Goal: Information Seeking & Learning: Find specific fact

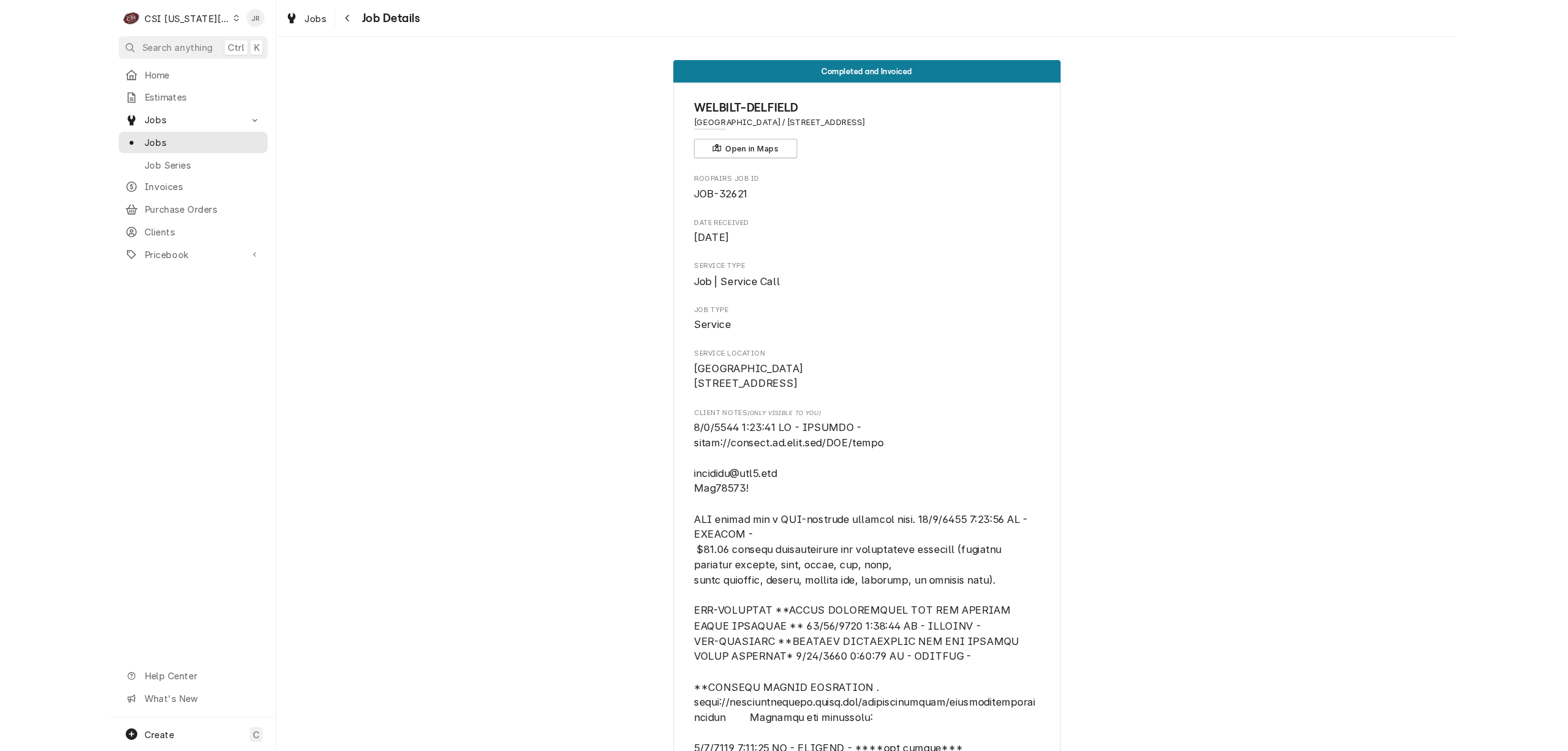
scroll to position [170, 0]
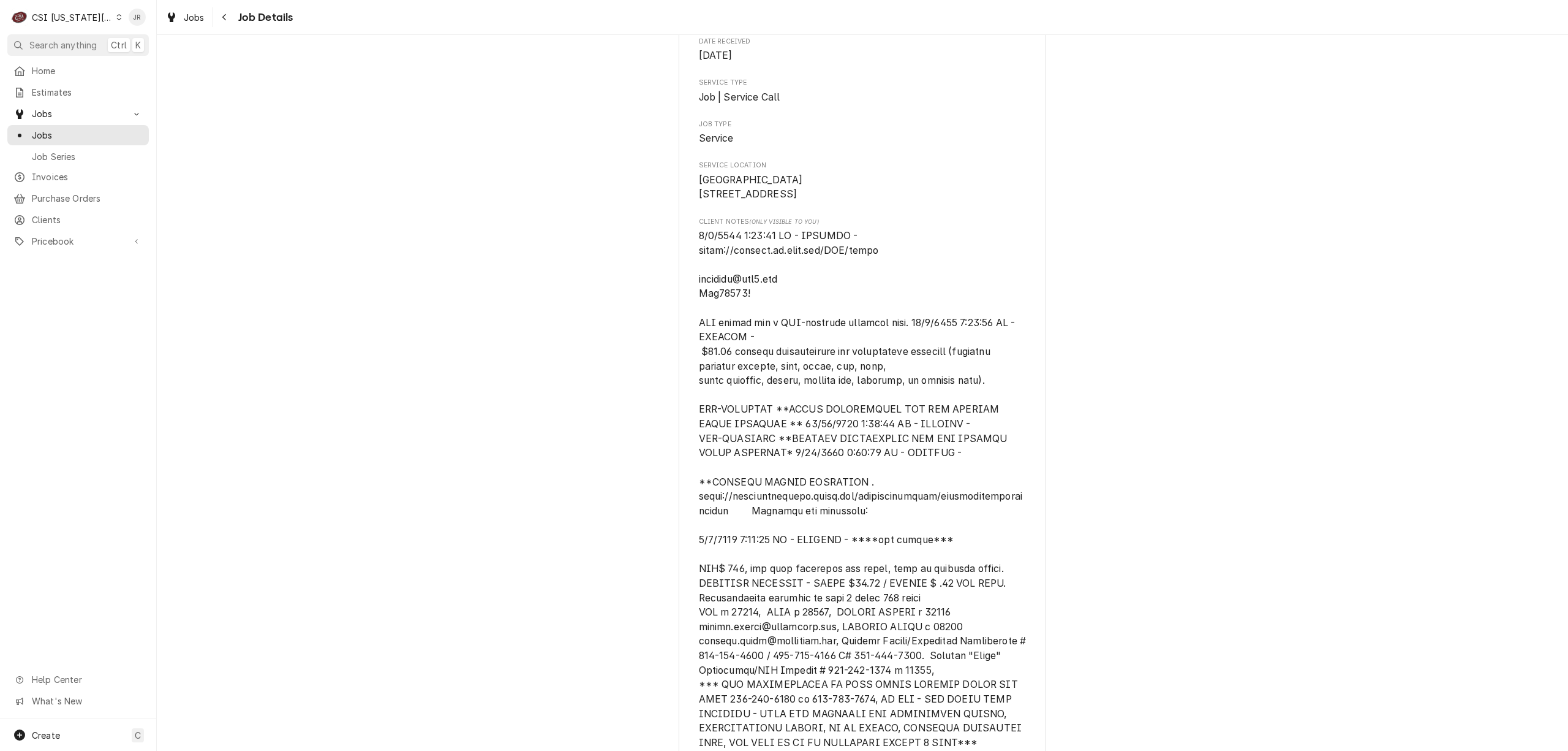
click at [76, 25] on div "C CSI Kansas City" at bounding box center [66, 17] width 118 height 24
click at [168, 65] on div "CSI St. [PERSON_NAME]" at bounding box center [210, 66] width 178 height 13
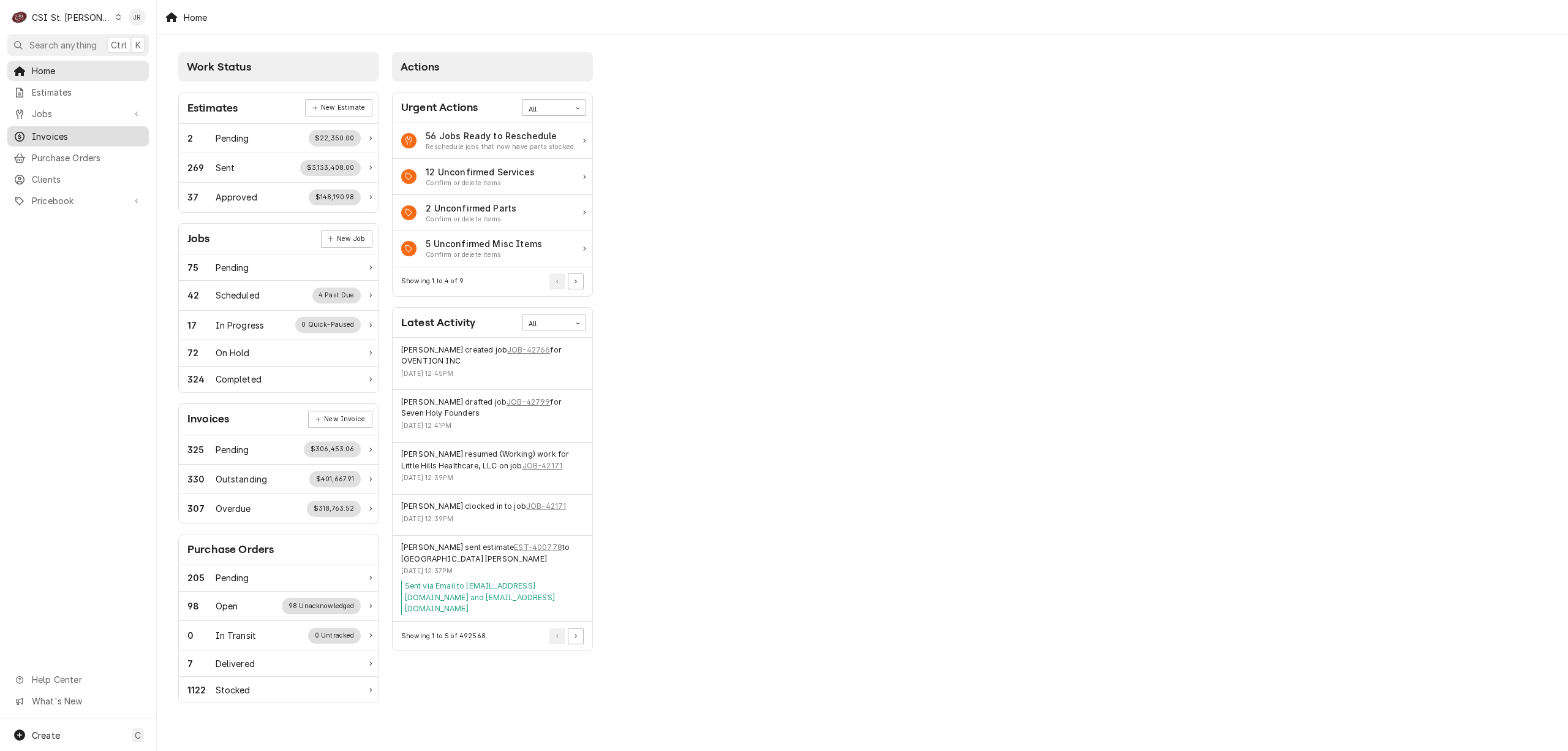
click at [62, 131] on span "Invoices" at bounding box center [88, 136] width 111 height 13
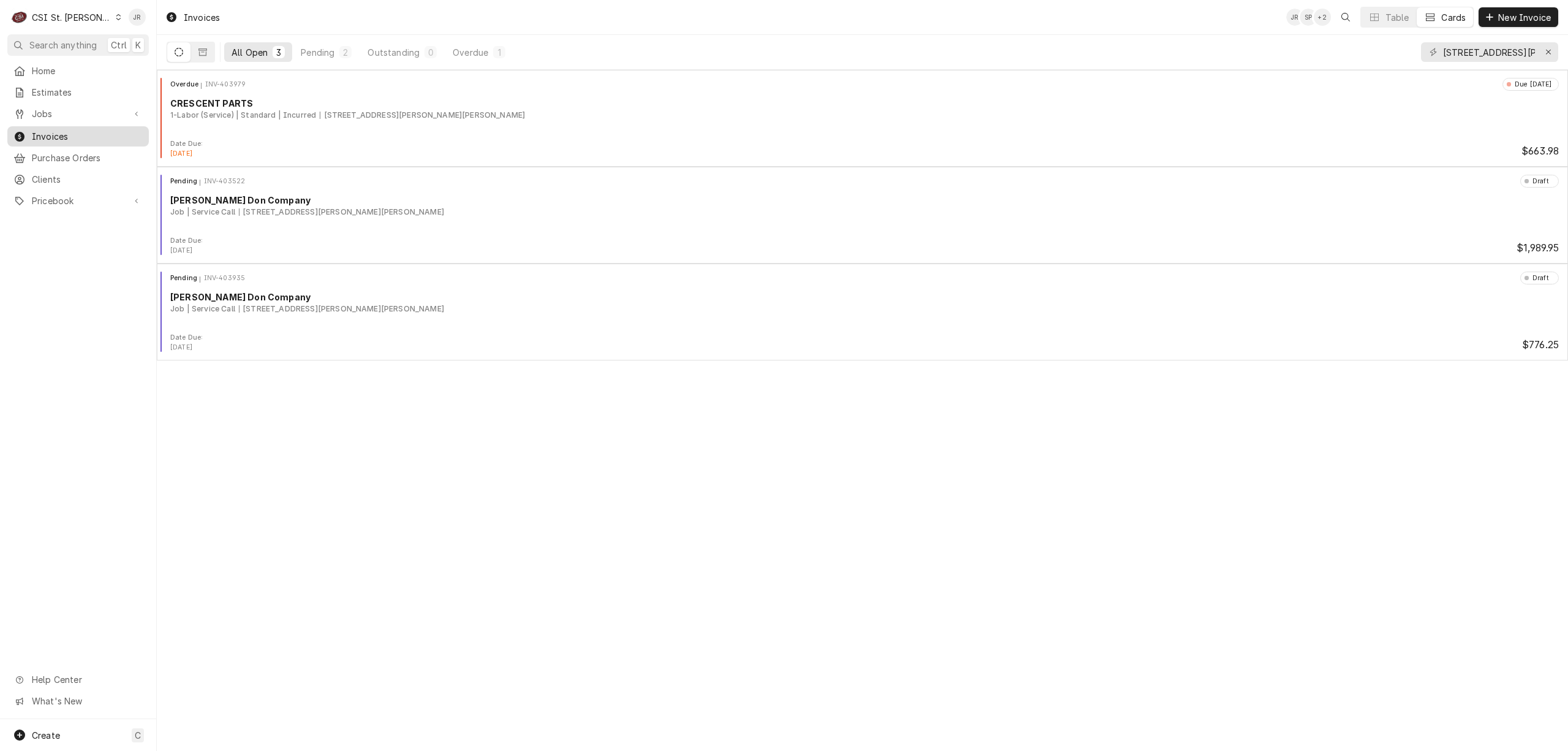
click at [35, 133] on span "Invoices" at bounding box center [88, 136] width 111 height 13
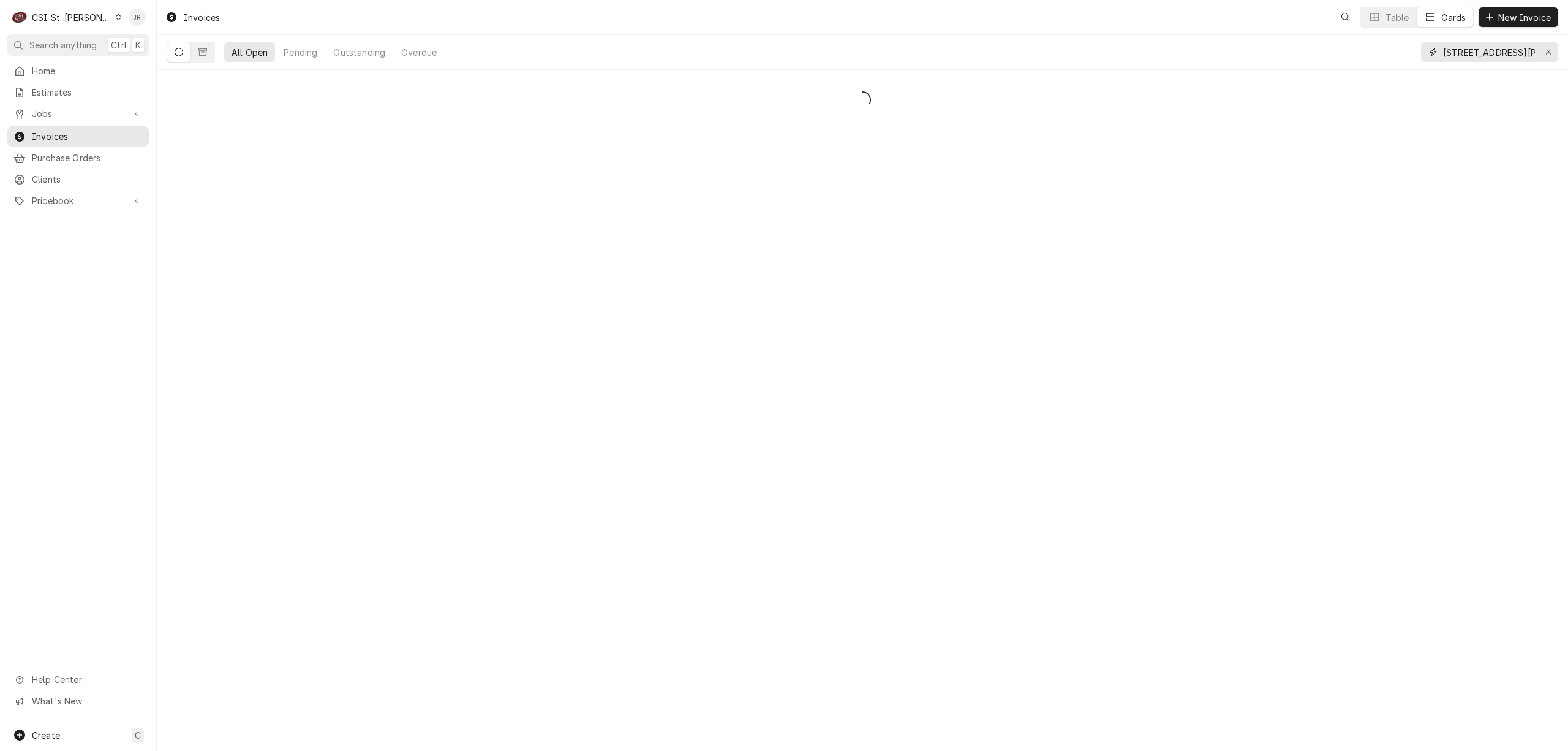
click at [1490, 59] on input "4800 Meadows Pkwy, Weldon Sprin" at bounding box center [1489, 52] width 92 height 20
click at [1490, 58] on input "4800 Meadows Pkwy, Weldon Sprin" at bounding box center [1489, 52] width 92 height 20
type input "403531"
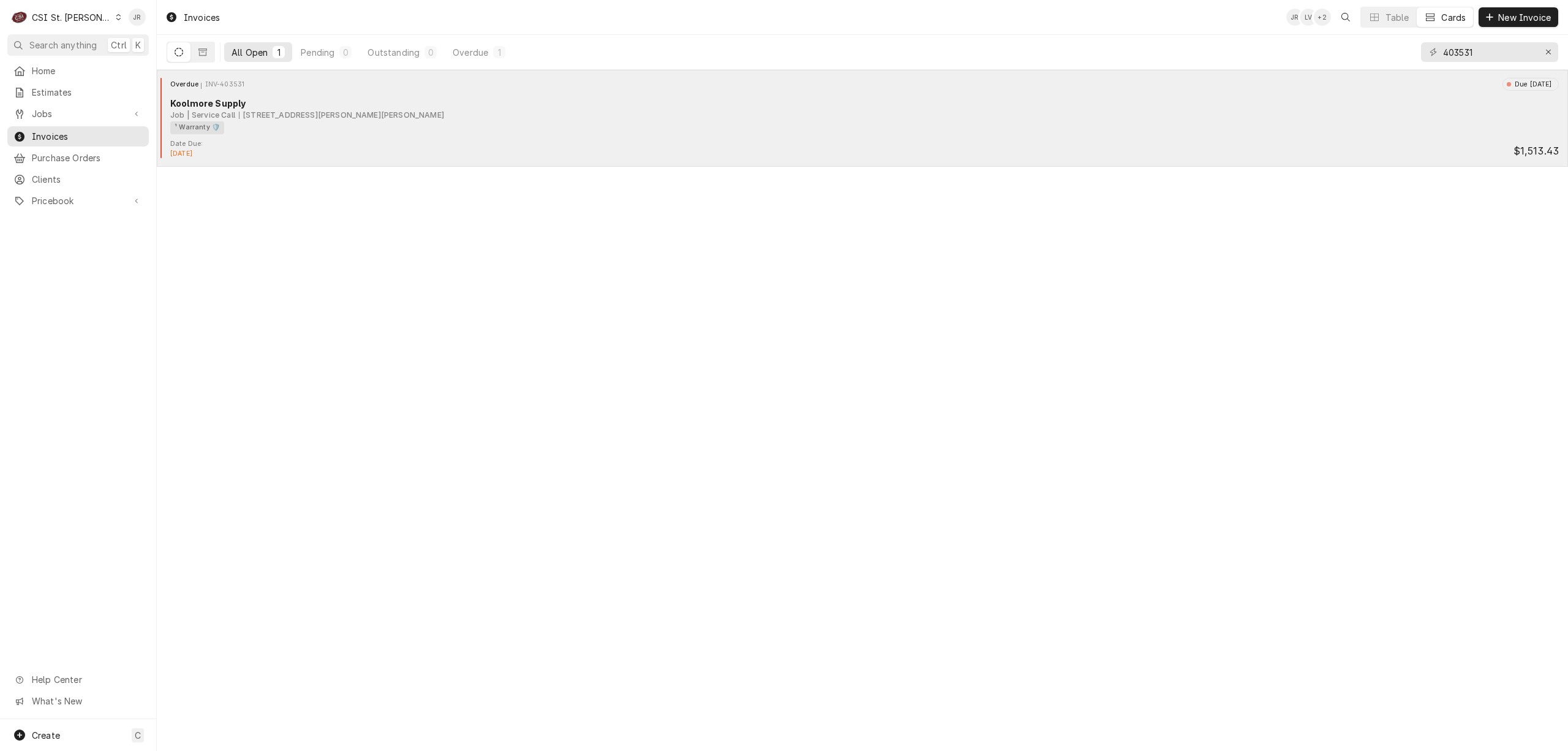
click at [278, 92] on div "Overdue INV-403531 Due 25 days ago Koolmore Supply Job | Service Call 7373 King…" at bounding box center [863, 108] width 1402 height 61
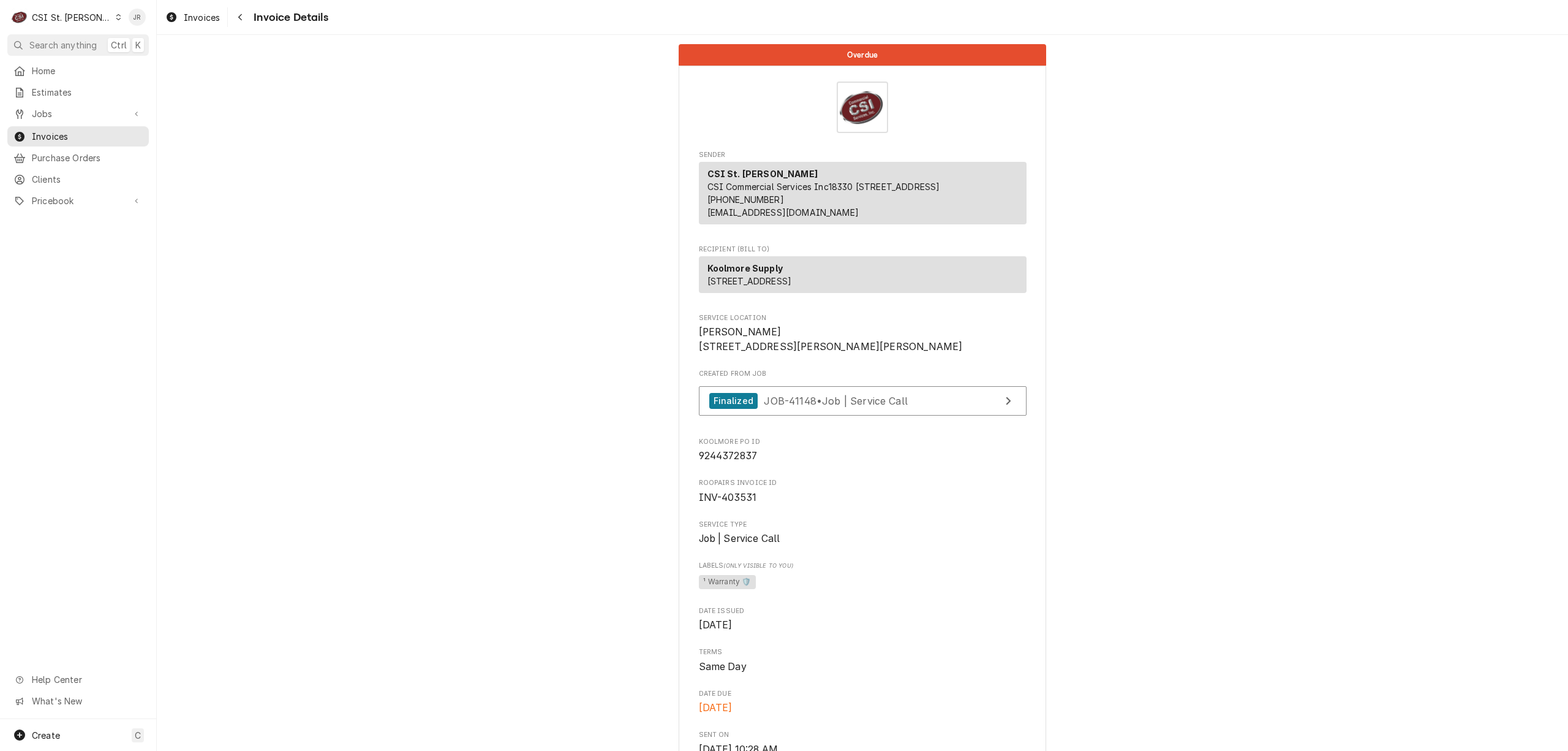
click at [952, 422] on div "Finalized JOB-41148 • Job | Service Call" at bounding box center [863, 404] width 328 height 36
click at [949, 416] on link "Finalized JOB-41148 • Job | Service Call" at bounding box center [863, 401] width 328 height 30
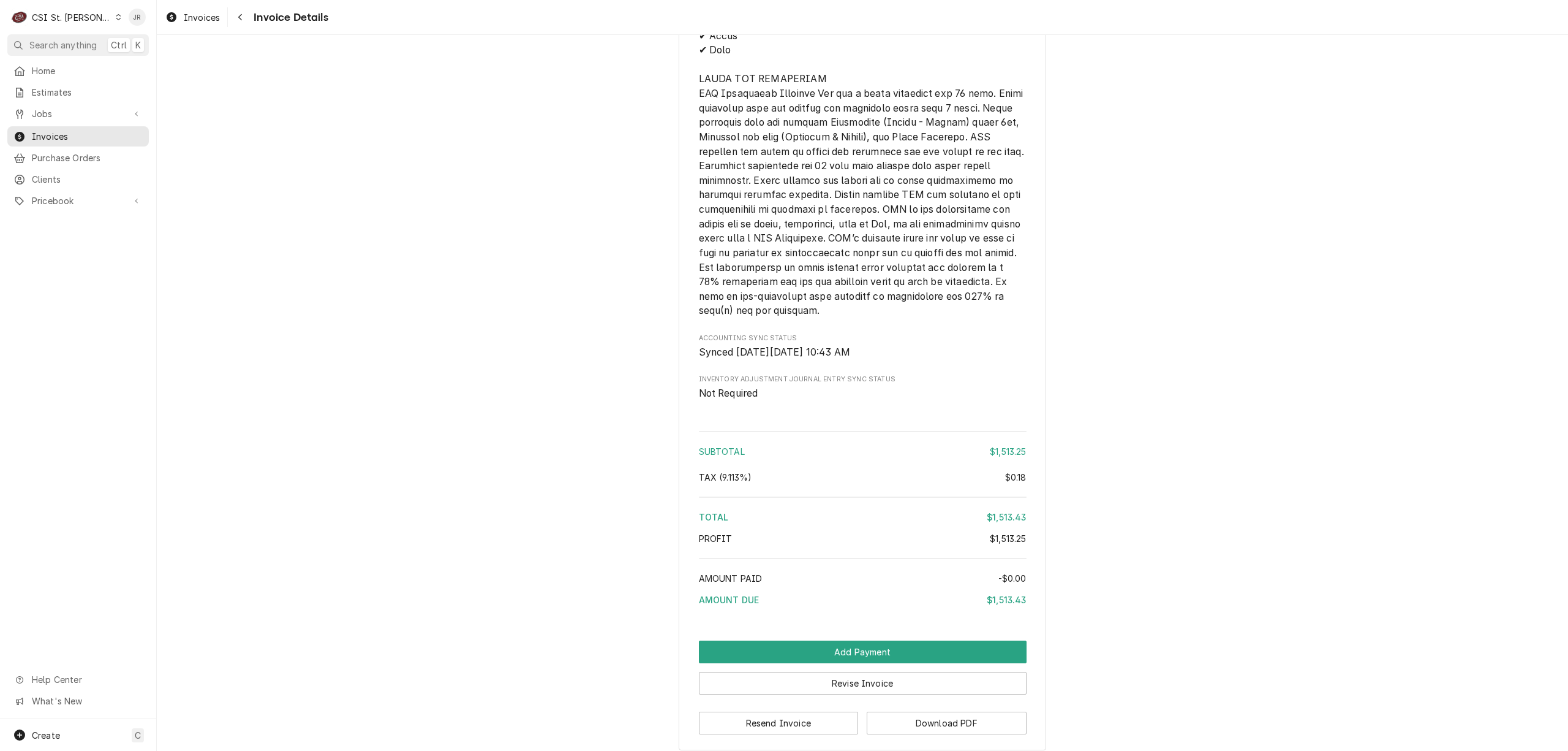
scroll to position [2239, 0]
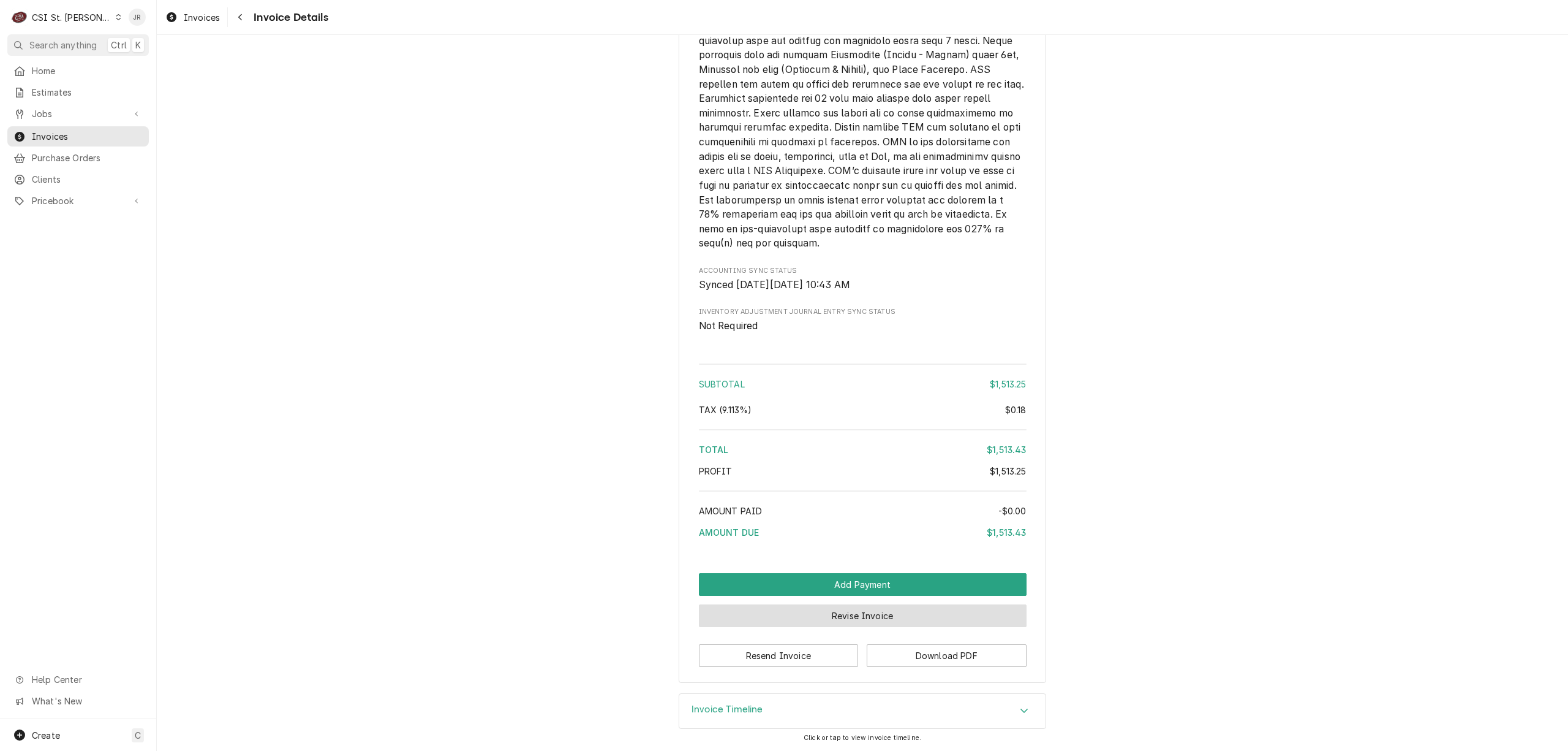
click at [873, 613] on button "Revise Invoice" at bounding box center [863, 615] width 328 height 22
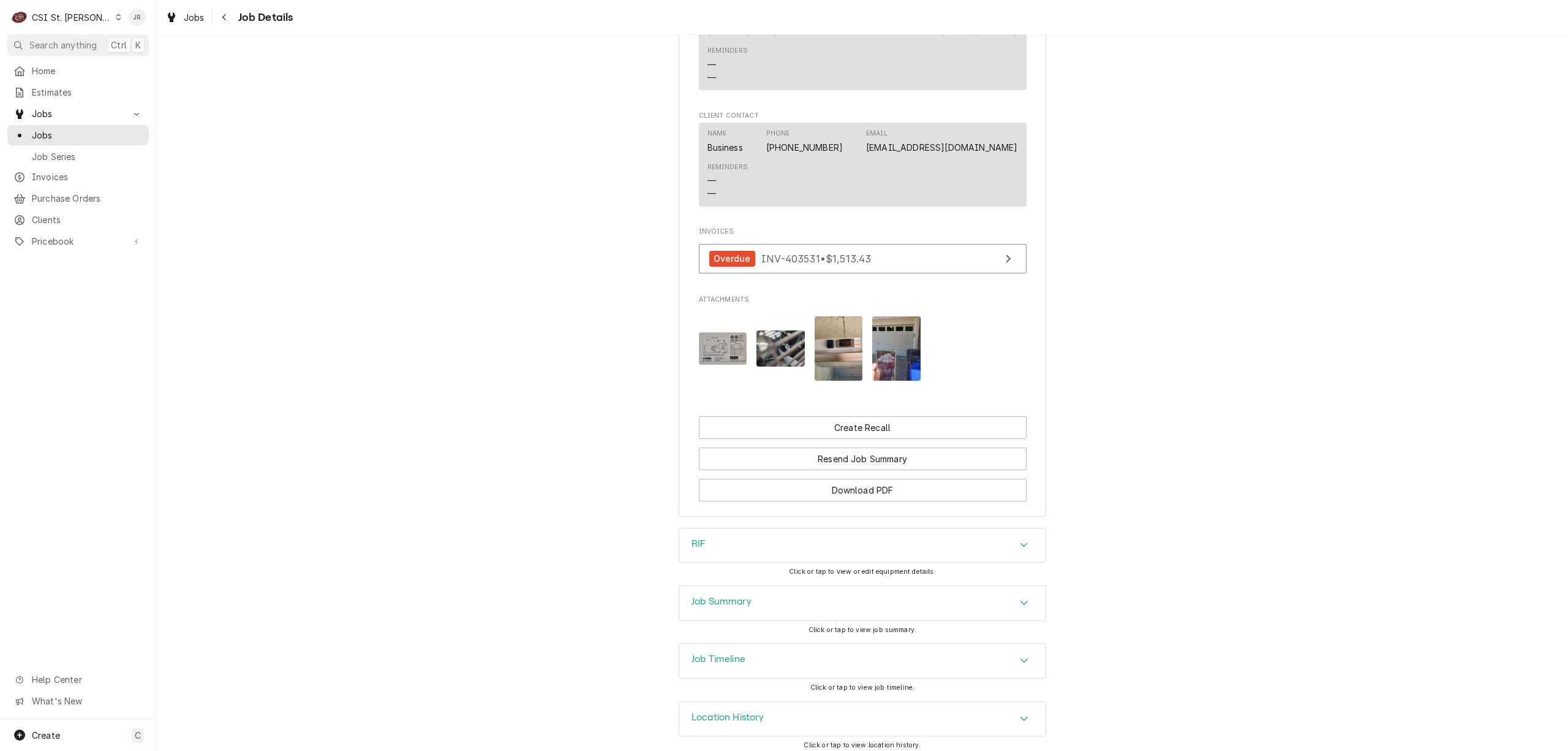
scroll to position [1333, 0]
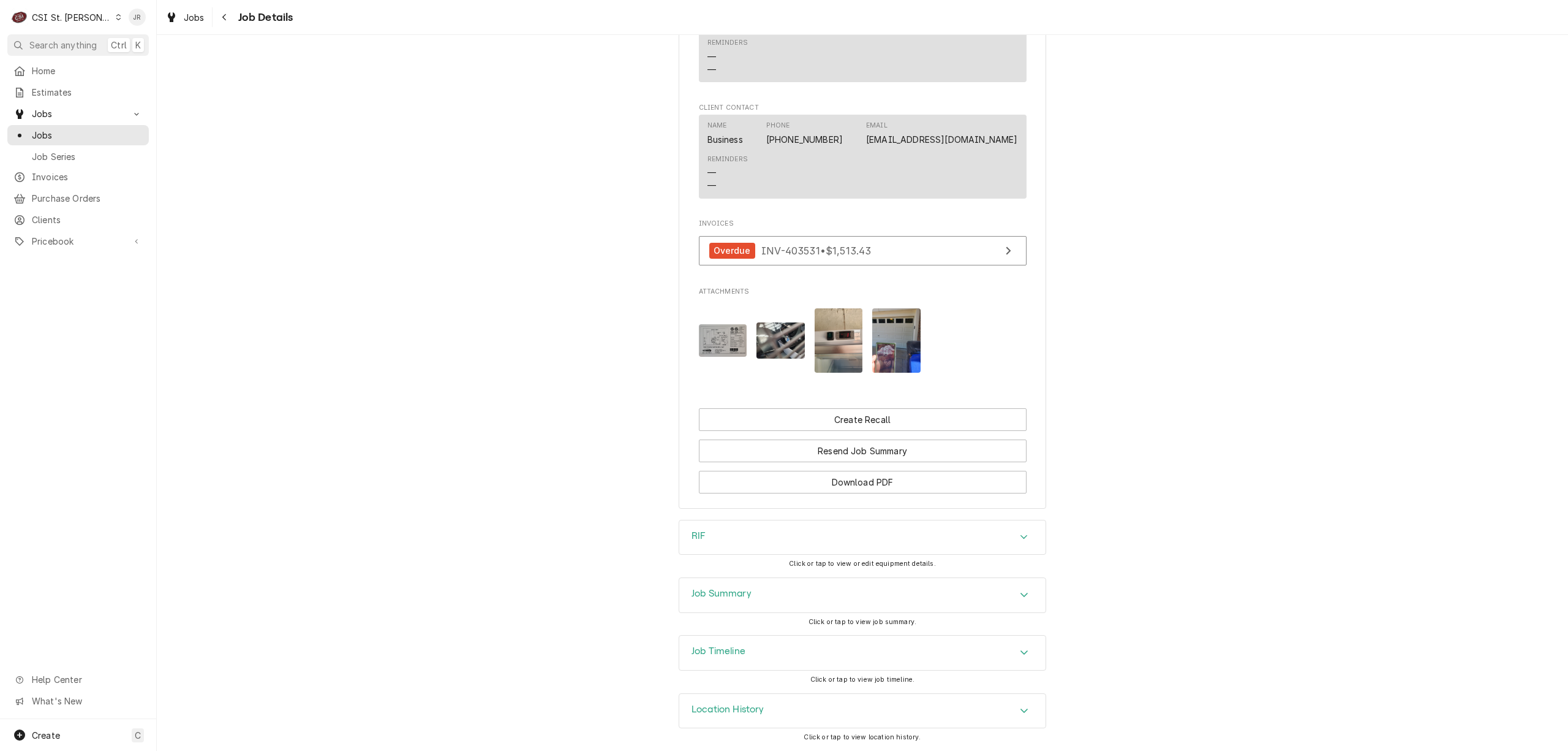
drag, startPoint x: 780, startPoint y: 597, endPoint x: 789, endPoint y: 592, distance: 10.3
click at [780, 596] on div "Job Summary" at bounding box center [863, 594] width 367 height 34
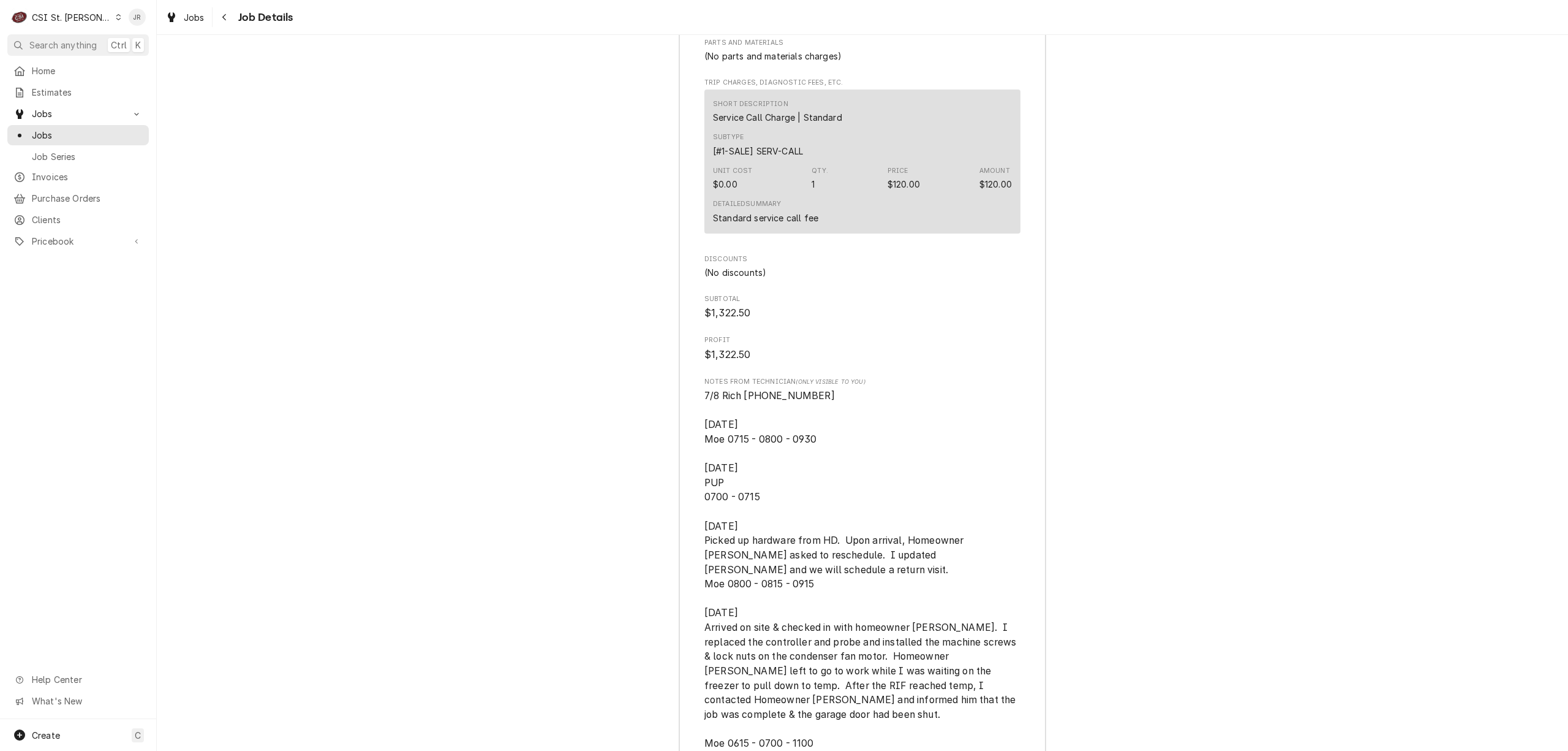
scroll to position [3221, 0]
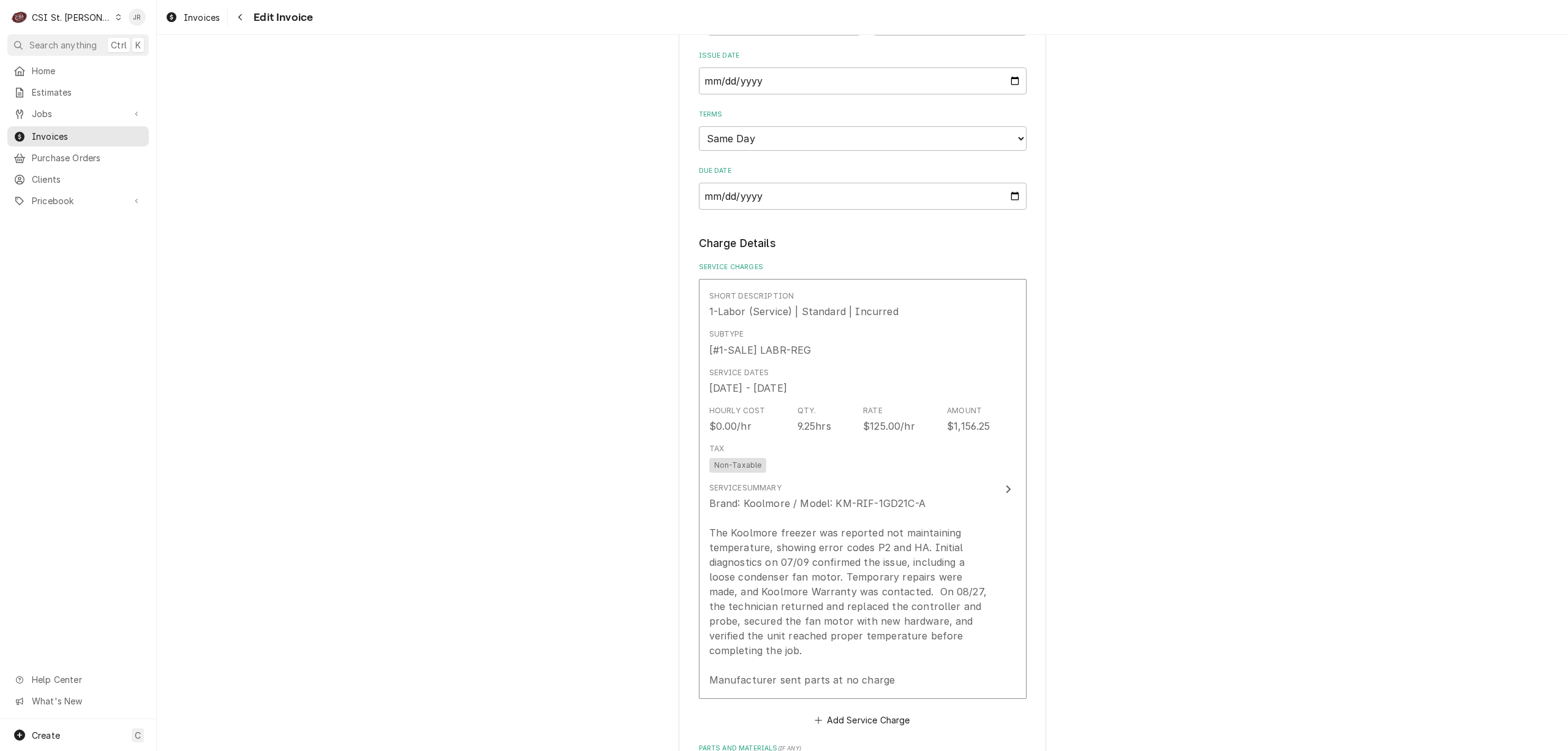
scroll to position [1389, 0]
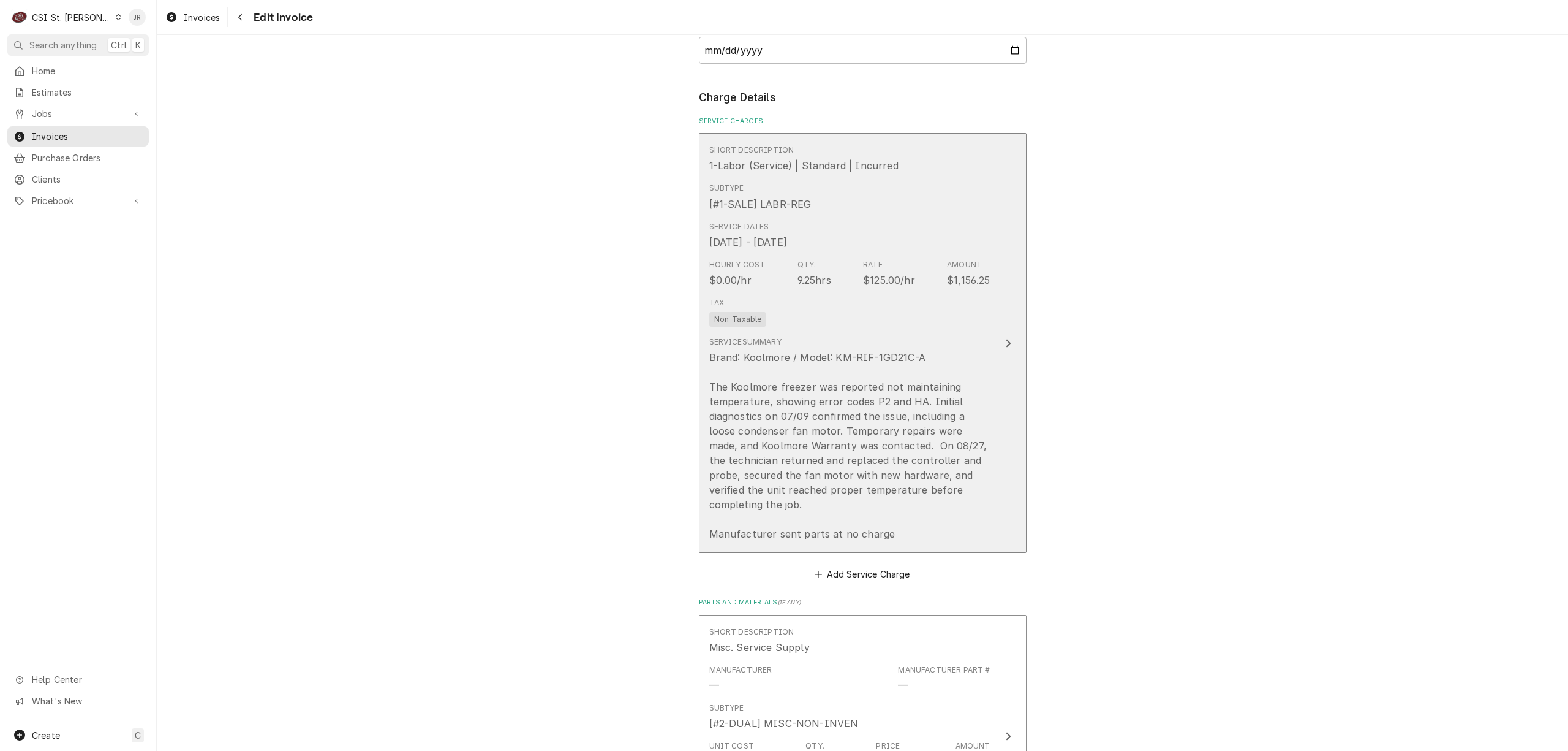
click at [925, 378] on div "Brand: Koolmore / Model: KM-RIF-1GD21C-A The Koolmore freezer was reported not …" at bounding box center [850, 446] width 281 height 191
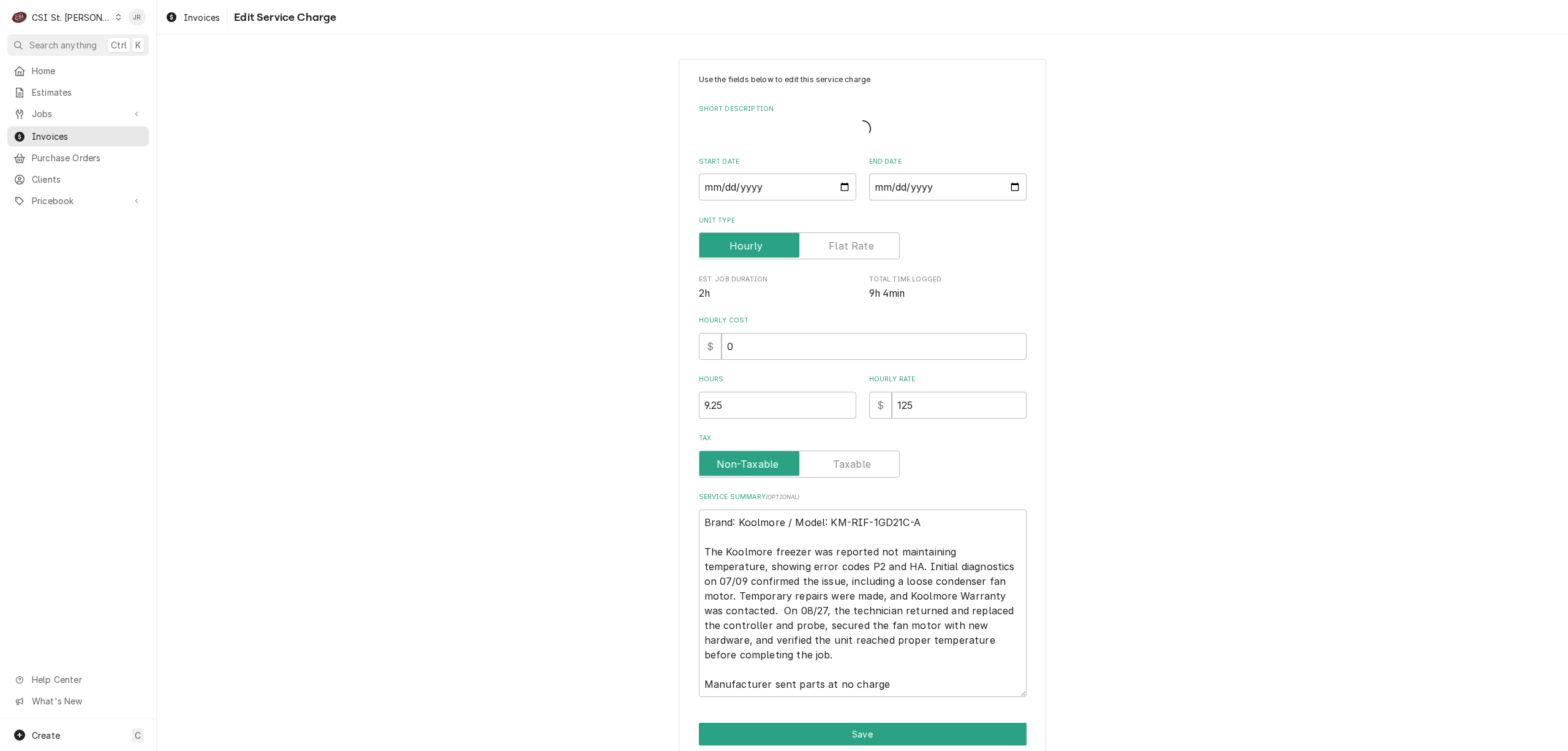
type textarea "x"
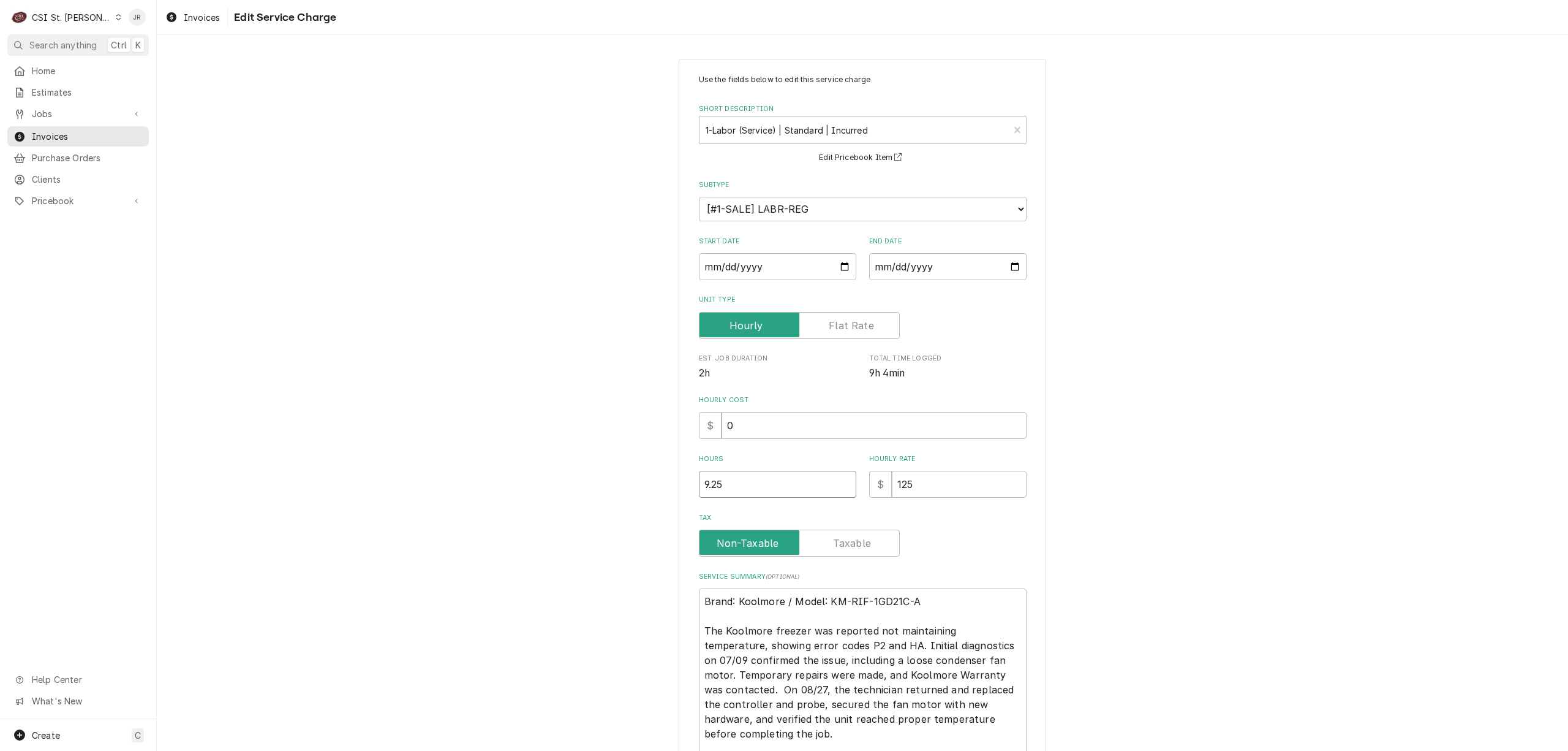
drag, startPoint x: 741, startPoint y: 483, endPoint x: 546, endPoint y: 446, distance: 198.5
click at [546, 446] on div "Use the fields below to edit this service charge Short Description 1-Labor (Ser…" at bounding box center [863, 465] width 1412 height 835
type input "7"
type textarea "x"
type input "78"
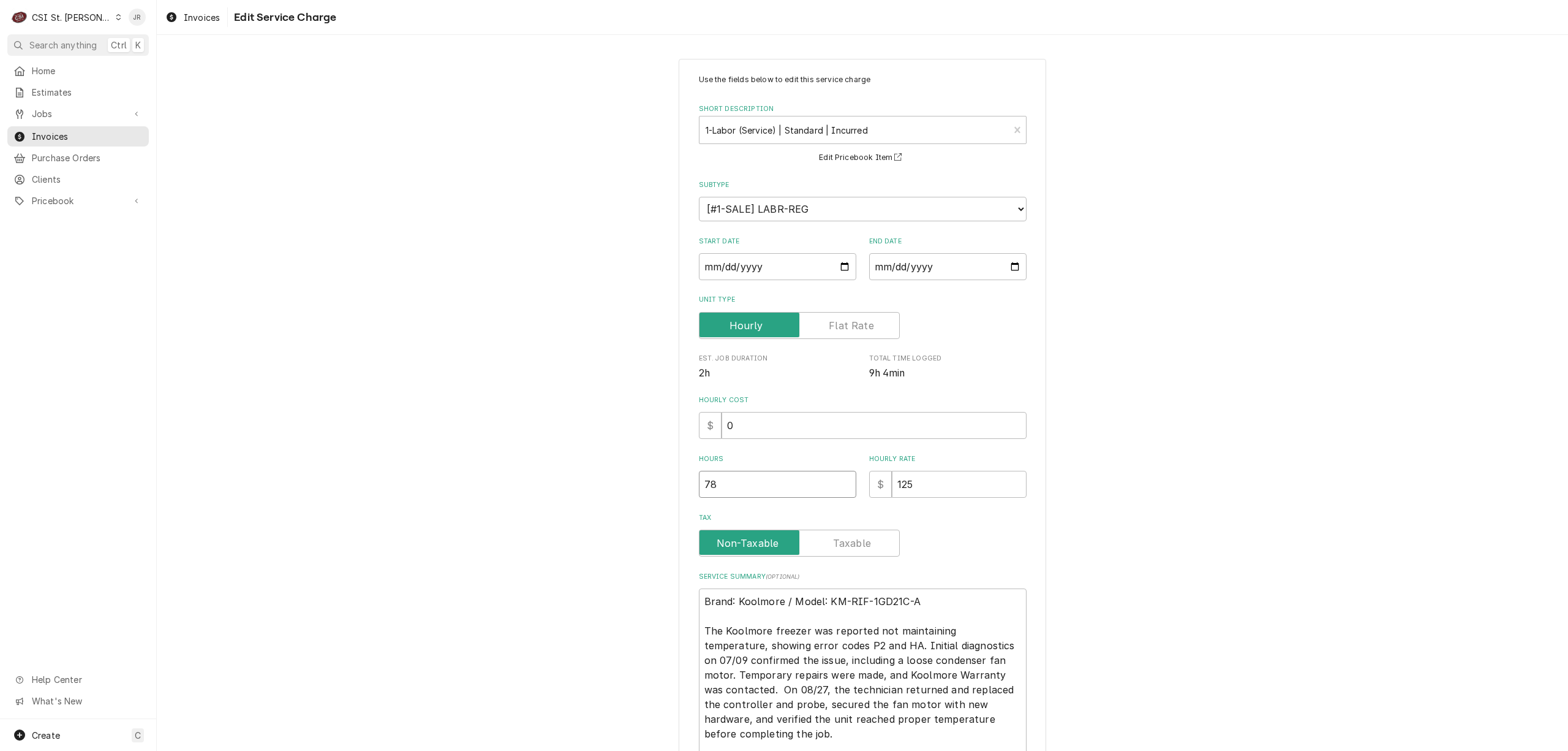
type textarea "x"
type input "7"
type textarea "x"
type input "8"
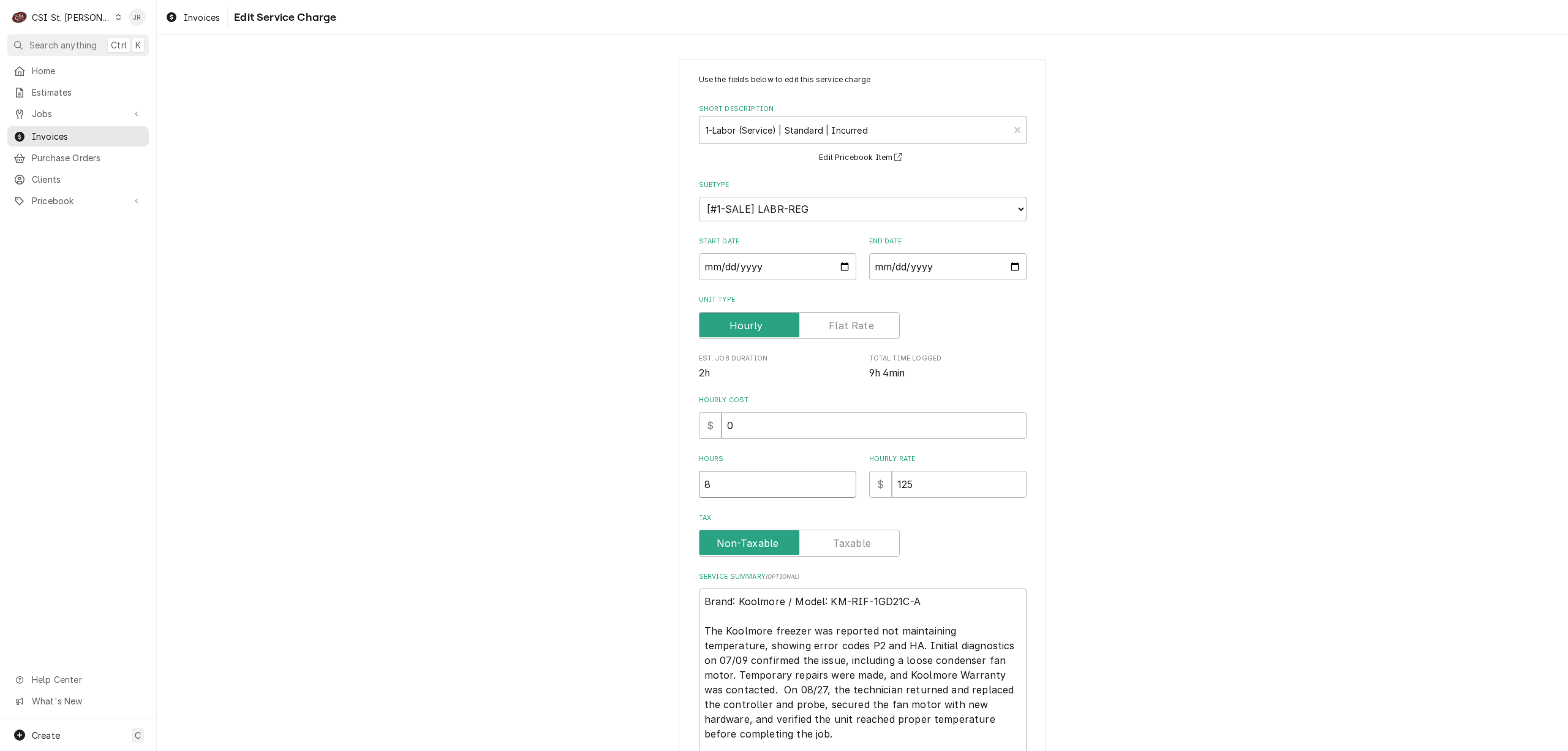
type textarea "x"
type input "8.2"
type textarea "x"
type input "8.25"
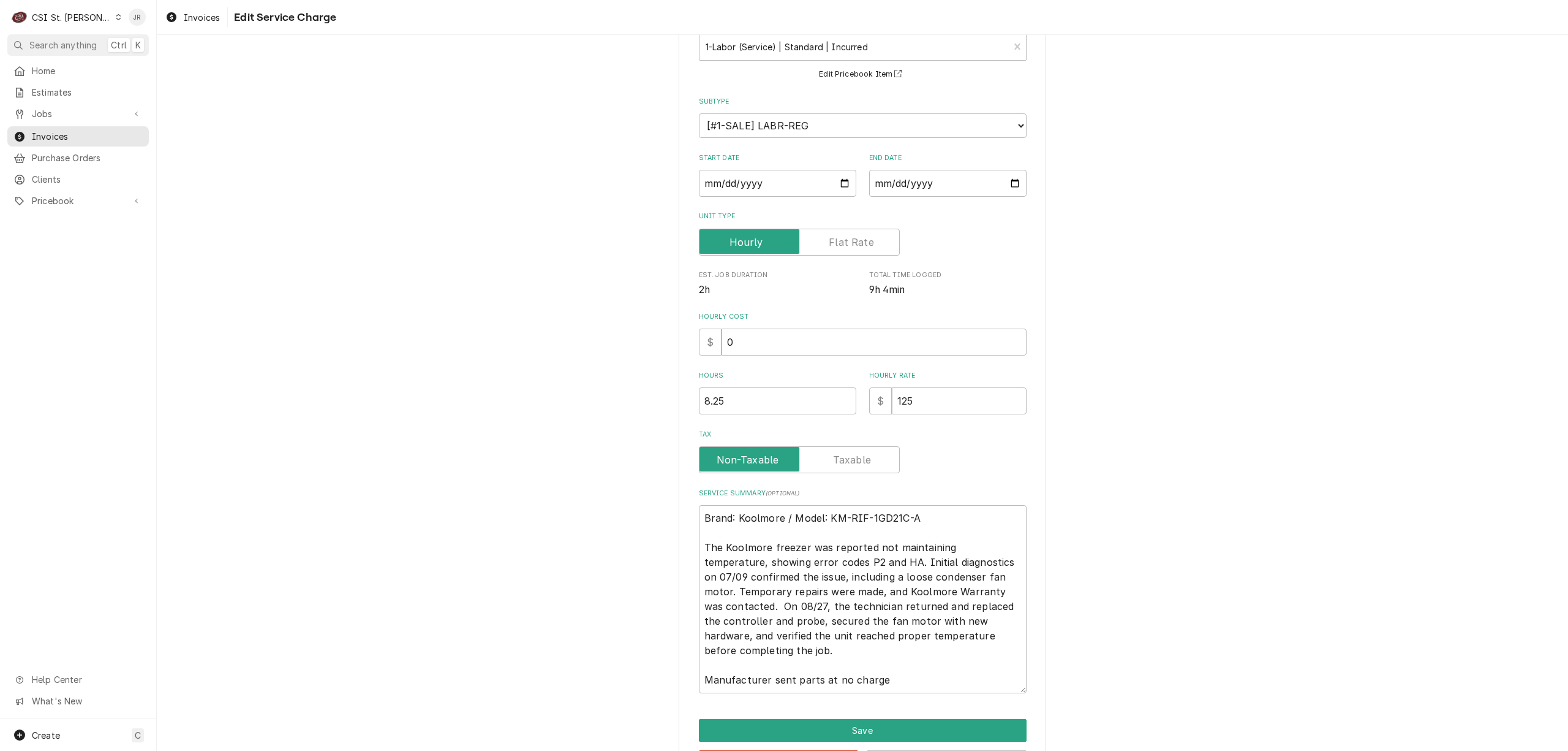
scroll to position [133, 0]
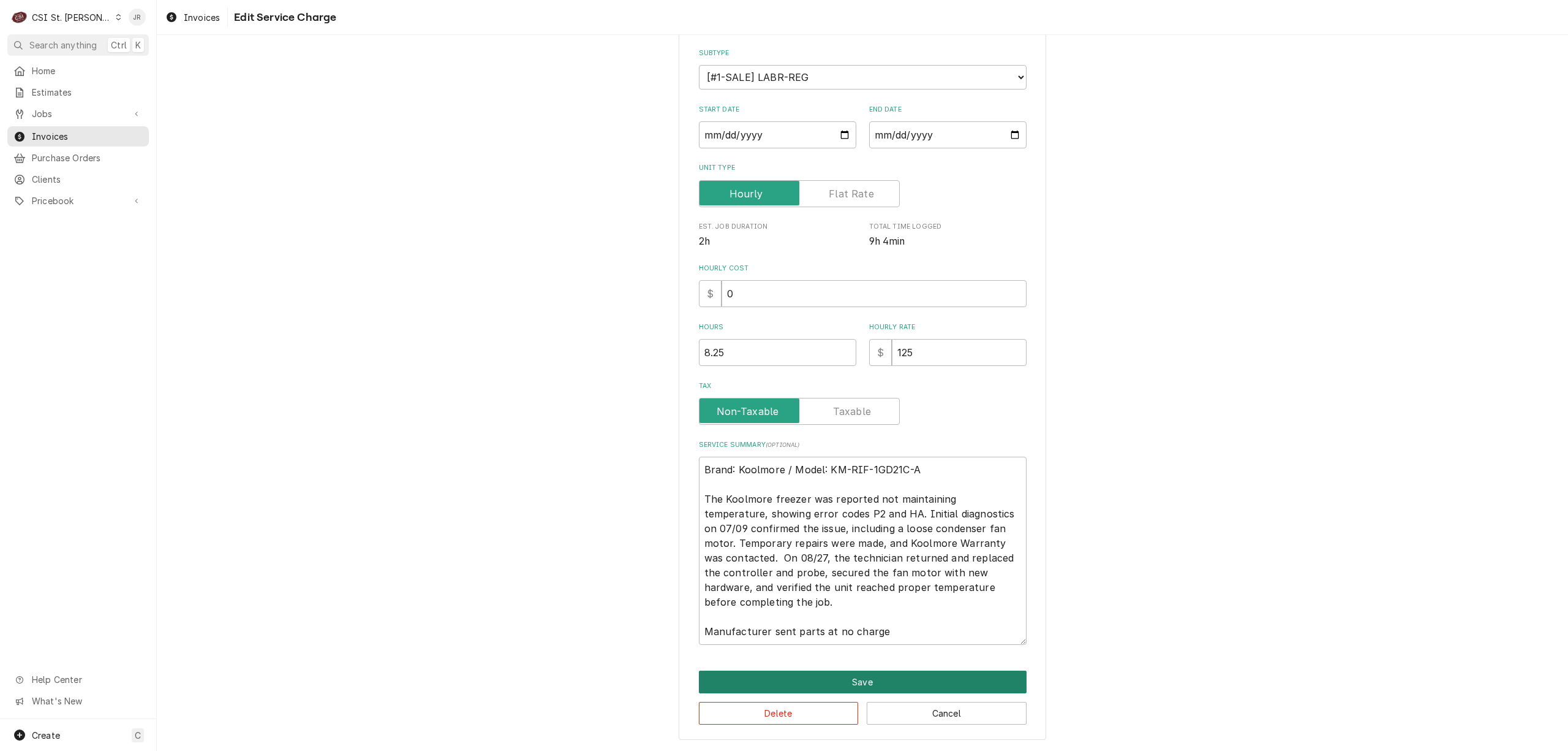
click at [885, 675] on button "Save" at bounding box center [863, 681] width 328 height 22
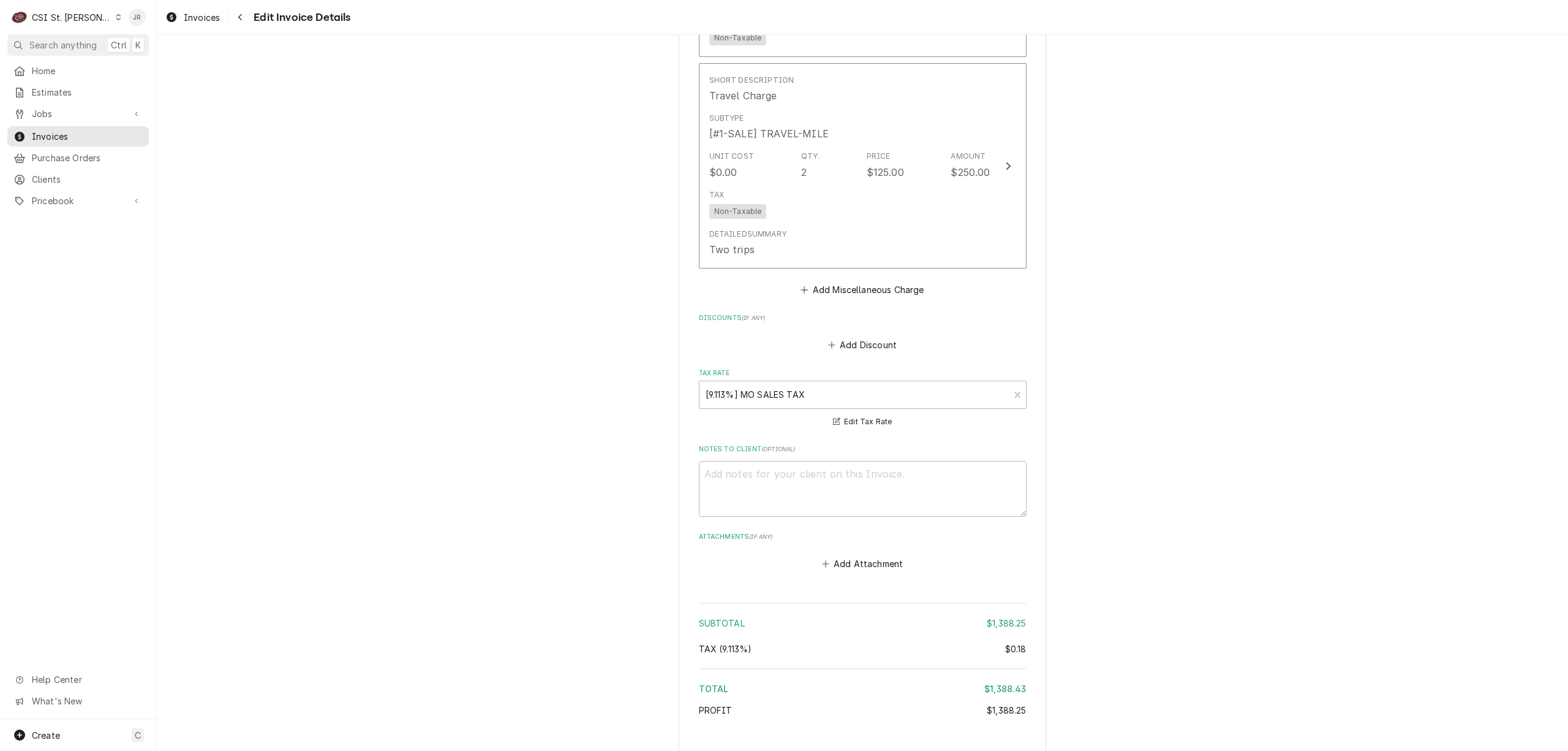
scroll to position [2511, 0]
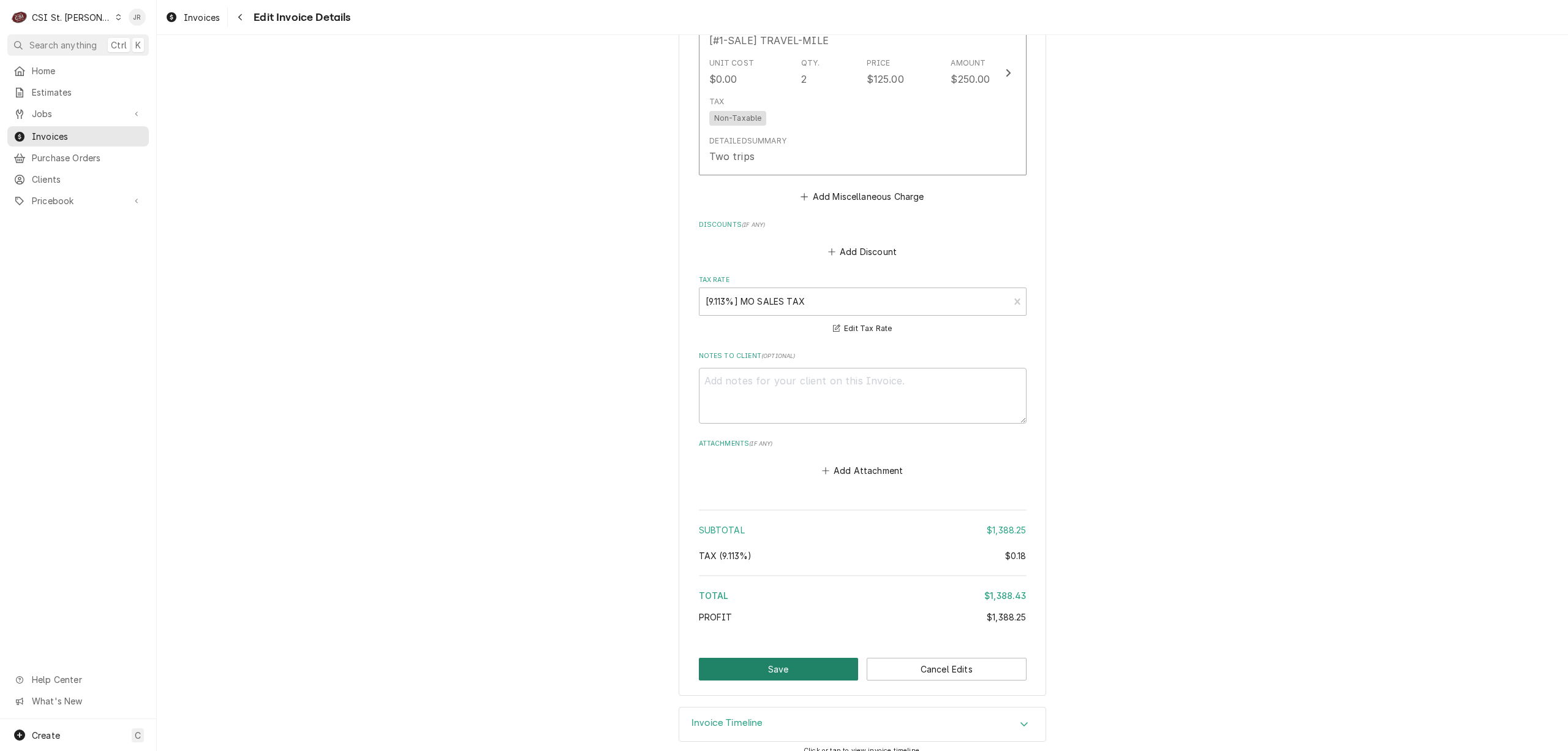
click at [802, 657] on button "Save" at bounding box center [779, 668] width 160 height 22
type textarea "x"
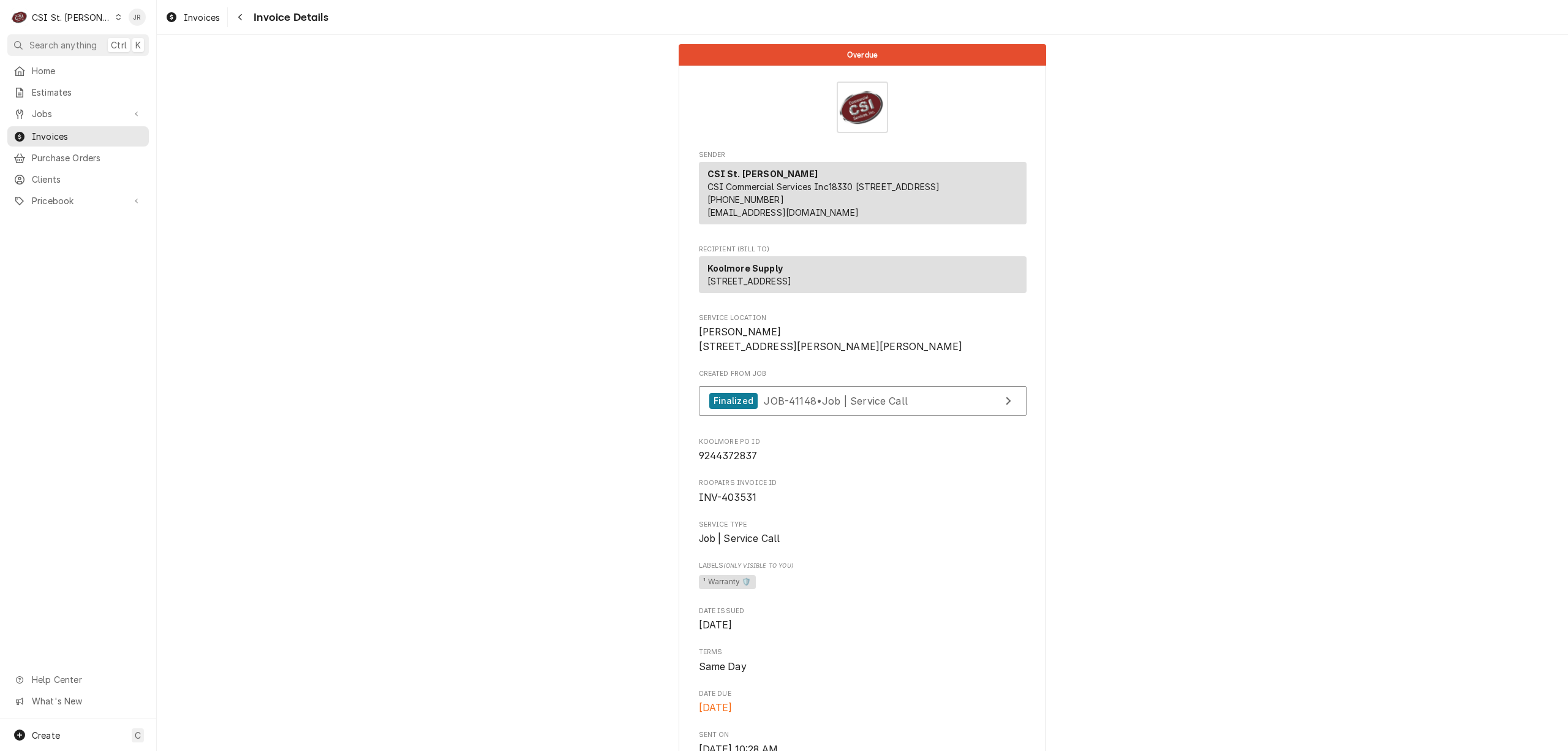
click at [726, 503] on span "INV-403531" at bounding box center [728, 497] width 59 height 12
copy span "403531"
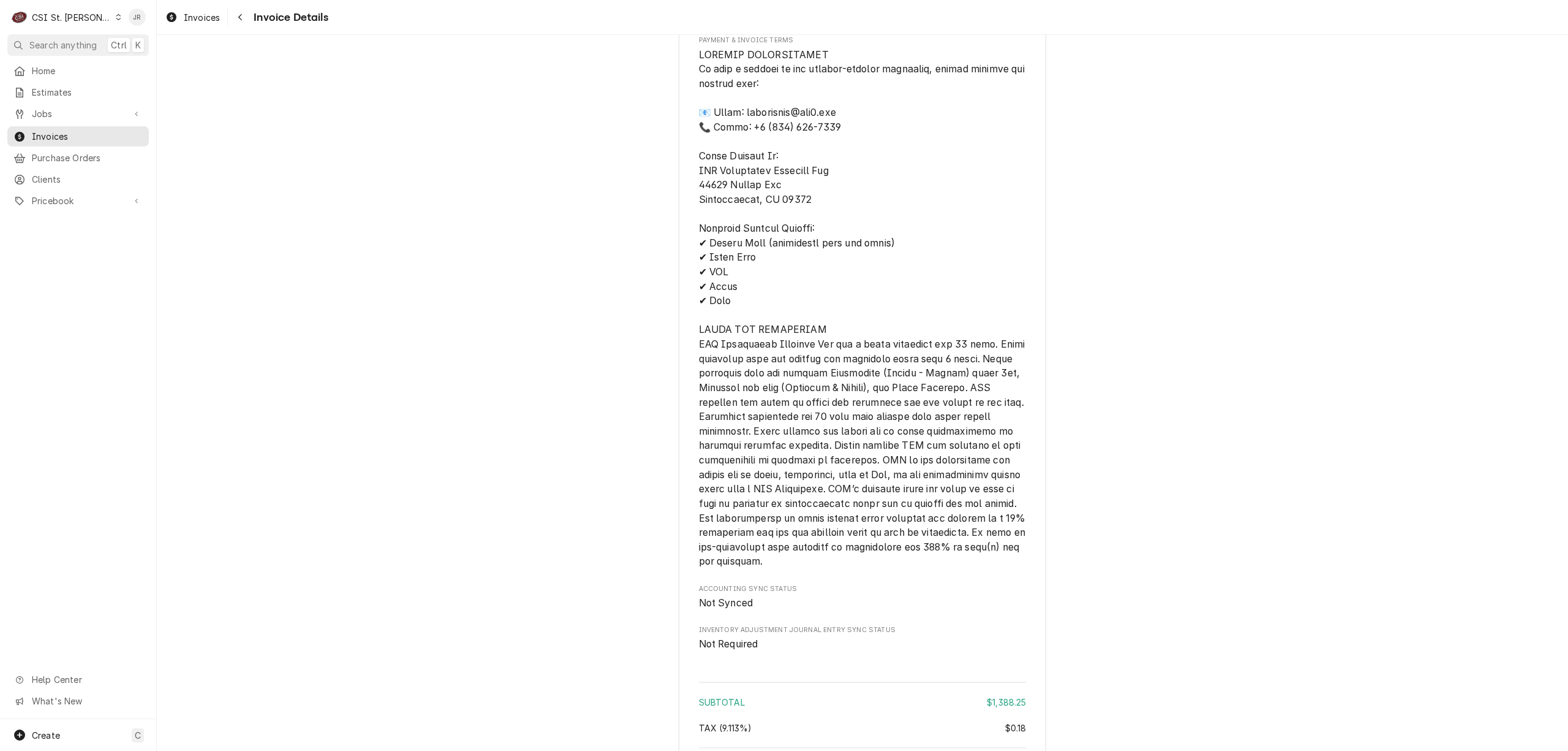
scroll to position [2206, 0]
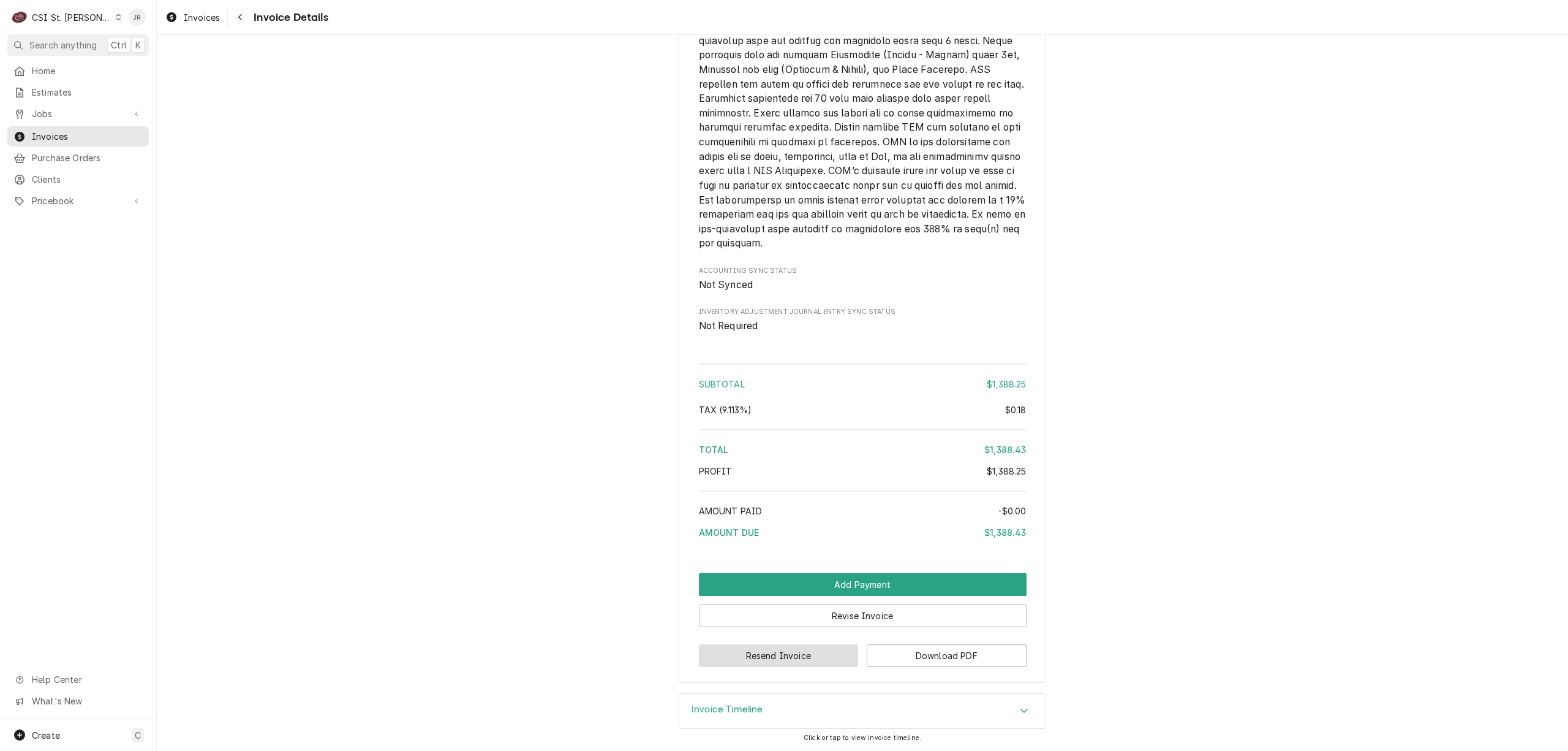
click at [770, 667] on button "Resend Invoice" at bounding box center [779, 654] width 160 height 22
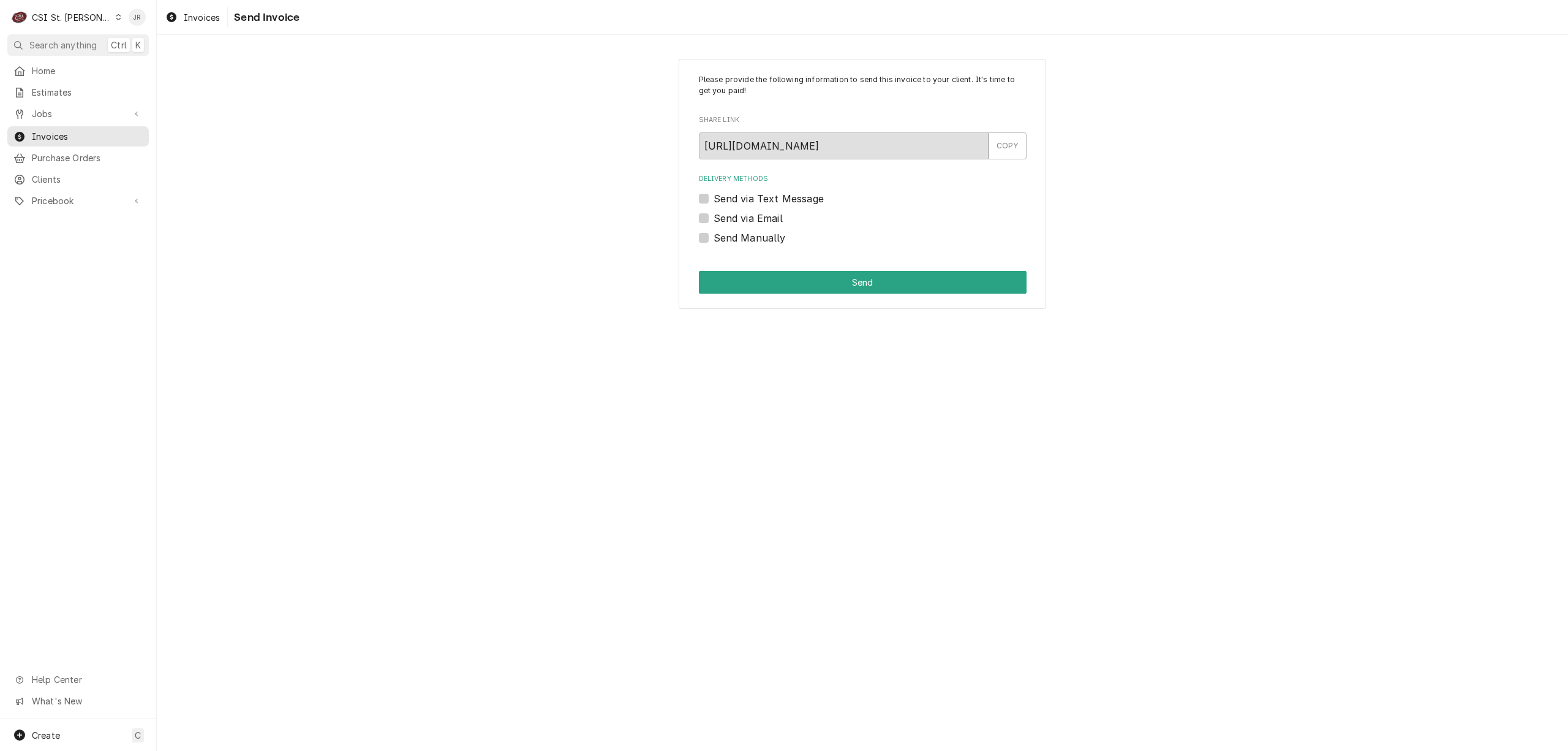
click at [714, 220] on label "Send via Email" at bounding box center [748, 217] width 69 height 15
click at [714, 220] on input "Send via Email" at bounding box center [878, 224] width 328 height 27
checkbox input "true"
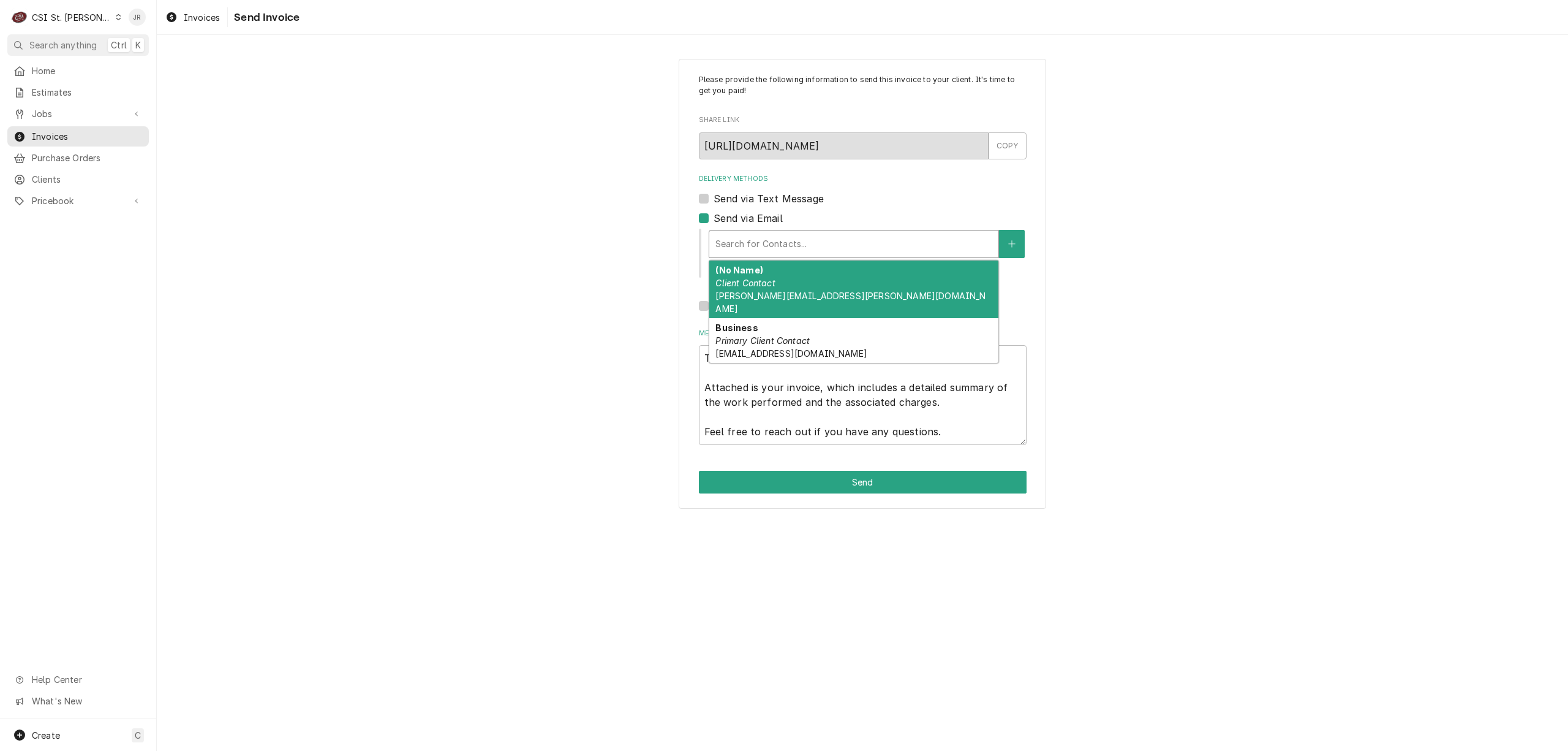
click at [996, 231] on div "Search for Contacts..." at bounding box center [854, 244] width 290 height 27
click at [798, 296] on span "jessica.rentfro@csi1.com" at bounding box center [850, 302] width 270 height 23
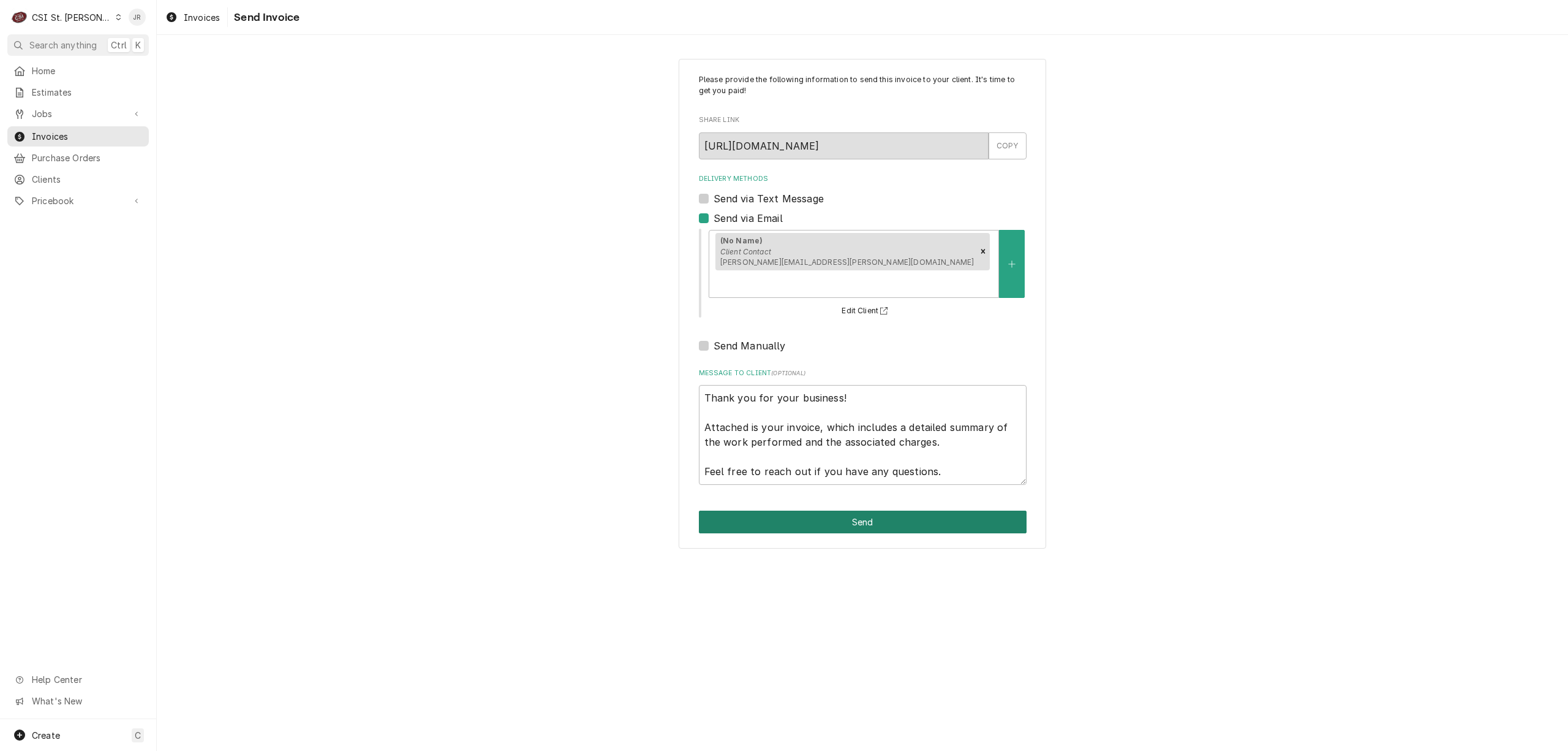
drag, startPoint x: 820, startPoint y: 486, endPoint x: 828, endPoint y: 495, distance: 12.0
click at [826, 493] on div "Please provide the following information to send this invoice to your client. I…" at bounding box center [862, 303] width 368 height 491
click at [833, 510] on button "Send" at bounding box center [863, 521] width 328 height 22
type textarea "x"
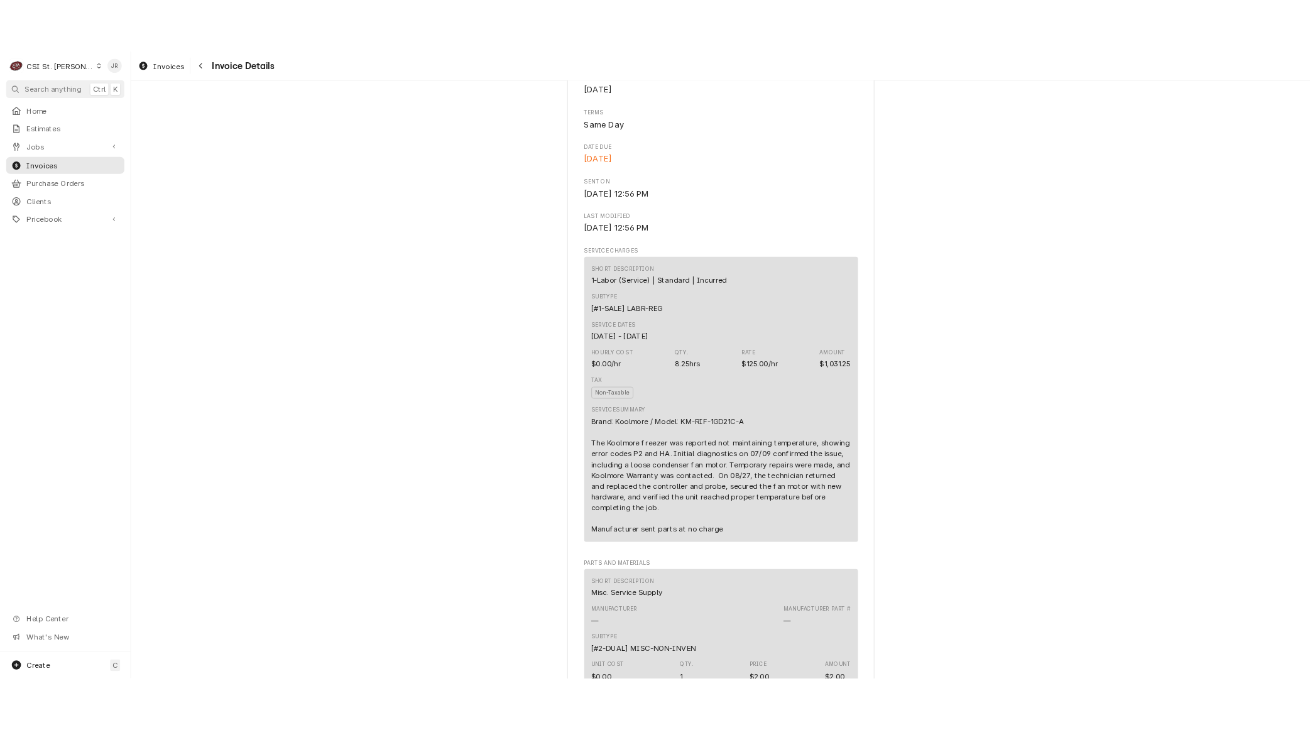
scroll to position [838, 0]
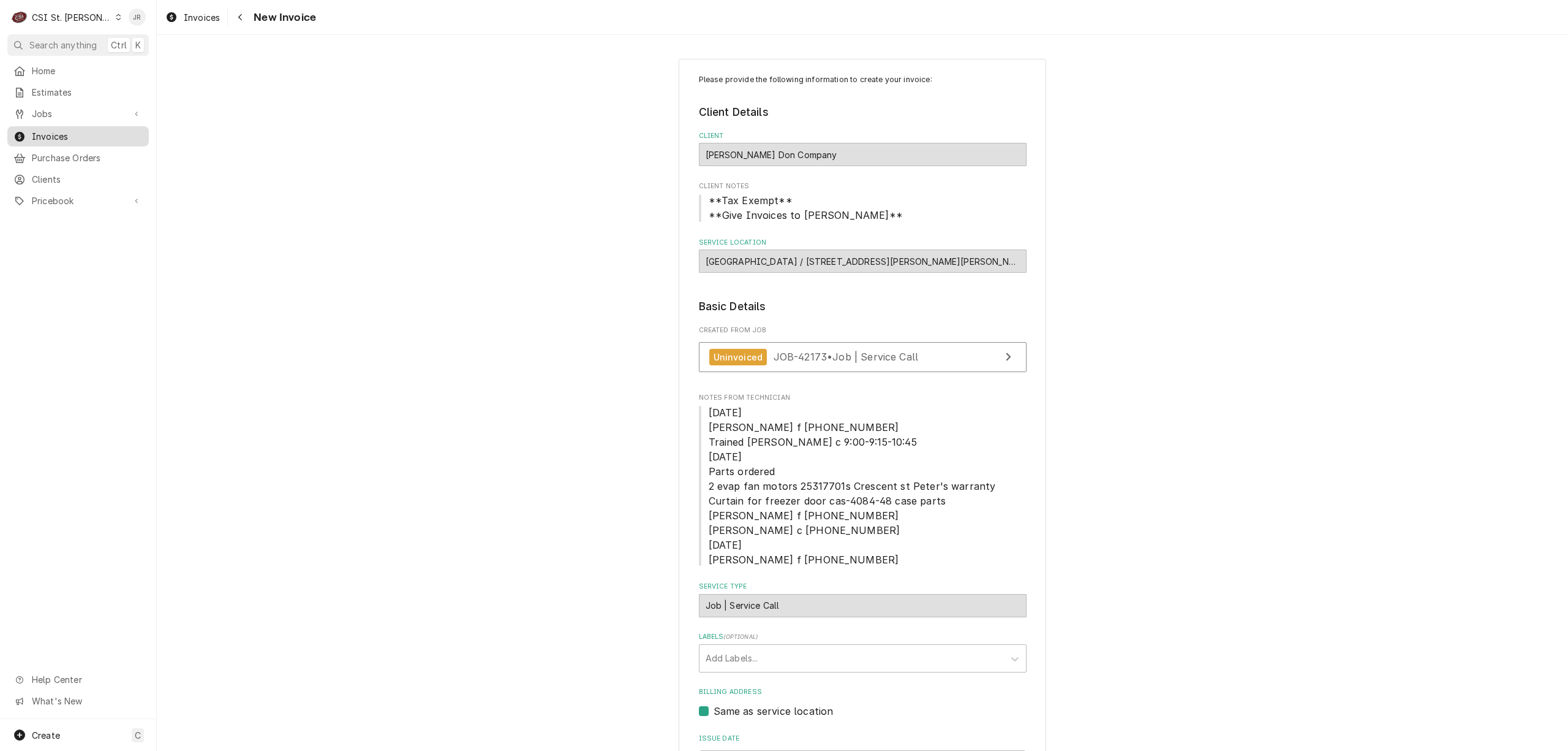
click at [53, 134] on span "Invoices" at bounding box center [88, 136] width 111 height 13
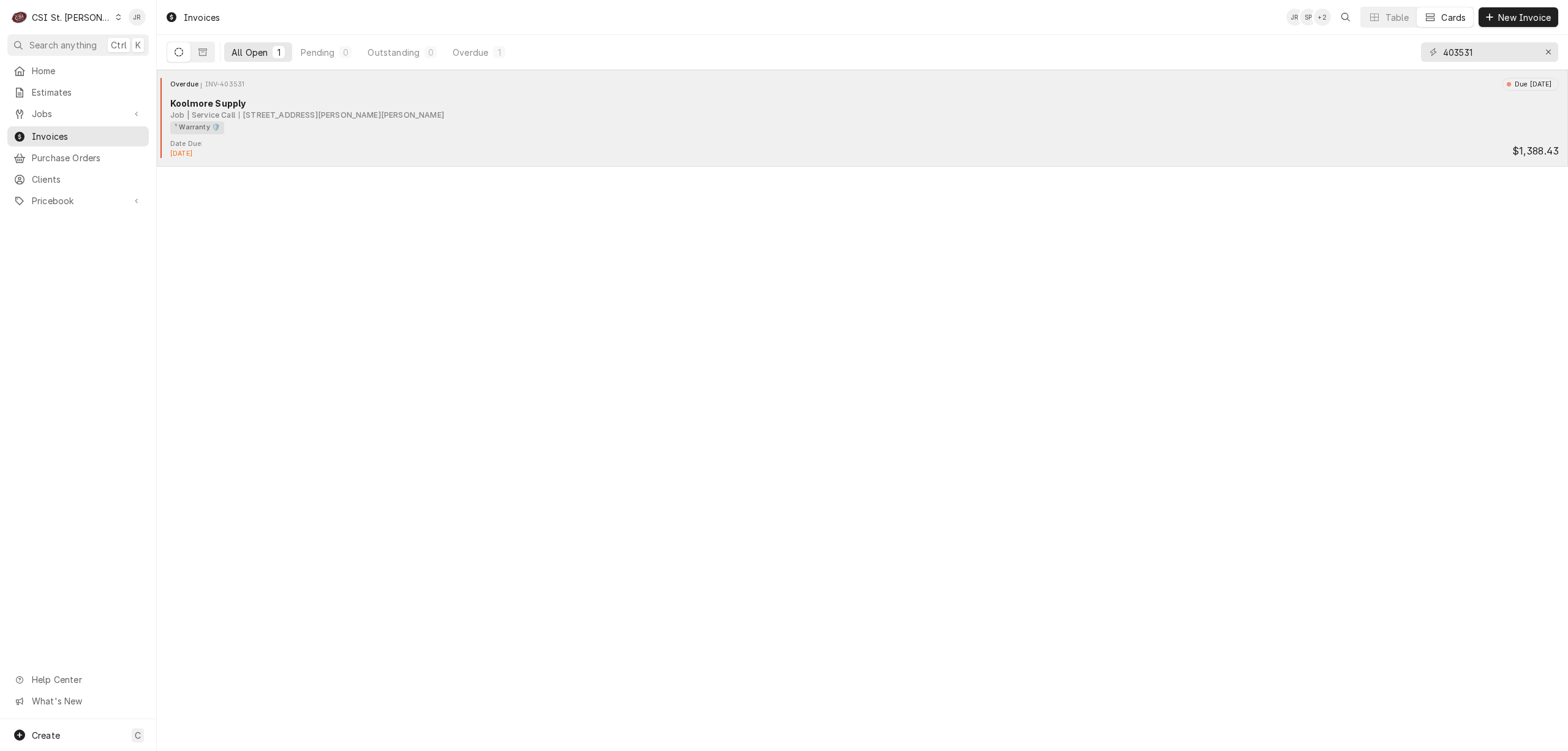
click at [317, 123] on div "¹ Warranty 🛡️" at bounding box center [861, 127] width 1381 height 13
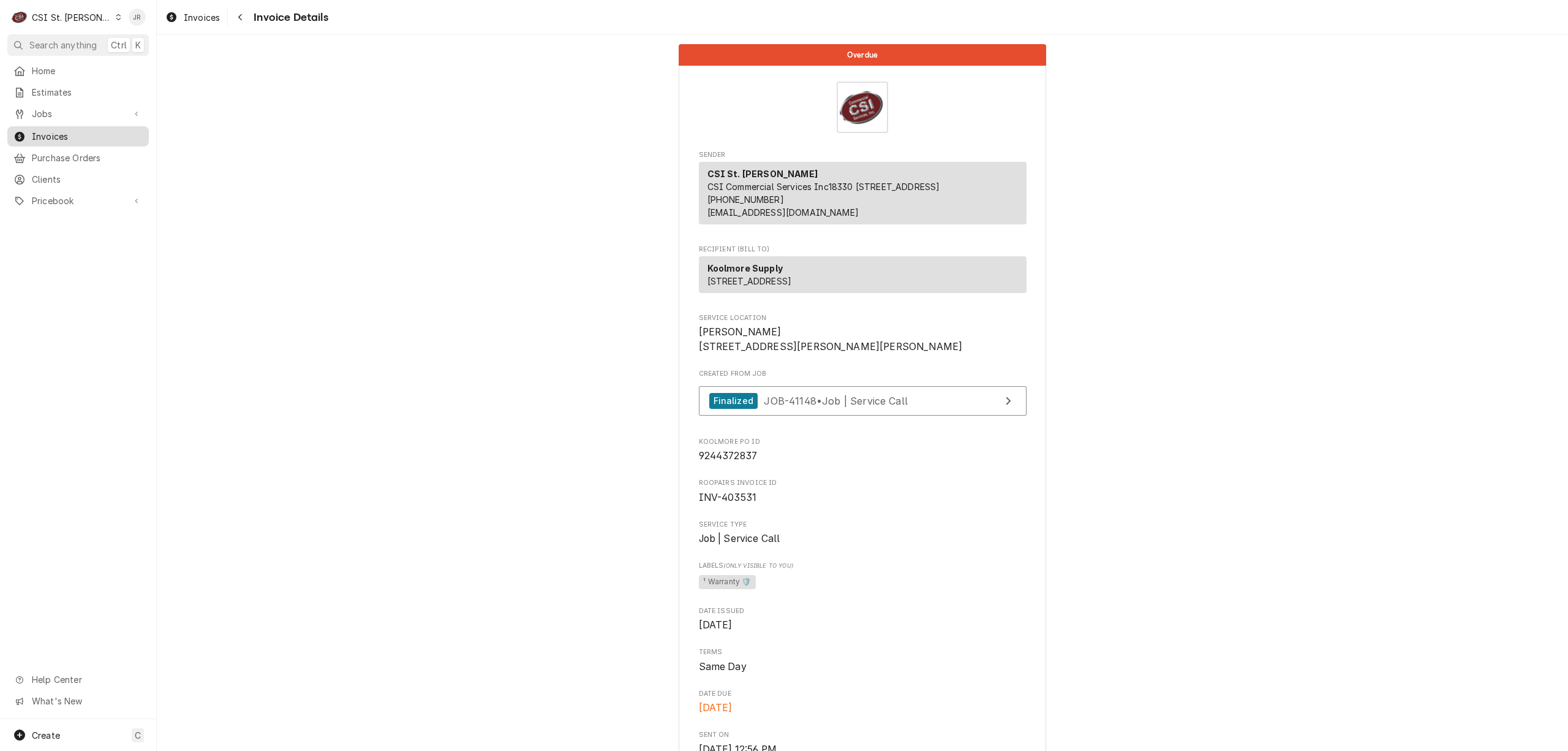
click at [89, 130] on span "Invoices" at bounding box center [88, 136] width 111 height 13
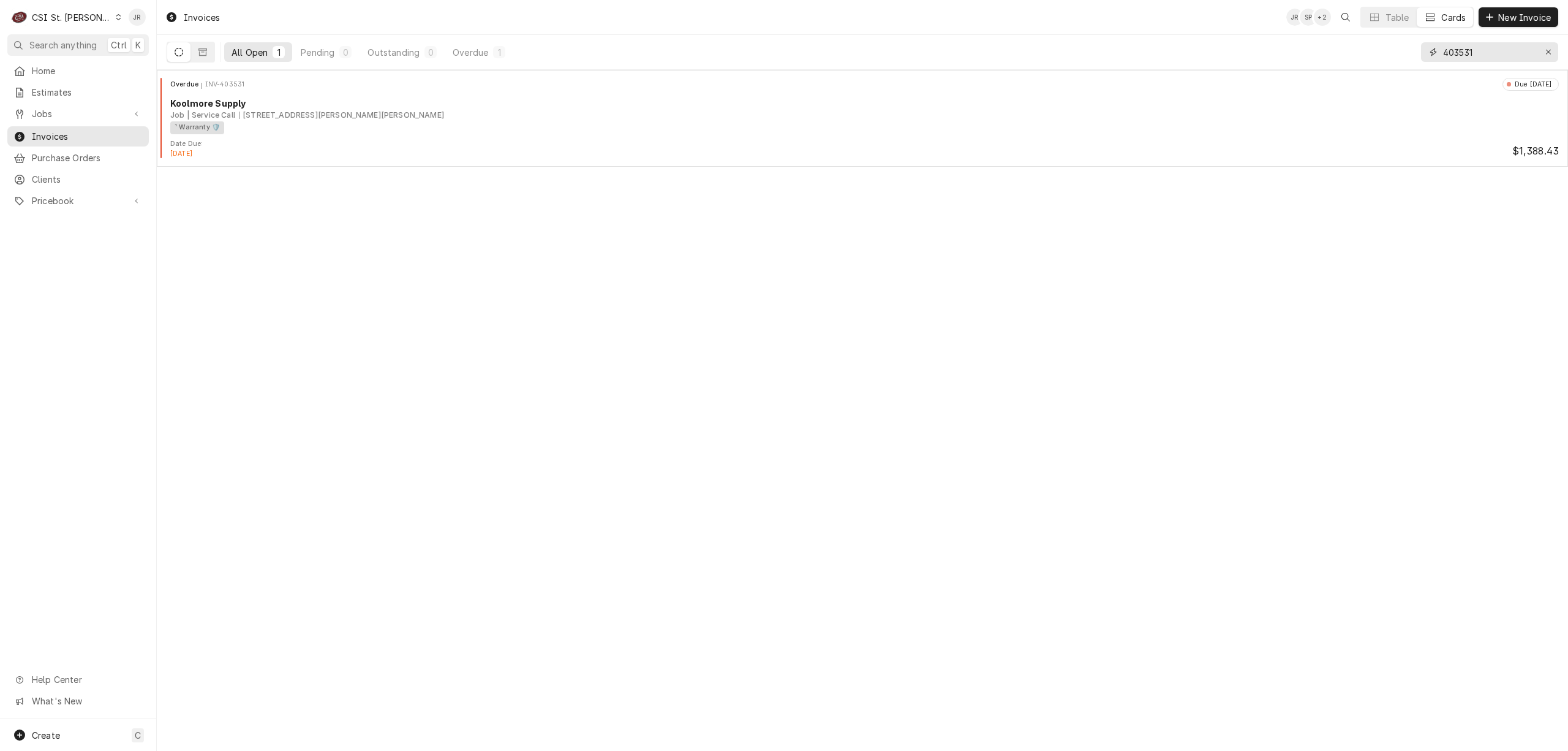
click at [1454, 52] on input "403531" at bounding box center [1489, 52] width 92 height 20
paste input "82"
type input "403821"
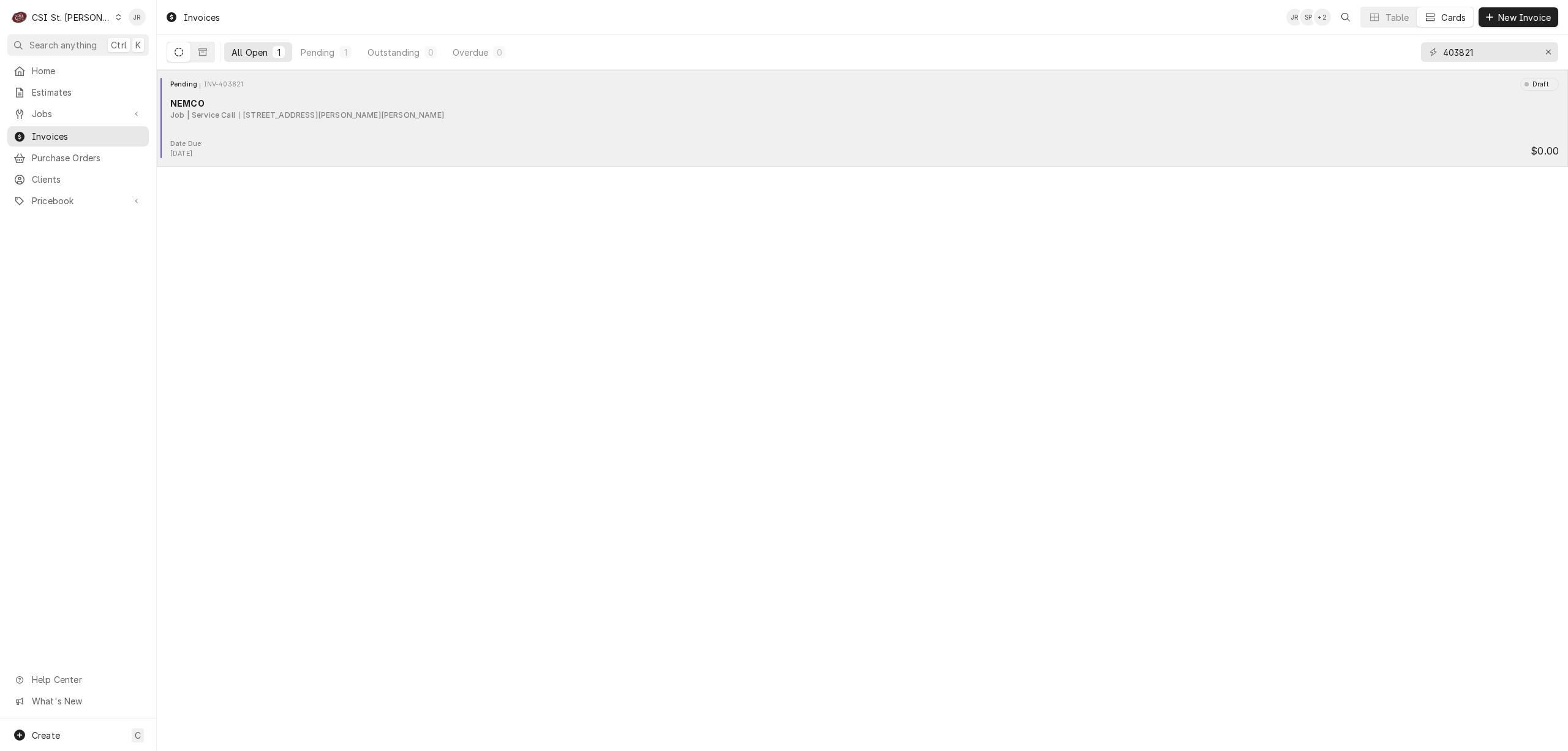
click at [383, 134] on div "Pending INV-403821 Draft NEMCO Job | Service Call 2000 Sidney St, St. Louis, MO…" at bounding box center [863, 108] width 1402 height 61
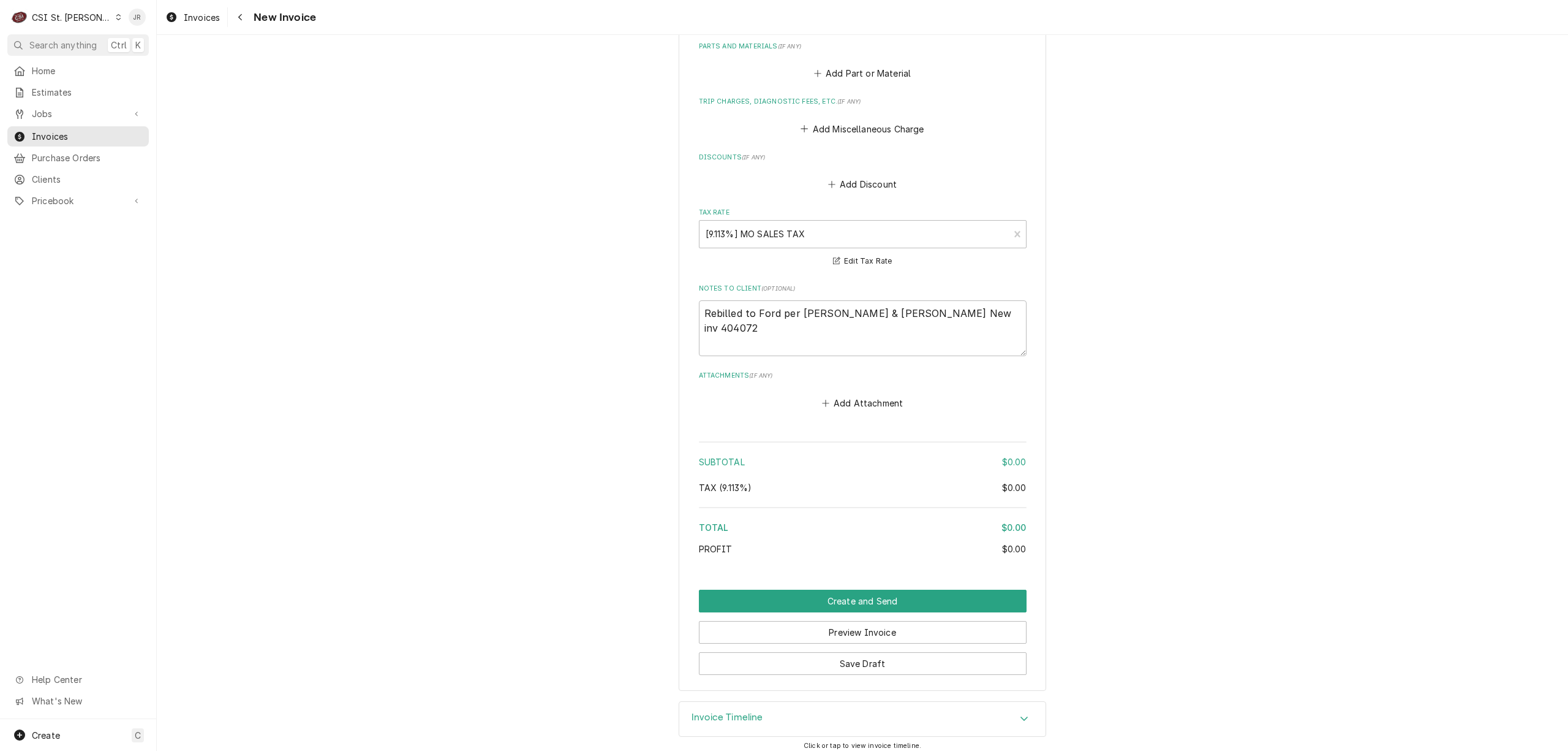
scroll to position [1491, 0]
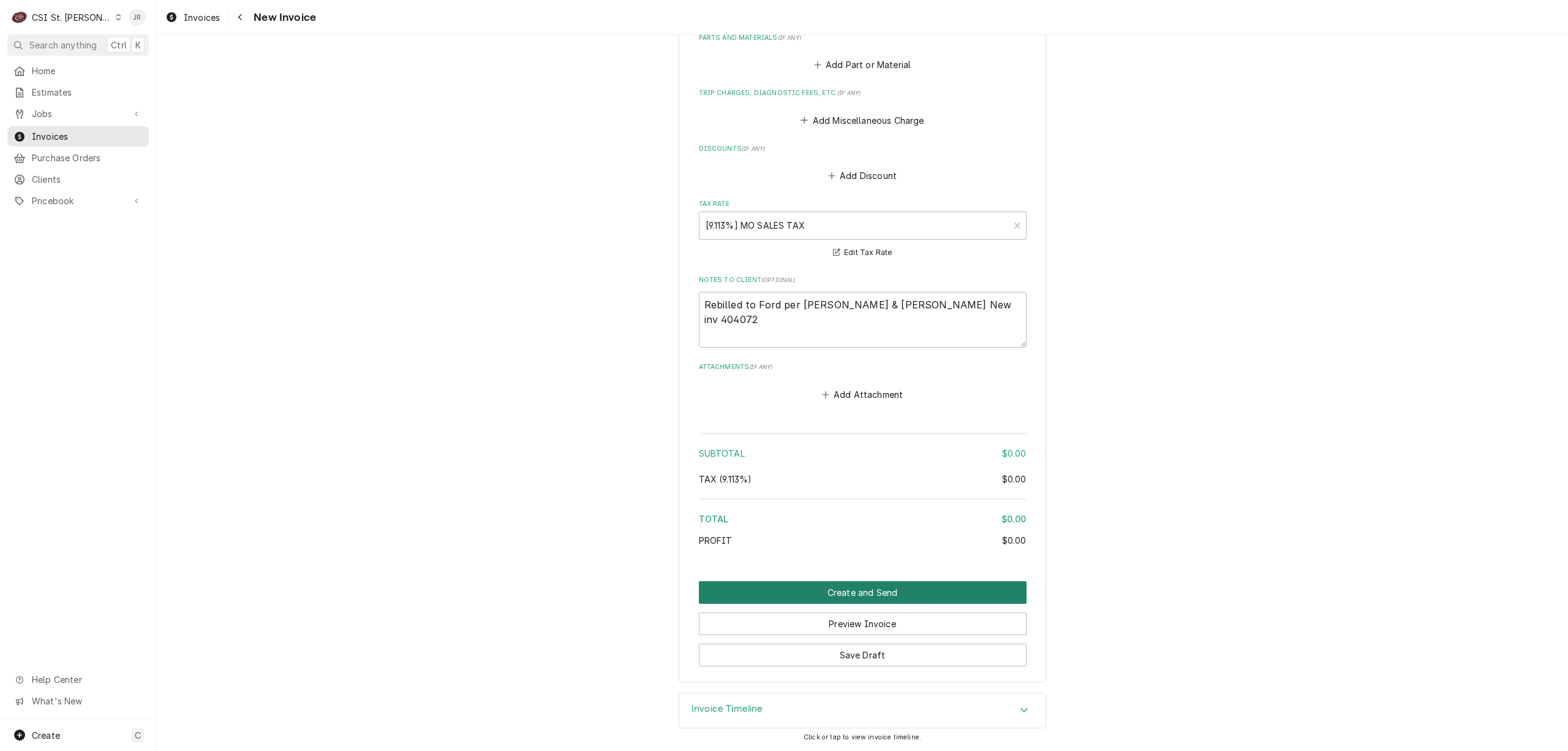
click at [836, 588] on button "Create and Send" at bounding box center [863, 592] width 328 height 22
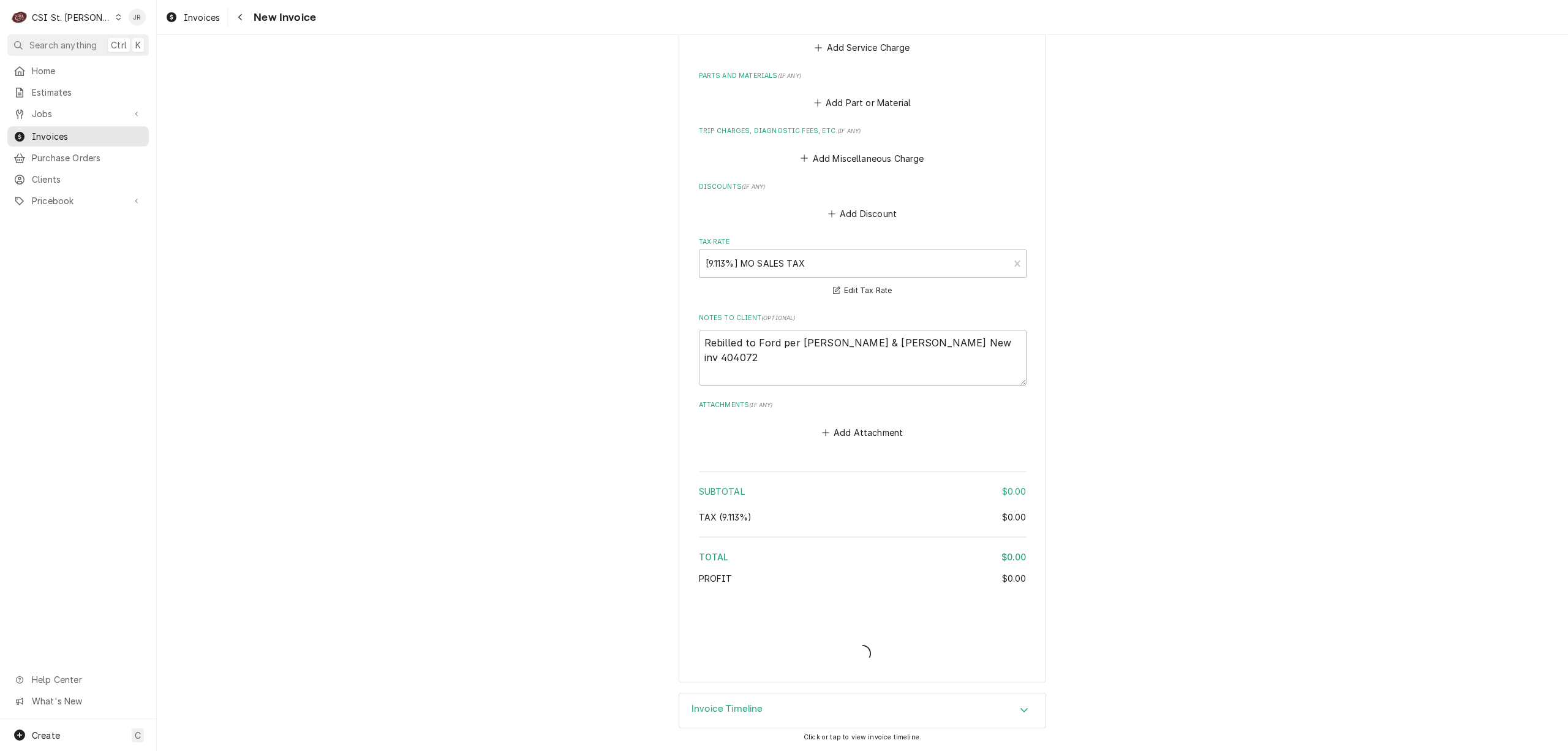
type textarea "x"
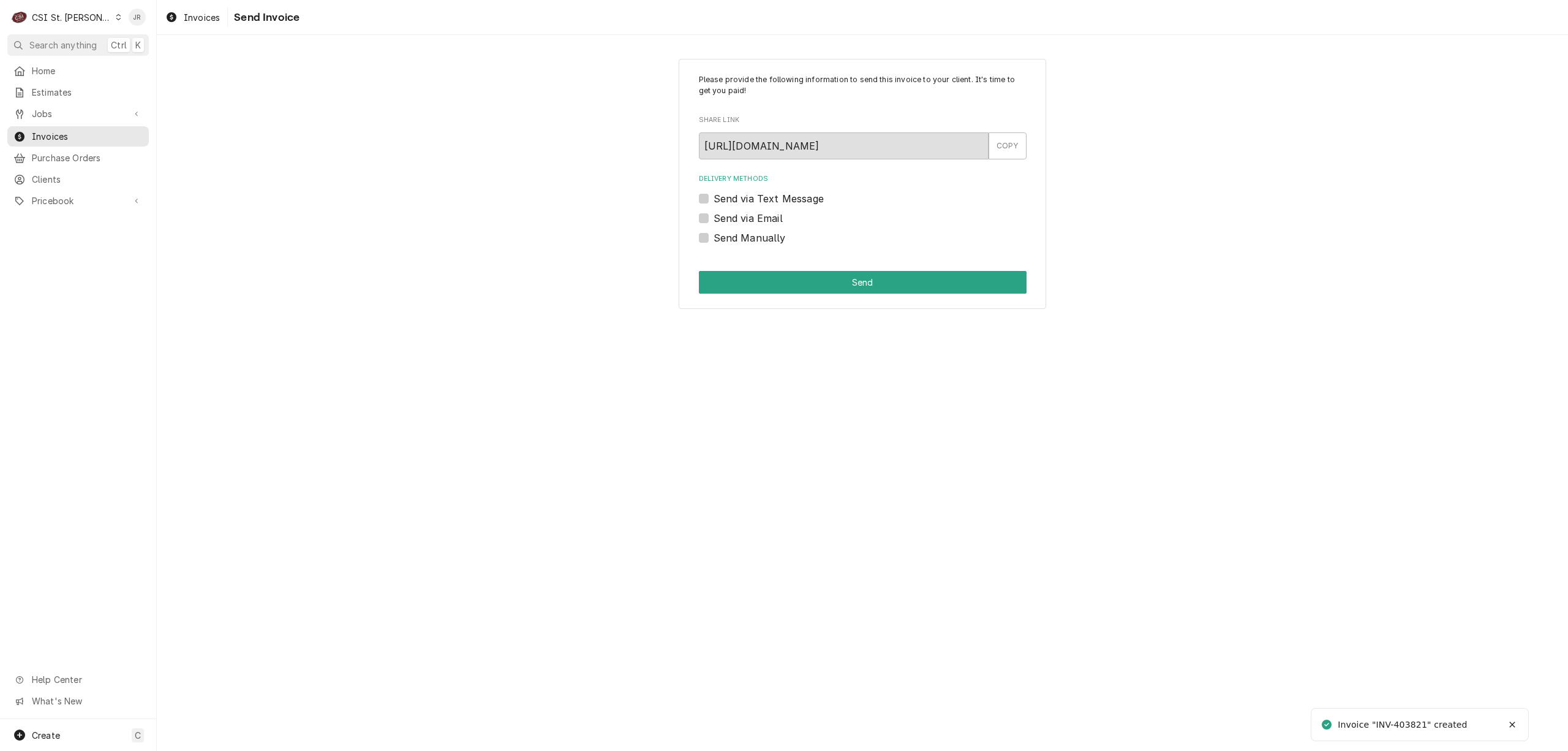
click at [714, 241] on label "Send Manually" at bounding box center [750, 237] width 72 height 15
click at [714, 241] on input "Send Manually" at bounding box center [878, 244] width 328 height 27
checkbox input "true"
drag, startPoint x: 764, startPoint y: 265, endPoint x: 787, endPoint y: 271, distance: 23.8
click at [783, 271] on div "Please provide the following information to send this invoice to your client. I…" at bounding box center [862, 183] width 368 height 251
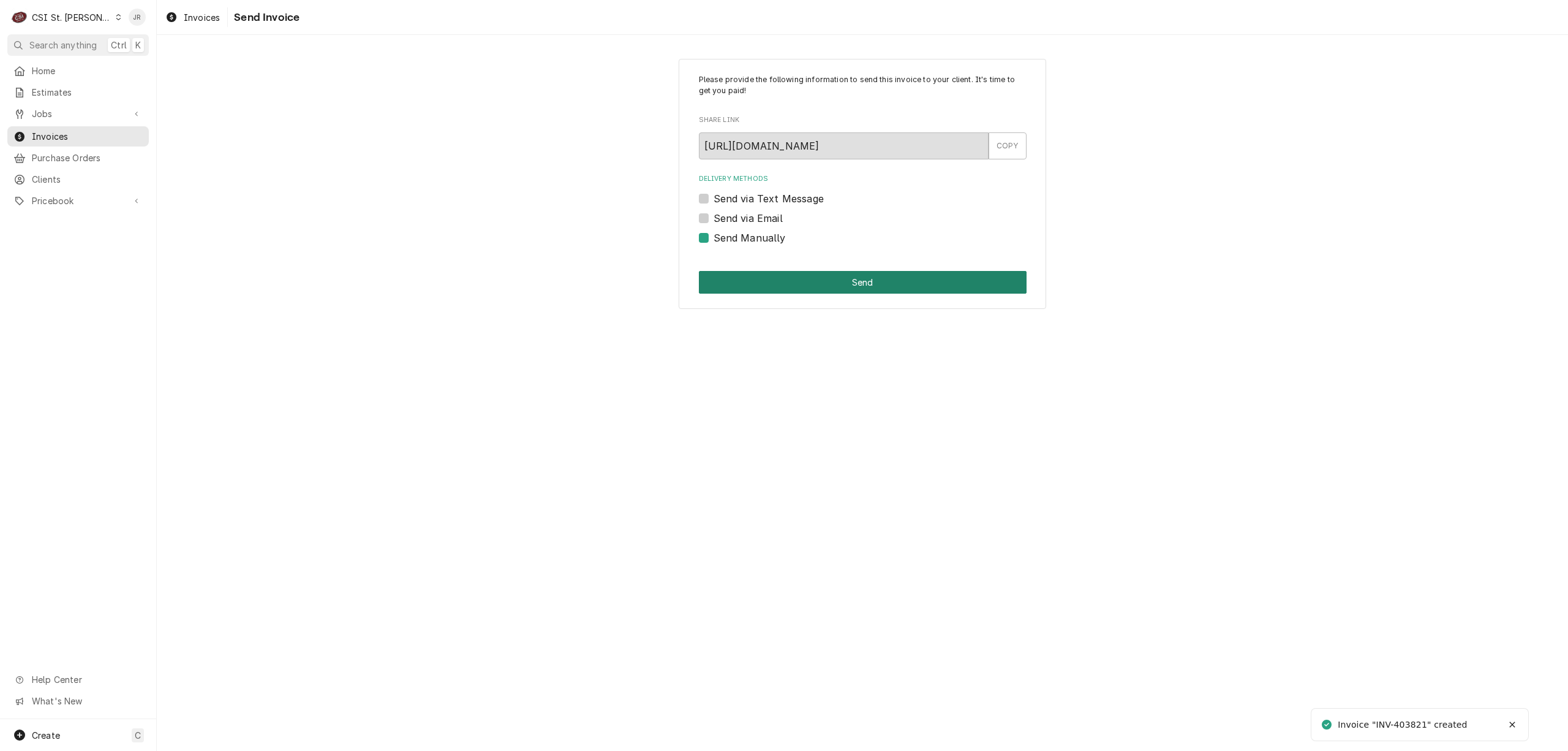
click at [794, 280] on button "Send" at bounding box center [863, 282] width 328 height 22
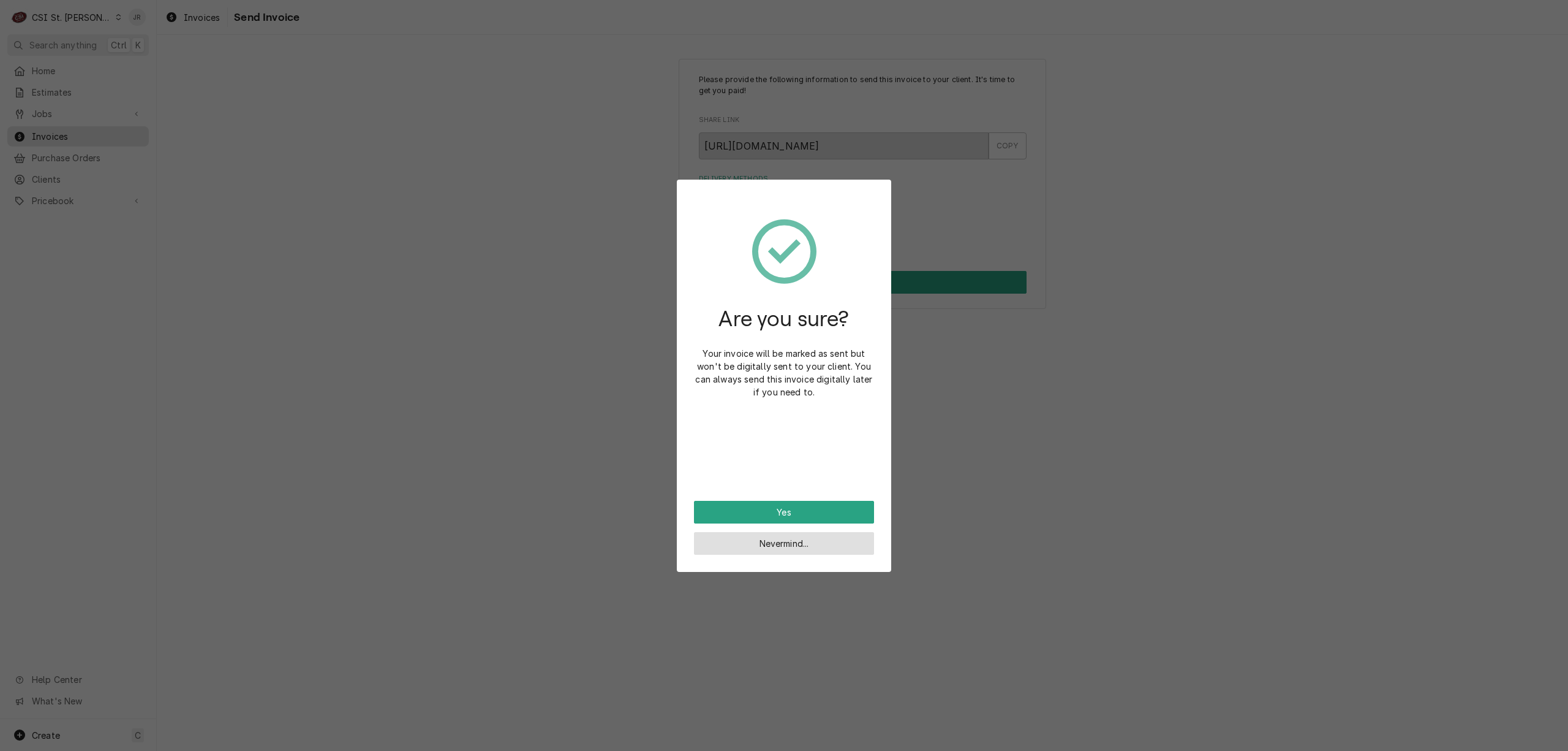
click at [839, 539] on button "Nevermind..." at bounding box center [784, 542] width 180 height 22
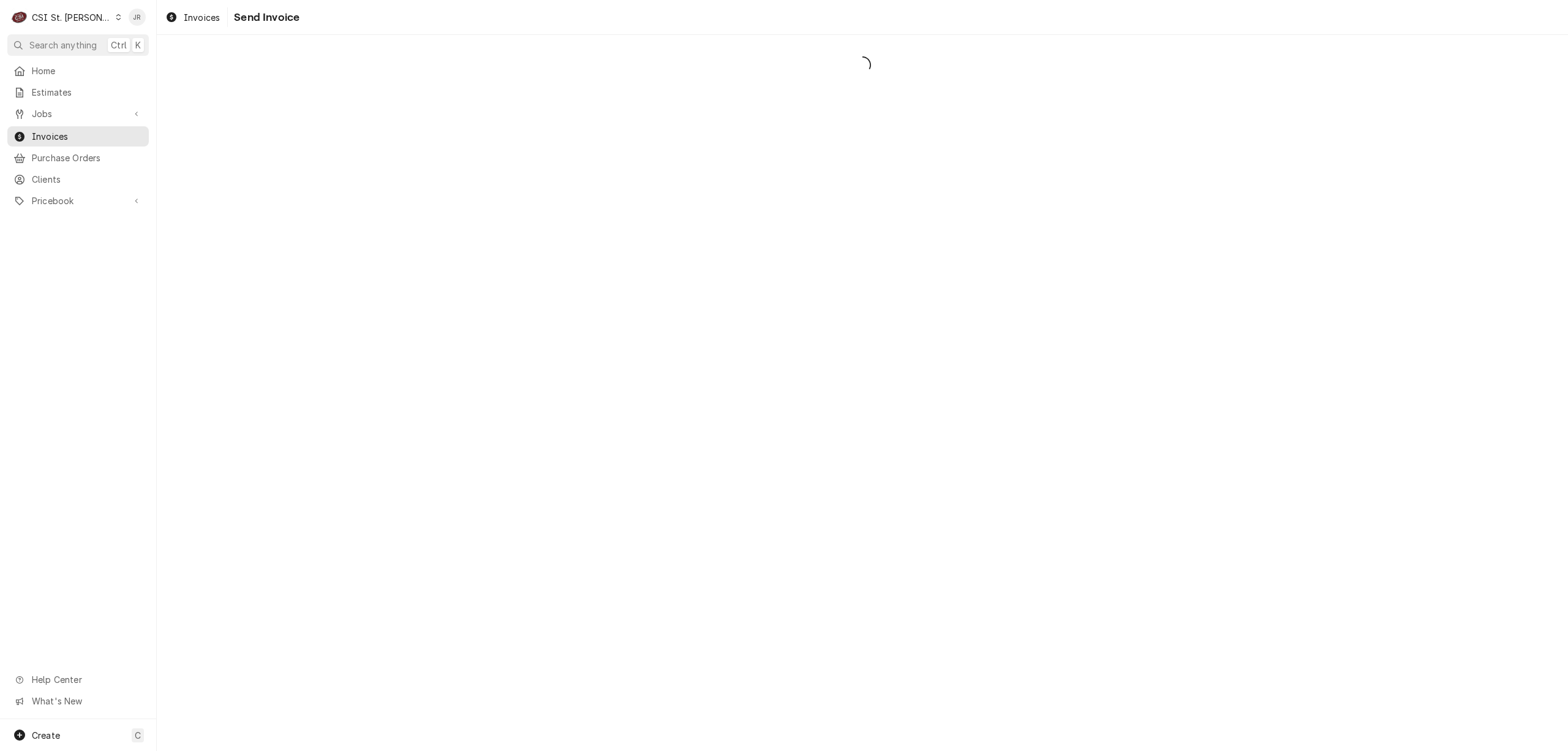
click at [982, 370] on div "Dynamic Content Wrapper" at bounding box center [863, 393] width 1412 height 716
click at [631, 231] on div "Dynamic Content Wrapper" at bounding box center [863, 393] width 1412 height 716
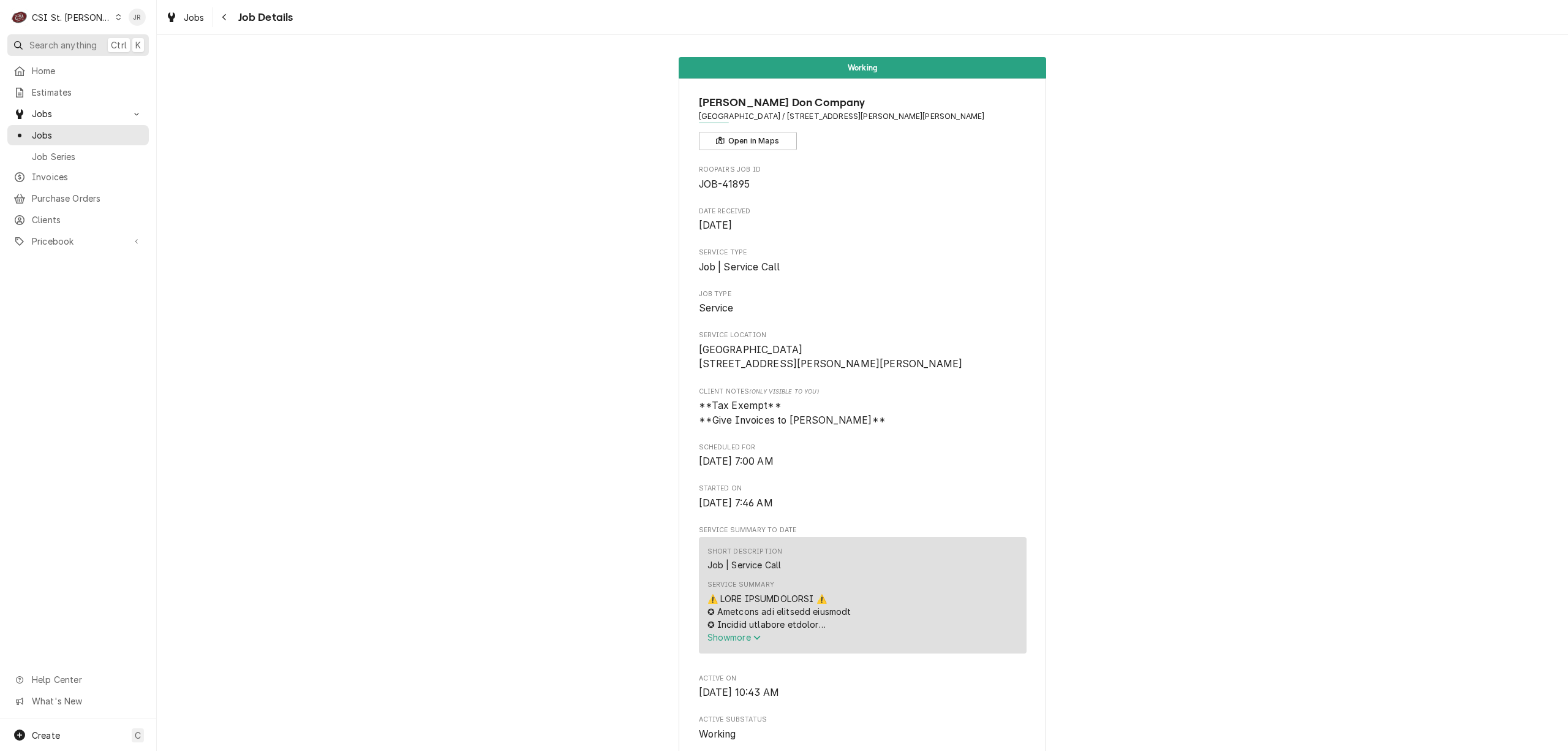
scroll to position [2689, 0]
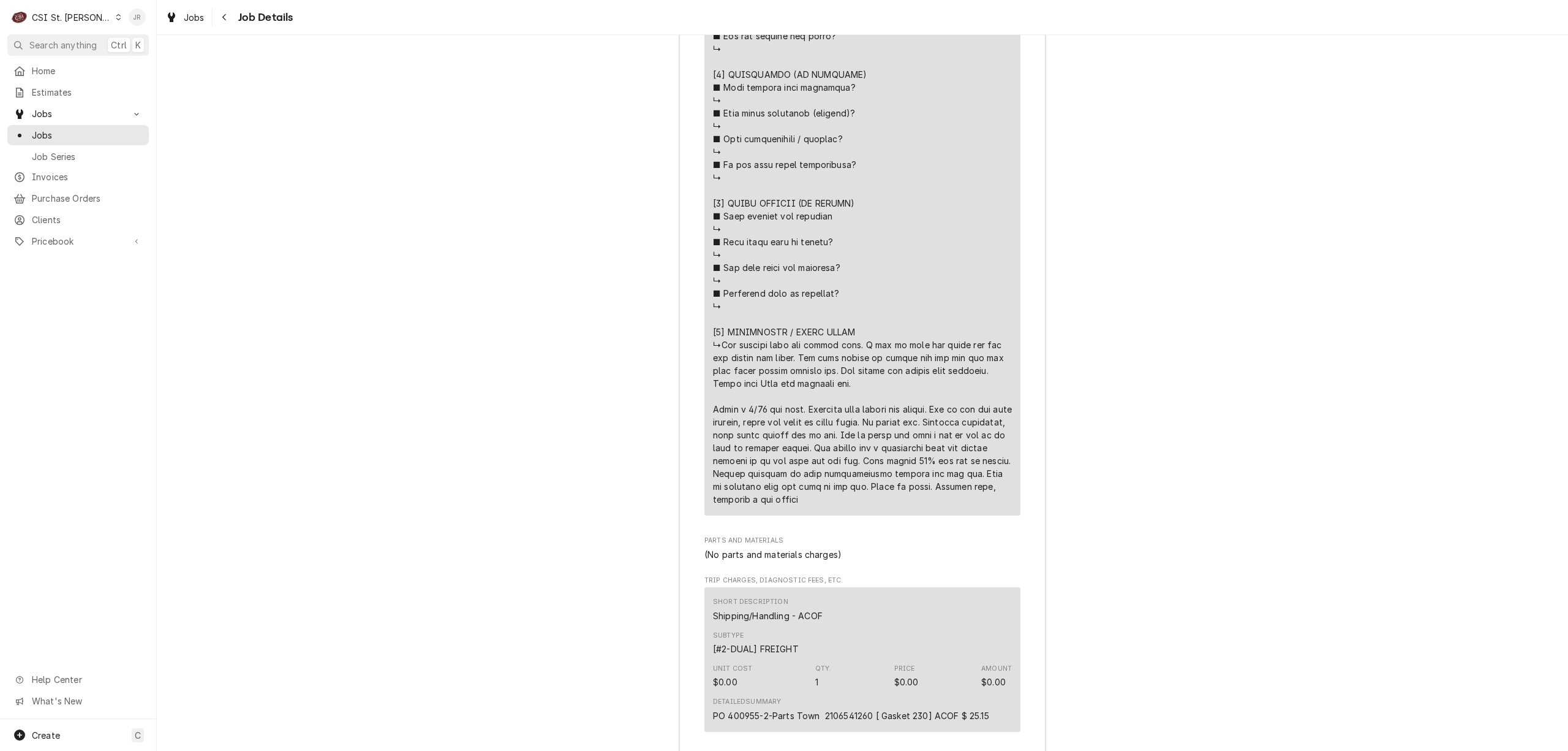
click at [139, 15] on div "Jessica Rentfro's Avatar" at bounding box center [137, 18] width 18 height 18
click at [157, 157] on div "Log Out" at bounding box center [196, 163] width 92 height 13
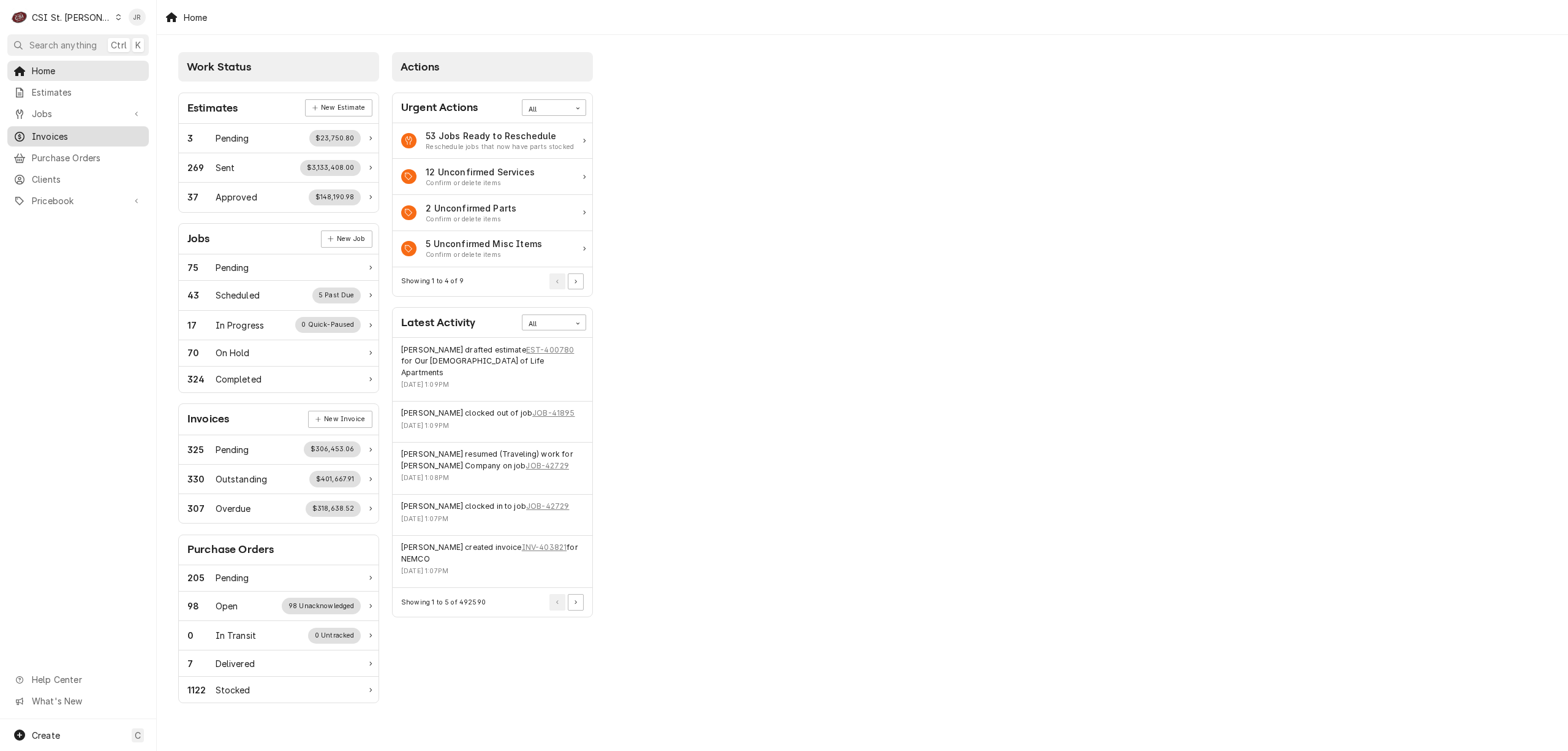
click at [45, 135] on span "Invoices" at bounding box center [88, 136] width 111 height 13
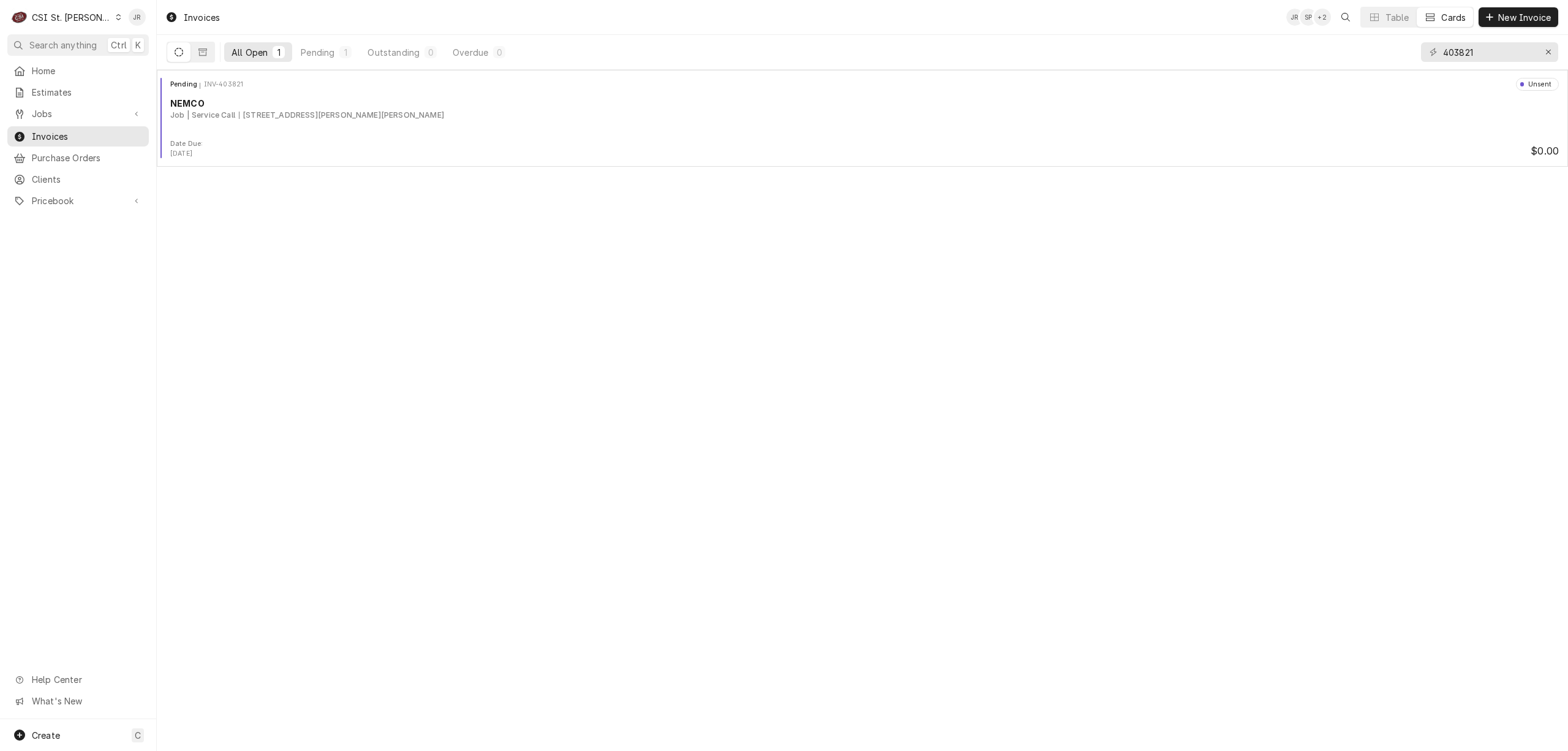
click at [77, 23] on div "C CSI St. Louis" at bounding box center [66, 17] width 118 height 24
drag, startPoint x: 111, startPoint y: 42, endPoint x: 153, endPoint y: 32, distance: 43.2
click at [152, 35] on div "CSI Kentucky" at bounding box center [188, 45] width 174 height 20
click at [157, 20] on div "Invoices JR SP + 2 Table Cards New Invoice" at bounding box center [863, 17] width 1412 height 34
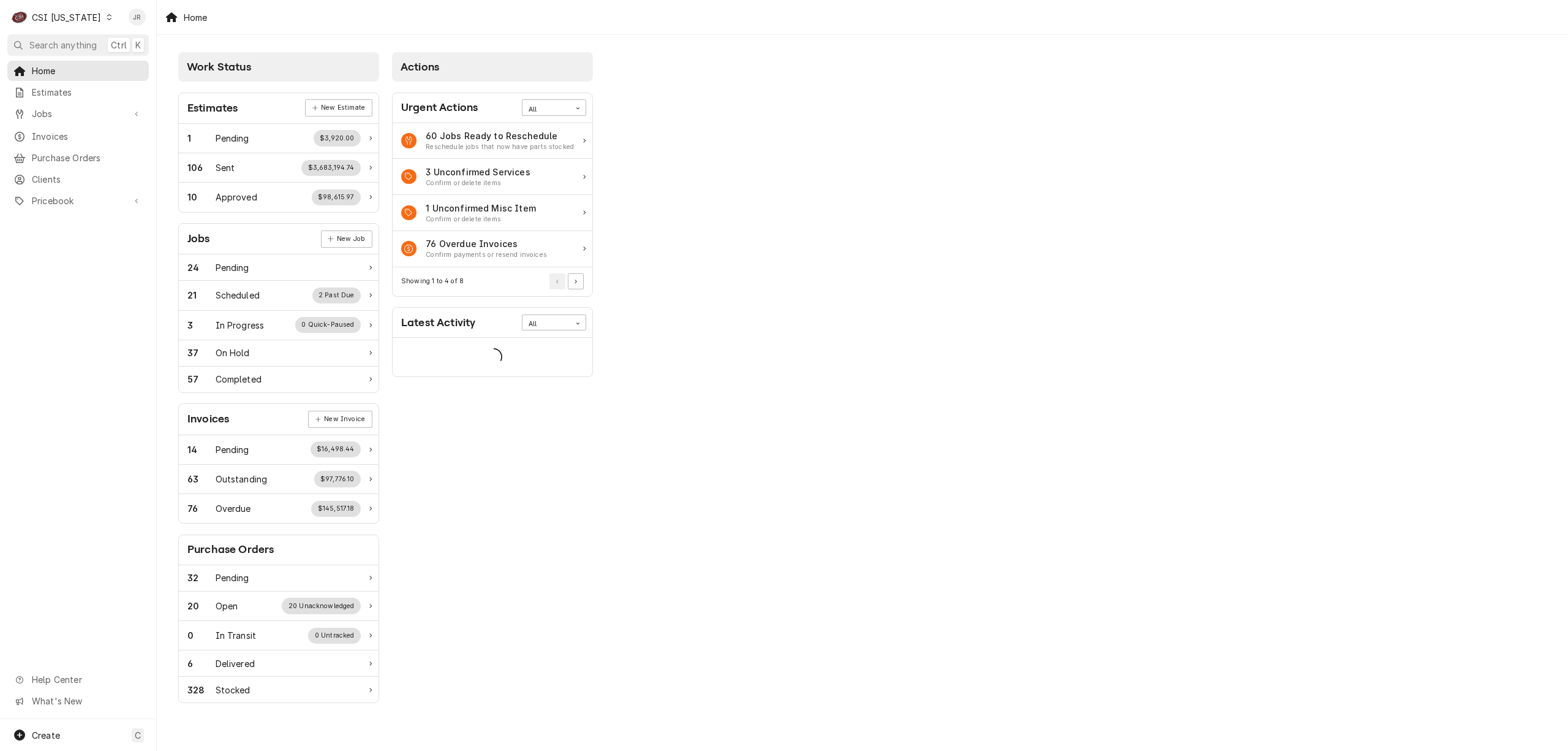
click at [66, 18] on div "CSI [US_STATE]" at bounding box center [66, 17] width 69 height 13
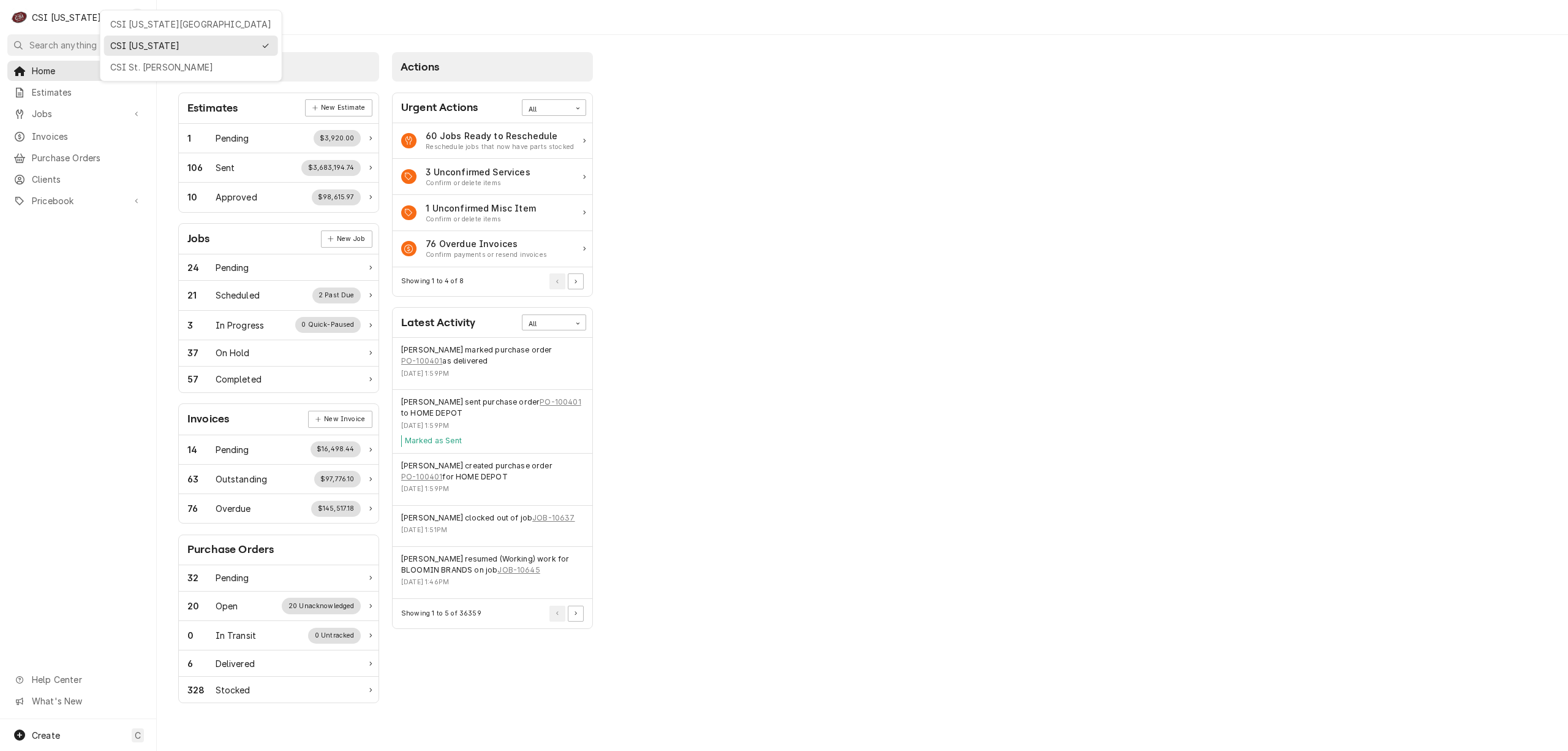
click at [113, 34] on div "CSI Kansas City CSI Kentucky CSI St. Louis" at bounding box center [190, 46] width 182 height 72
click at [118, 25] on div "CSI [US_STATE][GEOGRAPHIC_DATA]" at bounding box center [191, 23] width 162 height 13
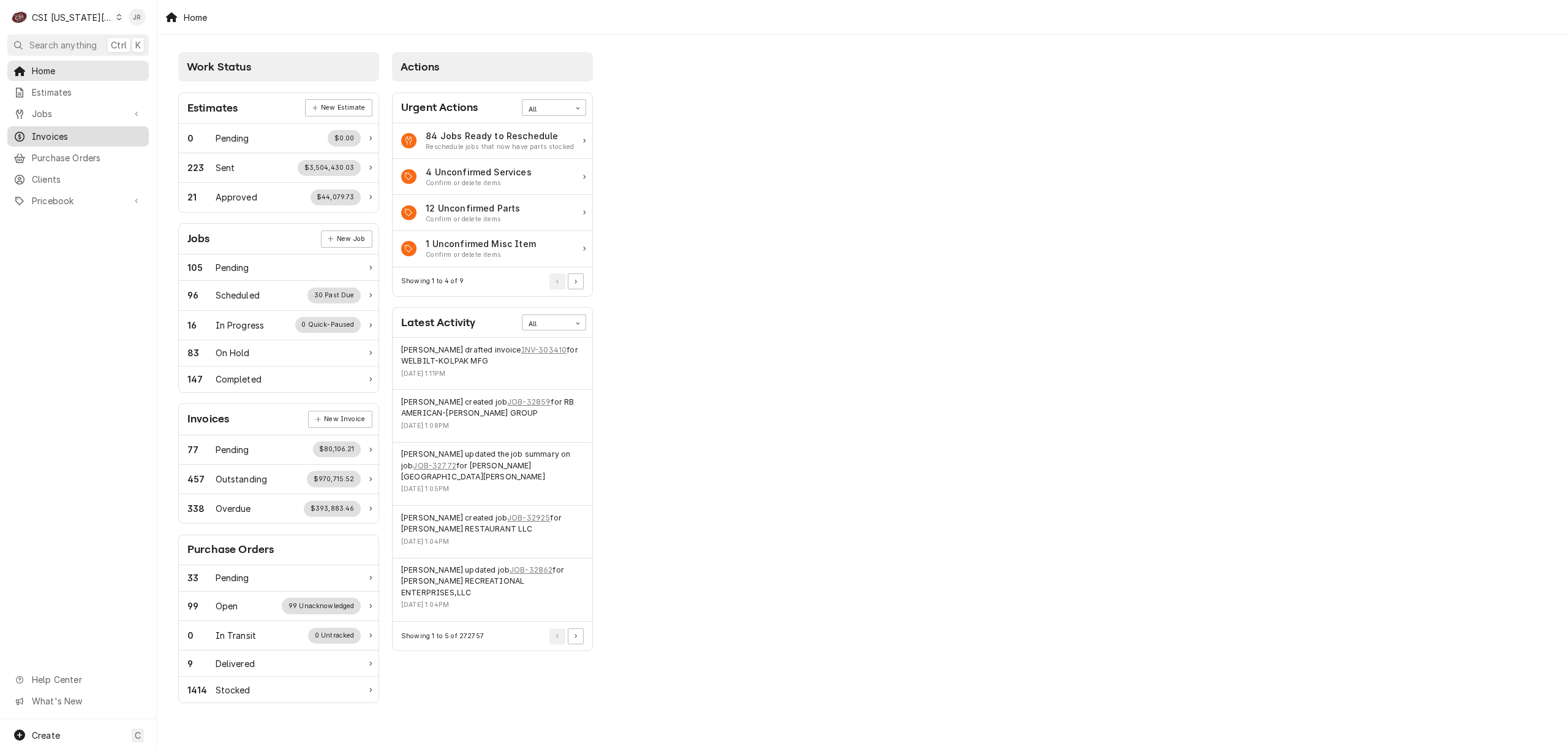
click at [92, 138] on span "Invoices" at bounding box center [88, 136] width 111 height 13
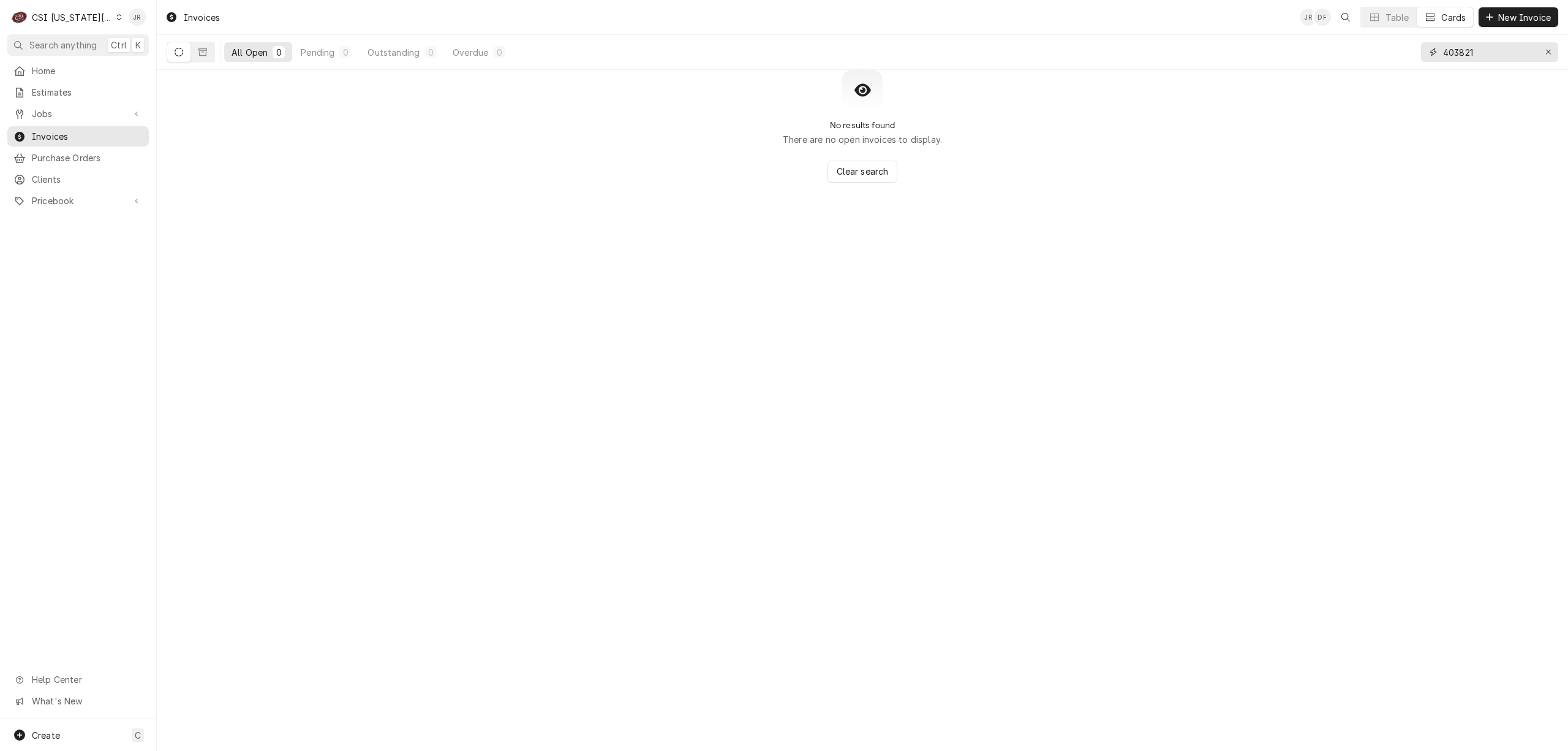
click at [1457, 53] on input "403821" at bounding box center [1489, 52] width 92 height 20
drag, startPoint x: 1457, startPoint y: 53, endPoint x: 1467, endPoint y: 54, distance: 10.0
click at [1461, 53] on input "403821" at bounding box center [1489, 52] width 92 height 20
type input "303396"
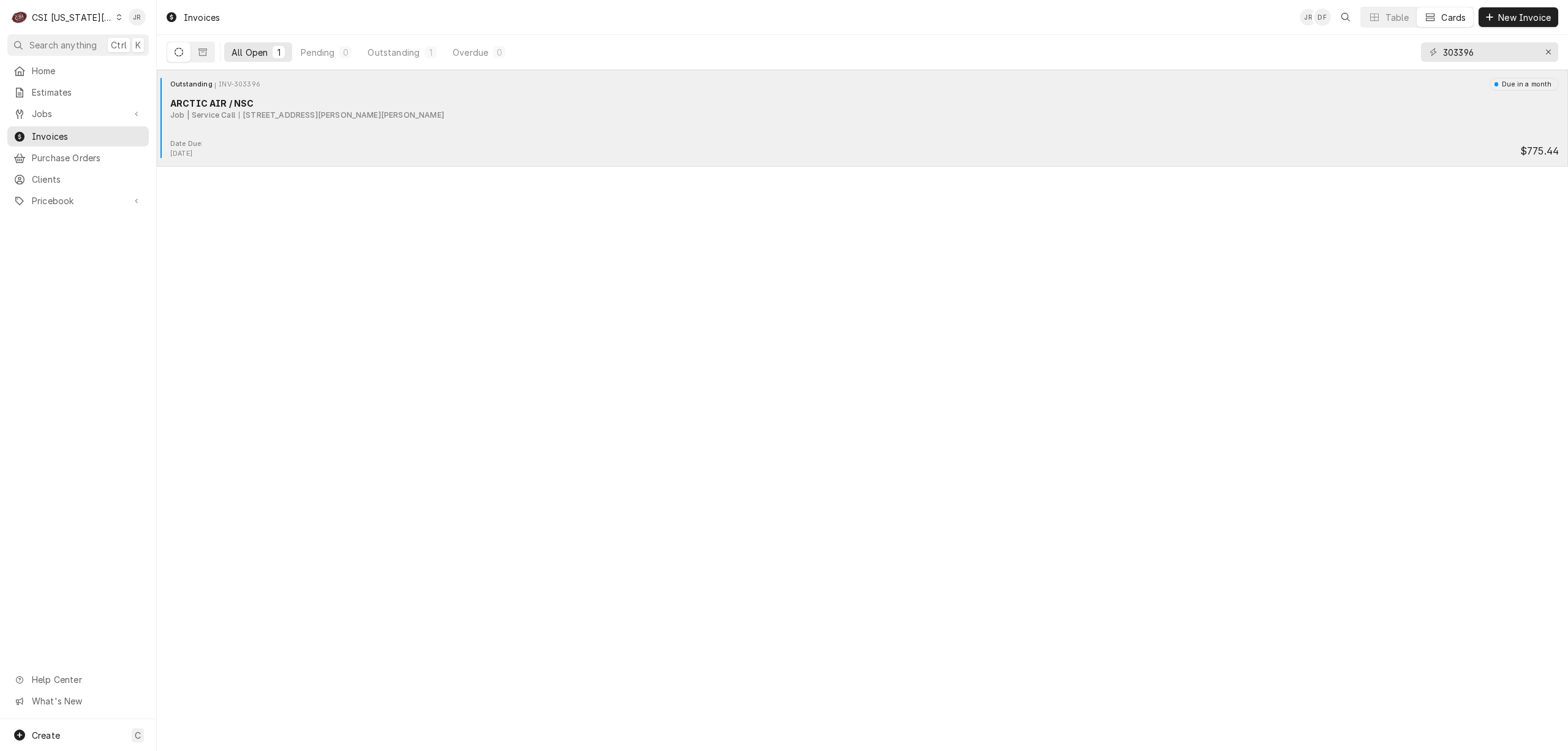
click at [258, 139] on div "Date Due: [DATE] $775.44" at bounding box center [863, 149] width 1402 height 20
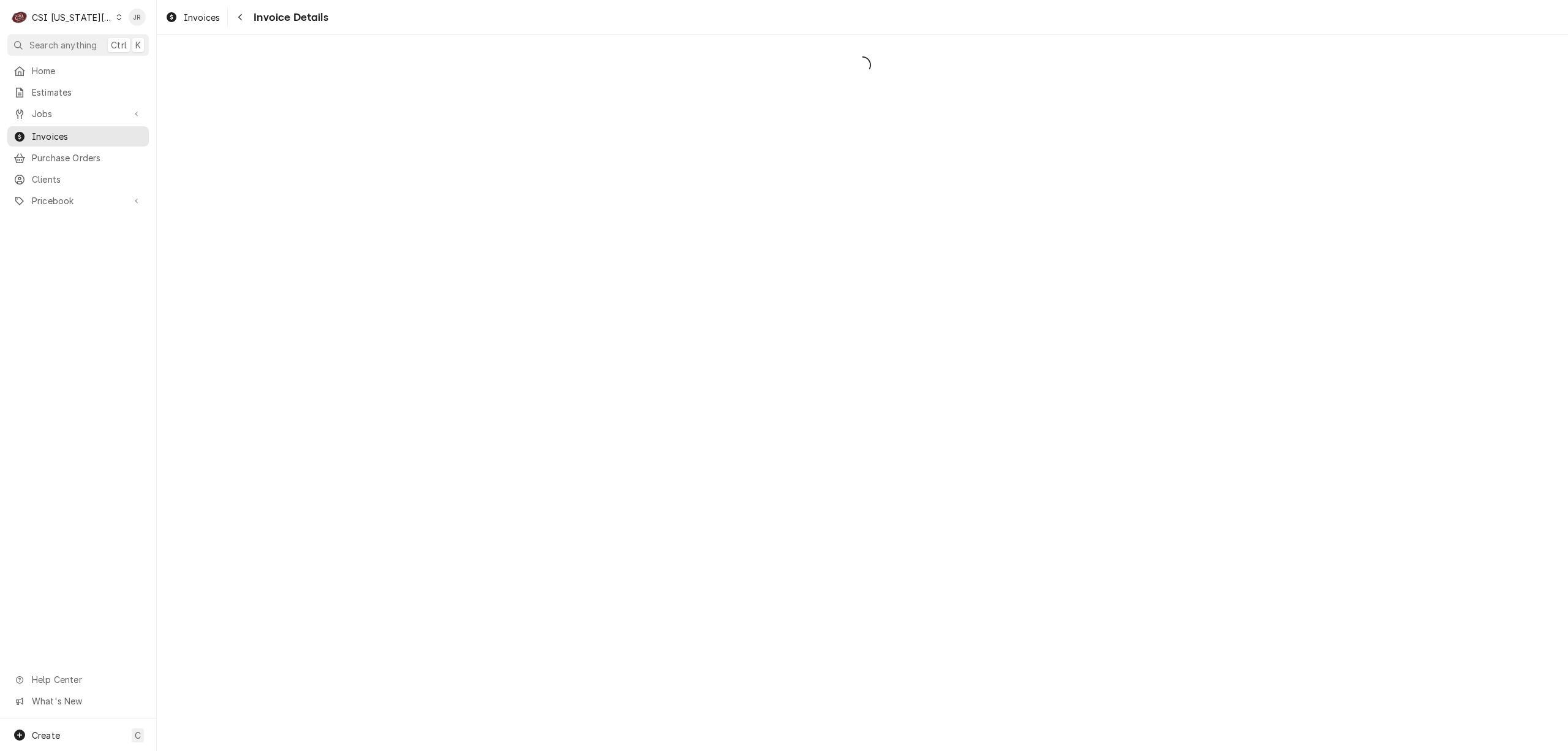
click at [349, 113] on div "Dynamic Content Wrapper" at bounding box center [863, 393] width 1412 height 716
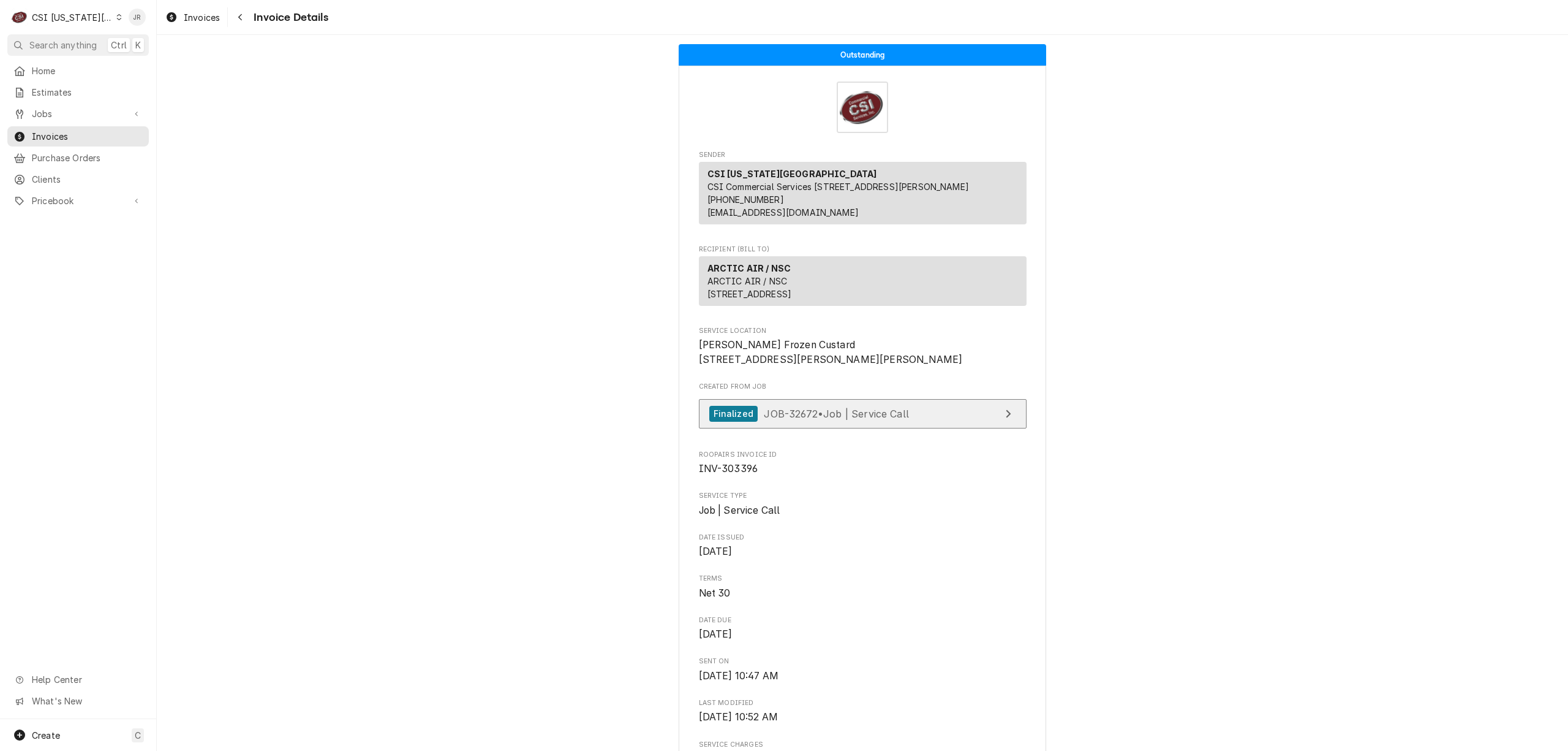
click at [975, 429] on link "Finalized JOB-32672 • Job | Service Call" at bounding box center [863, 414] width 328 height 30
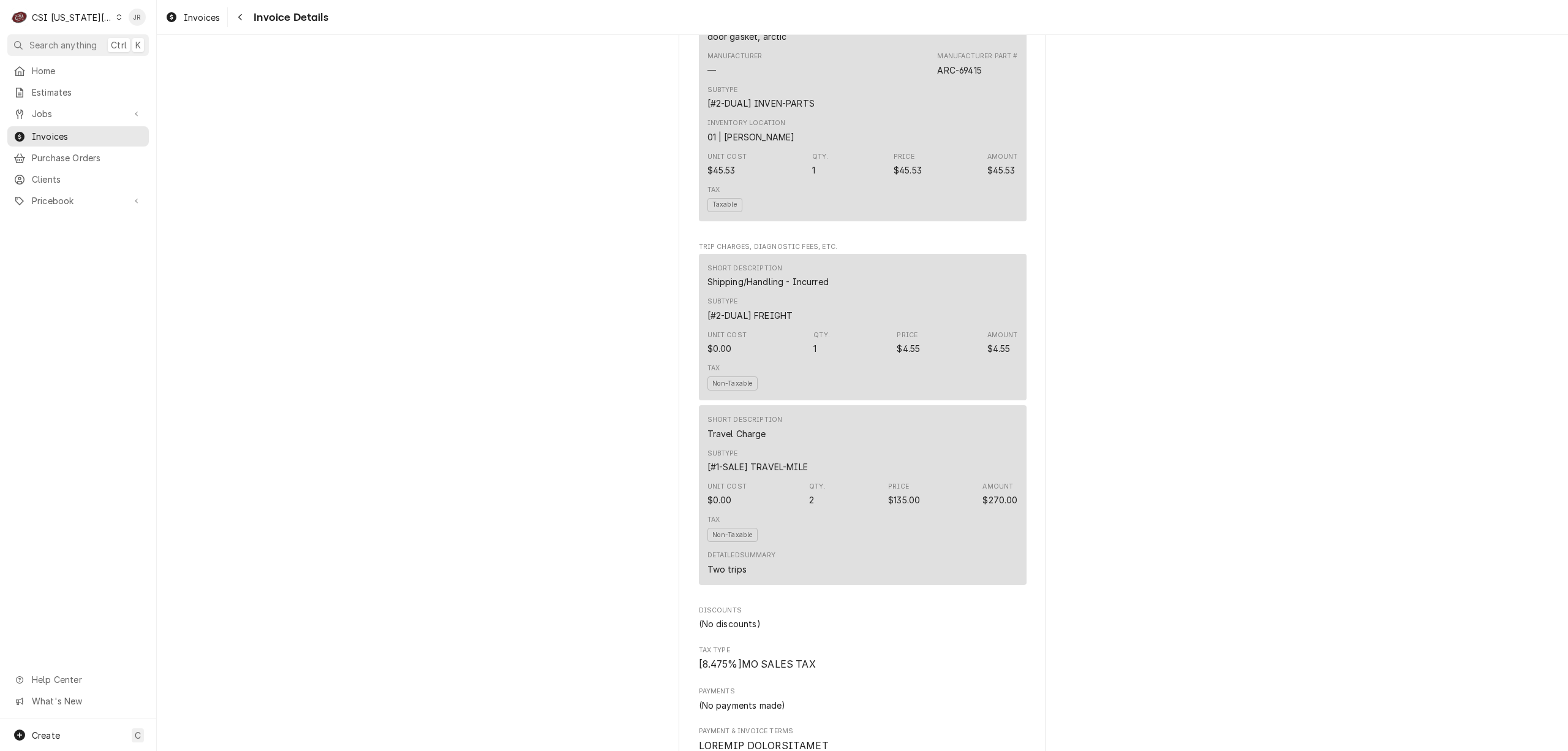
scroll to position [1062, 0]
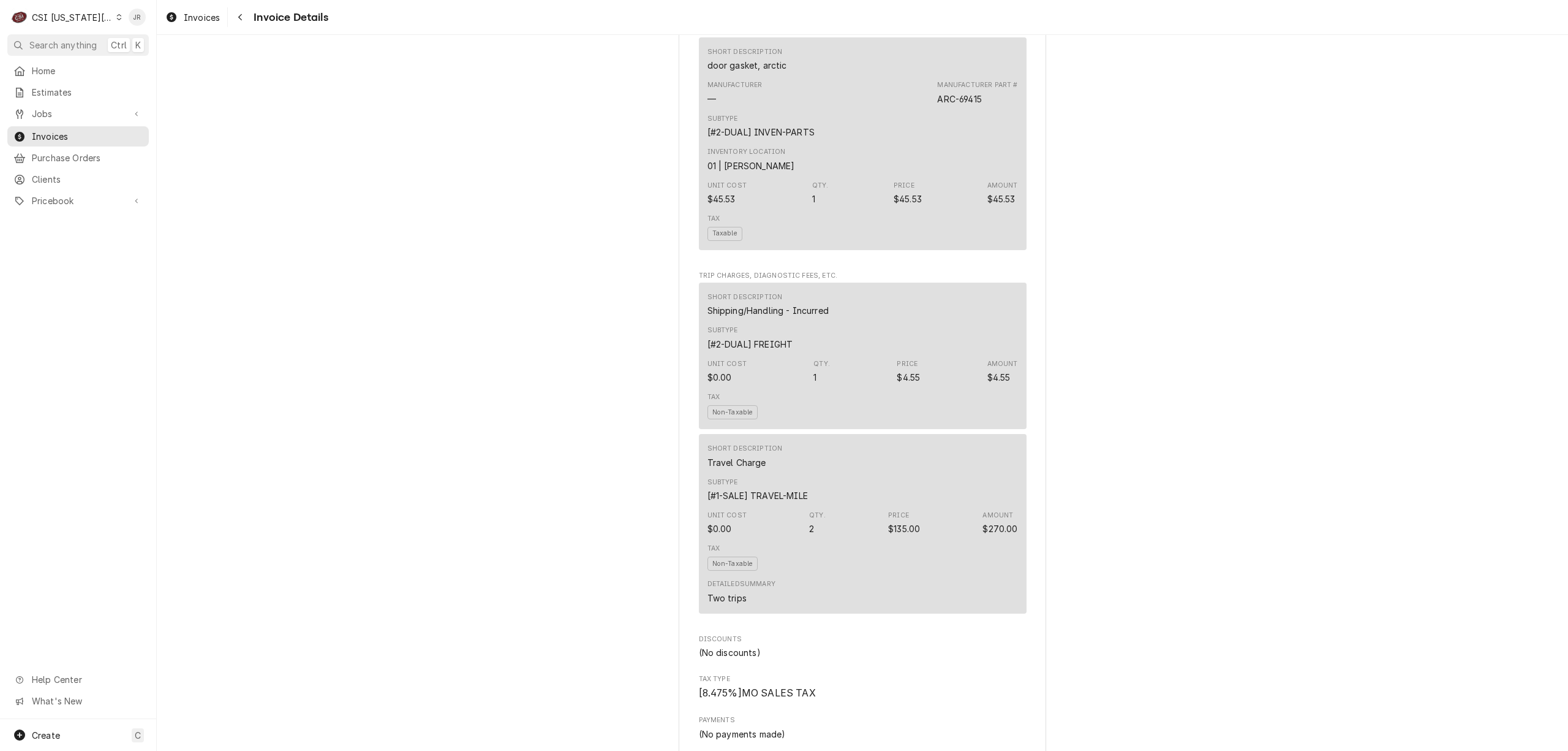
click at [82, 20] on div "CSI [US_STATE][GEOGRAPHIC_DATA]" at bounding box center [72, 17] width 81 height 13
click at [162, 59] on div "CSI St. Louis" at bounding box center [210, 67] width 186 height 16
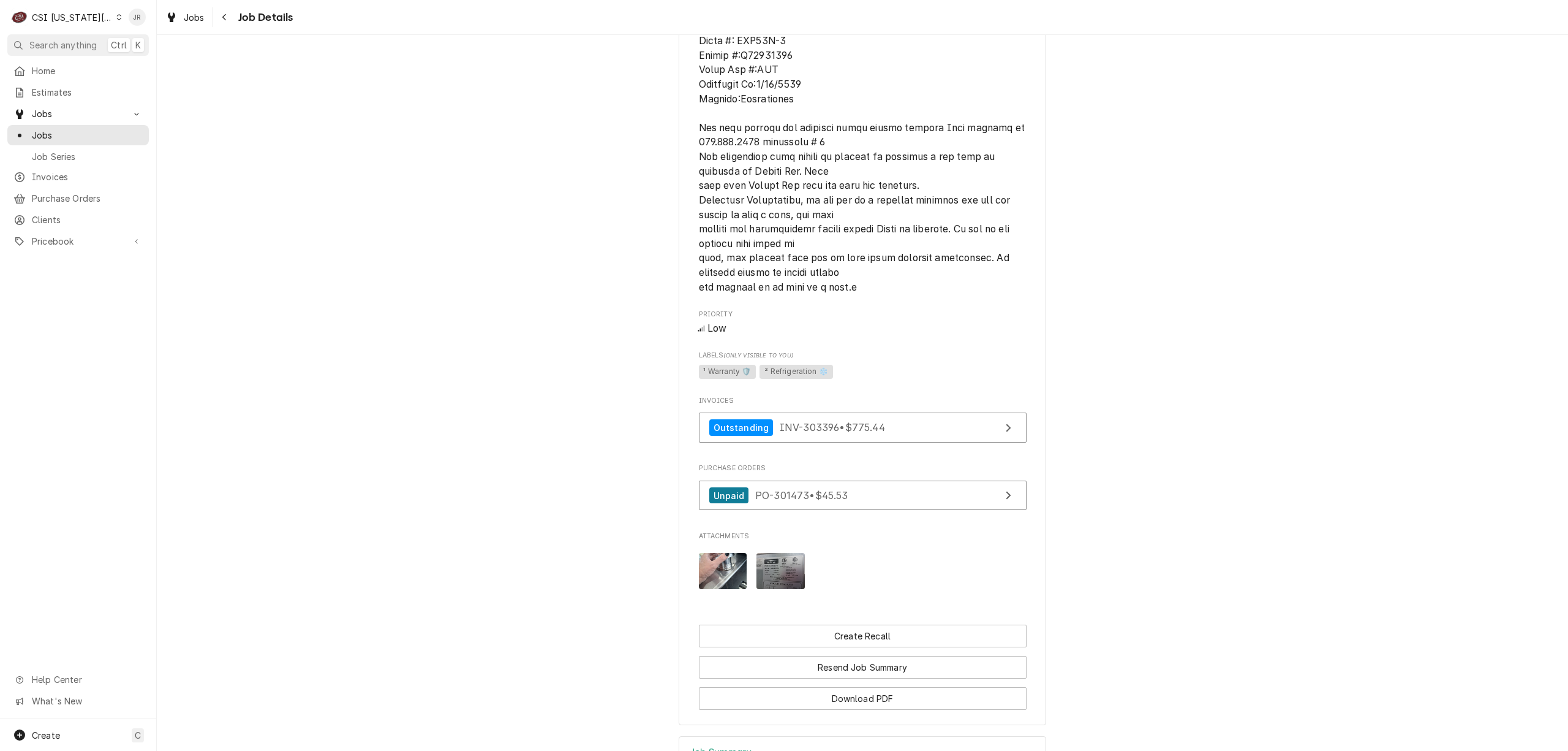
scroll to position [1075, 0]
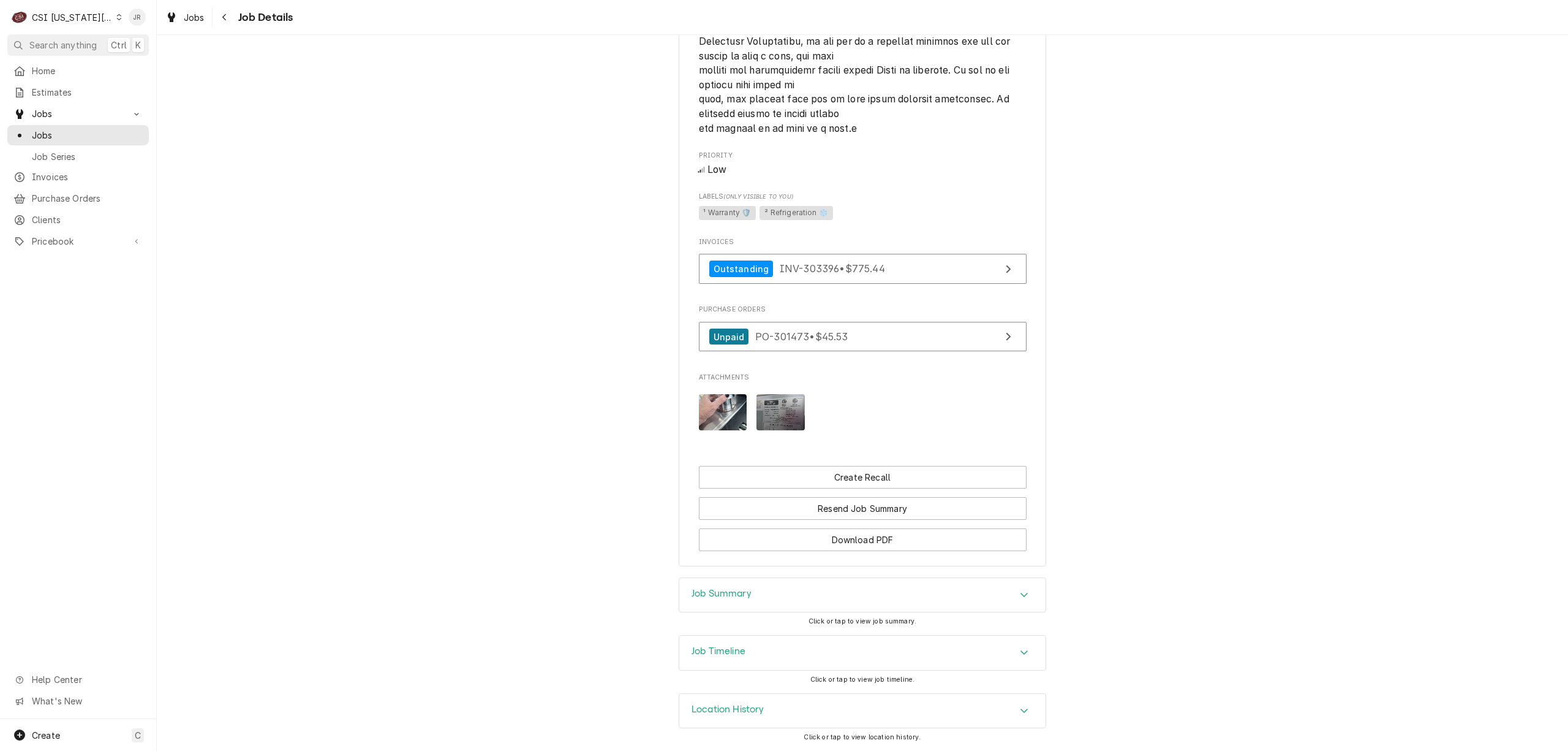
click at [704, 606] on div "Job Summary" at bounding box center [863, 594] width 367 height 34
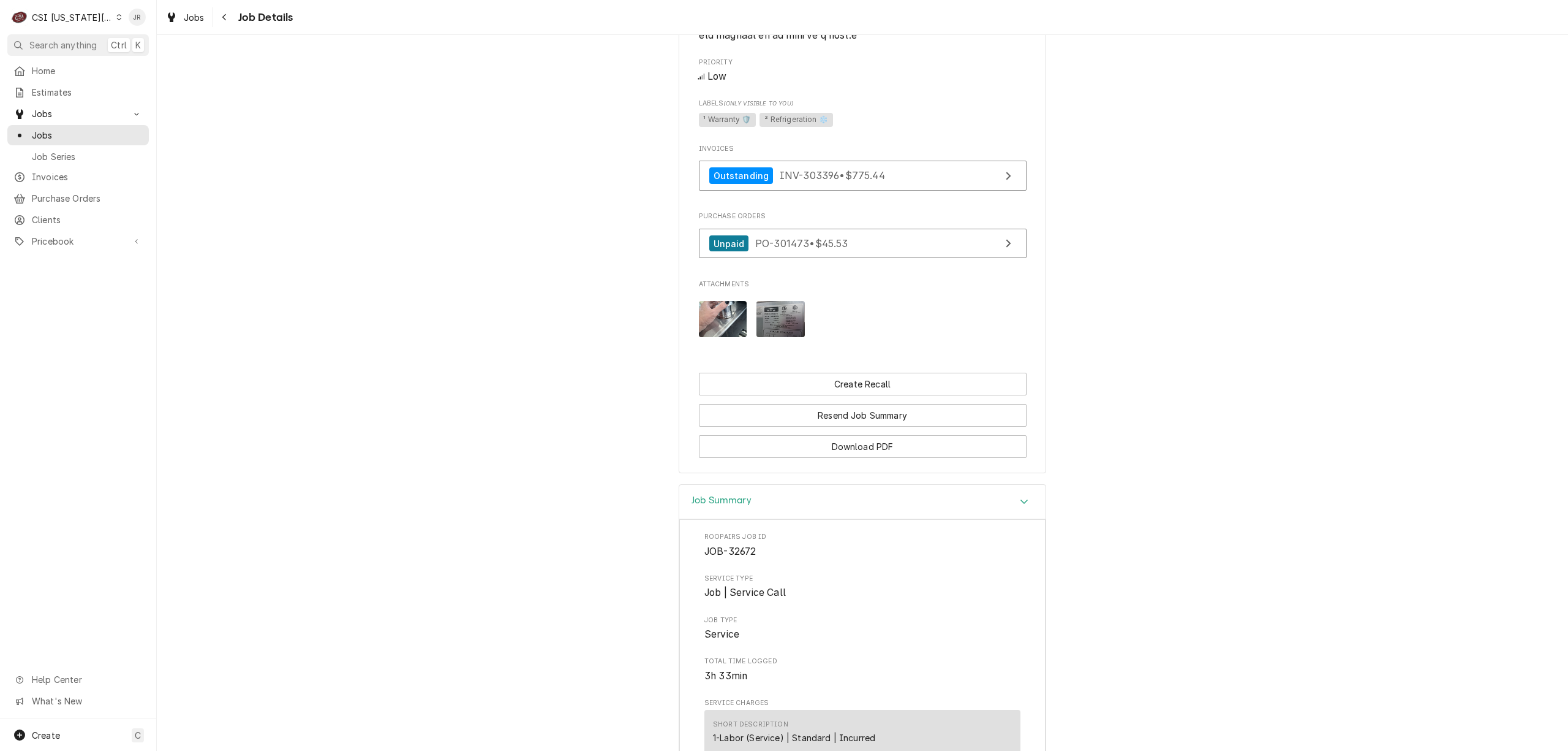
scroll to position [912, 0]
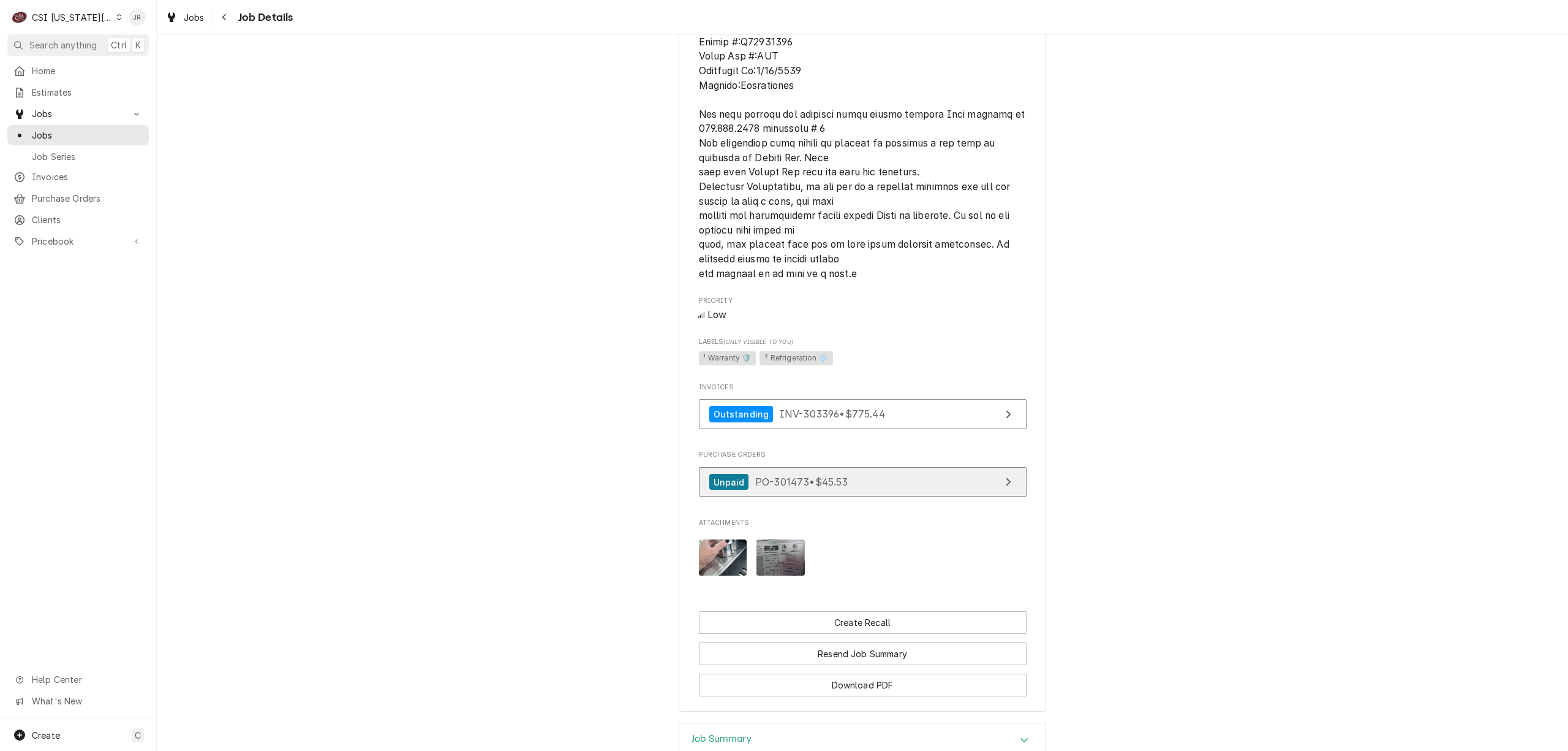
click at [949, 491] on link "Unpaid PO-301473 • $45.53" at bounding box center [863, 482] width 328 height 30
click at [57, 11] on div "CSI [US_STATE][GEOGRAPHIC_DATA]" at bounding box center [72, 17] width 81 height 13
click at [151, 47] on div "CSI Kentucky" at bounding box center [210, 45] width 178 height 13
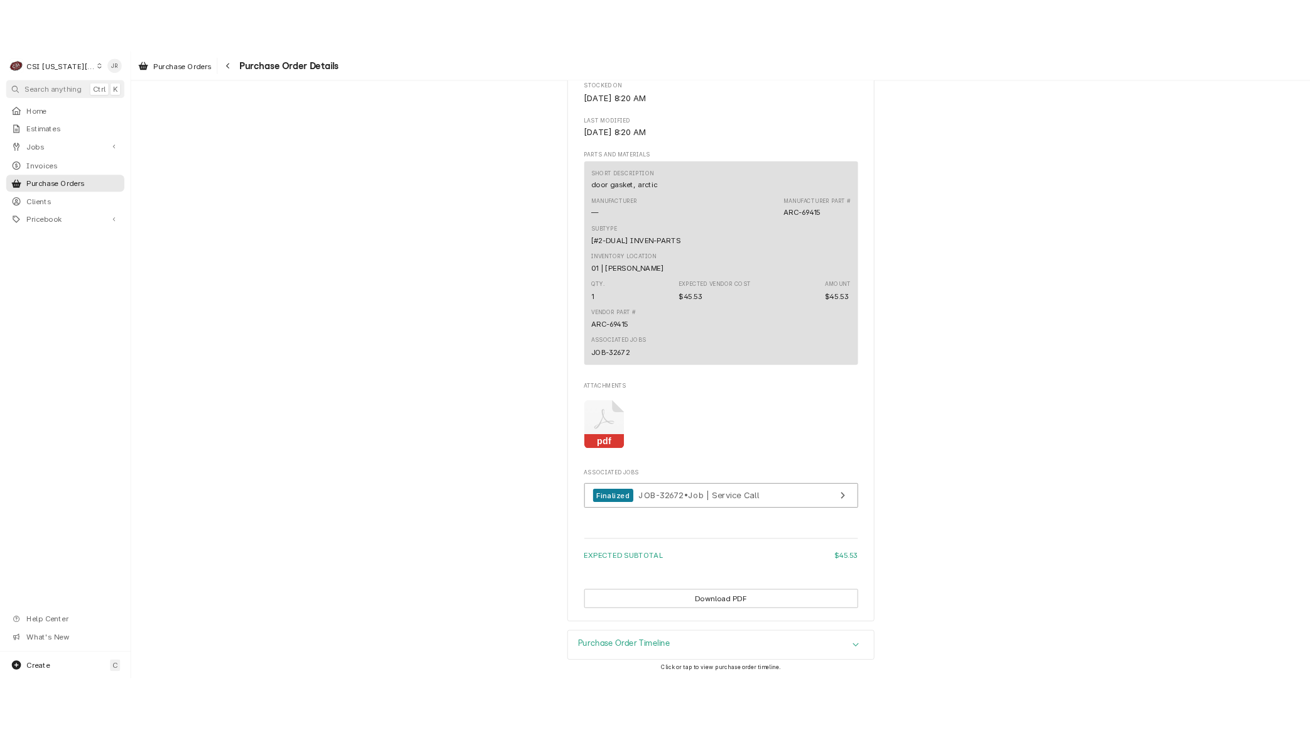
scroll to position [767, 0]
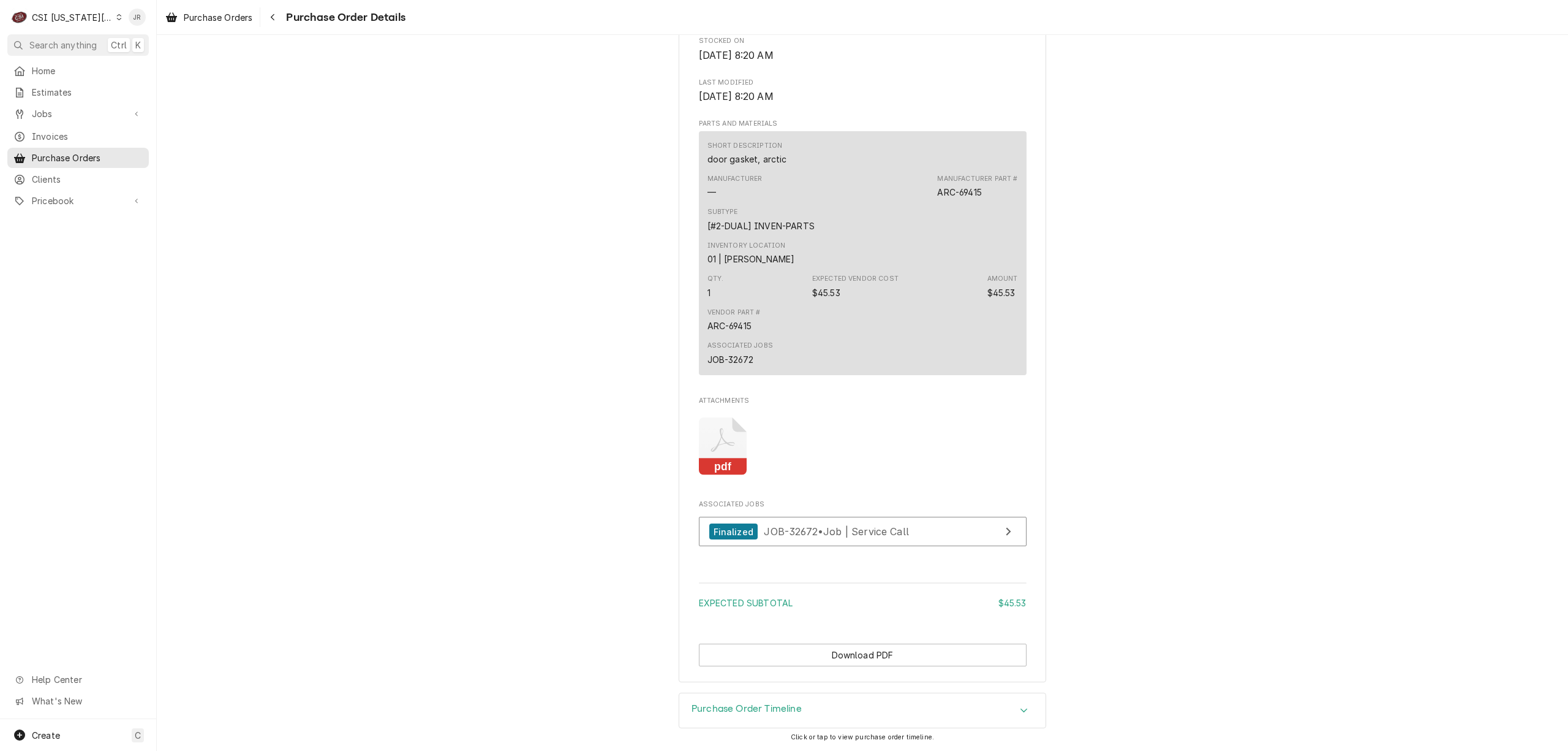
click at [726, 463] on rect "Attachments" at bounding box center [724, 467] width 49 height 18
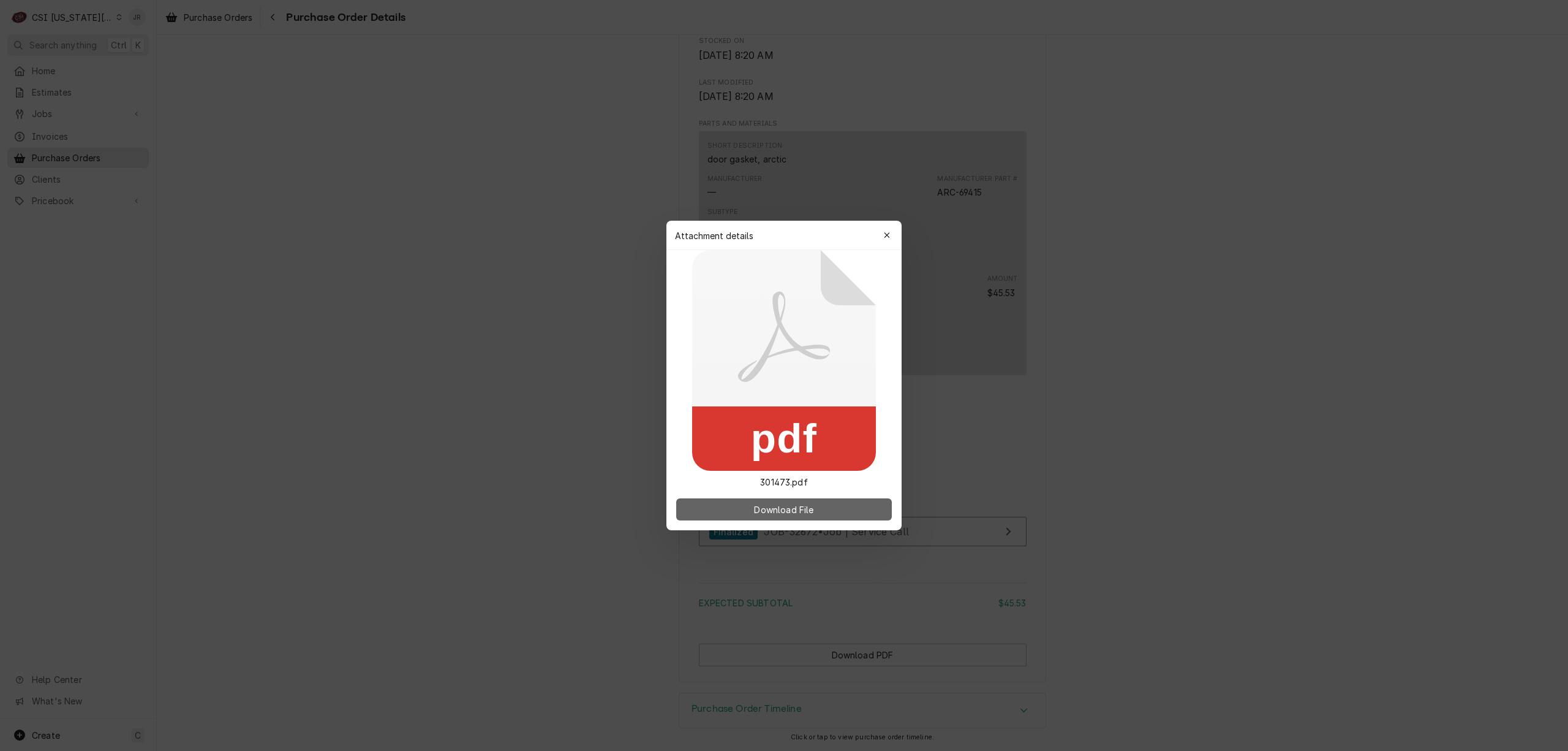
click at [822, 510] on button "Download File" at bounding box center [784, 509] width 216 height 22
drag, startPoint x: 763, startPoint y: 479, endPoint x: 785, endPoint y: 479, distance: 22.0
click at [785, 479] on p "301473.pdf" at bounding box center [784, 482] width 67 height 13
click at [789, 479] on p "301473.pdf" at bounding box center [784, 482] width 67 height 13
drag, startPoint x: 792, startPoint y: 479, endPoint x: 769, endPoint y: 496, distance: 28.6
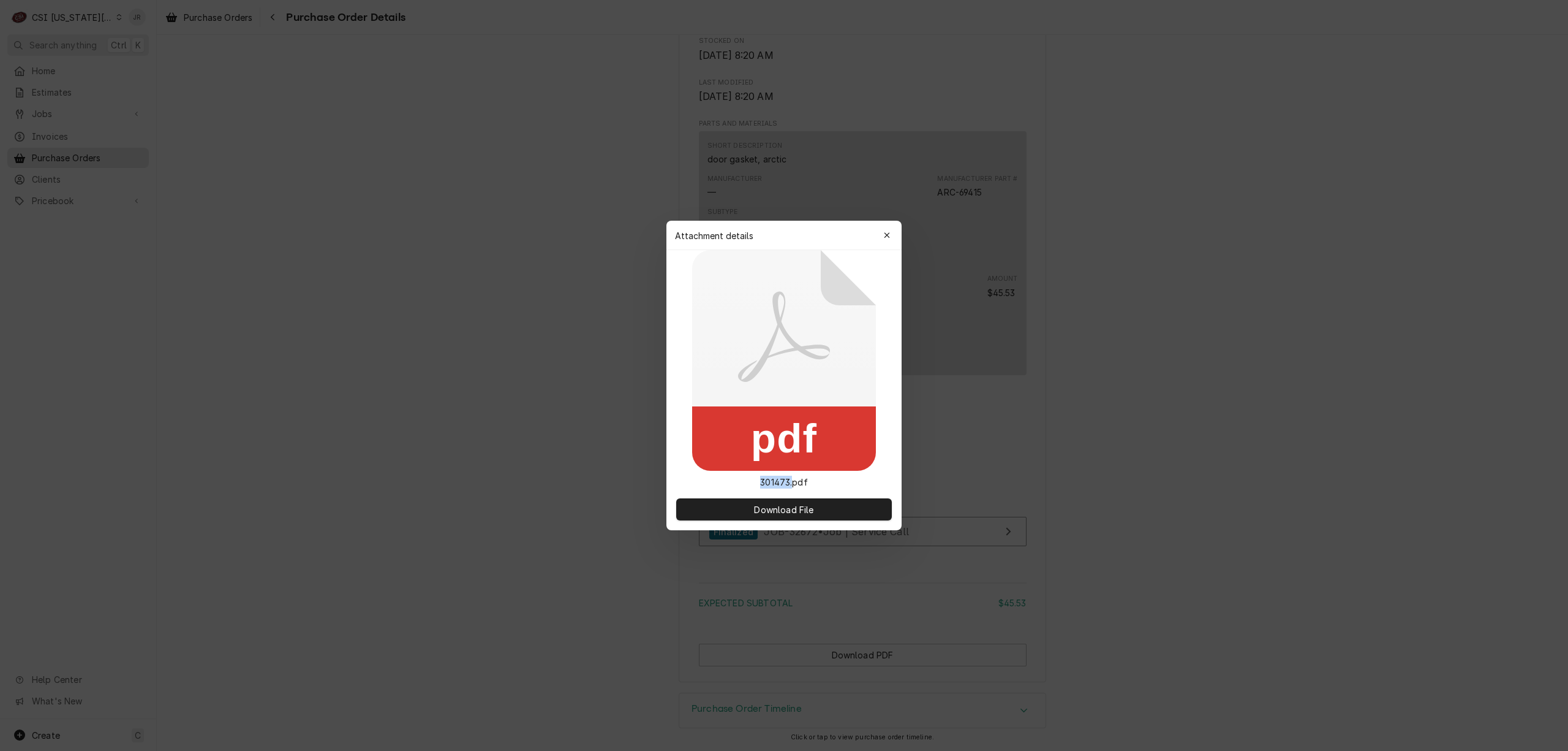
click at [758, 479] on p "301473.pdf" at bounding box center [784, 482] width 67 height 13
click at [775, 508] on span "Download File" at bounding box center [784, 509] width 64 height 13
click at [887, 238] on icon "button" at bounding box center [887, 235] width 7 height 9
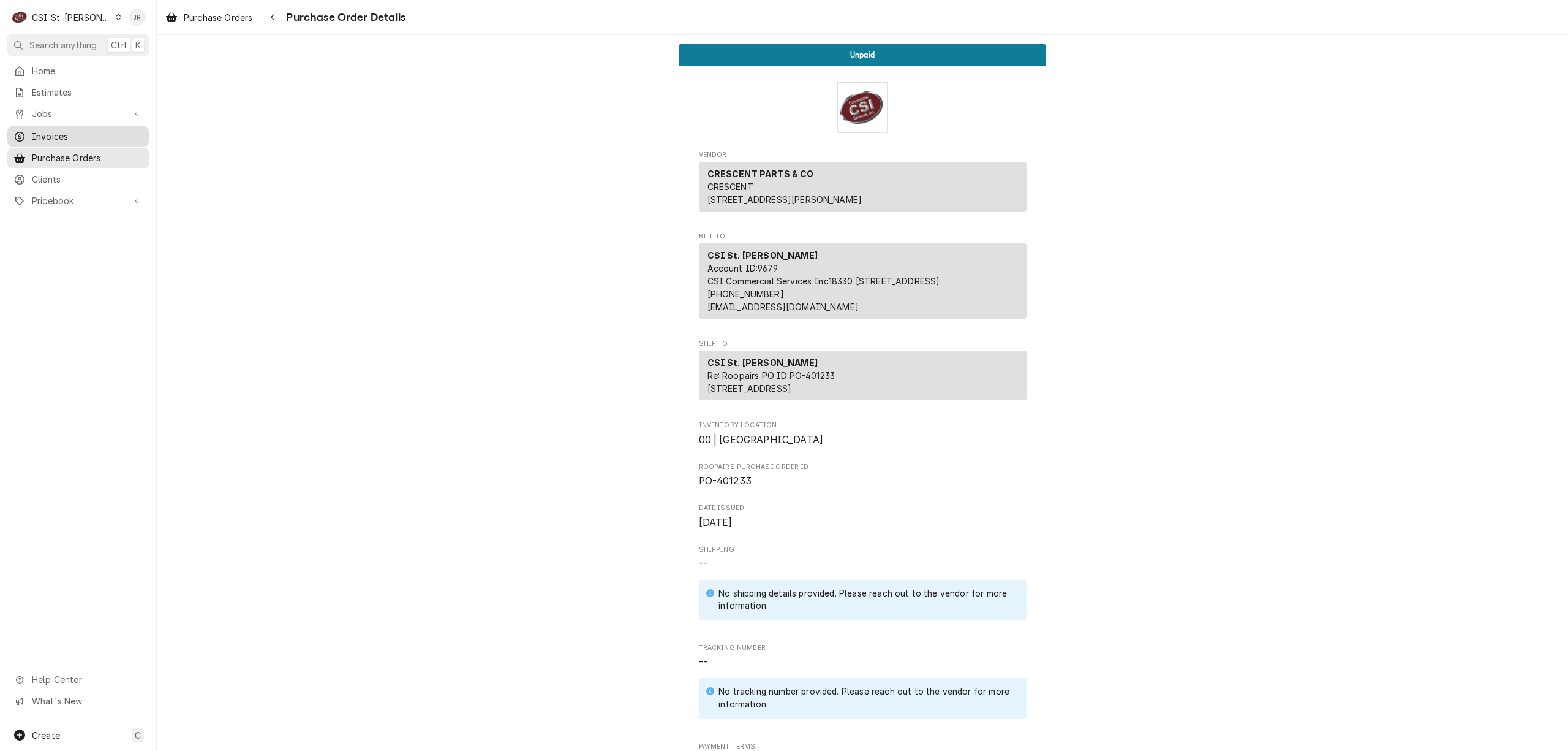
scroll to position [682, 0]
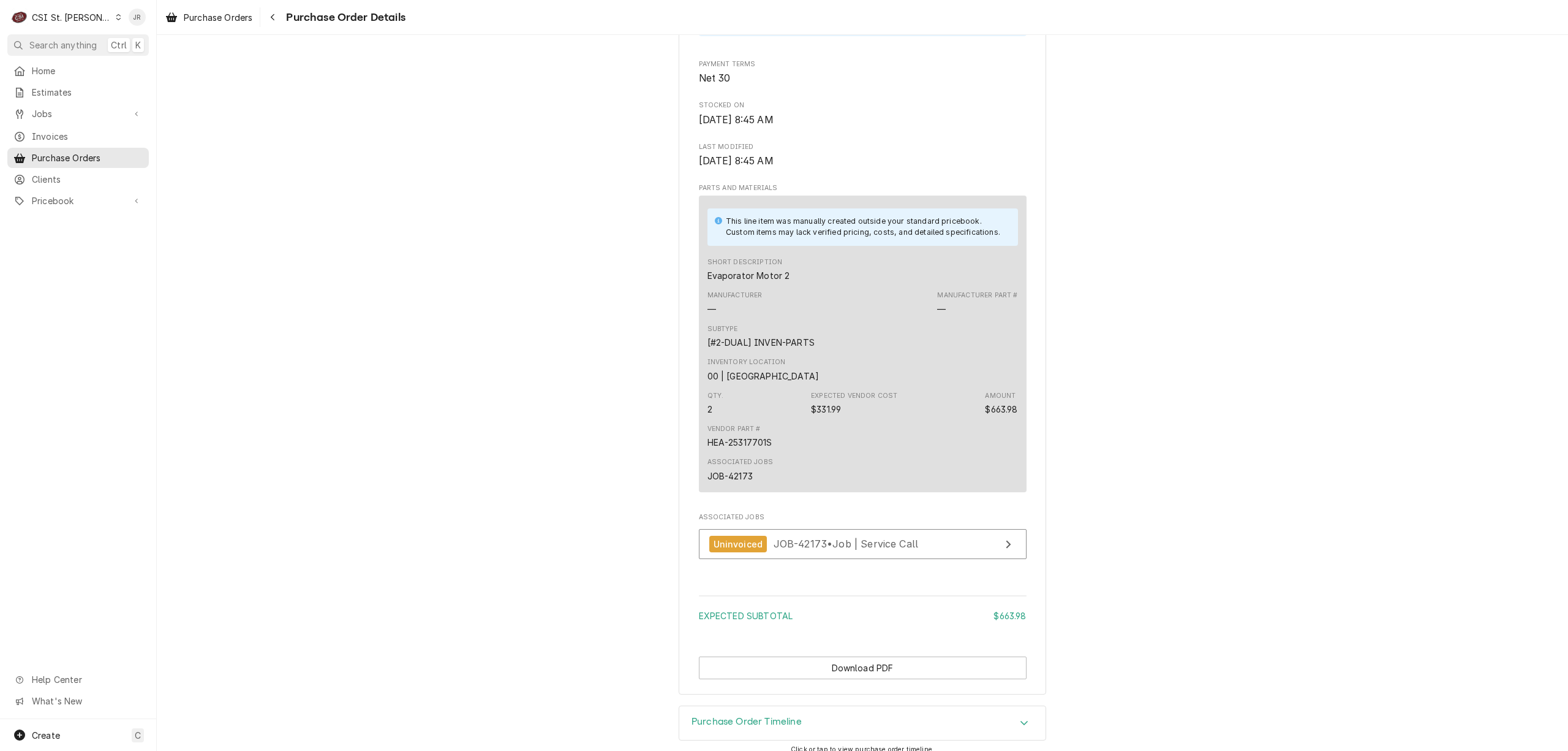
drag, startPoint x: 47, startPoint y: 114, endPoint x: 167, endPoint y: 215, distance: 156.8
click at [168, 221] on div "C CSI St. Louis JR Search anything Ctrl K Home Estimates Jobs Jobs Job Series I…" at bounding box center [784, 376] width 1568 height 751
click at [75, 131] on span "Invoices" at bounding box center [88, 136] width 111 height 13
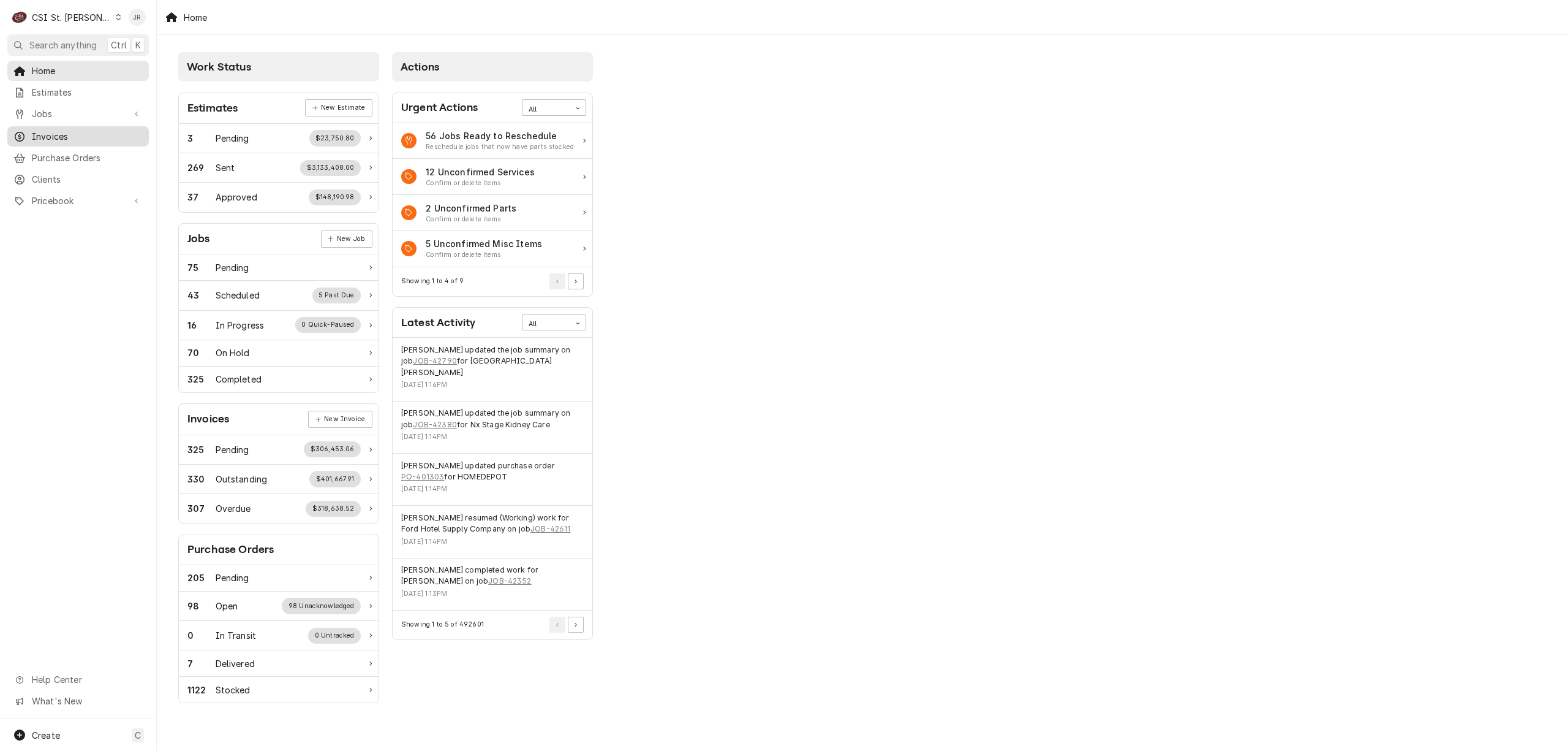
click at [66, 131] on span "Invoices" at bounding box center [88, 136] width 111 height 13
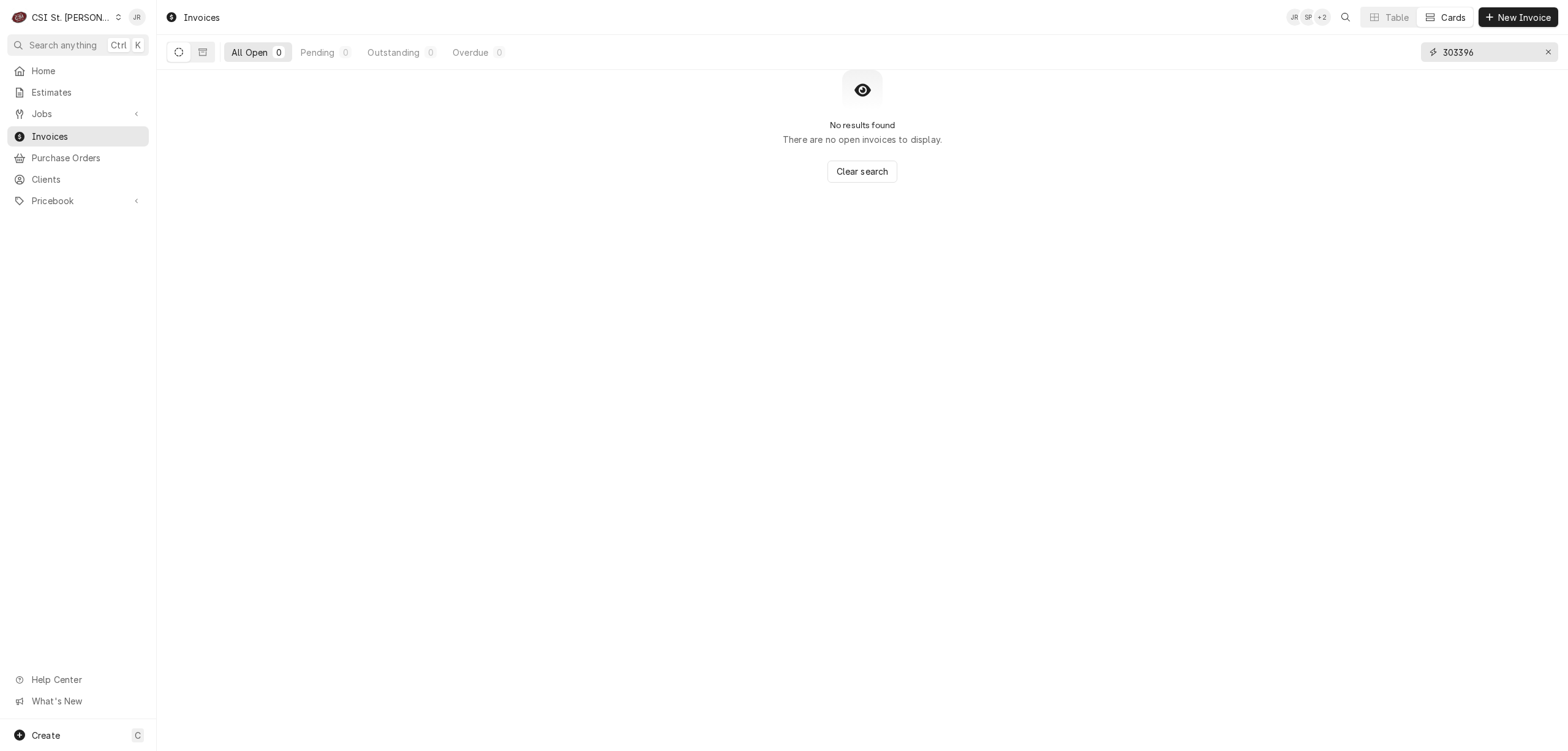
click at [1469, 52] on input "303396" at bounding box center [1489, 52] width 92 height 20
paste input "403821"
type input "403821"
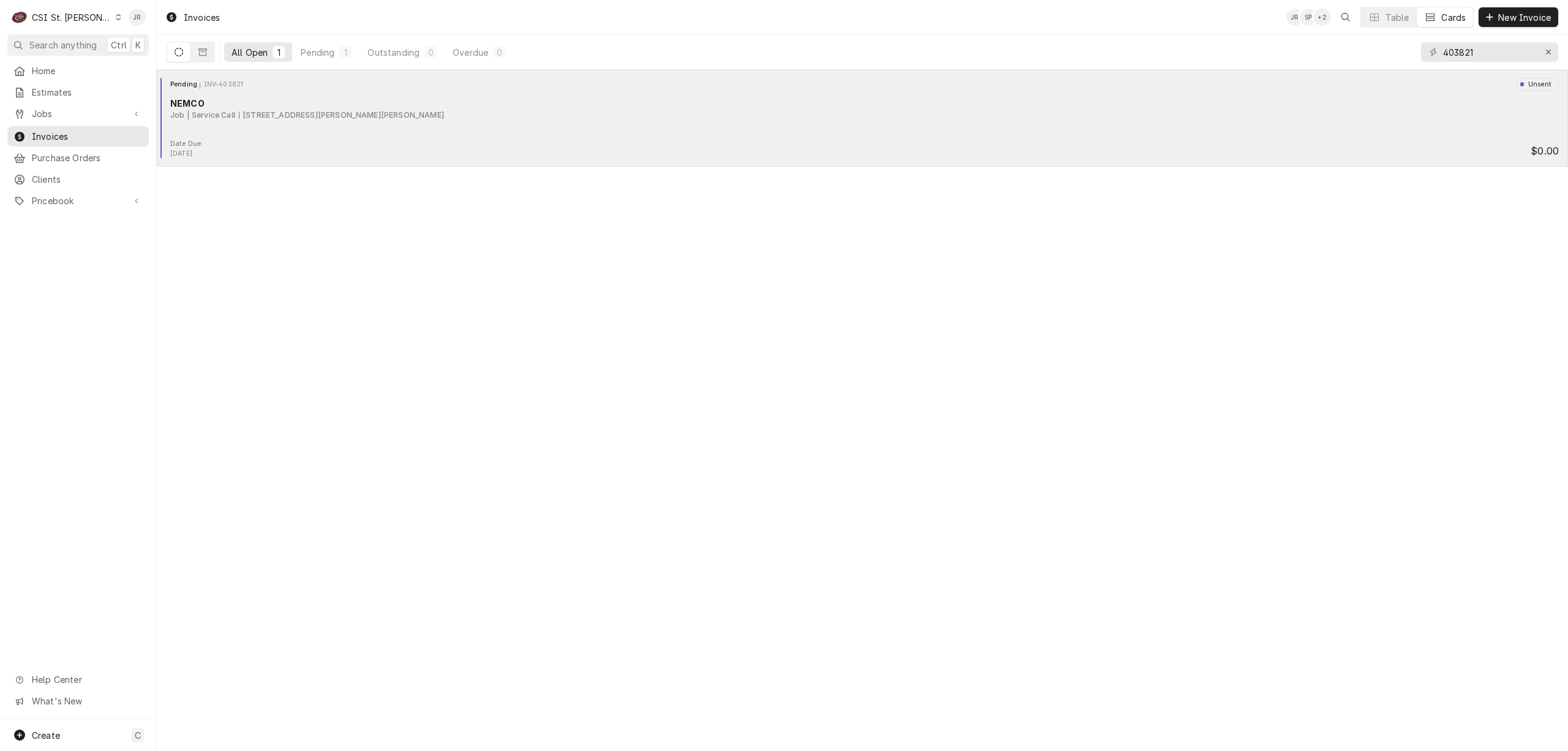
click at [312, 119] on div "2000 Sidney St, St. Louis, MO 63104" at bounding box center [341, 114] width 205 height 11
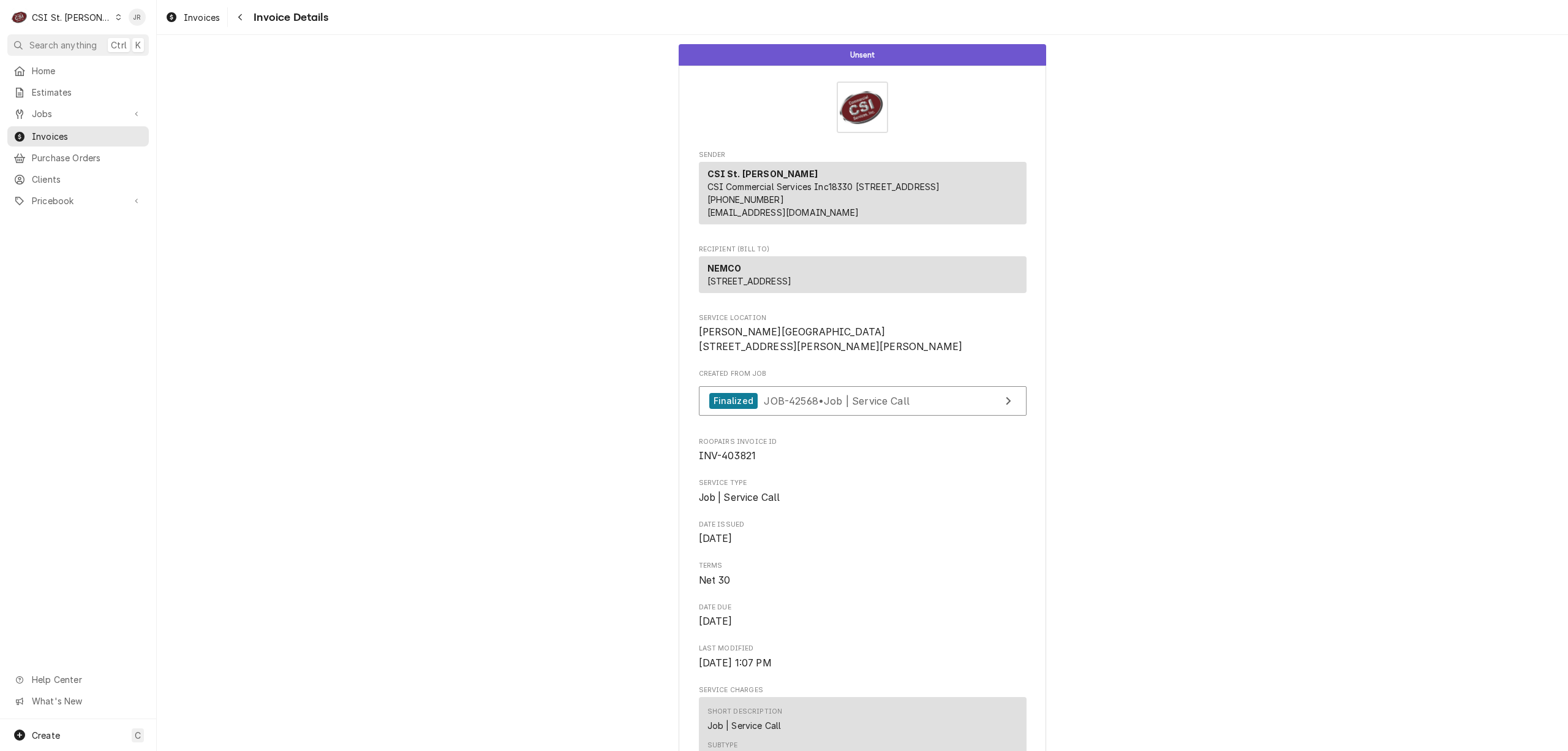
click at [738, 461] on span "INV-403821" at bounding box center [727, 455] width 58 height 12
copy span "403821"
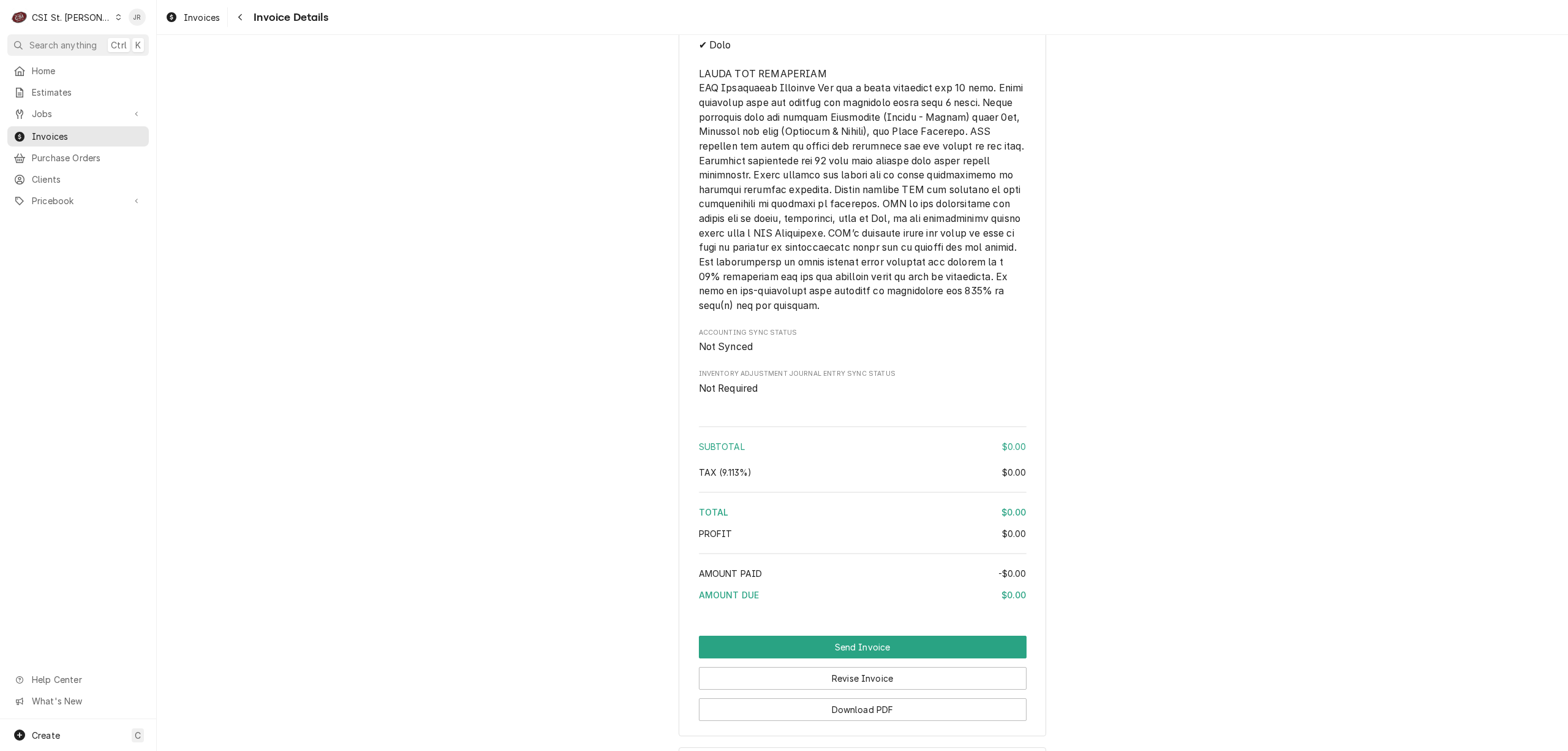
scroll to position [1565, 0]
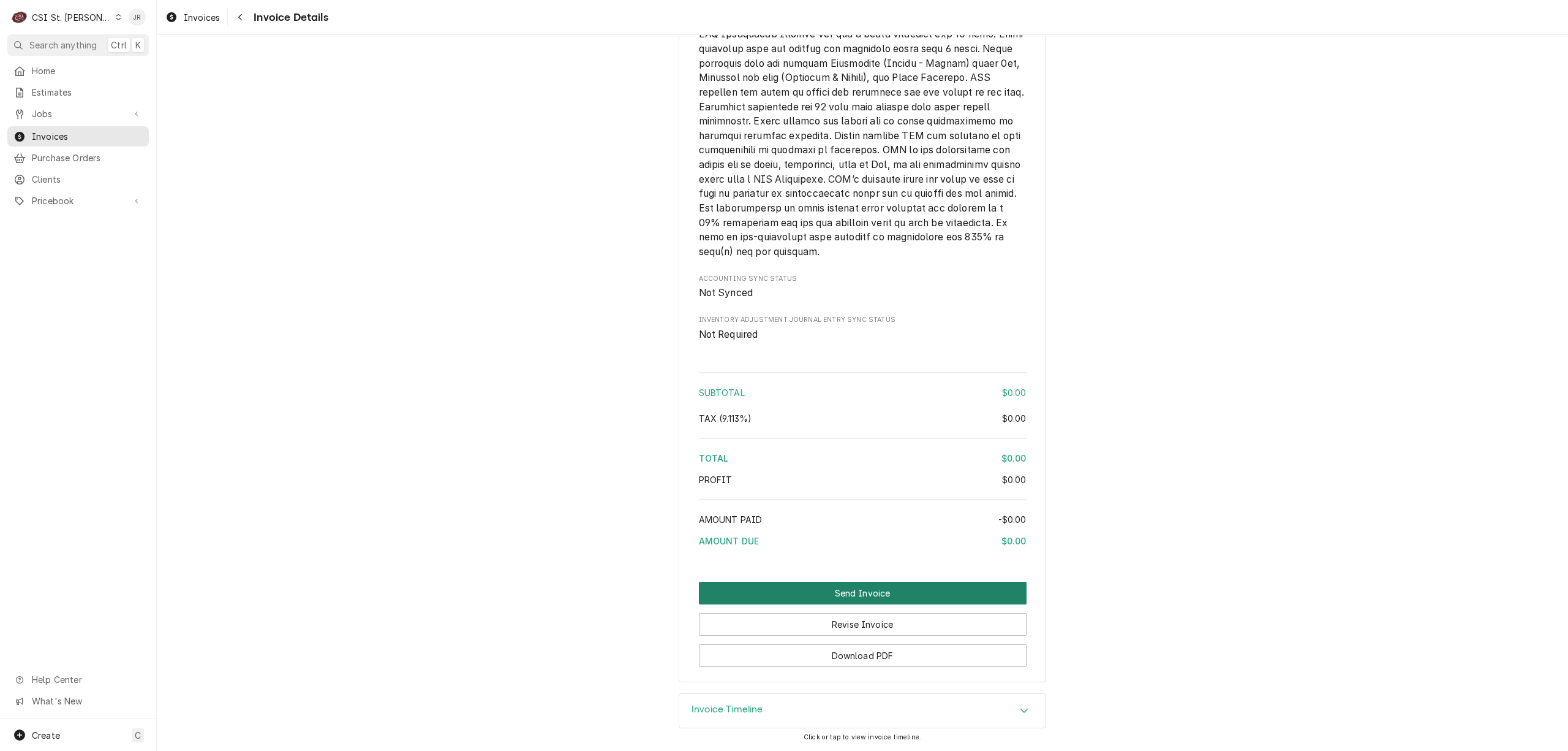
drag, startPoint x: 858, startPoint y: 591, endPoint x: 1223, endPoint y: 493, distance: 377.9
click at [842, 596] on button "Send Invoice" at bounding box center [863, 592] width 328 height 22
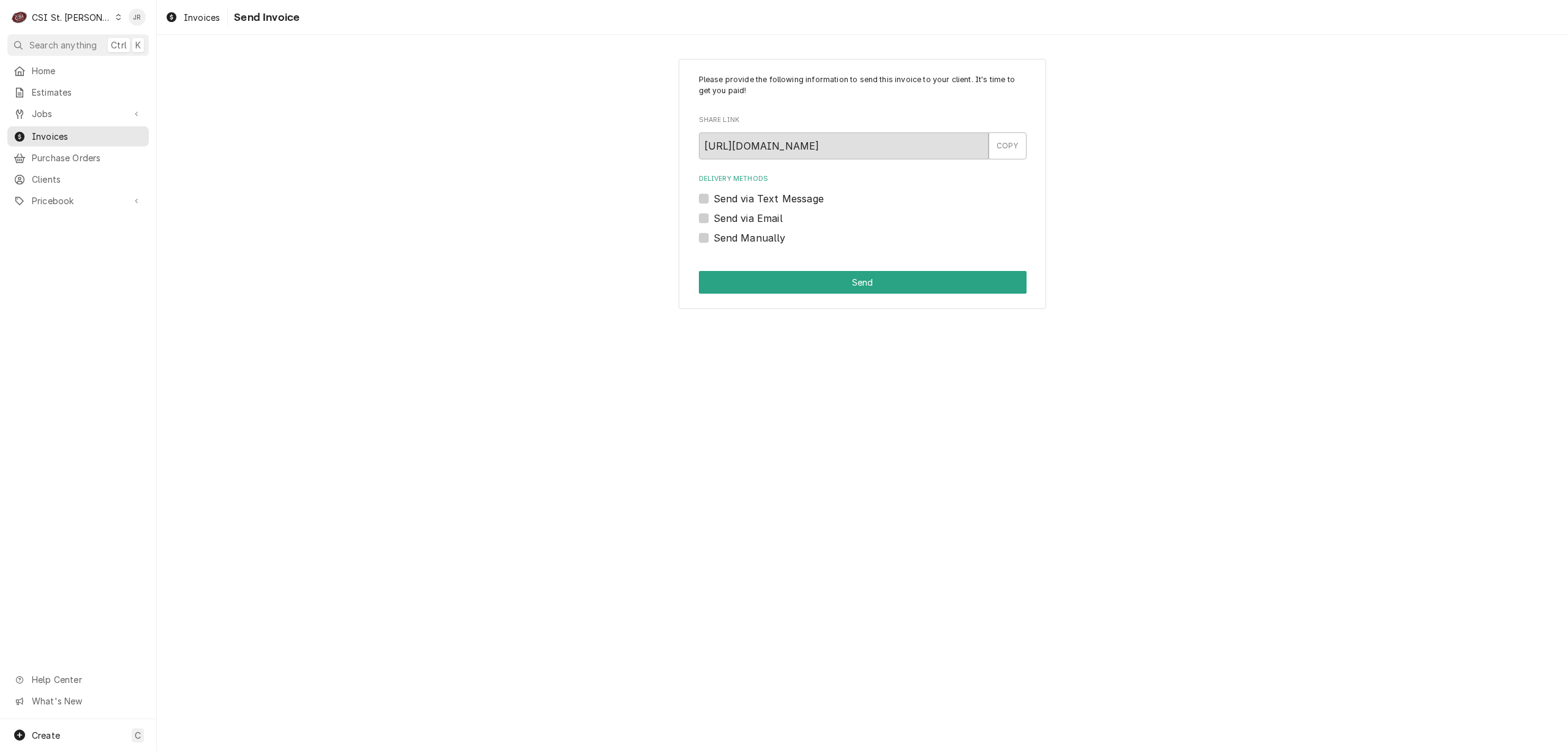
click at [714, 235] on label "Send Manually" at bounding box center [750, 237] width 72 height 15
click at [714, 235] on input "Send Manually" at bounding box center [878, 244] width 328 height 27
checkbox input "true"
click at [761, 277] on button "Send" at bounding box center [863, 282] width 328 height 22
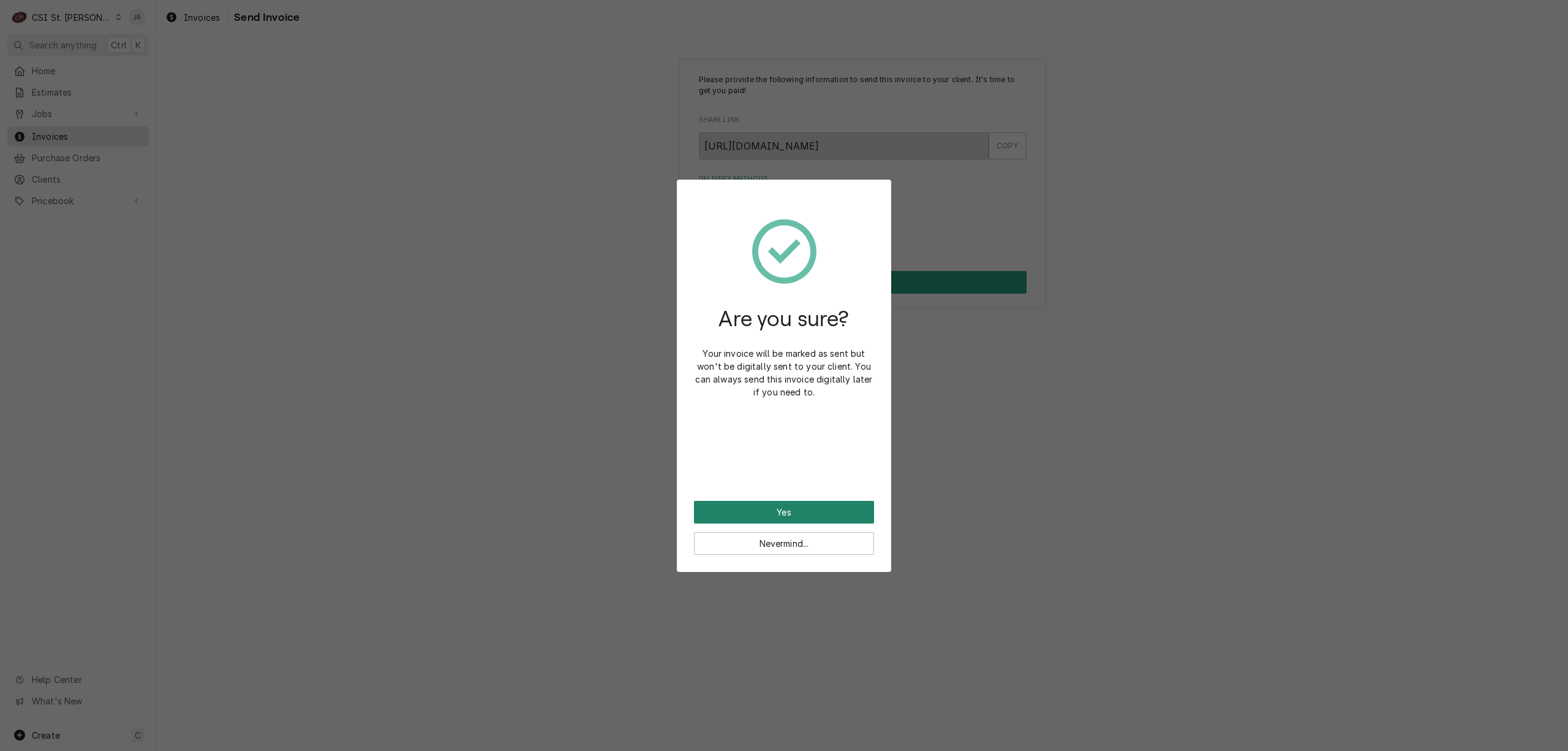
click at [784, 511] on button "Yes" at bounding box center [784, 511] width 180 height 22
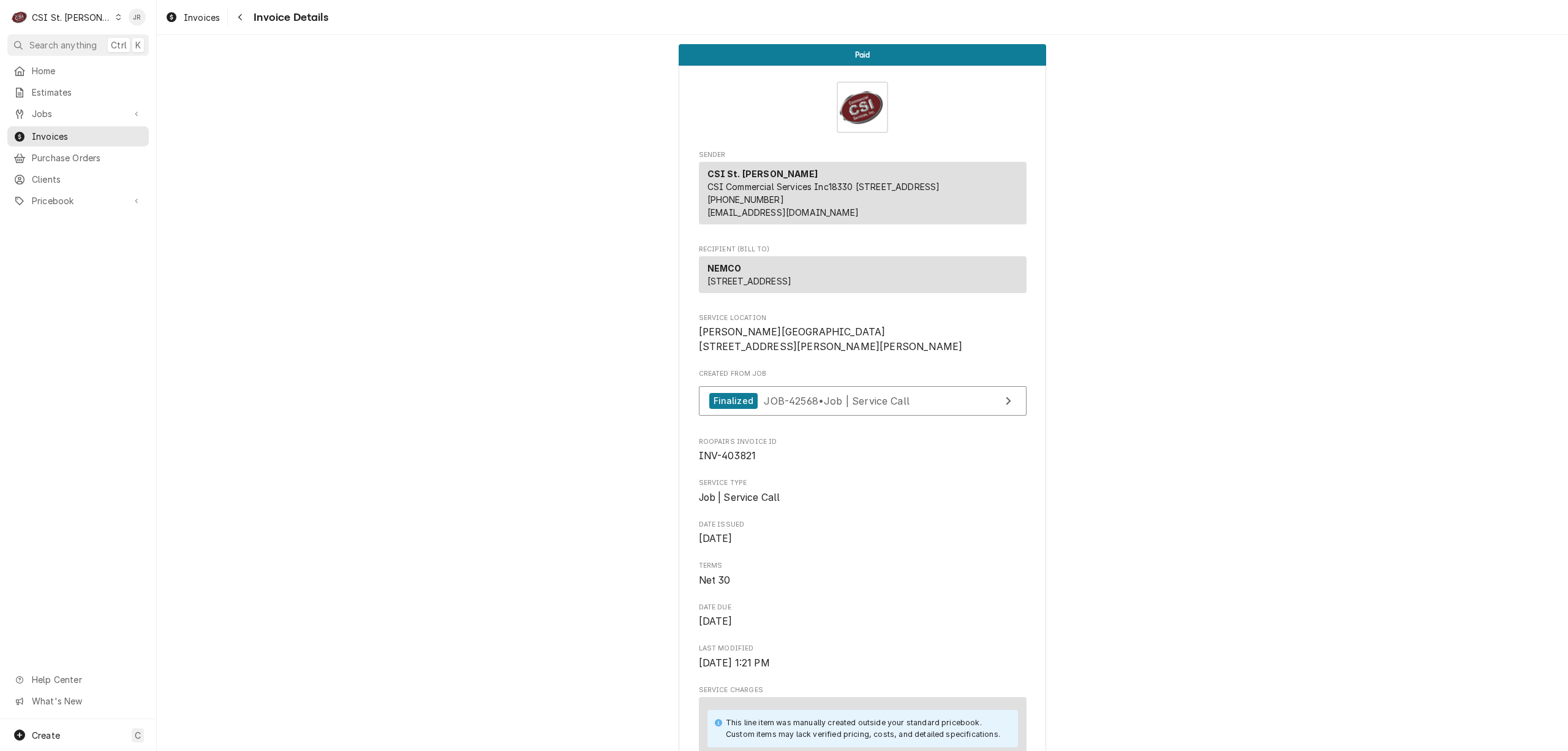
click at [32, 18] on div "CSI St. [PERSON_NAME]" at bounding box center [72, 17] width 80 height 13
click at [148, 22] on div "CSI [US_STATE][GEOGRAPHIC_DATA]" at bounding box center [189, 23] width 162 height 13
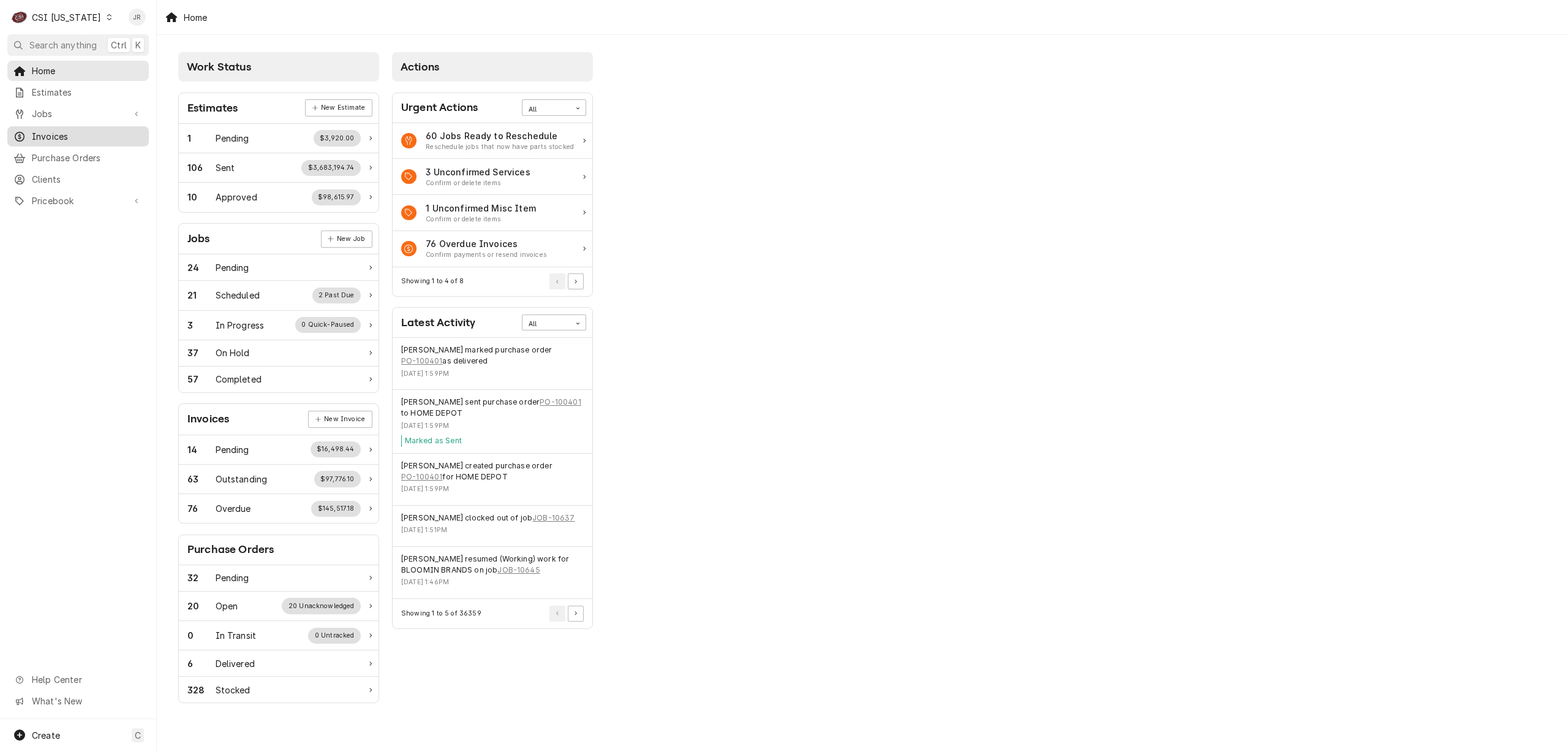
click at [33, 135] on span "Invoices" at bounding box center [88, 136] width 111 height 13
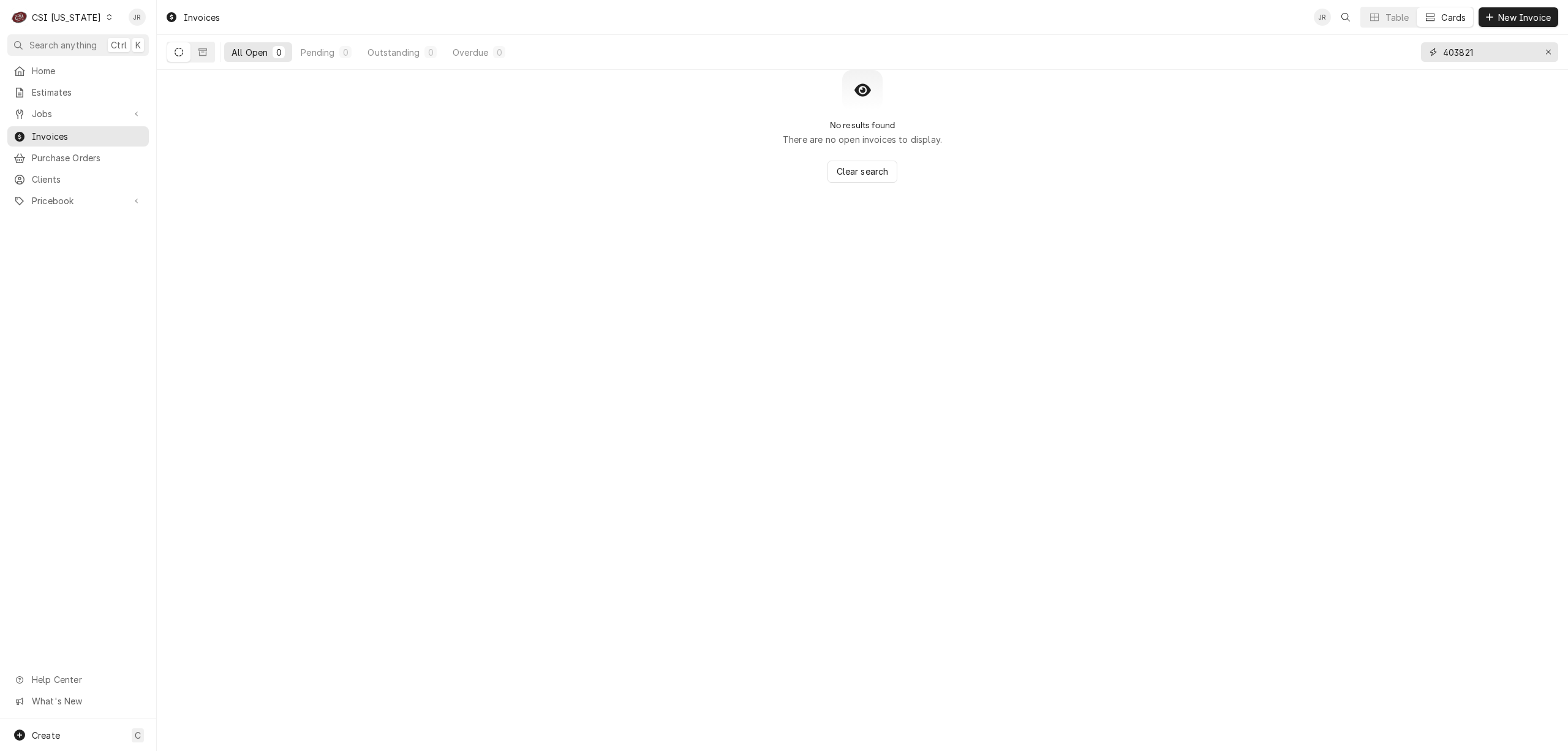
click at [1466, 52] on input "403821" at bounding box center [1489, 52] width 92 height 20
click at [1465, 52] on input "403821" at bounding box center [1489, 52] width 92 height 20
paste input "100663"
type input "100663"
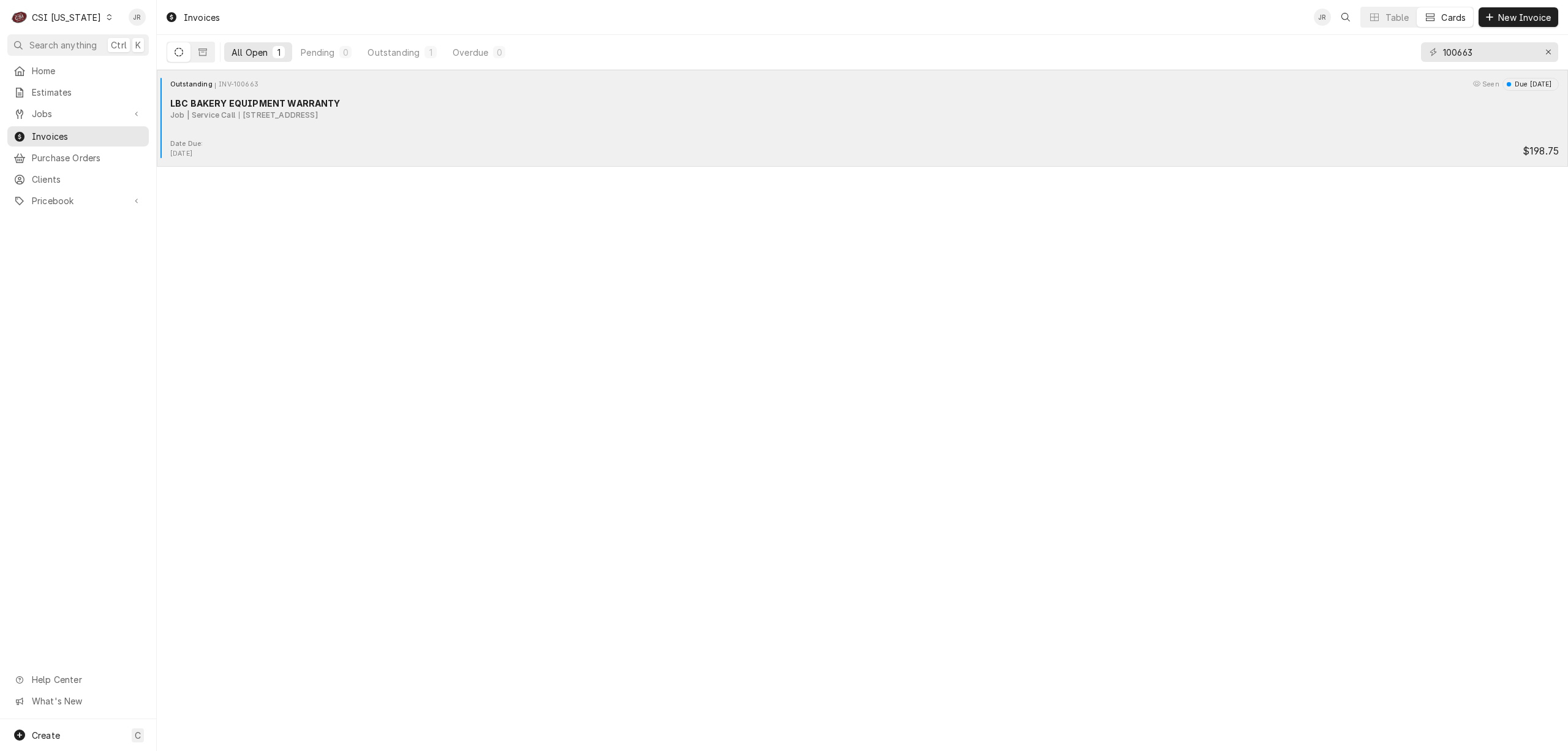
click at [479, 147] on div "Date Due: Oct 9, 2025 $198.75" at bounding box center [863, 149] width 1402 height 20
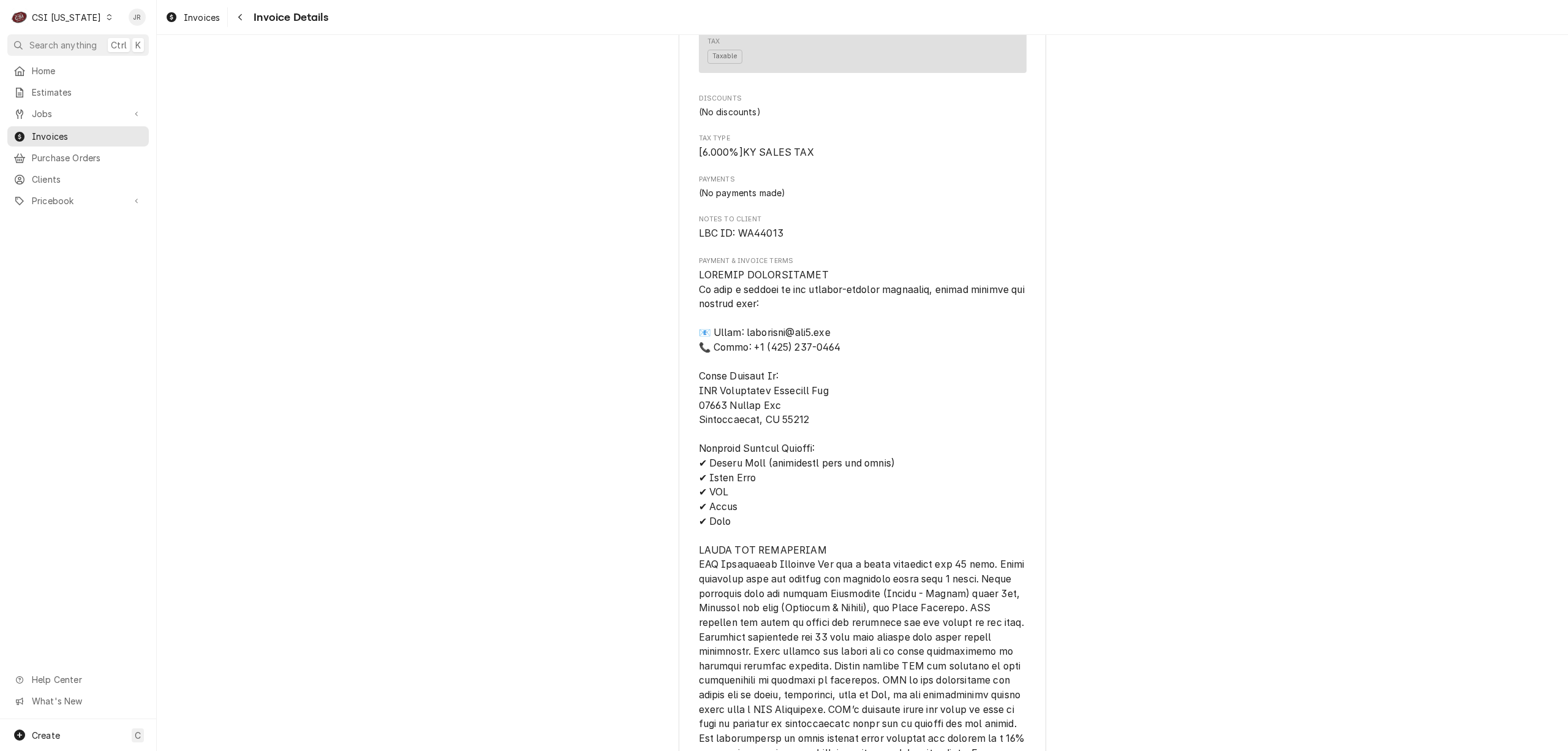
scroll to position [1923, 0]
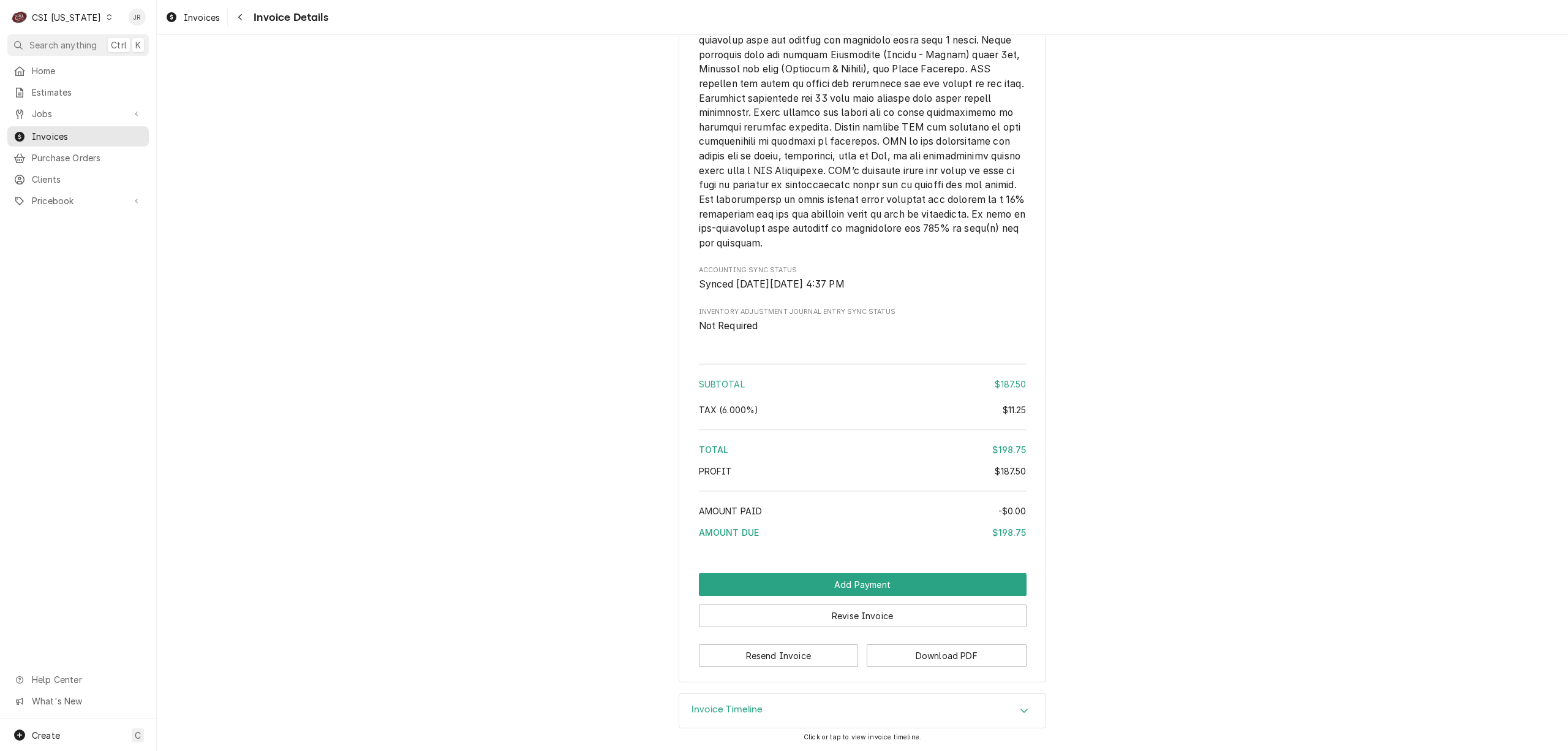
click at [742, 714] on h3 "Invoice Timeline" at bounding box center [727, 709] width 72 height 12
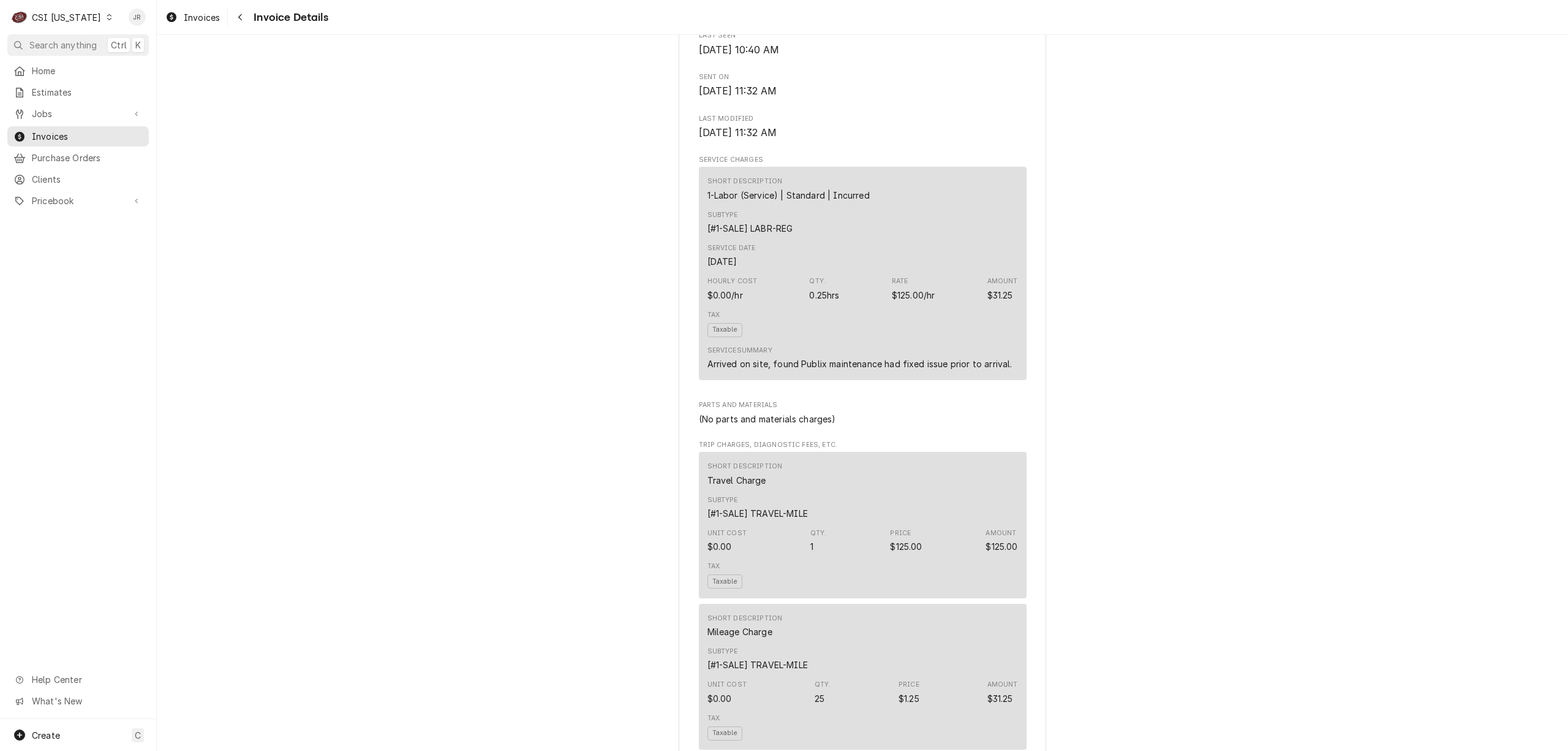
scroll to position [651, 0]
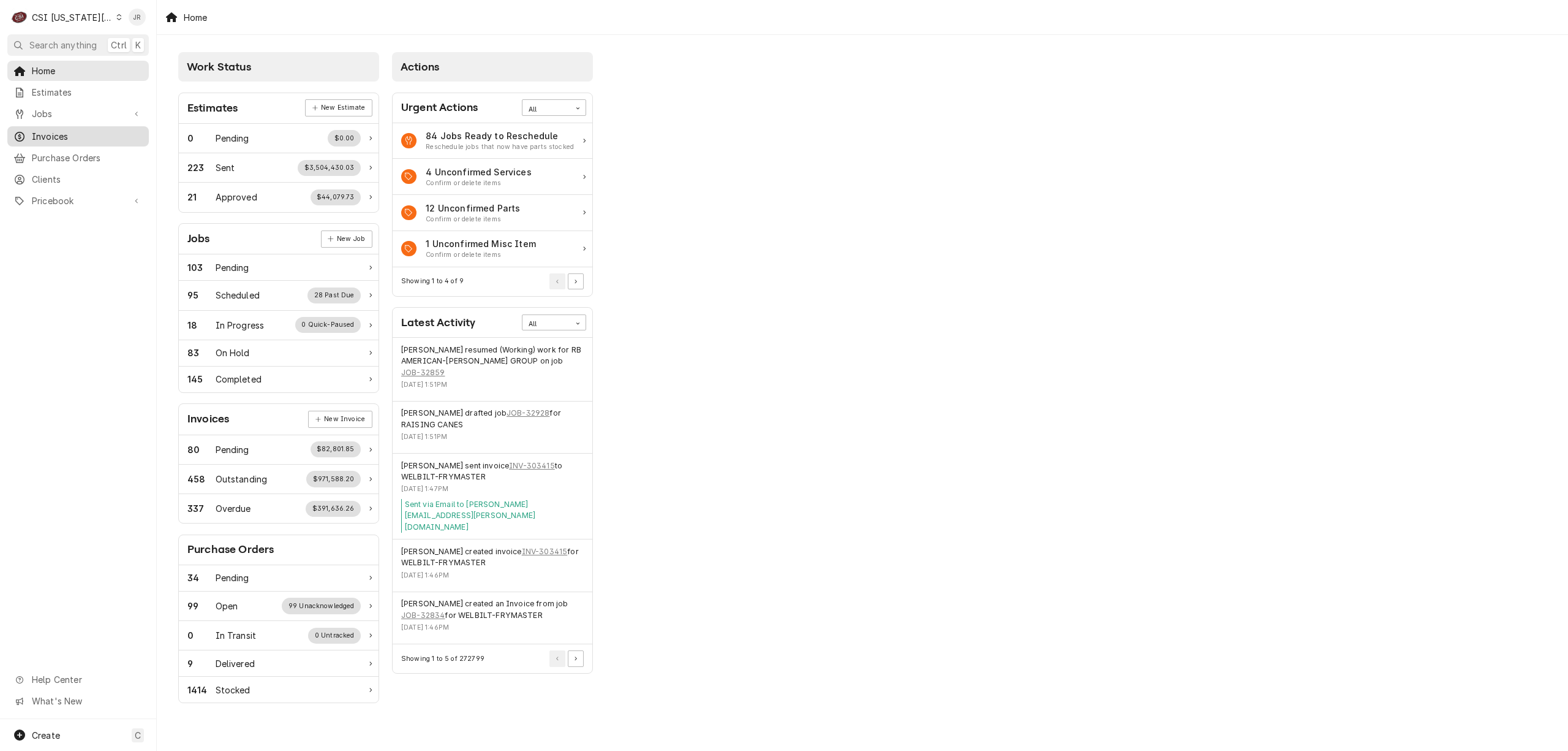
click at [66, 138] on div "Invoices" at bounding box center [78, 137] width 137 height 16
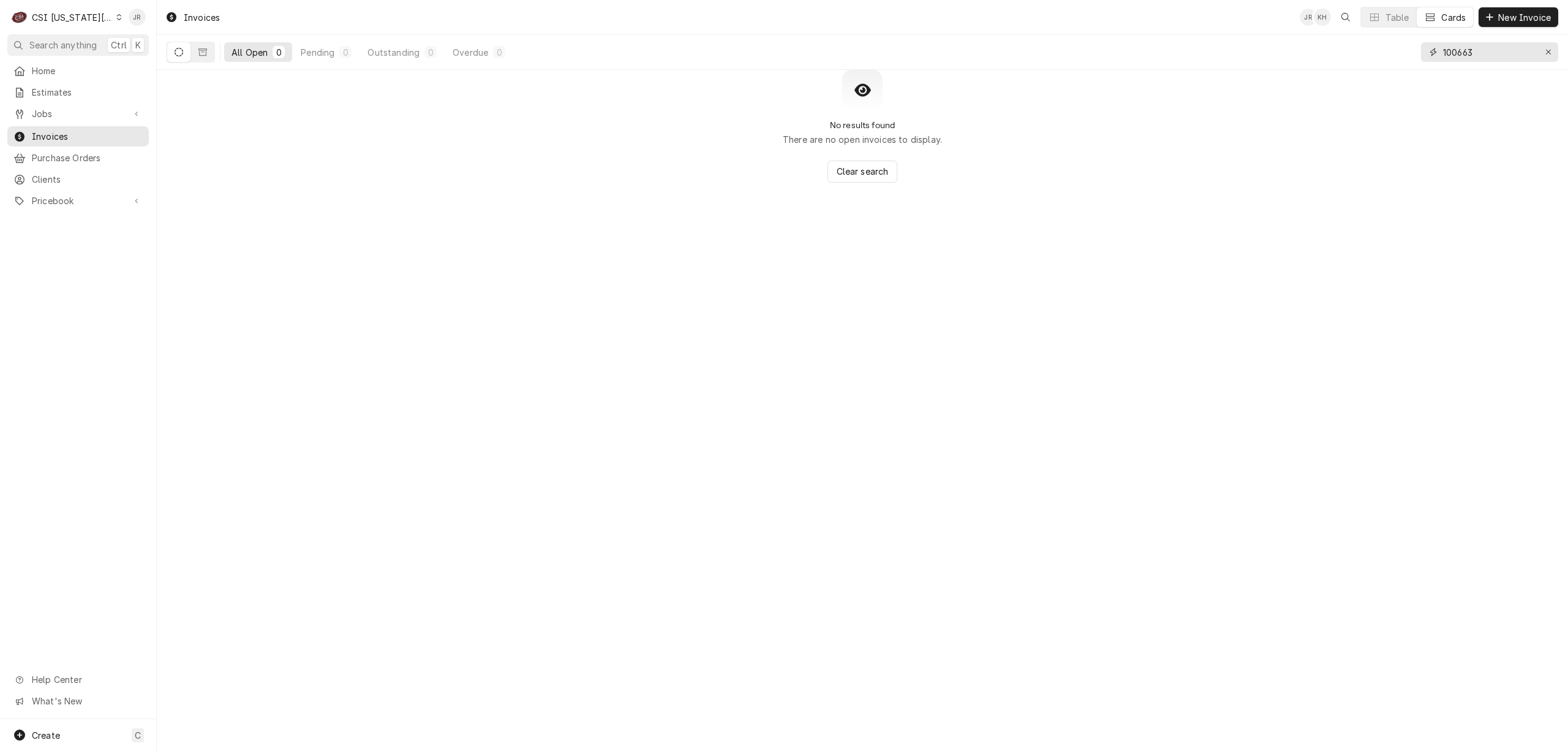
click at [1456, 59] on input "100663" at bounding box center [1489, 52] width 92 height 20
type input "302746"
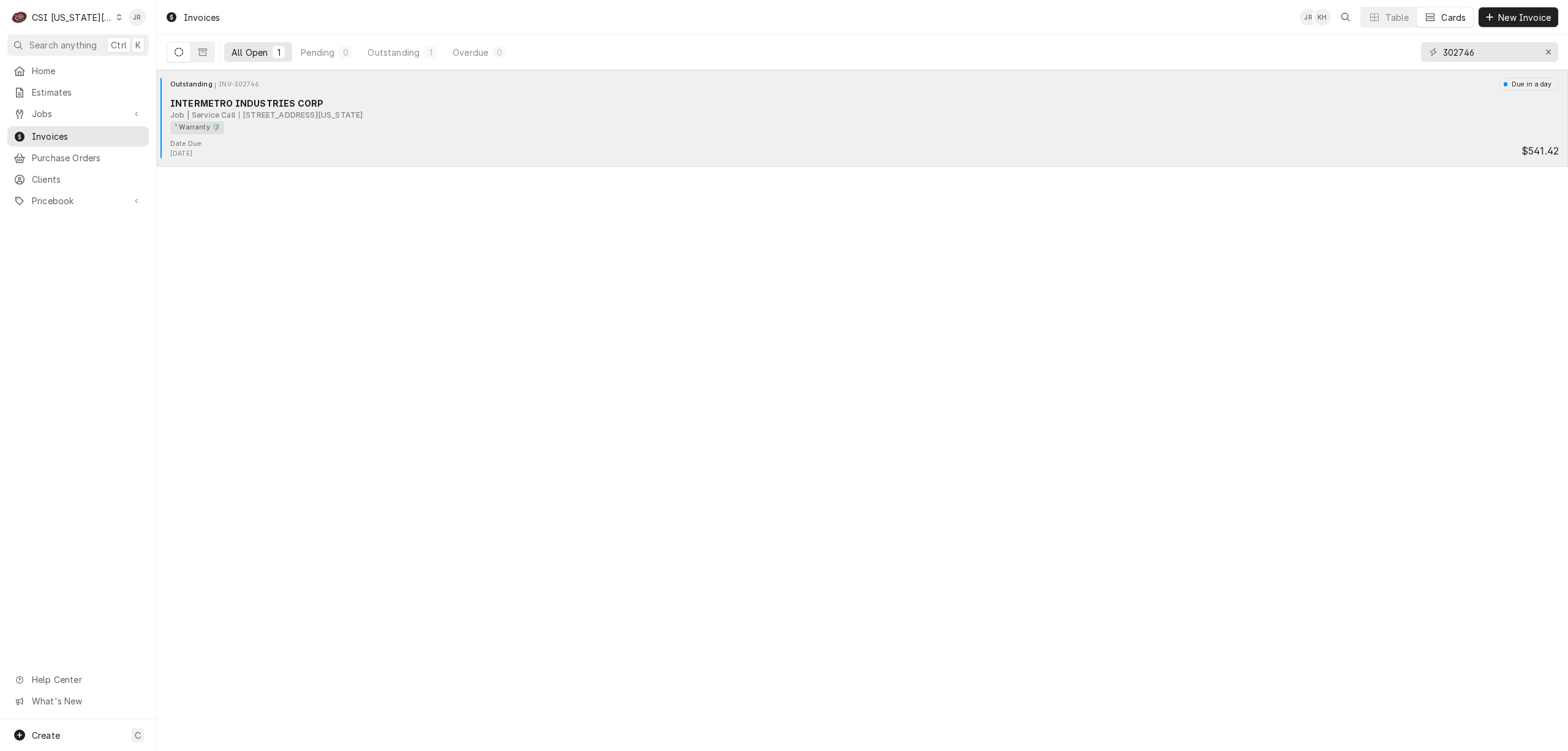
click at [294, 116] on div "[STREET_ADDRESS][US_STATE]" at bounding box center [300, 114] width 124 height 11
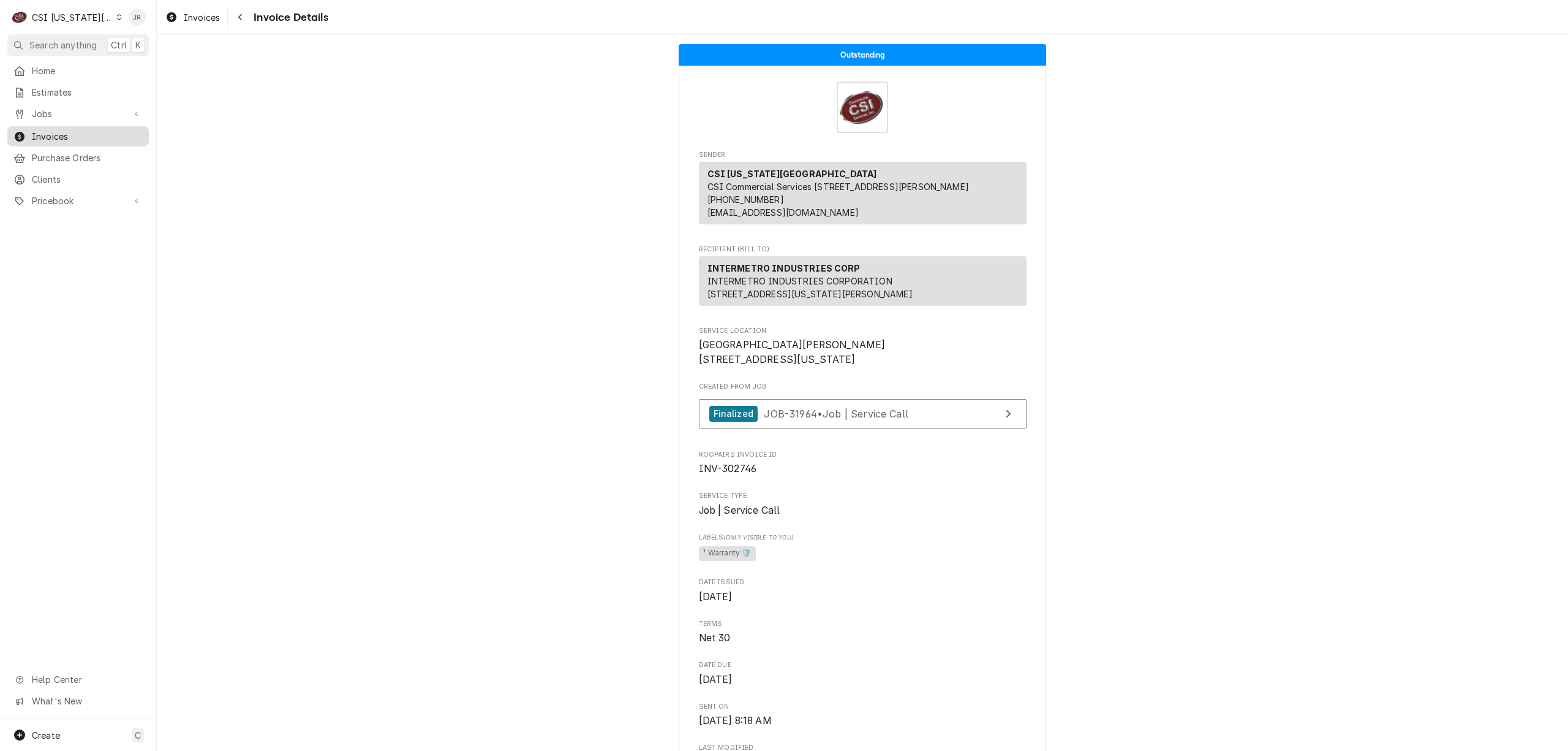
click at [73, 130] on span "Invoices" at bounding box center [88, 136] width 111 height 13
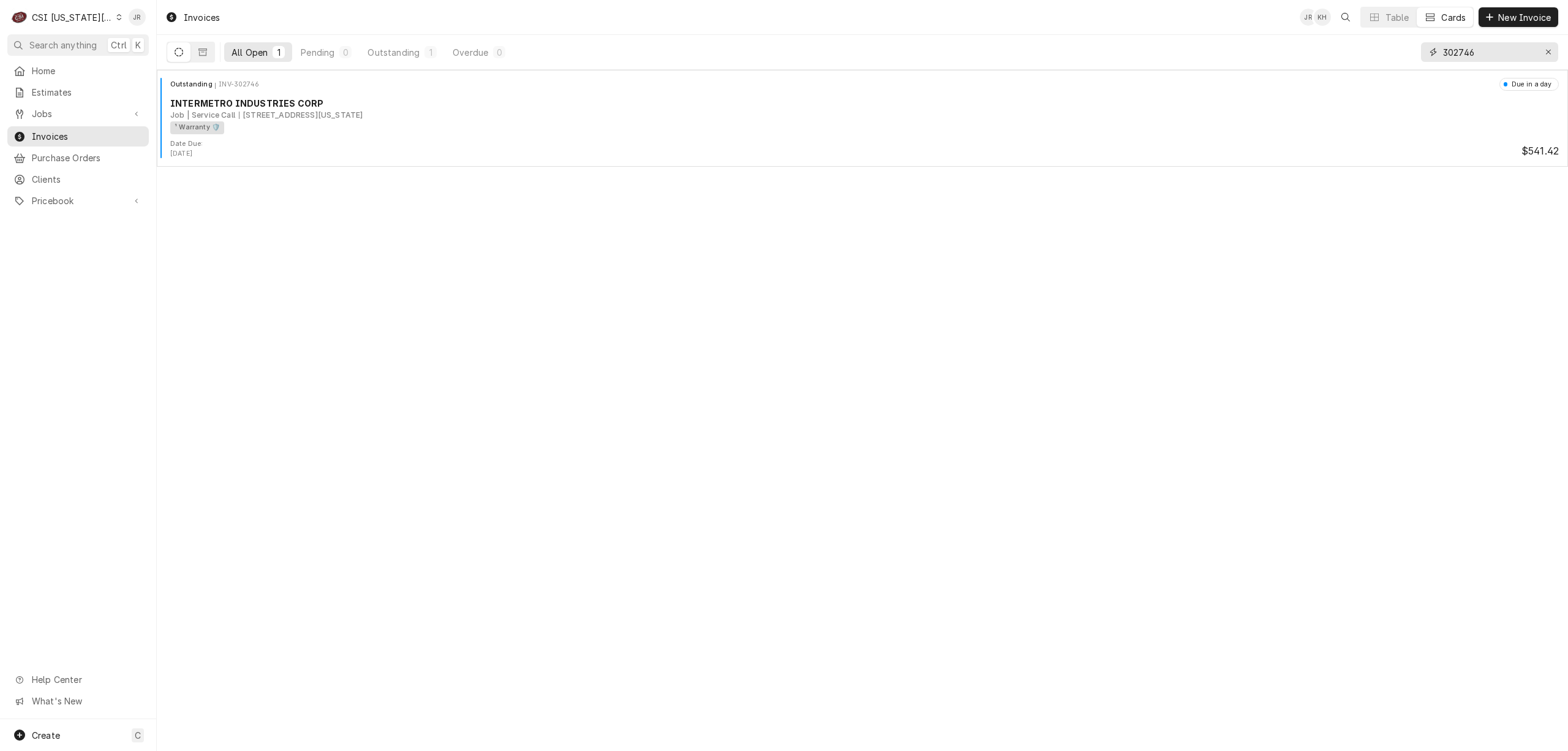
click at [1506, 52] on input "302746" at bounding box center [1489, 52] width 92 height 20
type input "302482"
click at [536, 168] on div "Invoices JR KH Table Cards New Invoice All Open 1 Pending 0 Outstanding 0 Overd…" at bounding box center [863, 376] width 1412 height 751
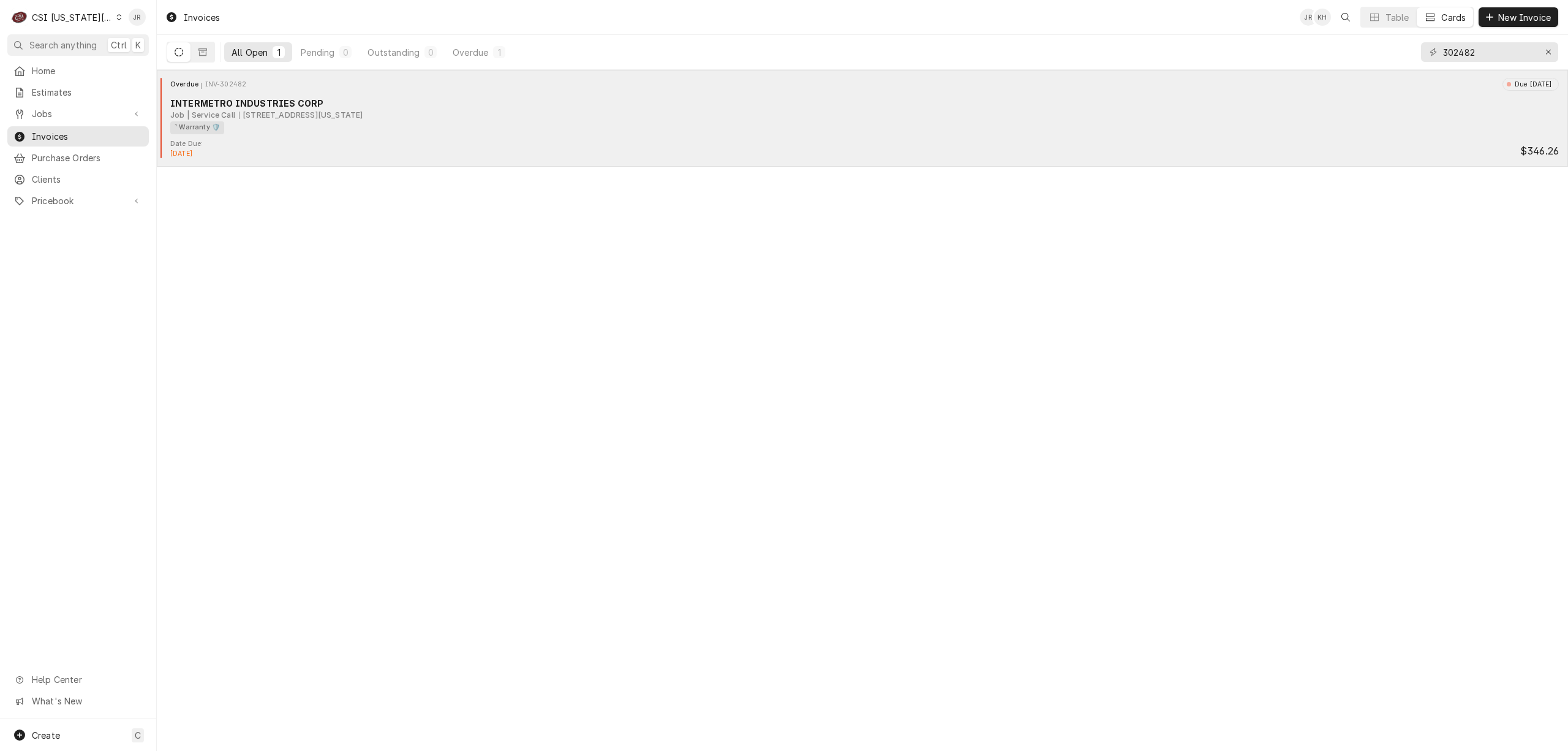
click at [453, 113] on div "Job | Service Call 1101 Mississippi St, Lawrence, KS 66044" at bounding box center [865, 114] width 1389 height 11
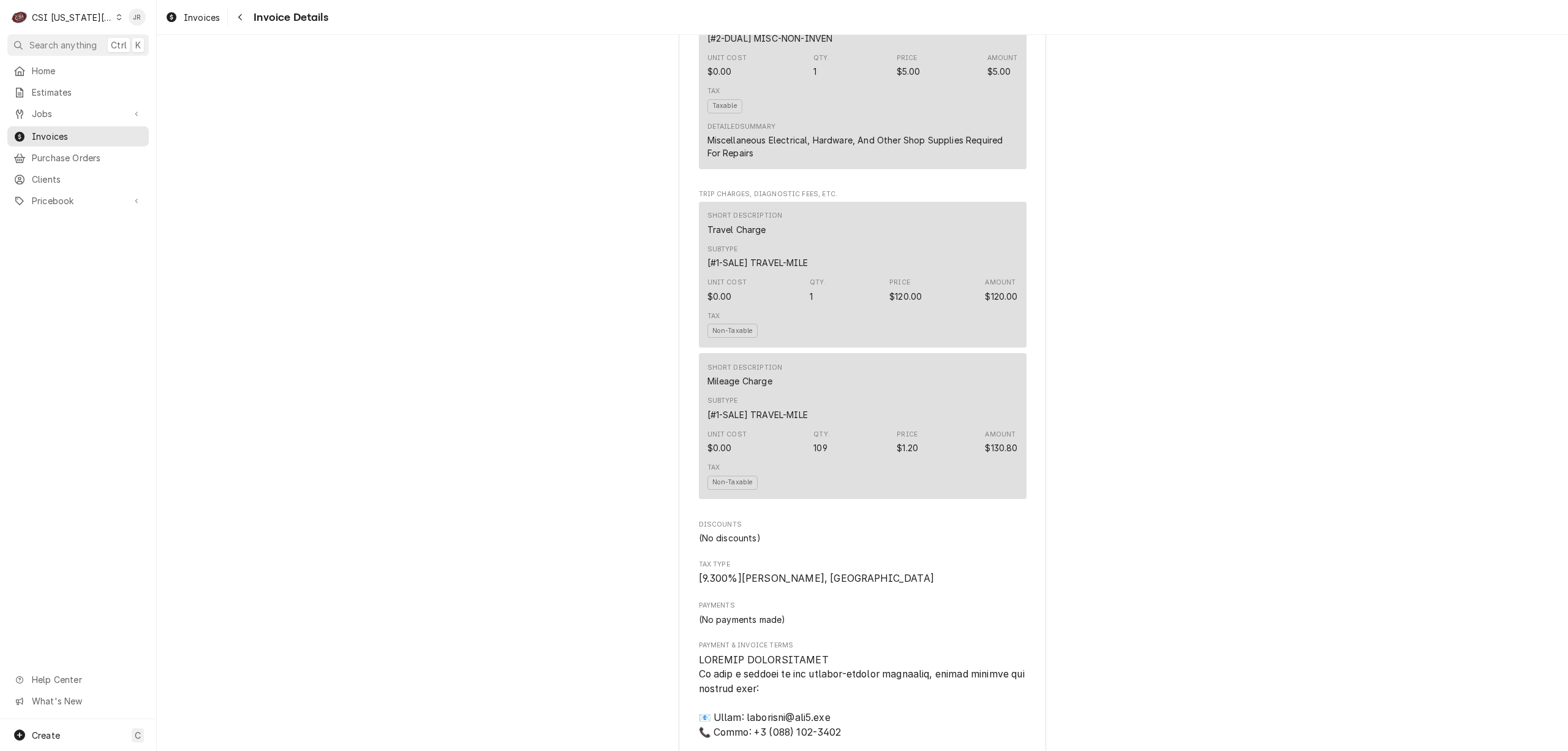
scroll to position [1471, 0]
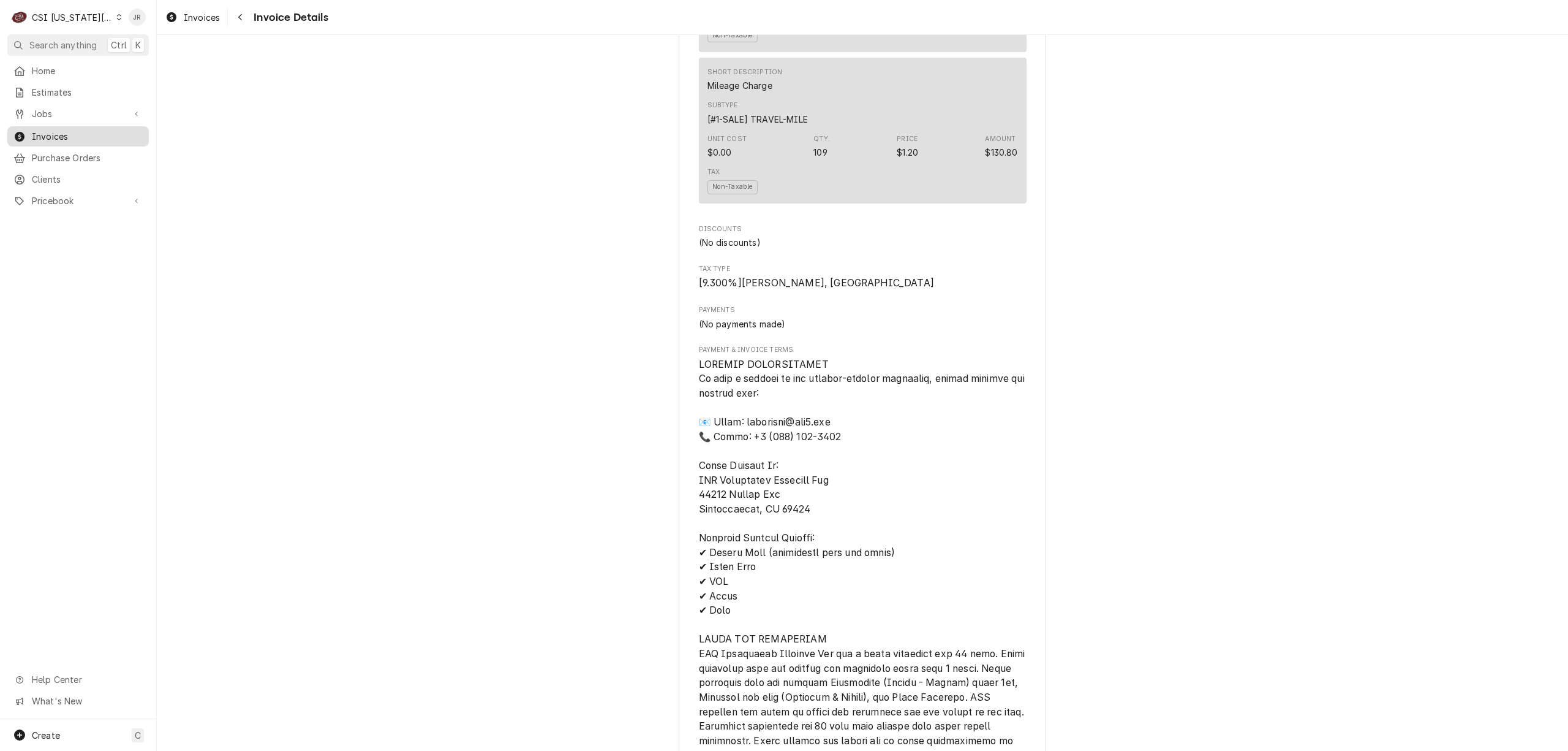
click at [51, 134] on span "Invoices" at bounding box center [88, 136] width 111 height 13
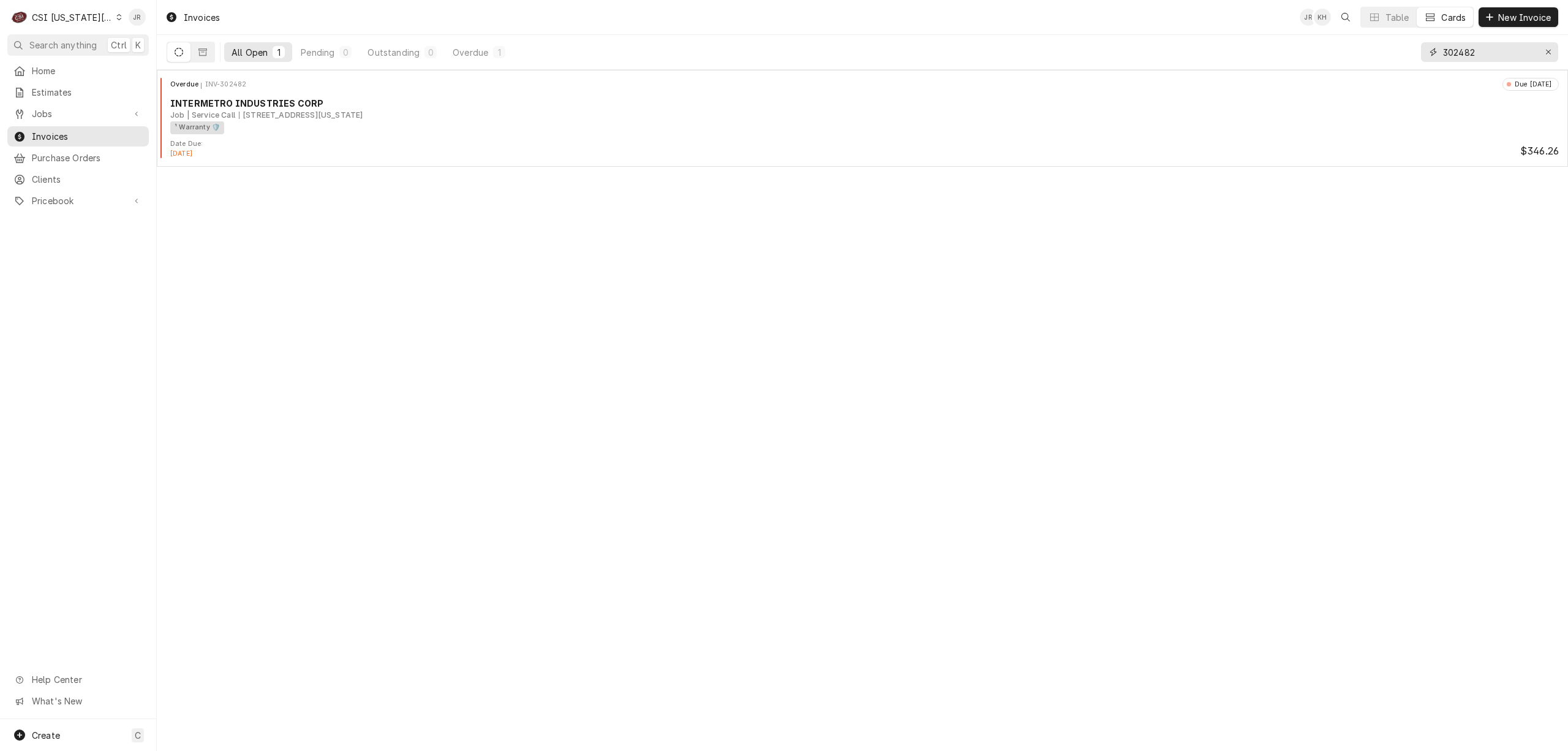
click at [1471, 55] on input "302482" at bounding box center [1489, 52] width 92 height 20
click at [1471, 54] on input "302482" at bounding box center [1489, 52] width 92 height 20
type input "302537"
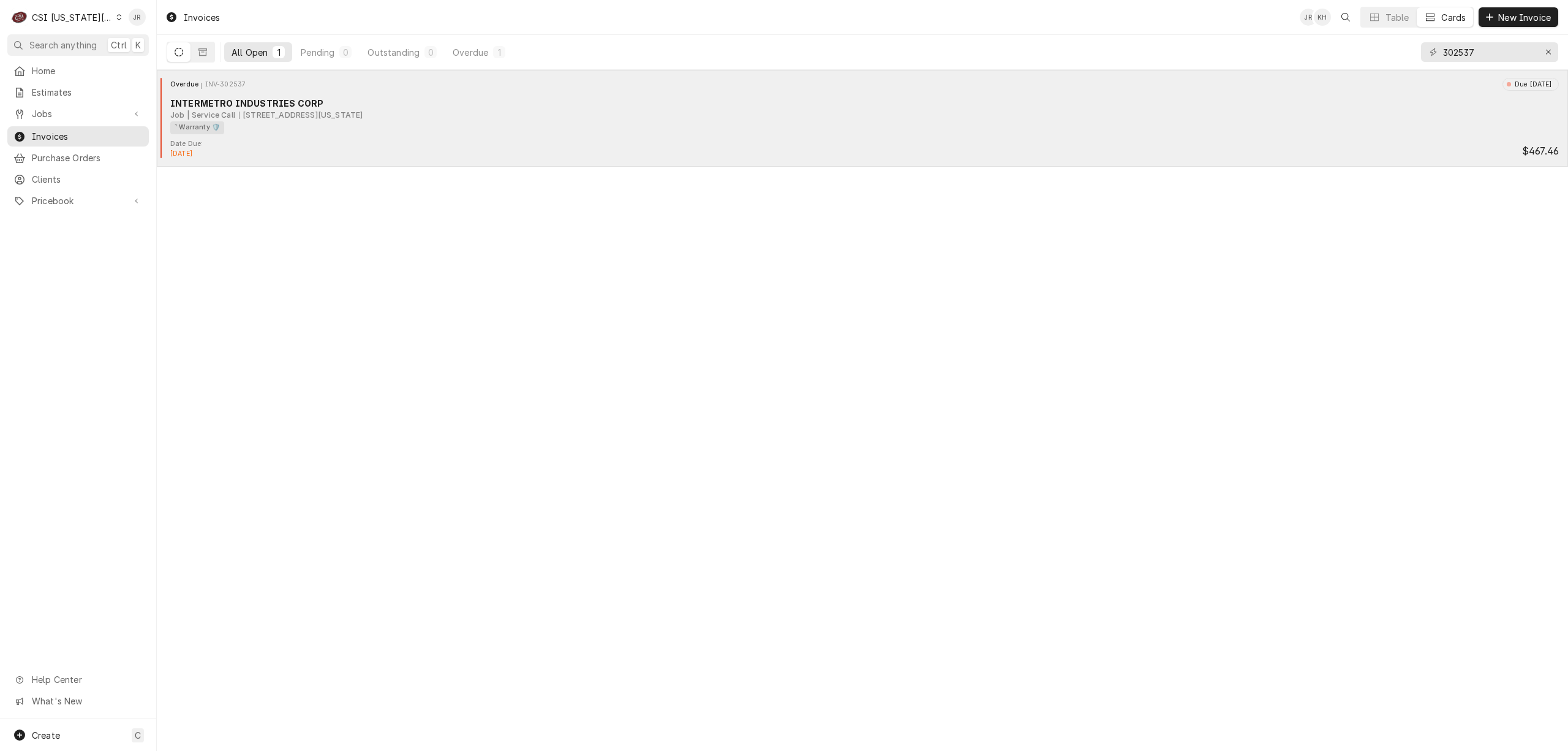
click at [342, 101] on div "INTERMETRO INDUSTRIES CORP" at bounding box center [865, 102] width 1389 height 13
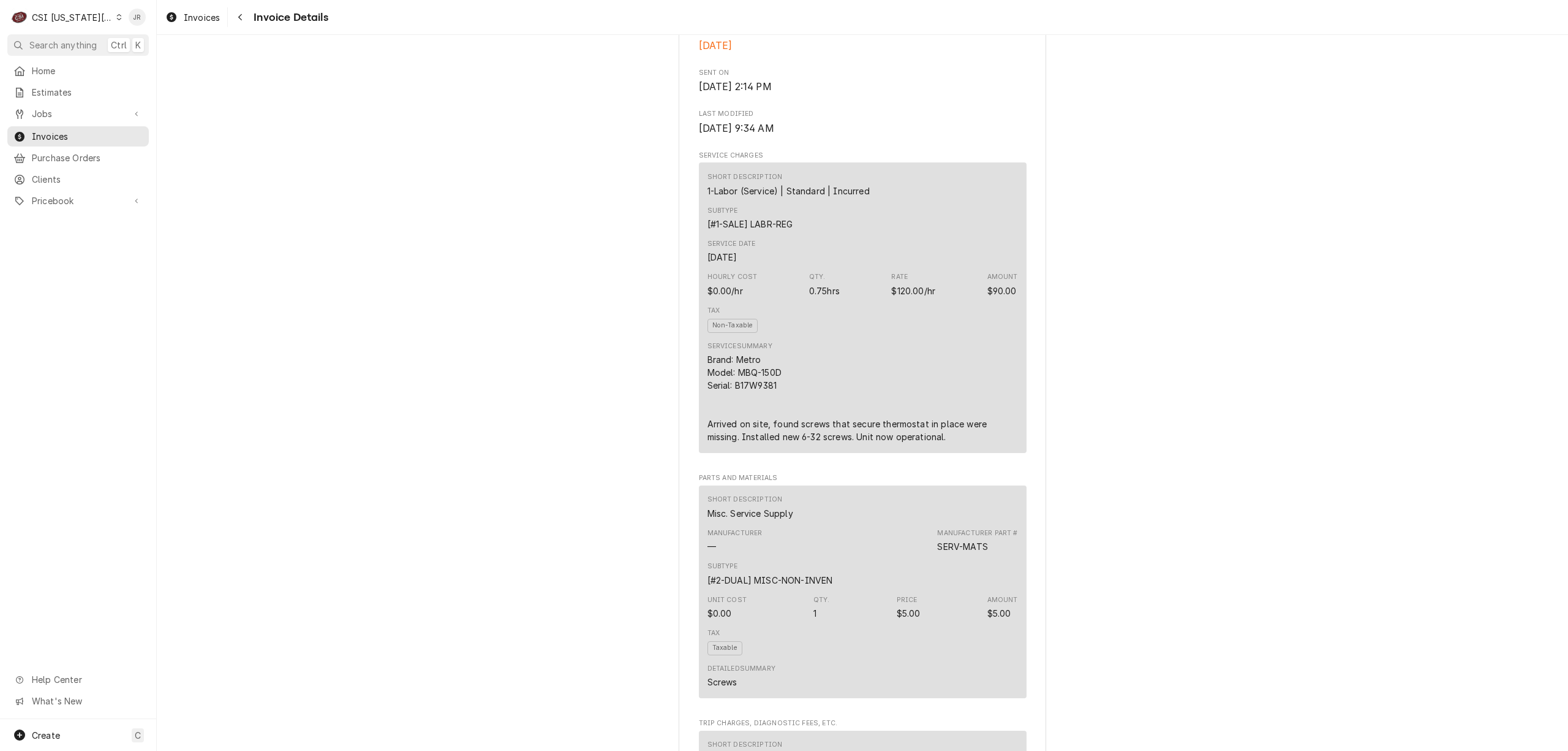
scroll to position [980, 0]
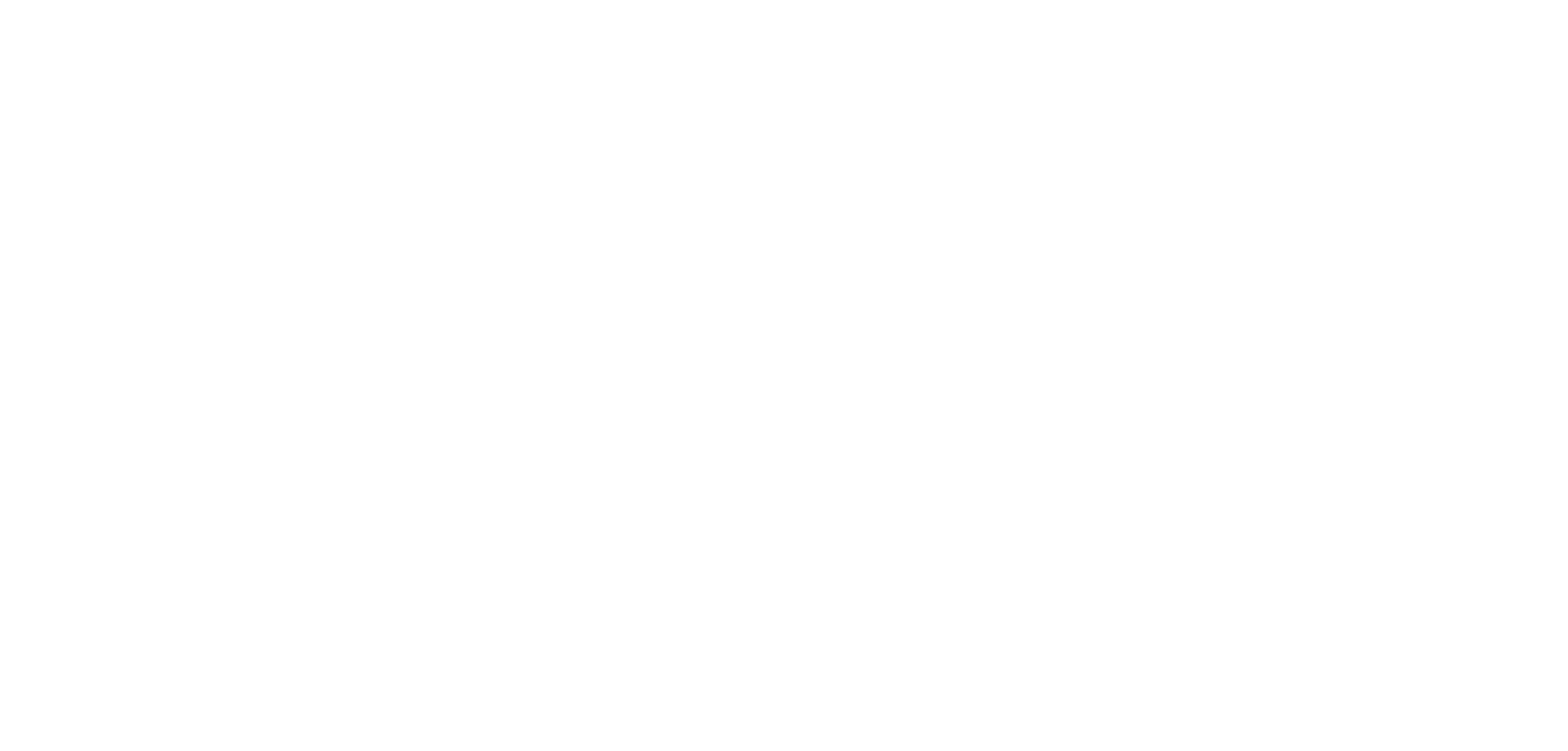
click at [796, 317] on div "Dynamic Content Wrapper" at bounding box center [784, 376] width 1568 height 751
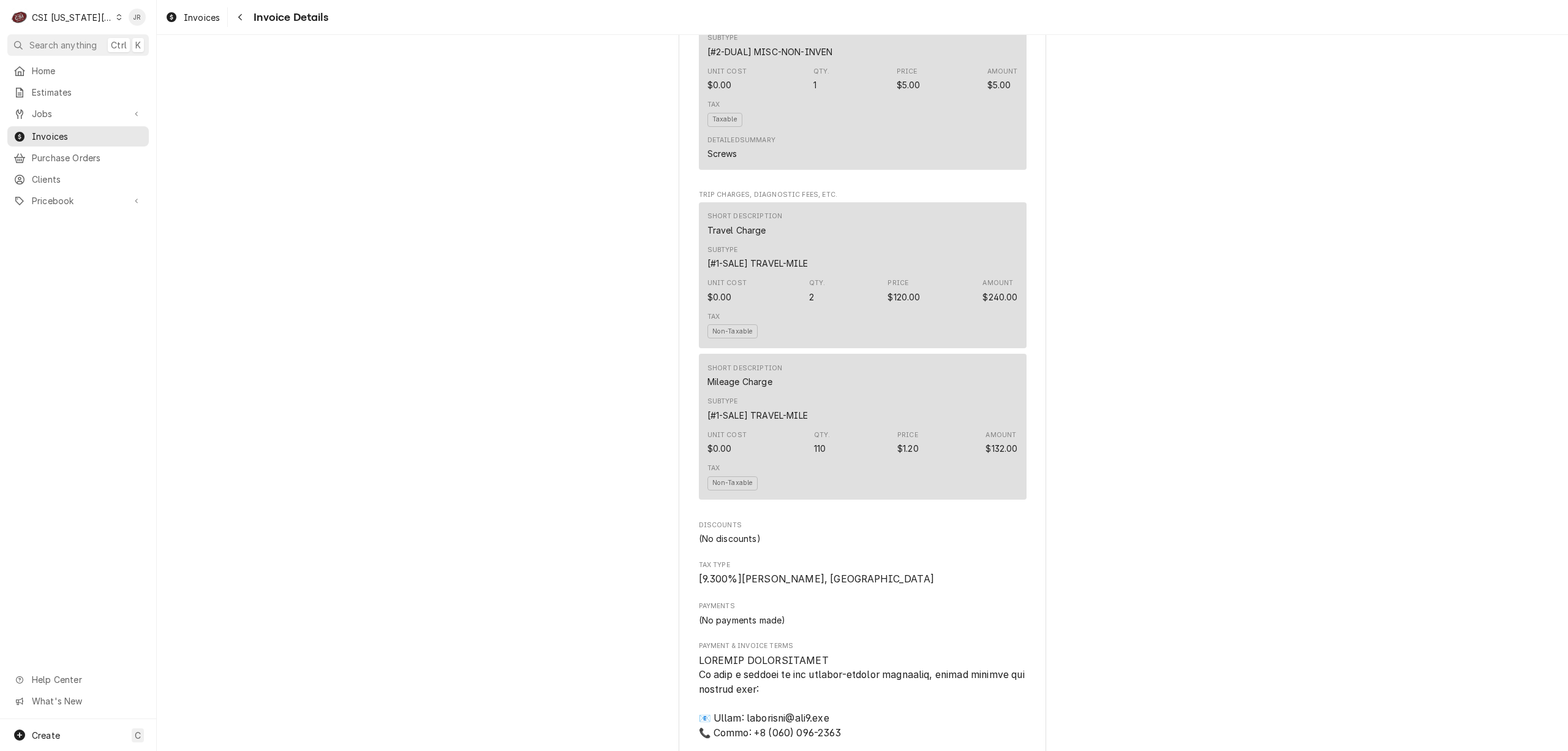
scroll to position [653, 0]
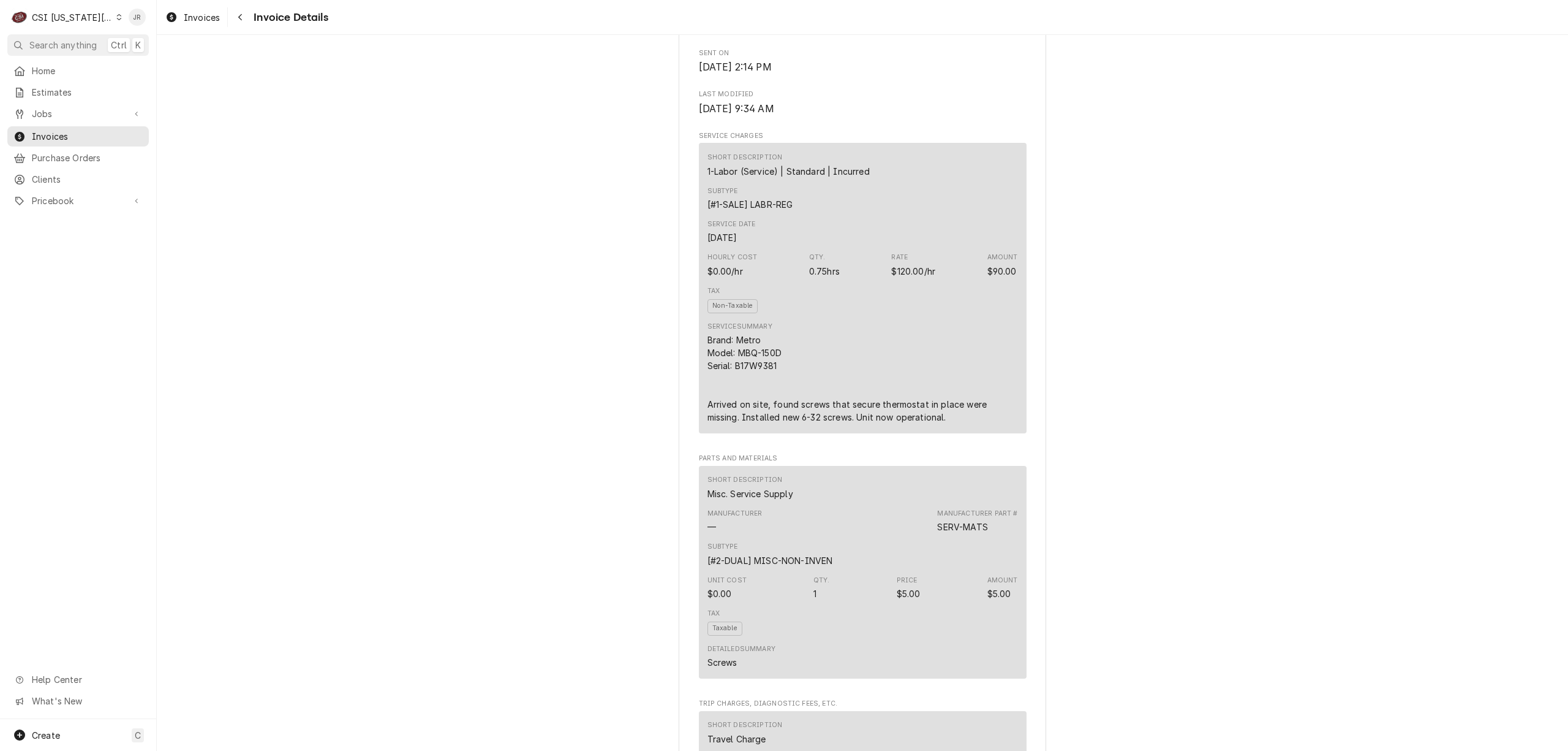
click at [42, 22] on div "CSI [US_STATE][GEOGRAPHIC_DATA]" at bounding box center [72, 17] width 81 height 13
click at [136, 30] on div "CSI Kansas City" at bounding box center [210, 24] width 186 height 16
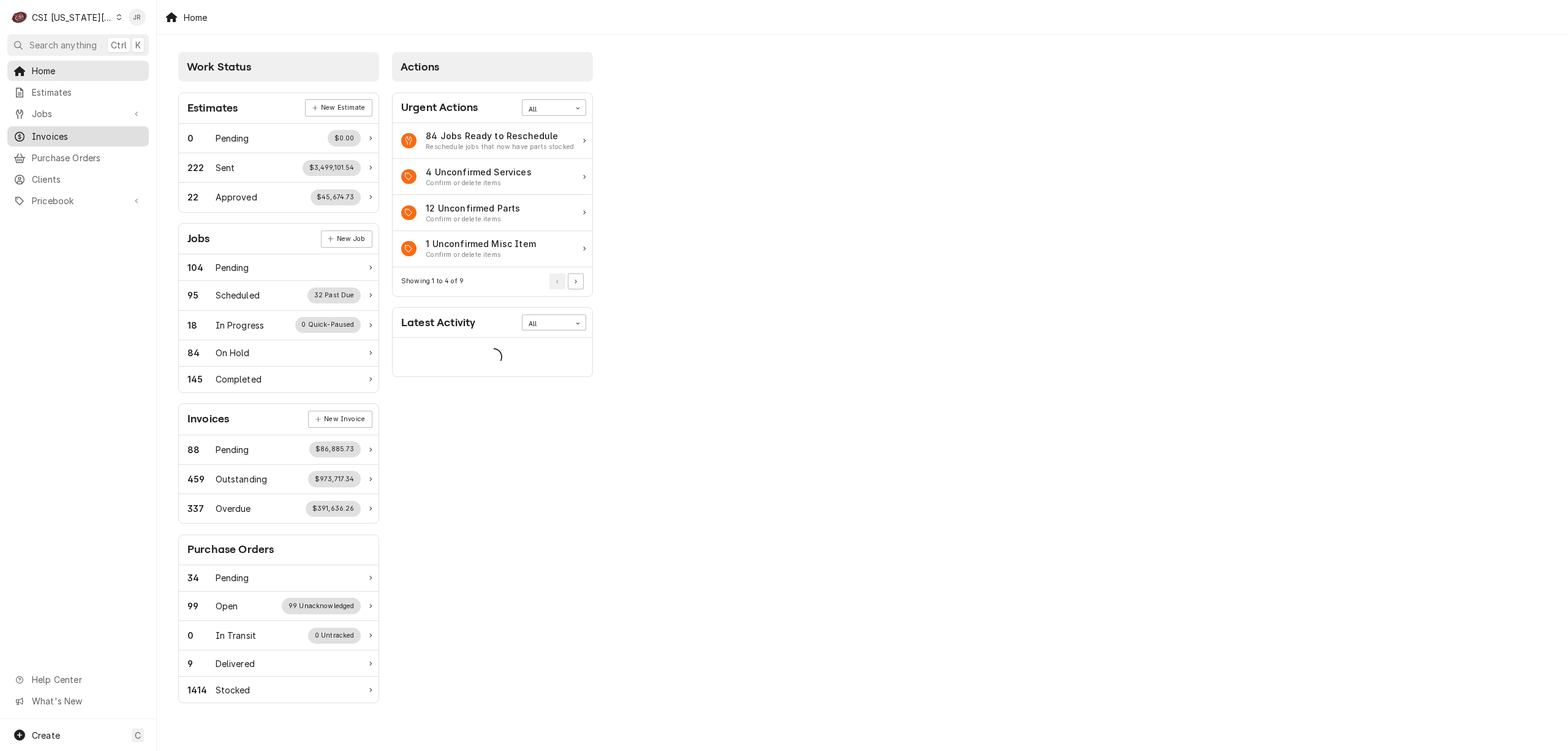
click at [66, 138] on span "Invoices" at bounding box center [88, 136] width 111 height 13
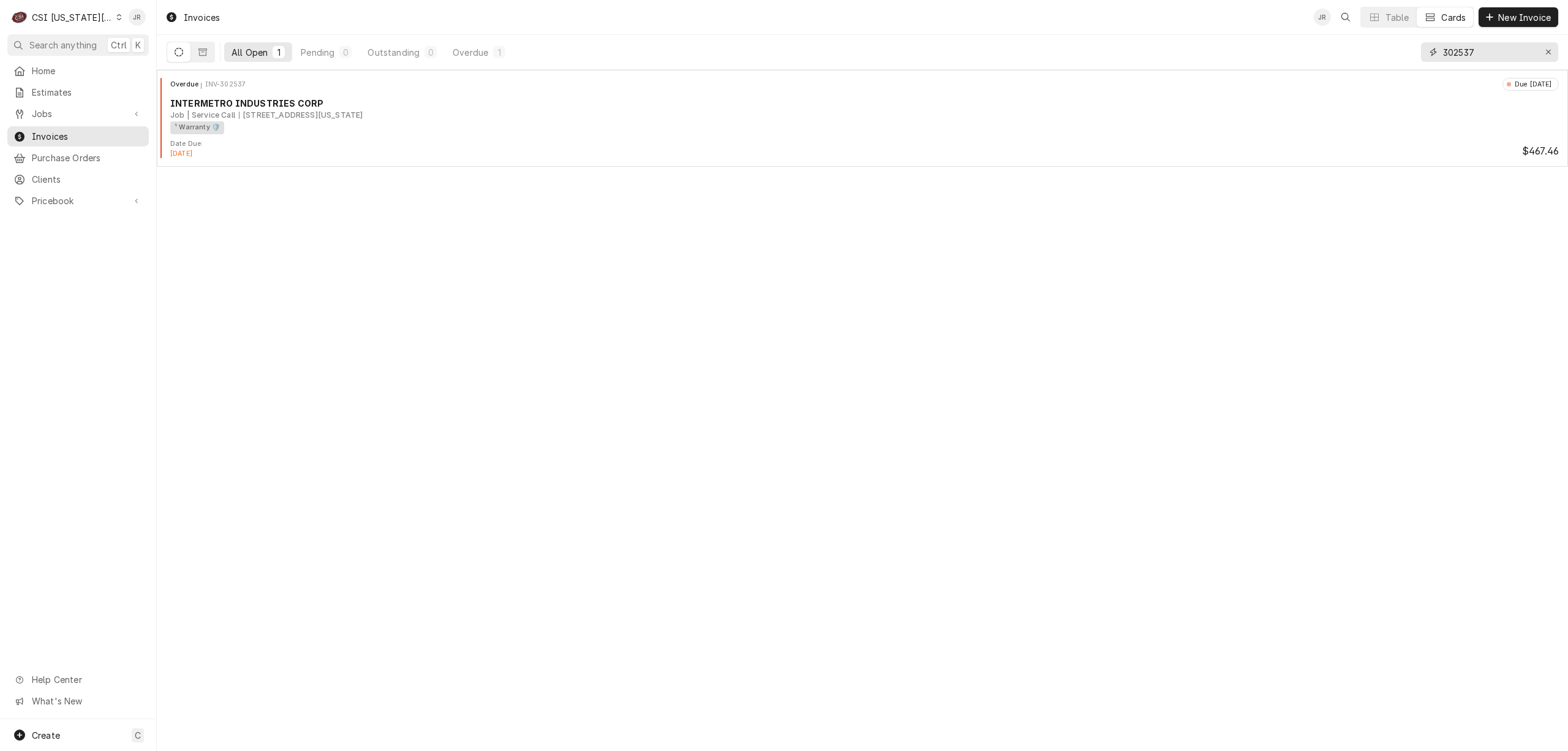
click at [1496, 50] on input "302537" at bounding box center [1489, 52] width 92 height 20
click at [1495, 50] on input "302537" at bounding box center [1489, 52] width 92 height 20
type input "100704"
click at [178, 52] on icon "Dynamic Content Wrapper" at bounding box center [178, 52] width 9 height 9
click at [197, 54] on button "Dynamic Content Wrapper" at bounding box center [203, 52] width 23 height 20
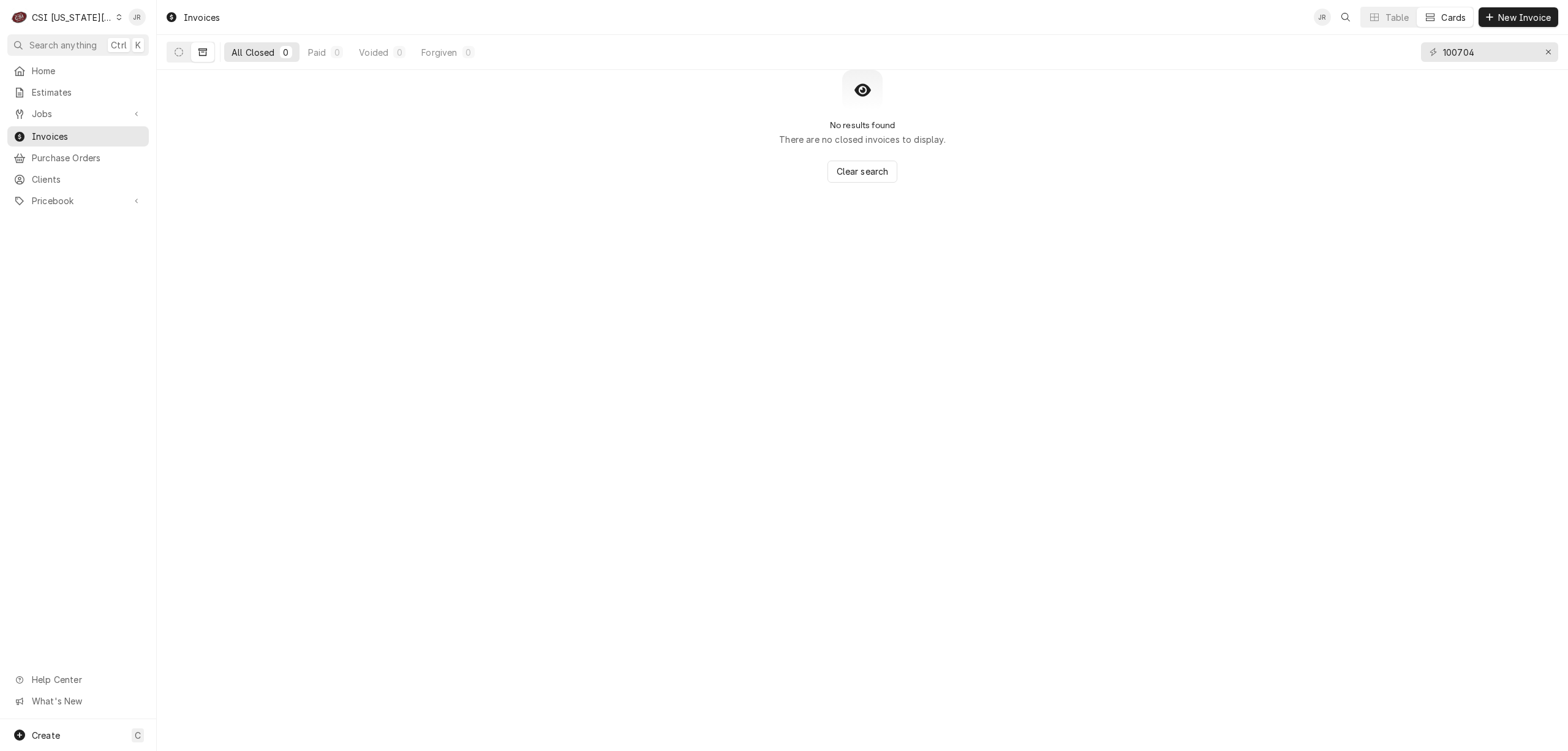
click at [71, 8] on div "C CSI Kansas City" at bounding box center [66, 17] width 118 height 24
click at [142, 47] on div "CSI [US_STATE]" at bounding box center [210, 45] width 178 height 13
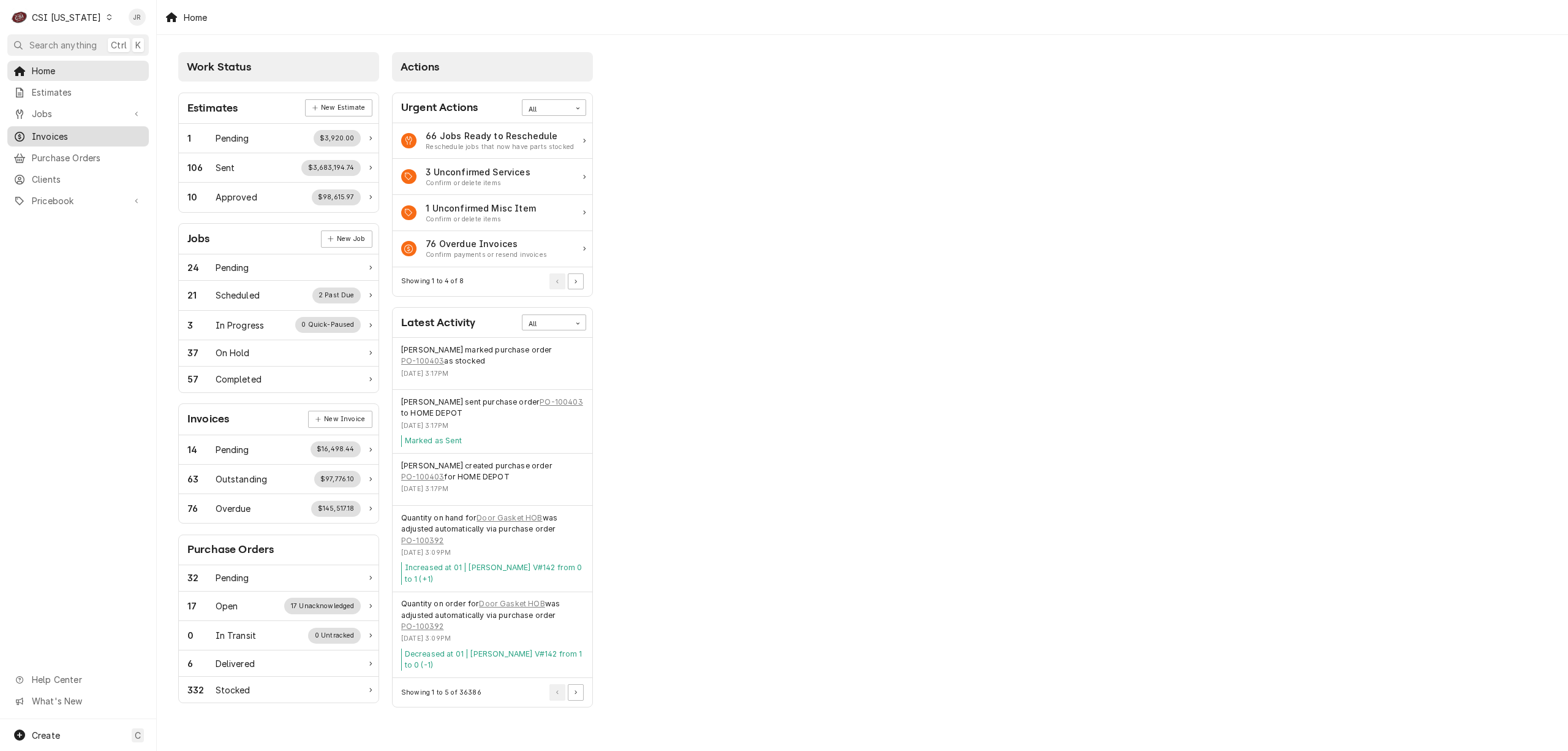
click at [53, 133] on span "Invoices" at bounding box center [88, 136] width 111 height 13
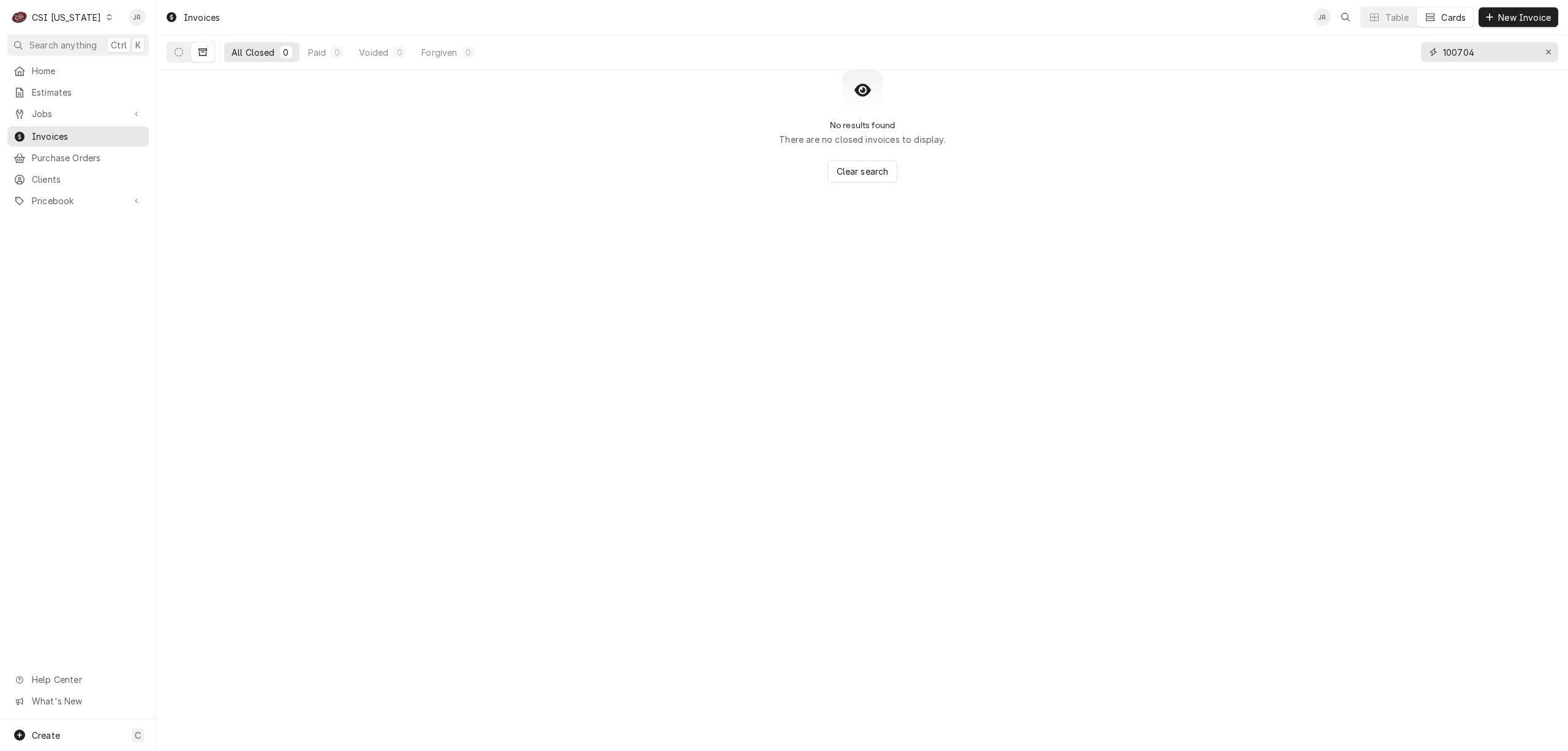
click at [1476, 56] on input "100704" at bounding box center [1489, 52] width 92 height 20
click at [181, 55] on icon "Dynamic Content Wrapper" at bounding box center [178, 52] width 9 height 9
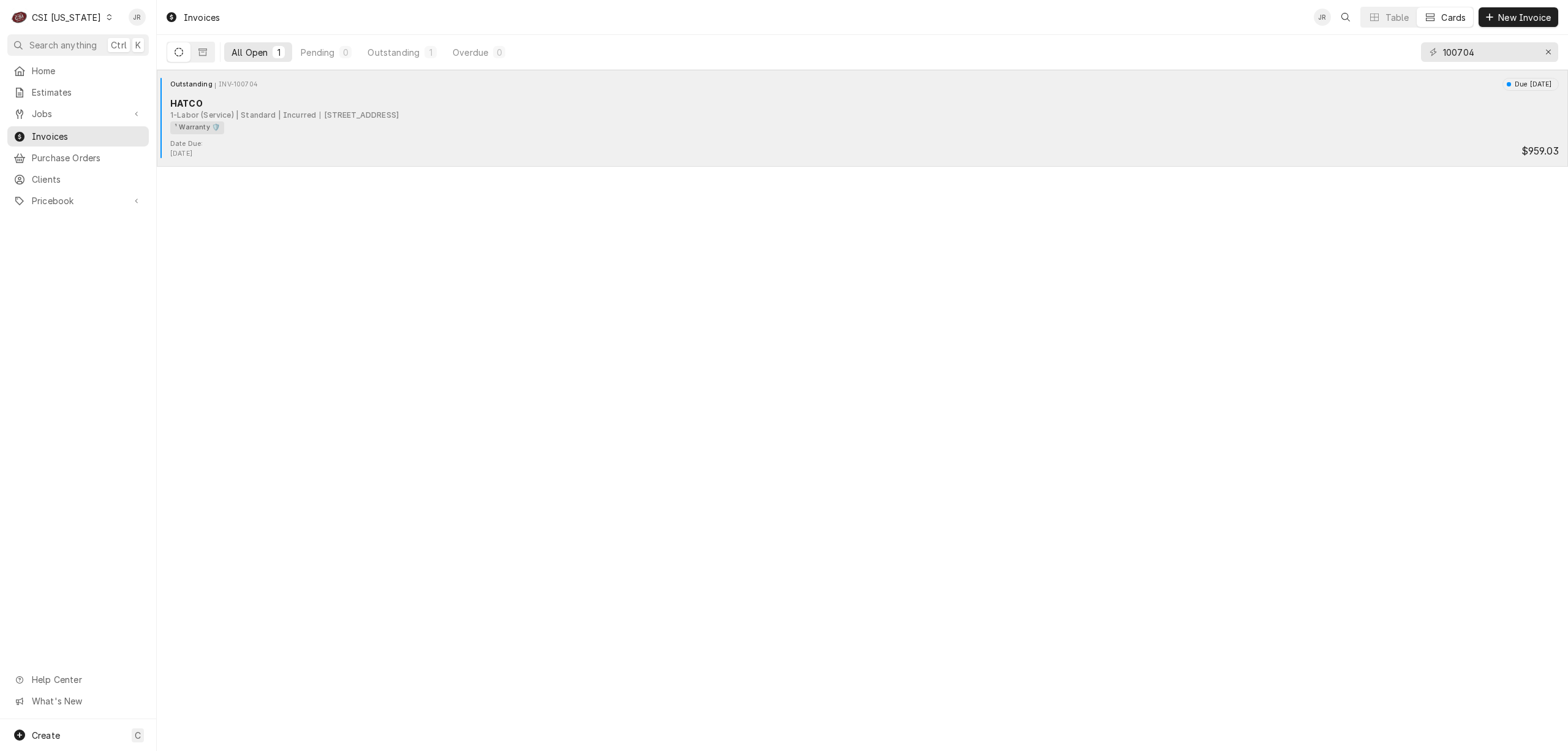
drag, startPoint x: 312, startPoint y: 113, endPoint x: 319, endPoint y: 118, distance: 8.6
click at [312, 113] on div "1-Labor (Service) | Standard | Incurred" at bounding box center [244, 114] width 146 height 11
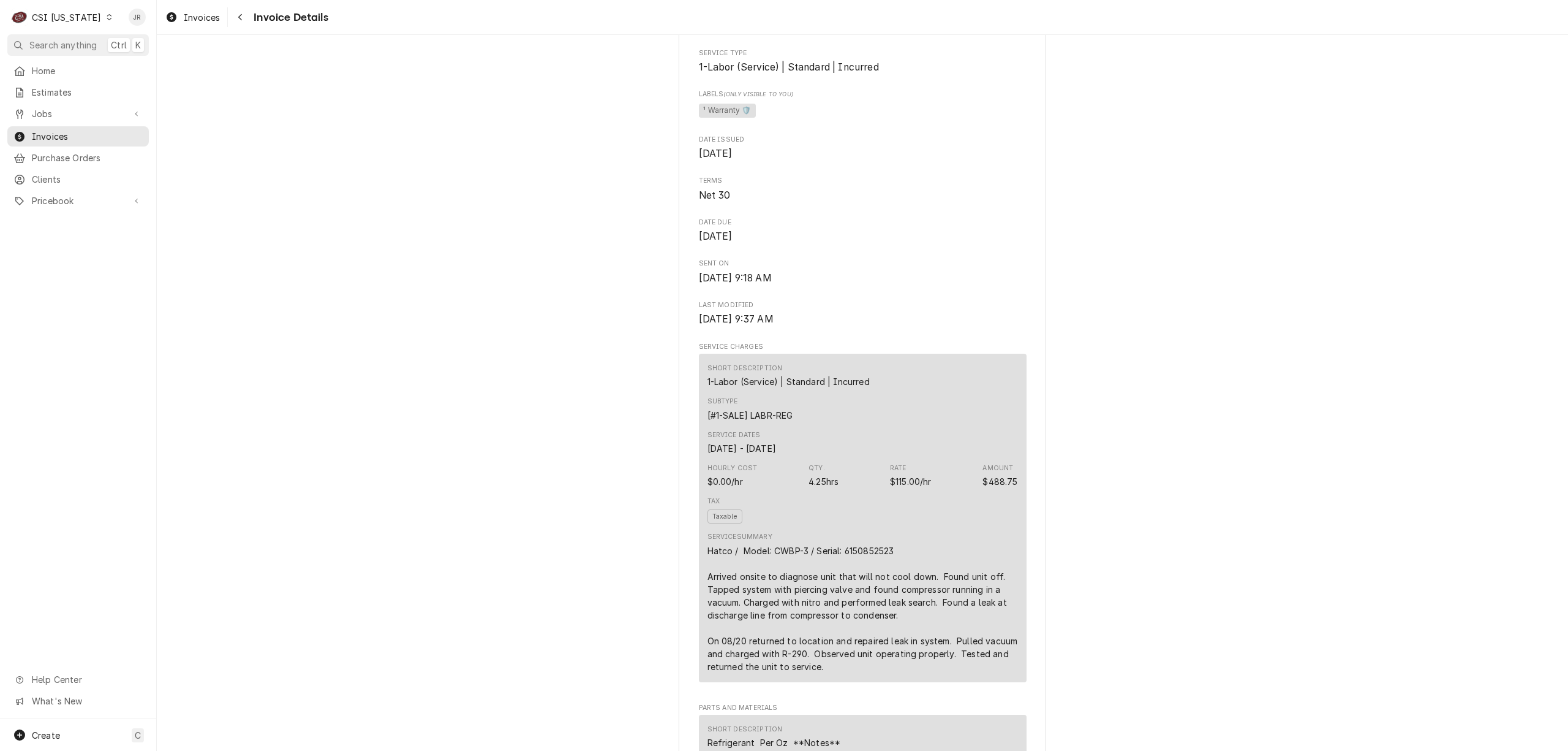
scroll to position [335, 0]
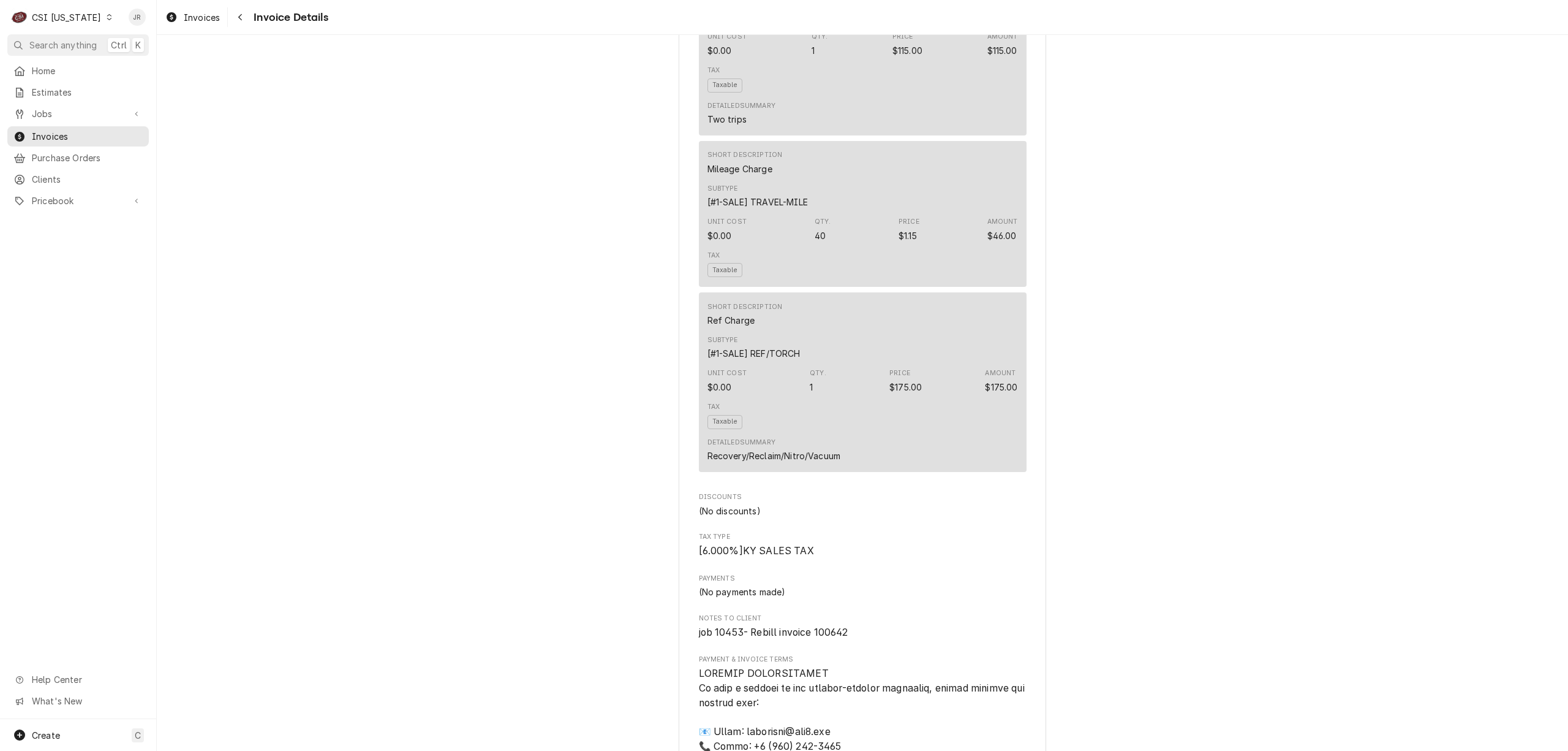
scroll to position [1887, 0]
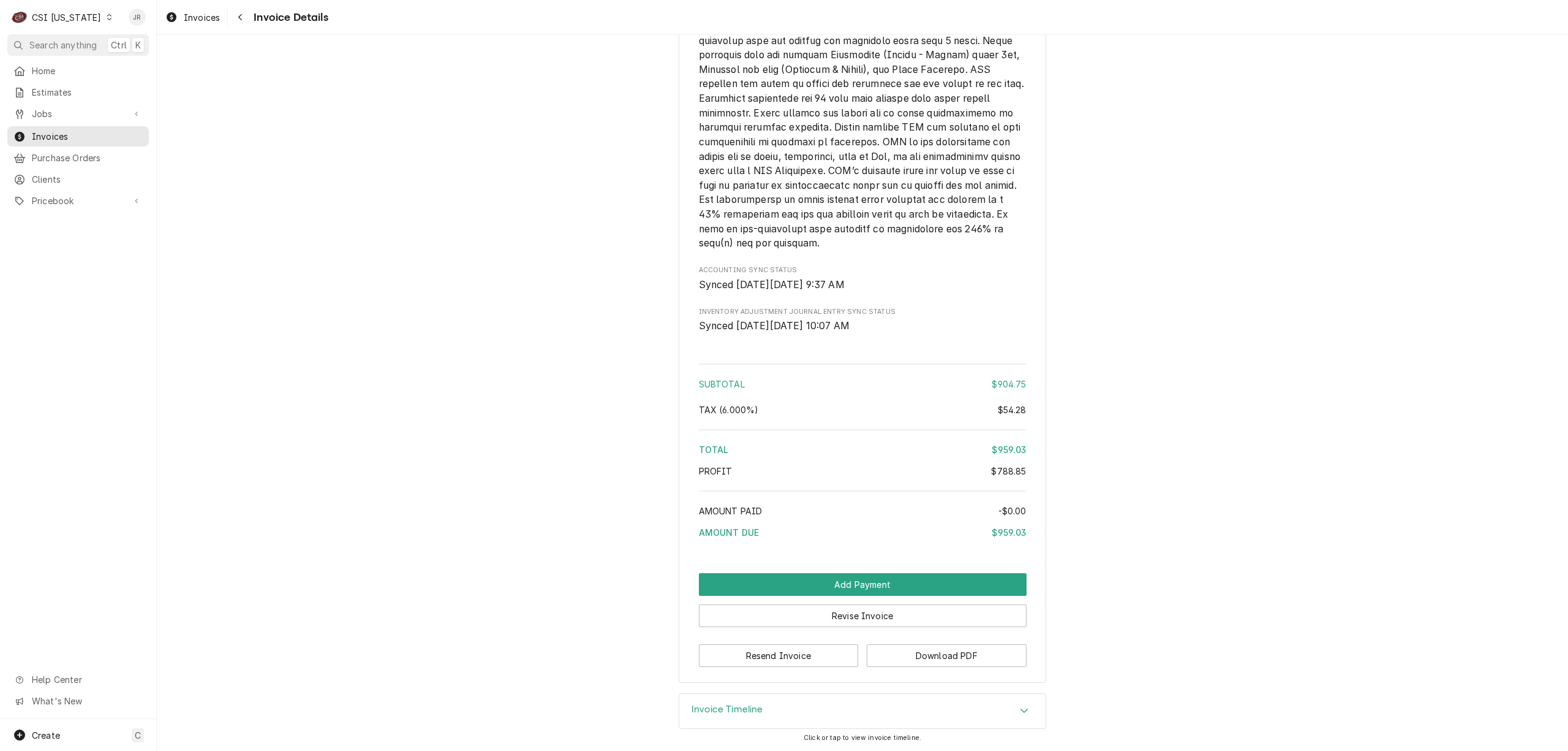
scroll to position [2541, 0]
drag, startPoint x: 1289, startPoint y: 469, endPoint x: 1388, endPoint y: 559, distance: 133.8
click at [70, 131] on span "Invoices" at bounding box center [88, 136] width 111 height 13
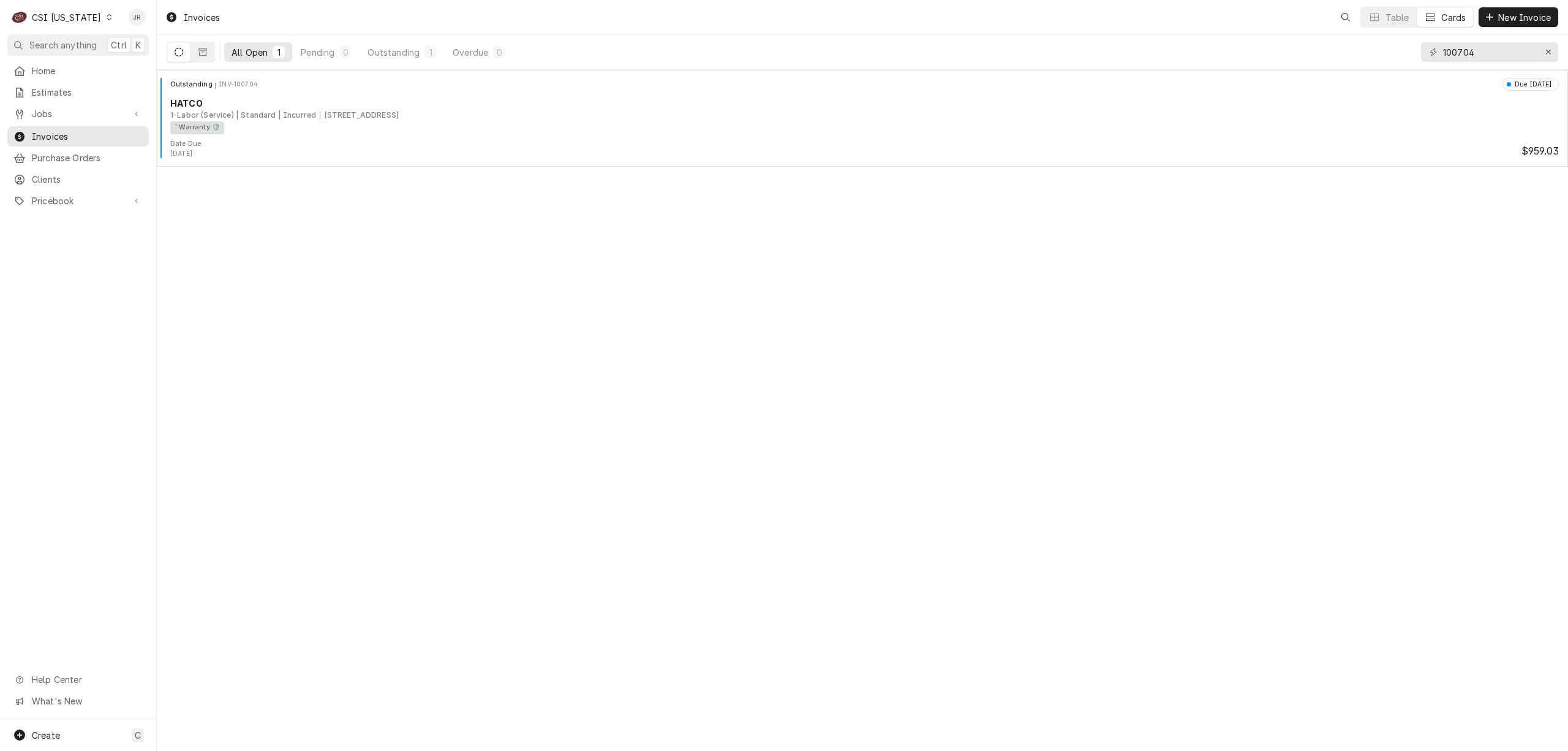
click at [59, 15] on div "CSI [US_STATE]" at bounding box center [66, 17] width 69 height 13
click at [152, 18] on div "CSI [US_STATE][GEOGRAPHIC_DATA]" at bounding box center [191, 23] width 174 height 20
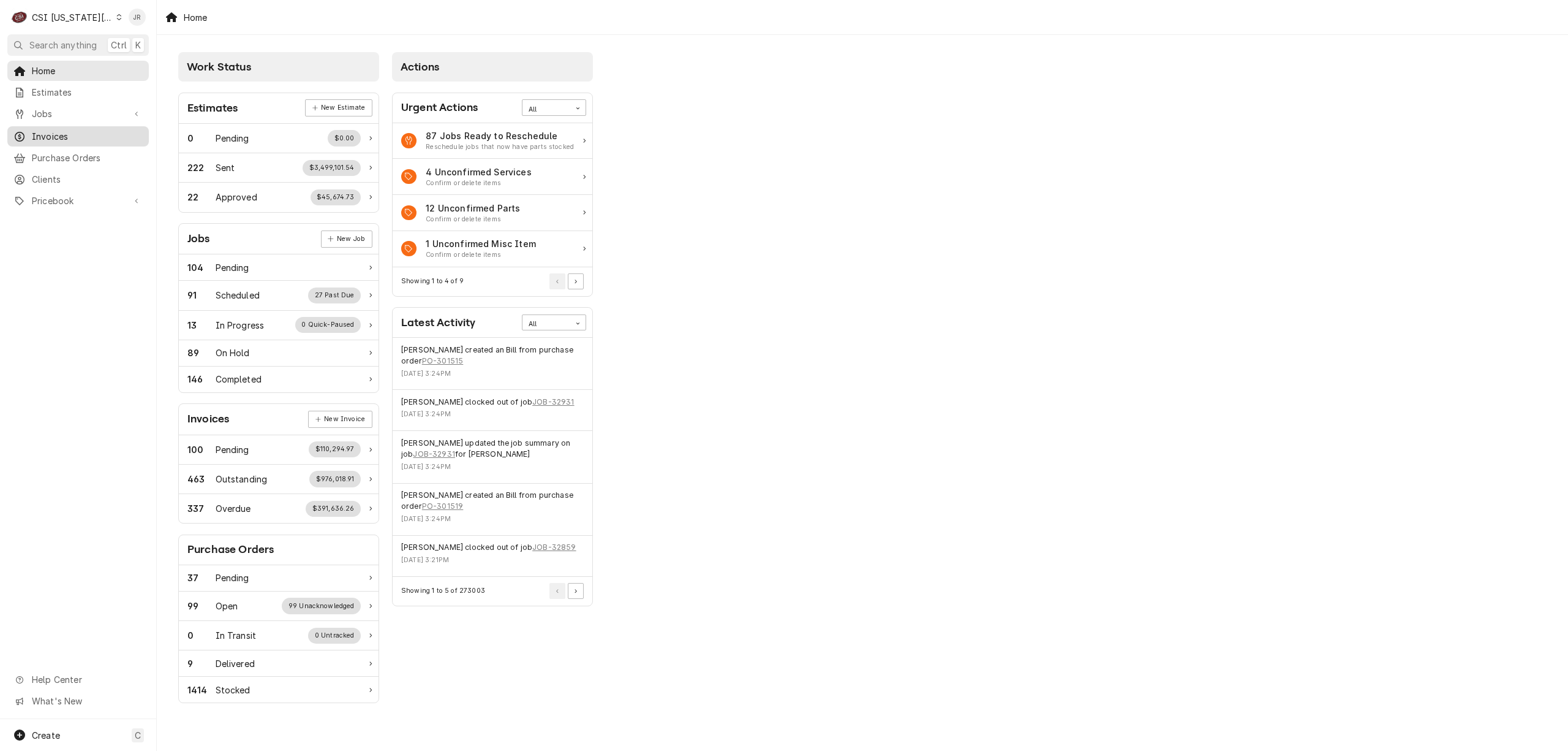
click at [82, 131] on span "Invoices" at bounding box center [88, 136] width 111 height 13
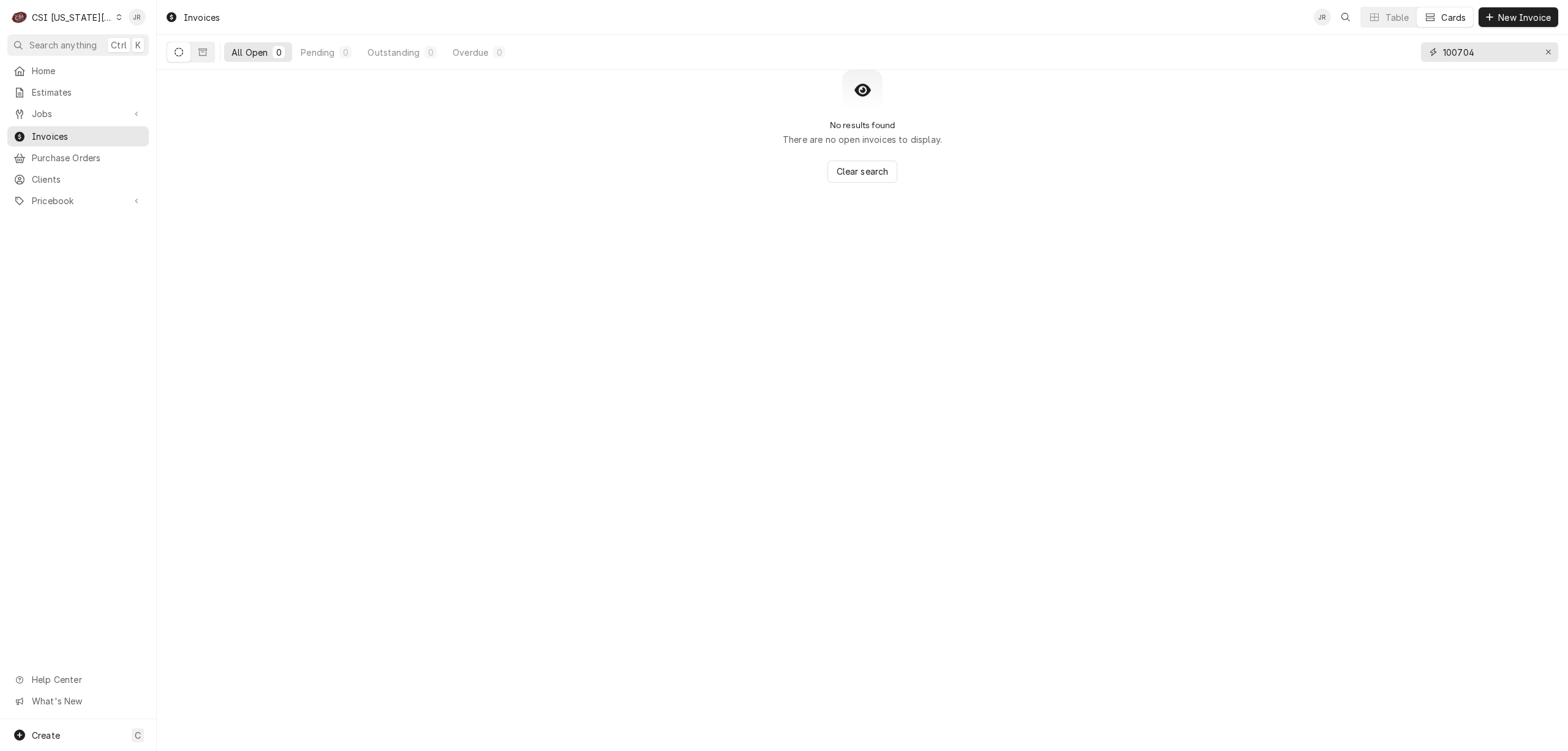
click at [1452, 49] on input "100704" at bounding box center [1489, 52] width 92 height 20
type input "303375"
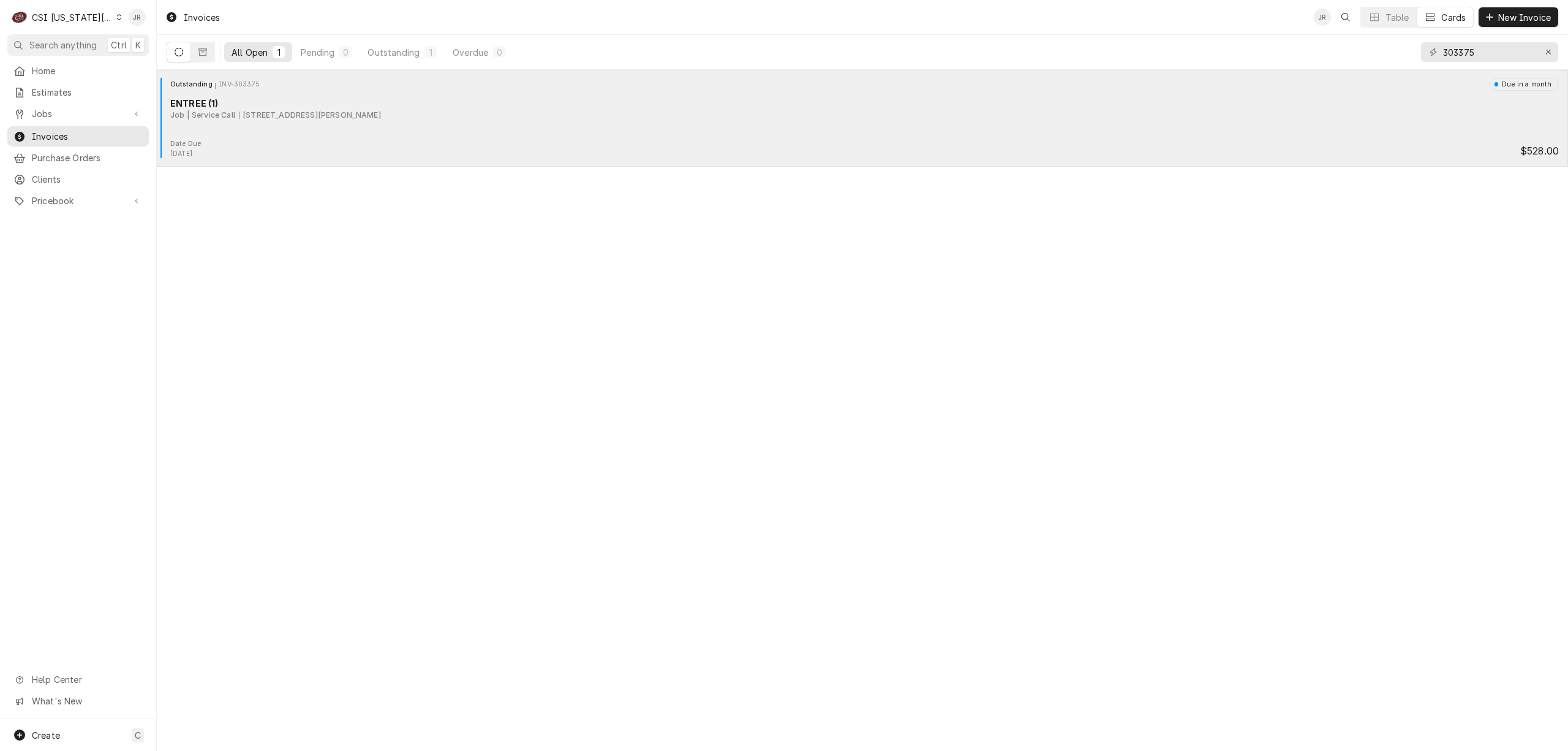
click at [171, 104] on div "ENTREE (1)" at bounding box center [865, 102] width 1389 height 13
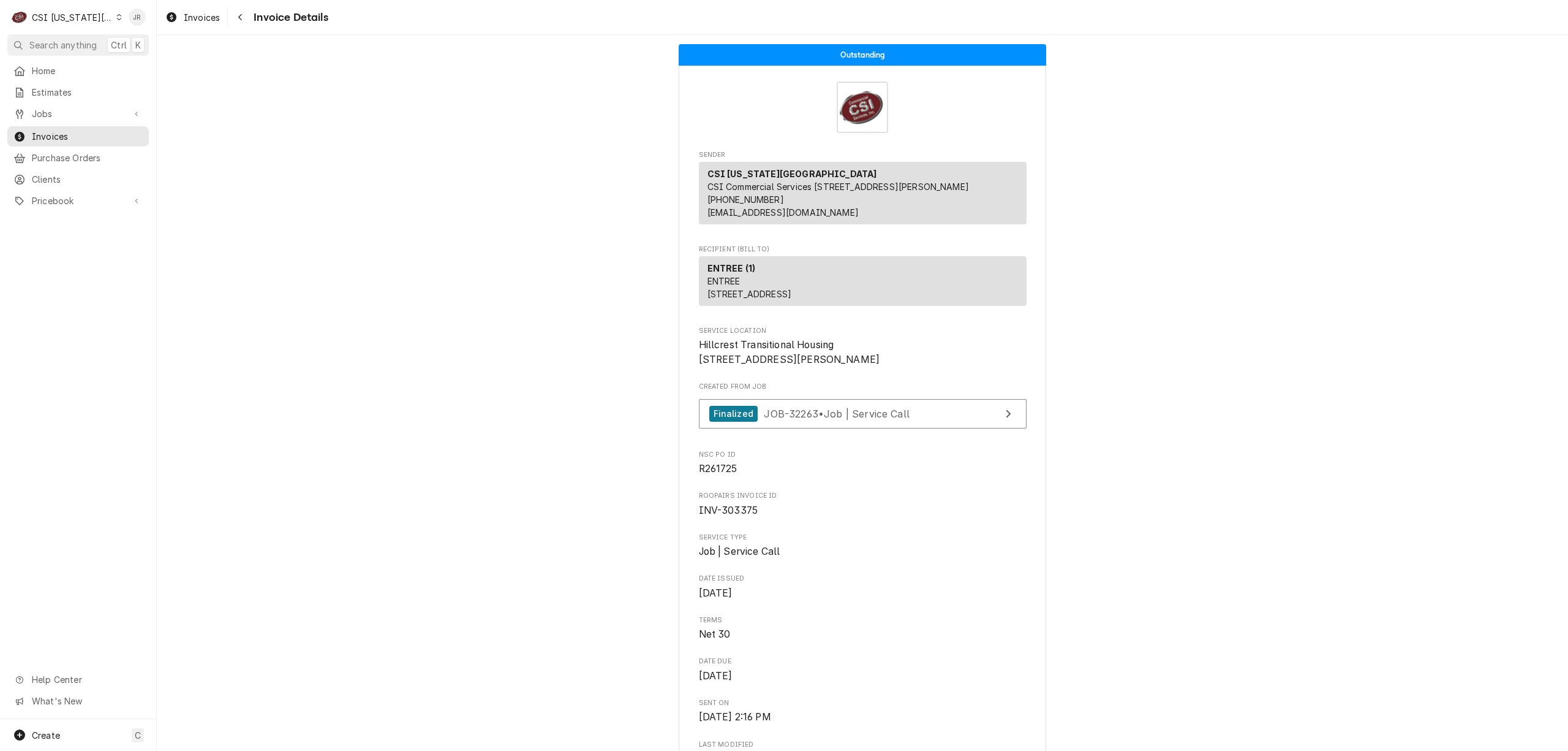
click at [732, 516] on span "INV-303375" at bounding box center [728, 510] width 59 height 12
copy span "303375"
click at [77, 11] on div "CSI Kansas City" at bounding box center [72, 17] width 81 height 13
click at [168, 45] on div "CSI [US_STATE]" at bounding box center [210, 45] width 178 height 13
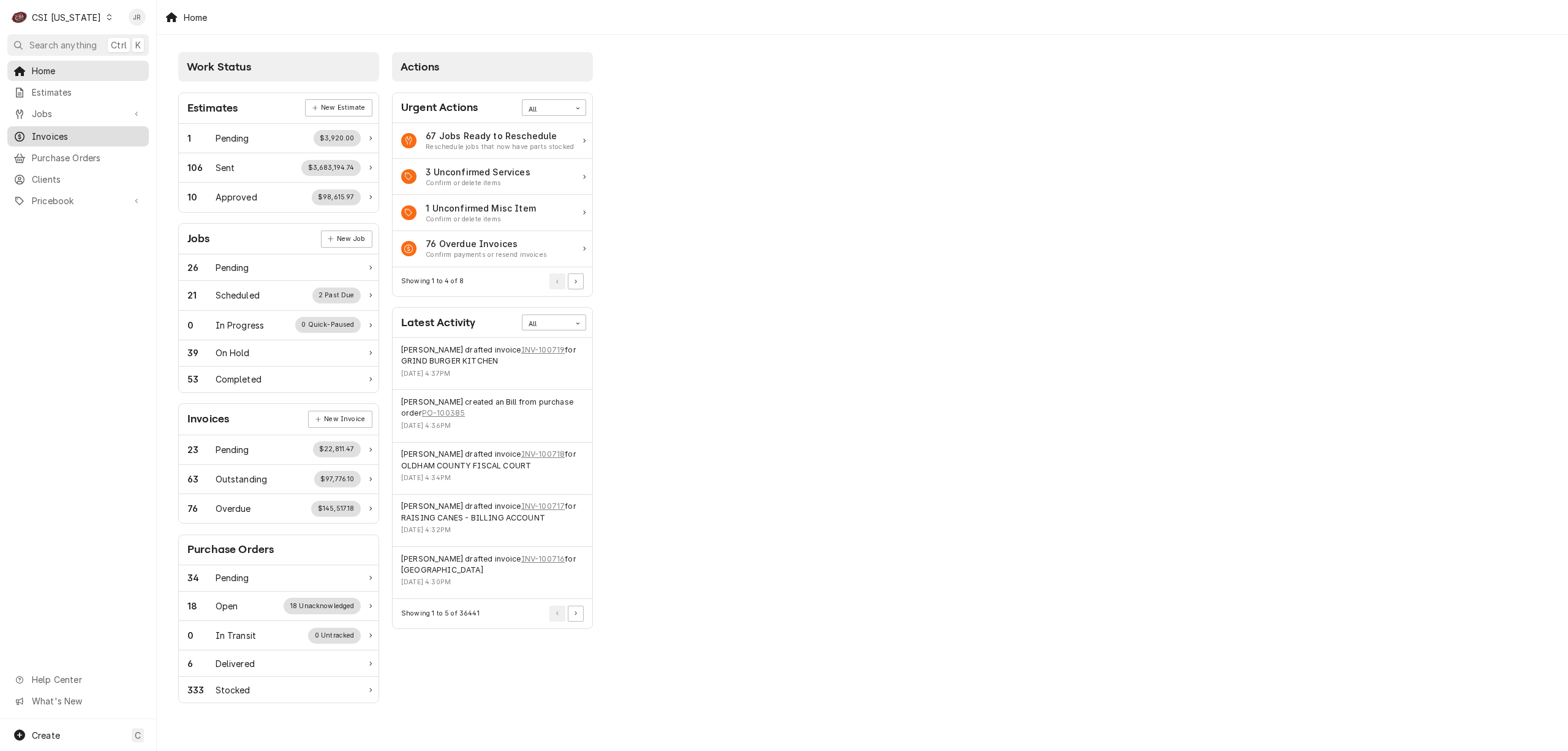
click at [34, 131] on span "Invoices" at bounding box center [88, 136] width 111 height 13
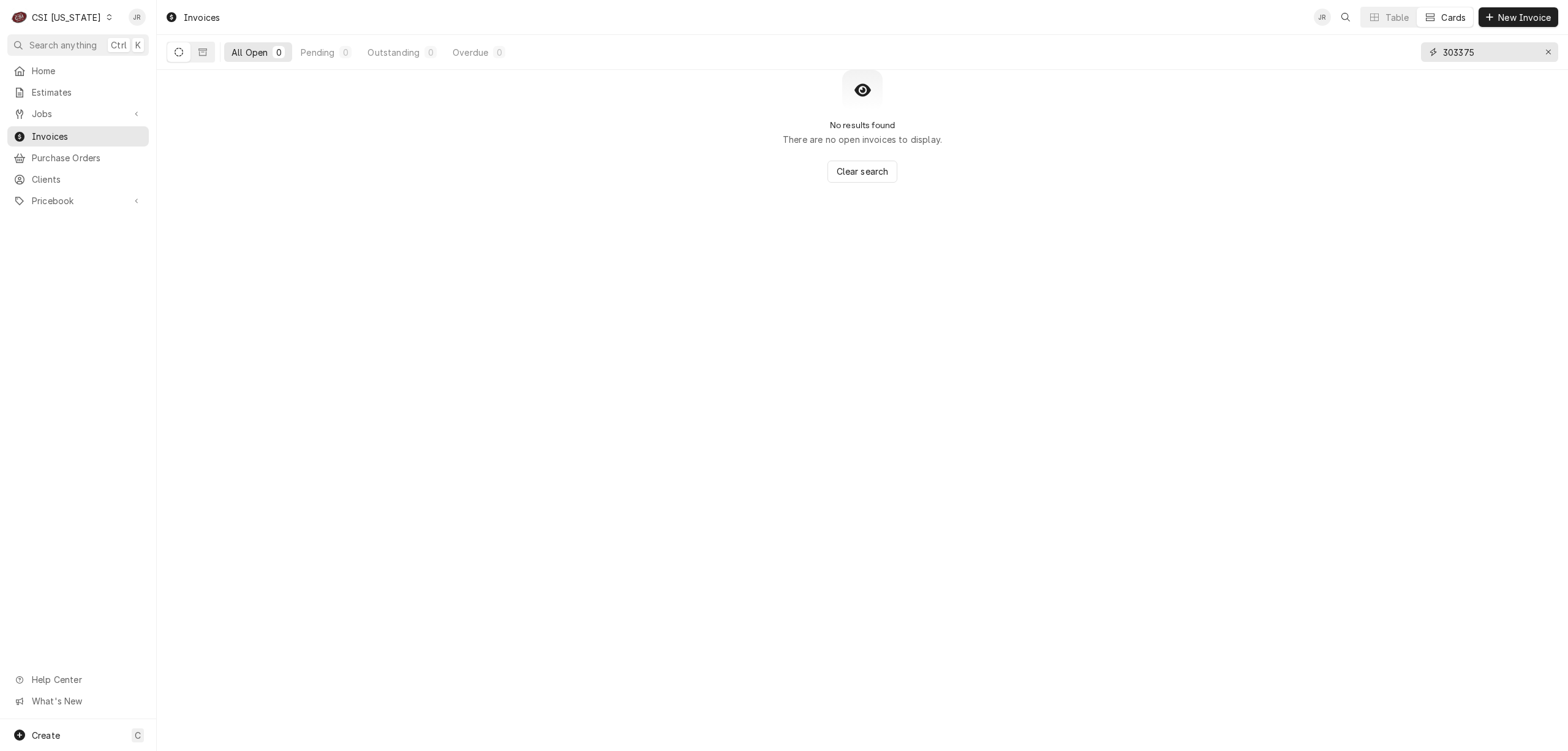
click at [1462, 47] on input "303375" at bounding box center [1489, 52] width 92 height 20
paste input "100704"
type input "100704"
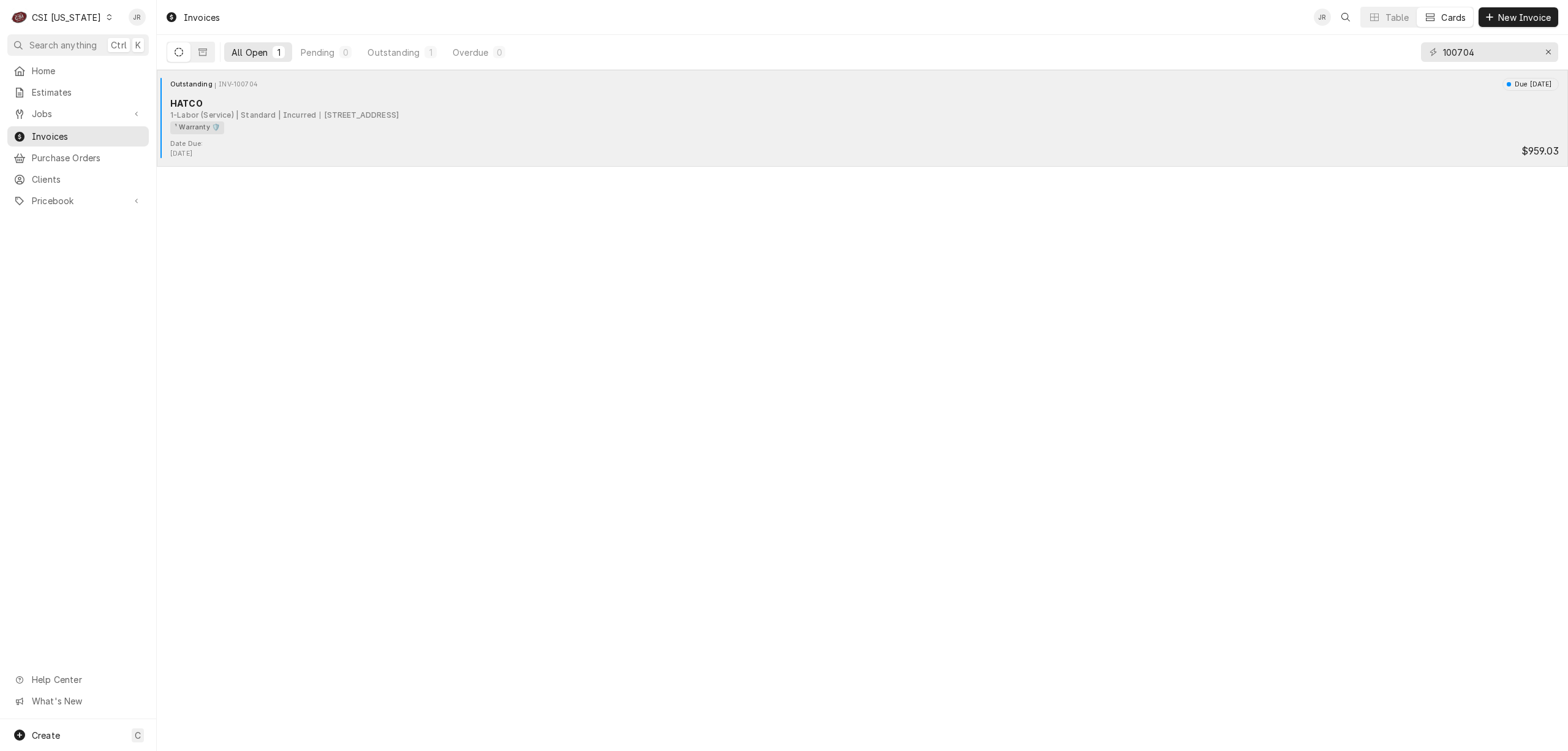
click at [263, 138] on div "Outstanding INV-100704 Due in 7 days HATCO 1-Labor (Service) | Standard | Incur…" at bounding box center [863, 108] width 1402 height 61
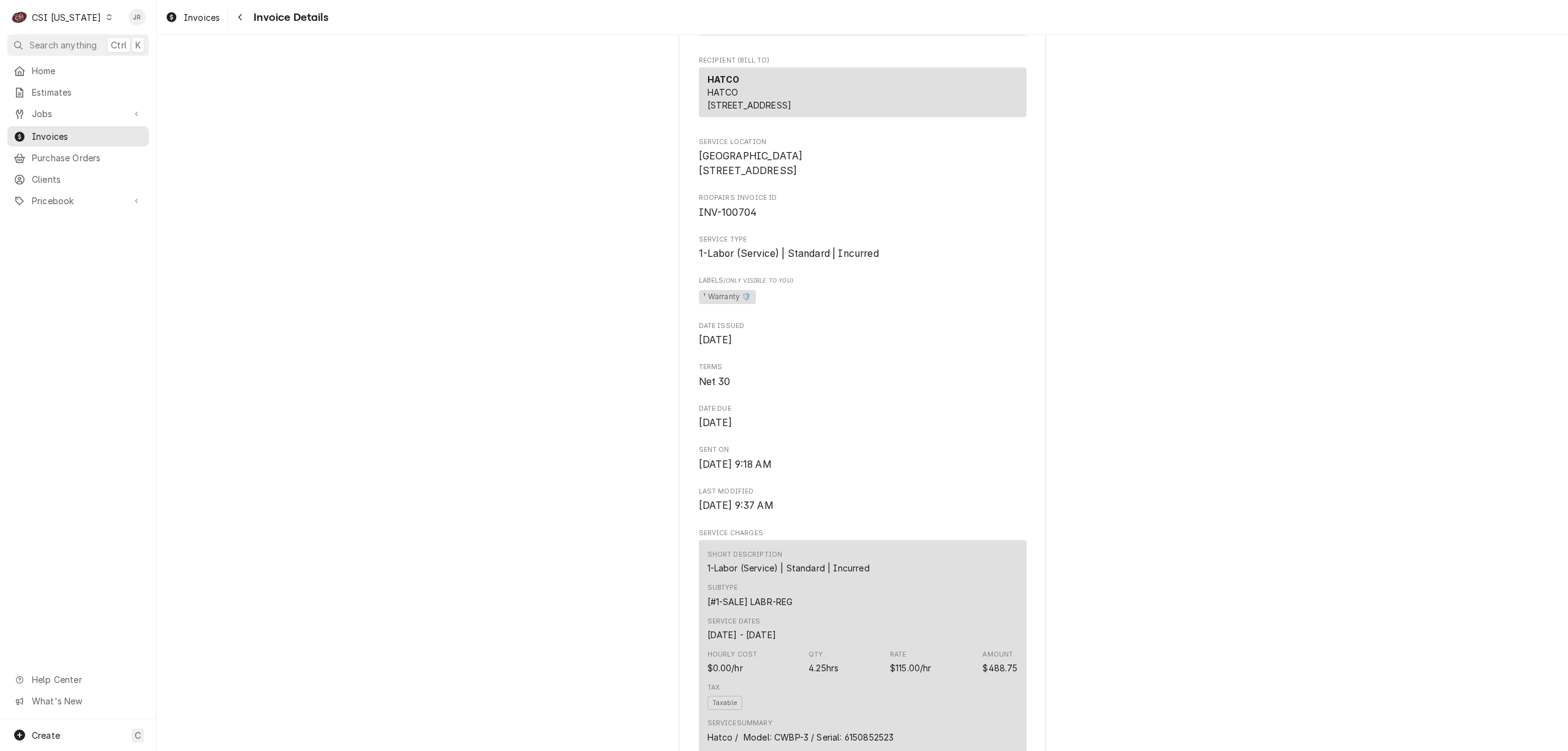
scroll to position [245, 0]
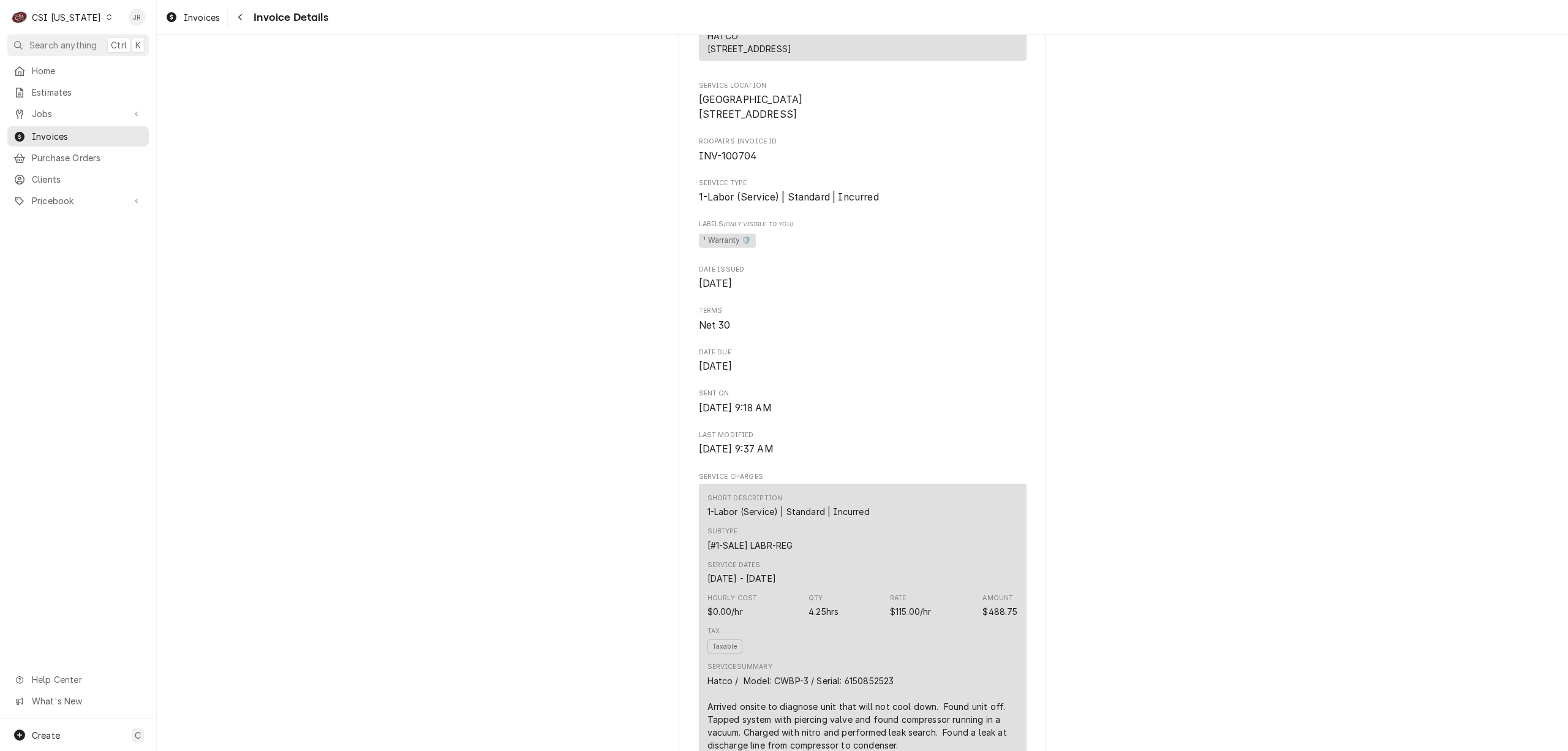
click at [70, 16] on div "CSI [US_STATE]" at bounding box center [66, 17] width 69 height 13
click at [150, 27] on div "CSI [US_STATE][GEOGRAPHIC_DATA]" at bounding box center [191, 23] width 162 height 13
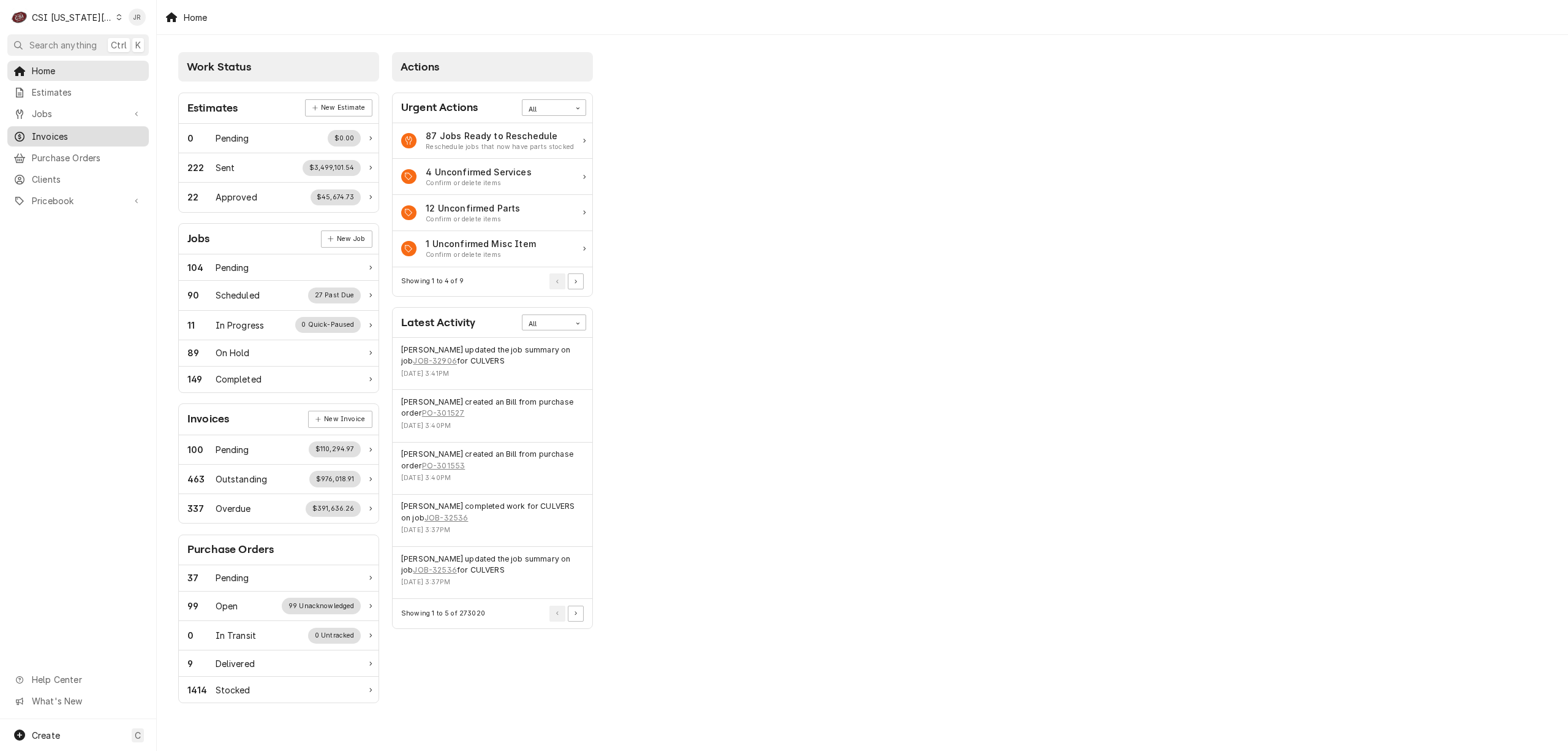
click at [42, 140] on link "Invoices" at bounding box center [78, 136] width 141 height 20
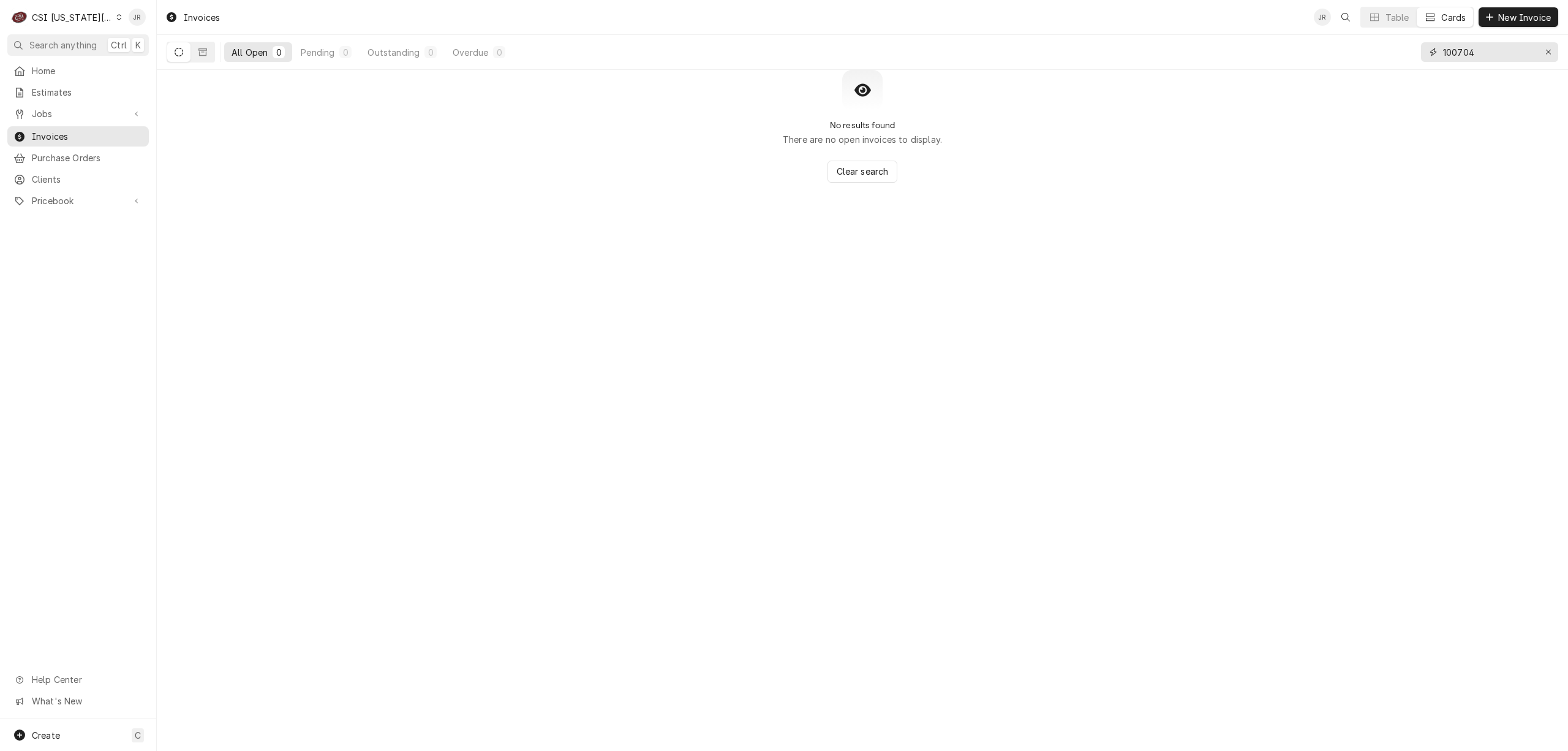
drag, startPoint x: 1491, startPoint y: 60, endPoint x: 1365, endPoint y: 52, distance: 126.3
click at [1365, 52] on div "All Open 0 Pending 0 Outstanding 0 Overdue 0 100704" at bounding box center [862, 52] width 1392 height 34
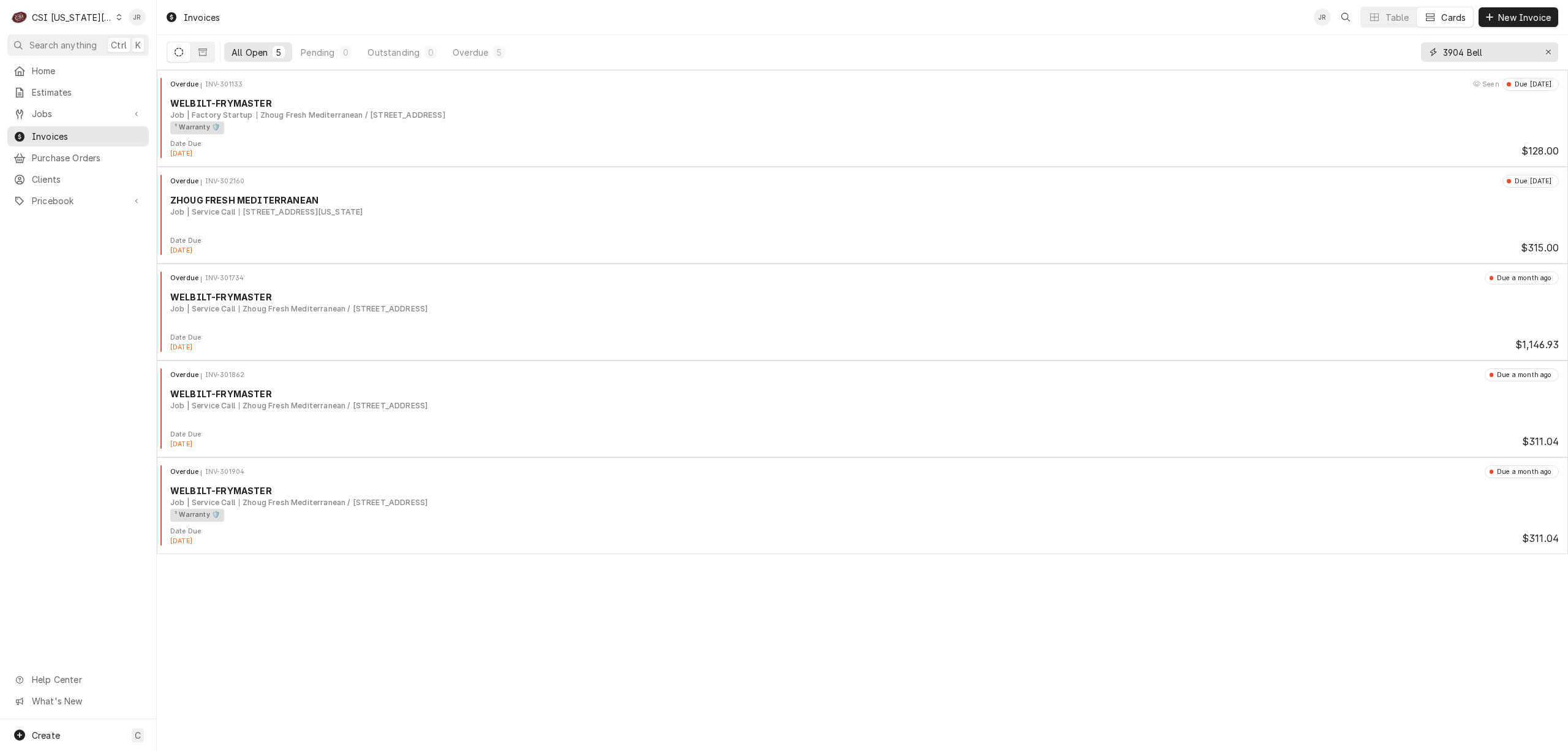
type input "3904 Bell"
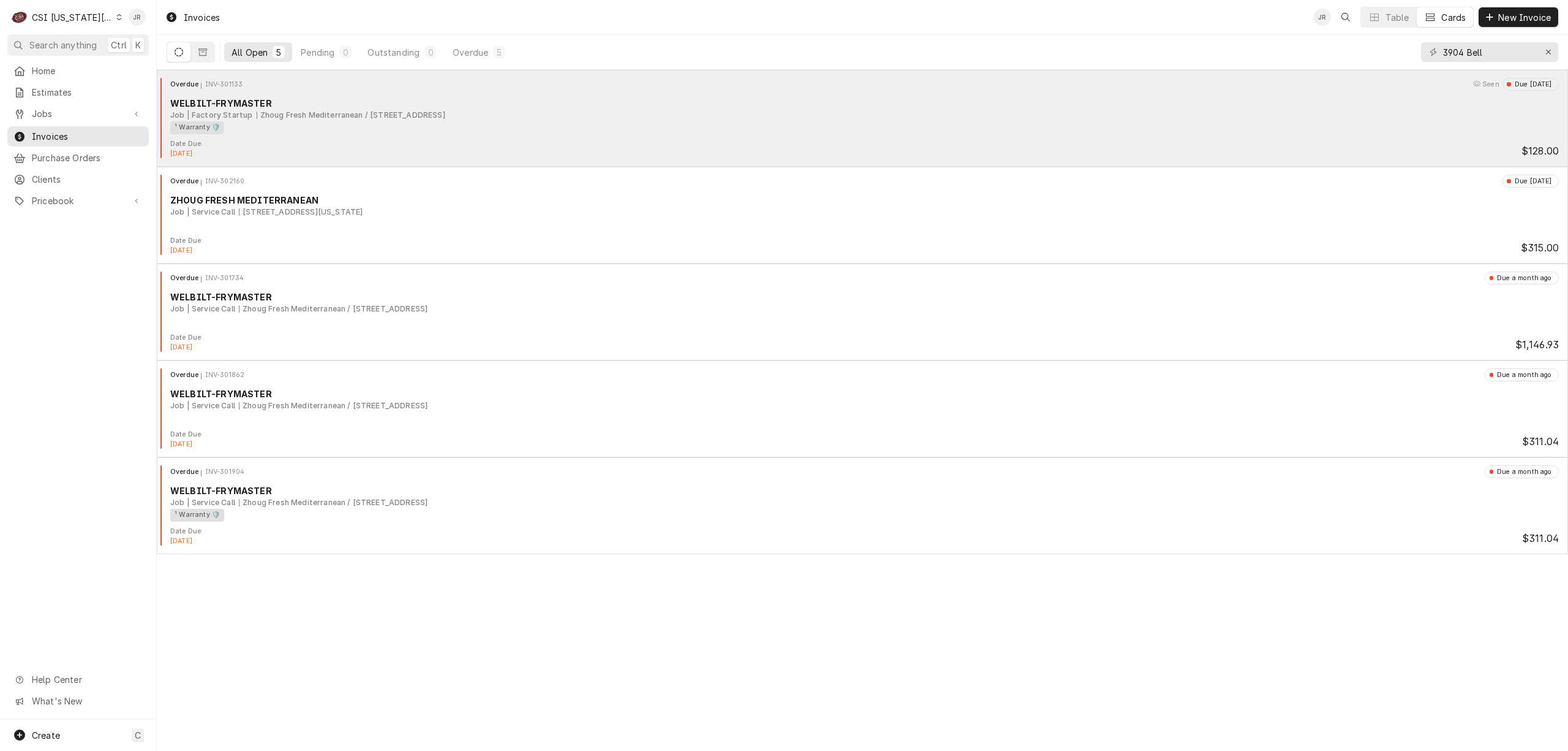
click at [286, 116] on div "Zhoug Fresh Mediterranean / 3904 Bell St, KCMO, MO 64111" at bounding box center [351, 114] width 189 height 11
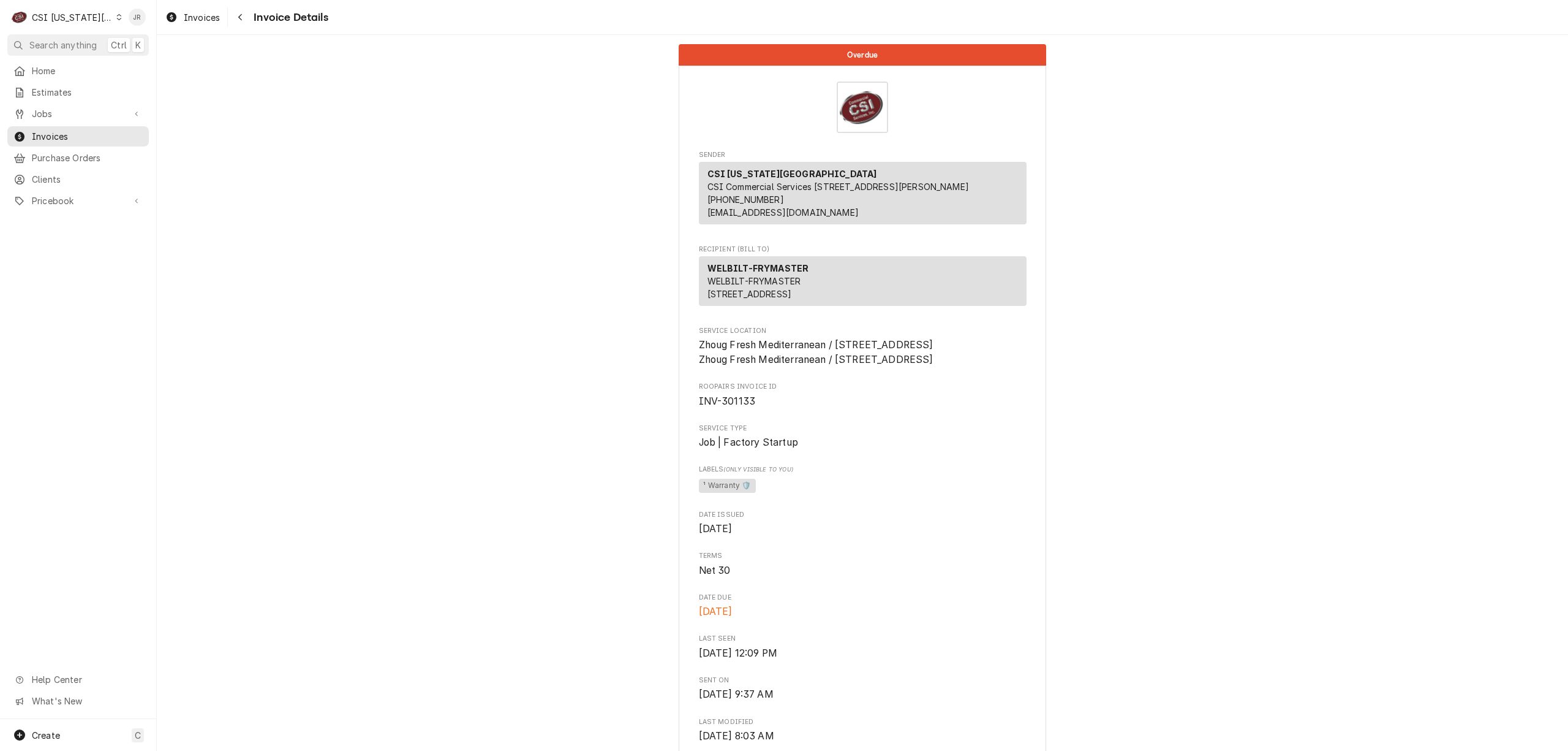
click at [67, 11] on div "CSI [US_STATE][GEOGRAPHIC_DATA]" at bounding box center [72, 17] width 81 height 13
click at [162, 70] on div "CSI St. [PERSON_NAME]" at bounding box center [210, 66] width 178 height 13
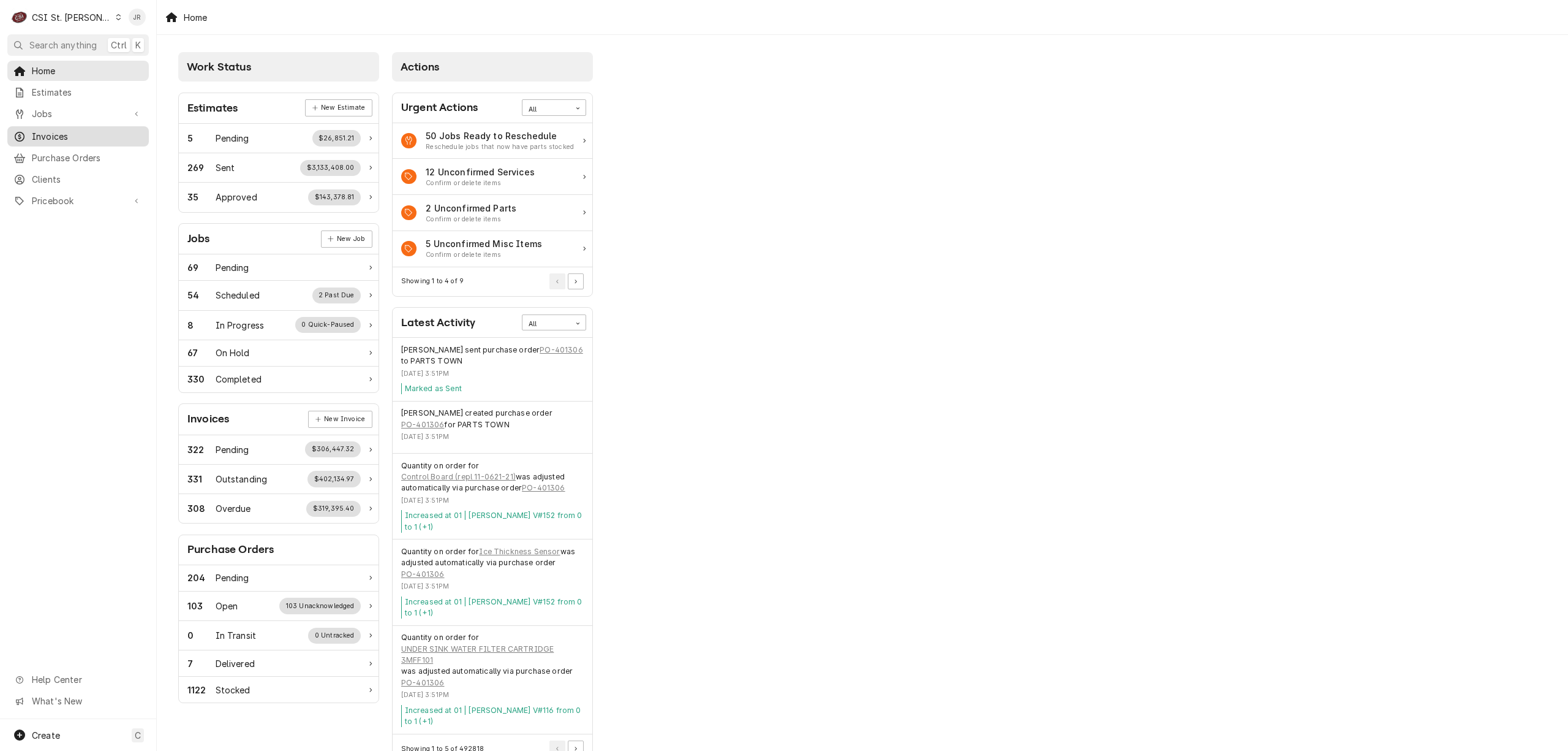
click at [49, 130] on span "Invoices" at bounding box center [88, 136] width 111 height 13
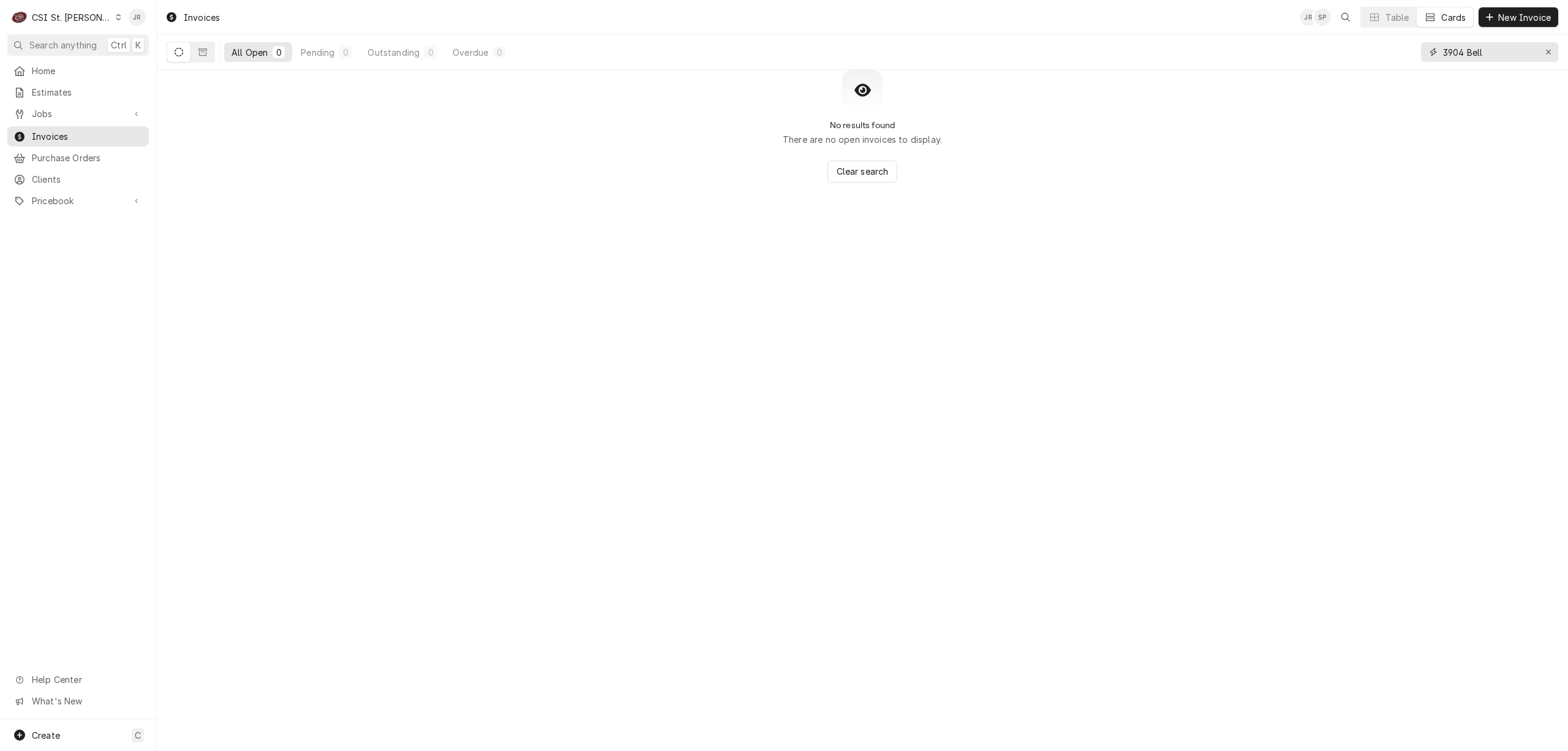
drag, startPoint x: 1496, startPoint y: 57, endPoint x: 1351, endPoint y: 58, distance: 145.0
click at [1351, 58] on div "All Open 0 Pending 0 Outstanding 0 Overdue 0 3904 Bell" at bounding box center [862, 52] width 1392 height 34
type input "4"
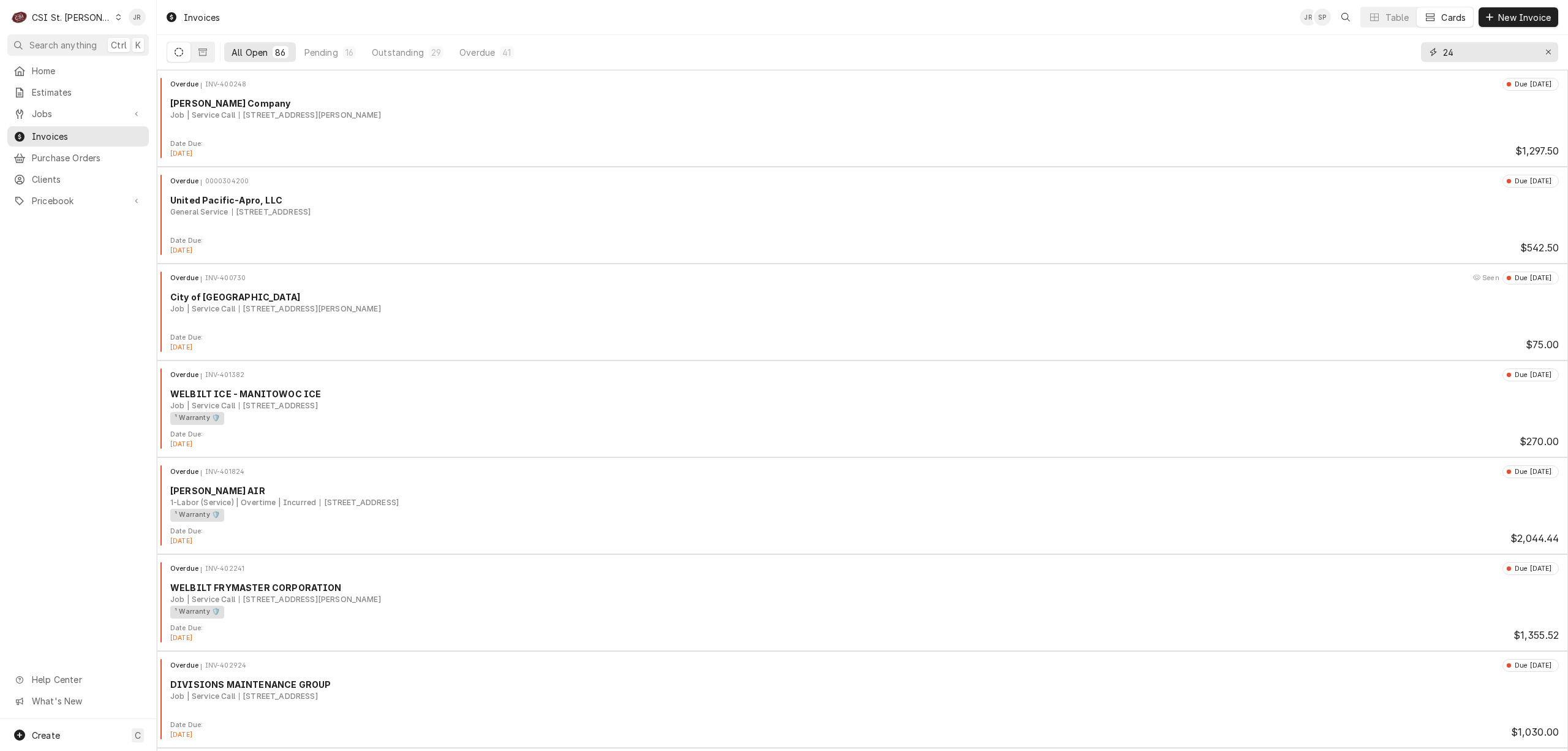
type input "2"
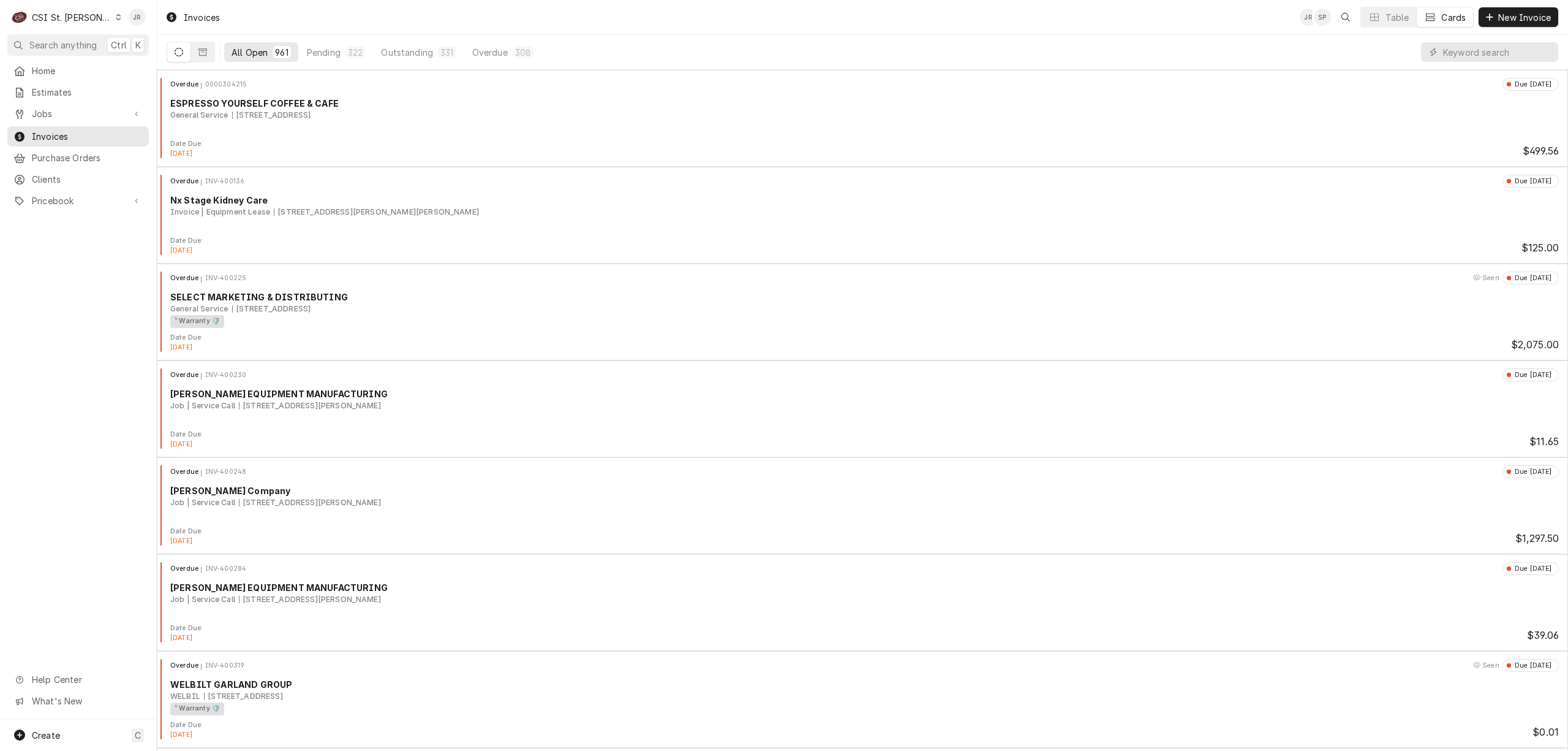
click at [47, 11] on div "CSI St. Louis" at bounding box center [72, 17] width 80 height 13
click at [157, 20] on div "CSI [US_STATE][GEOGRAPHIC_DATA]" at bounding box center [189, 23] width 162 height 13
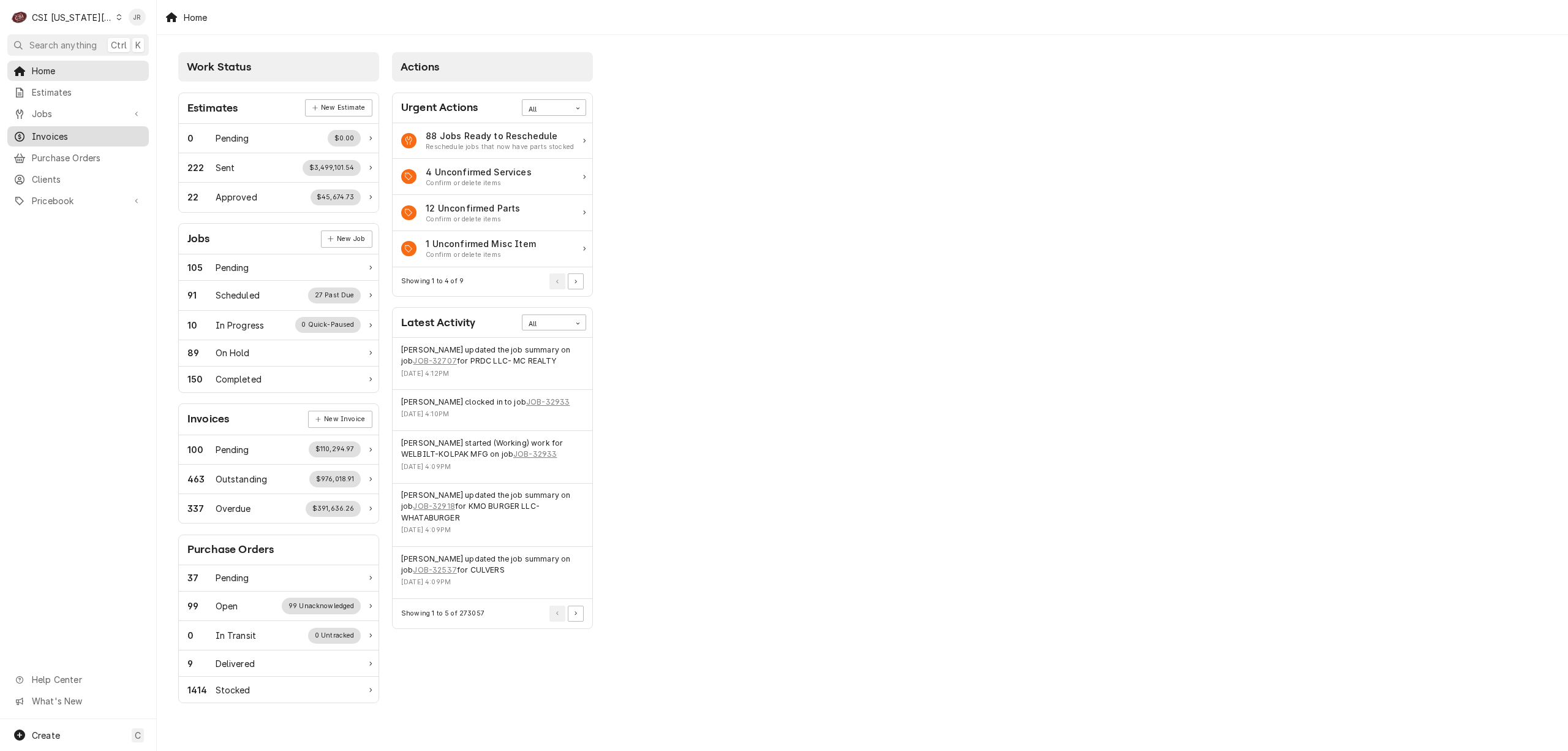
click at [54, 126] on link "Invoices" at bounding box center [78, 136] width 141 height 20
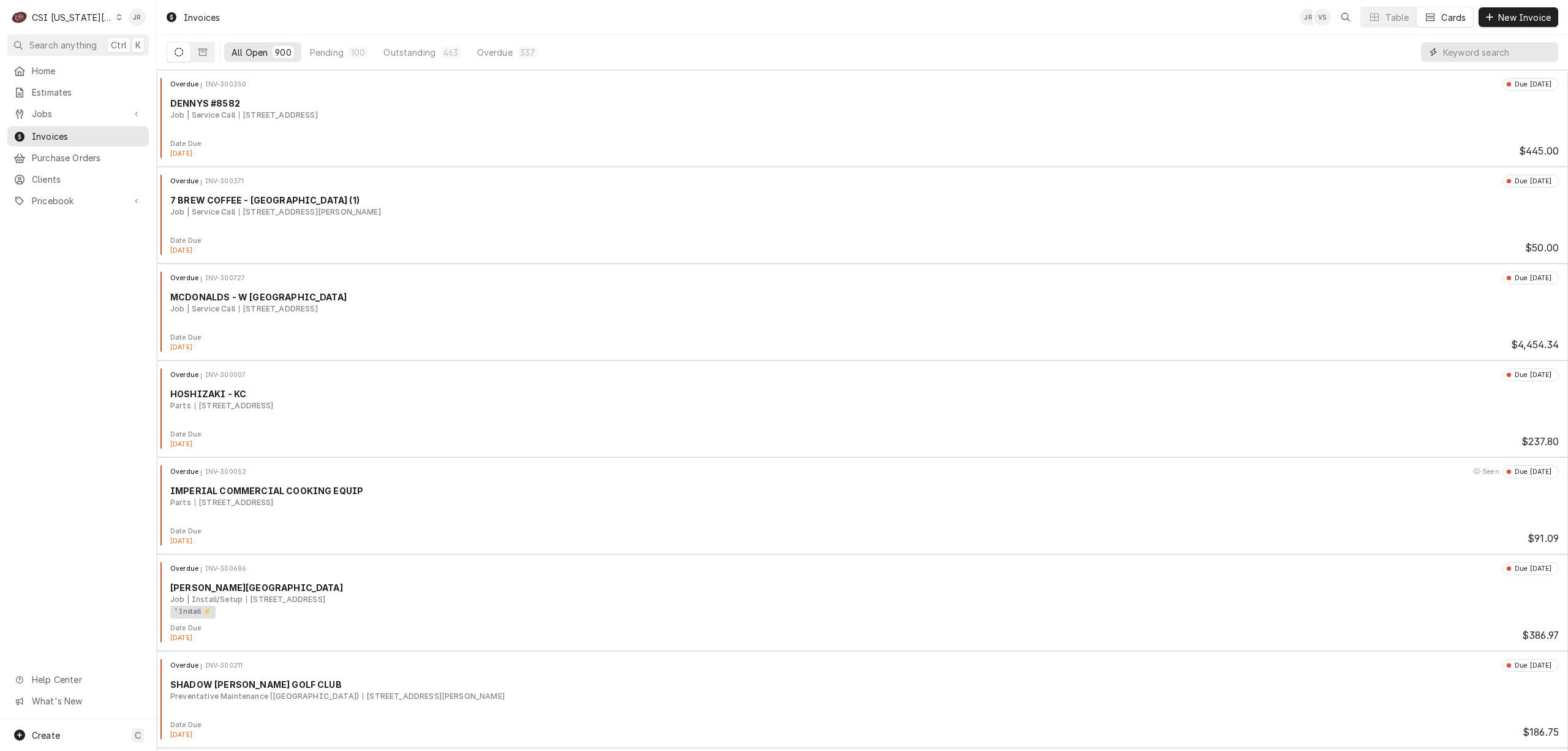
click at [1481, 52] on input "Dynamic Content Wrapper" at bounding box center [1498, 52] width 109 height 20
type input "302930"
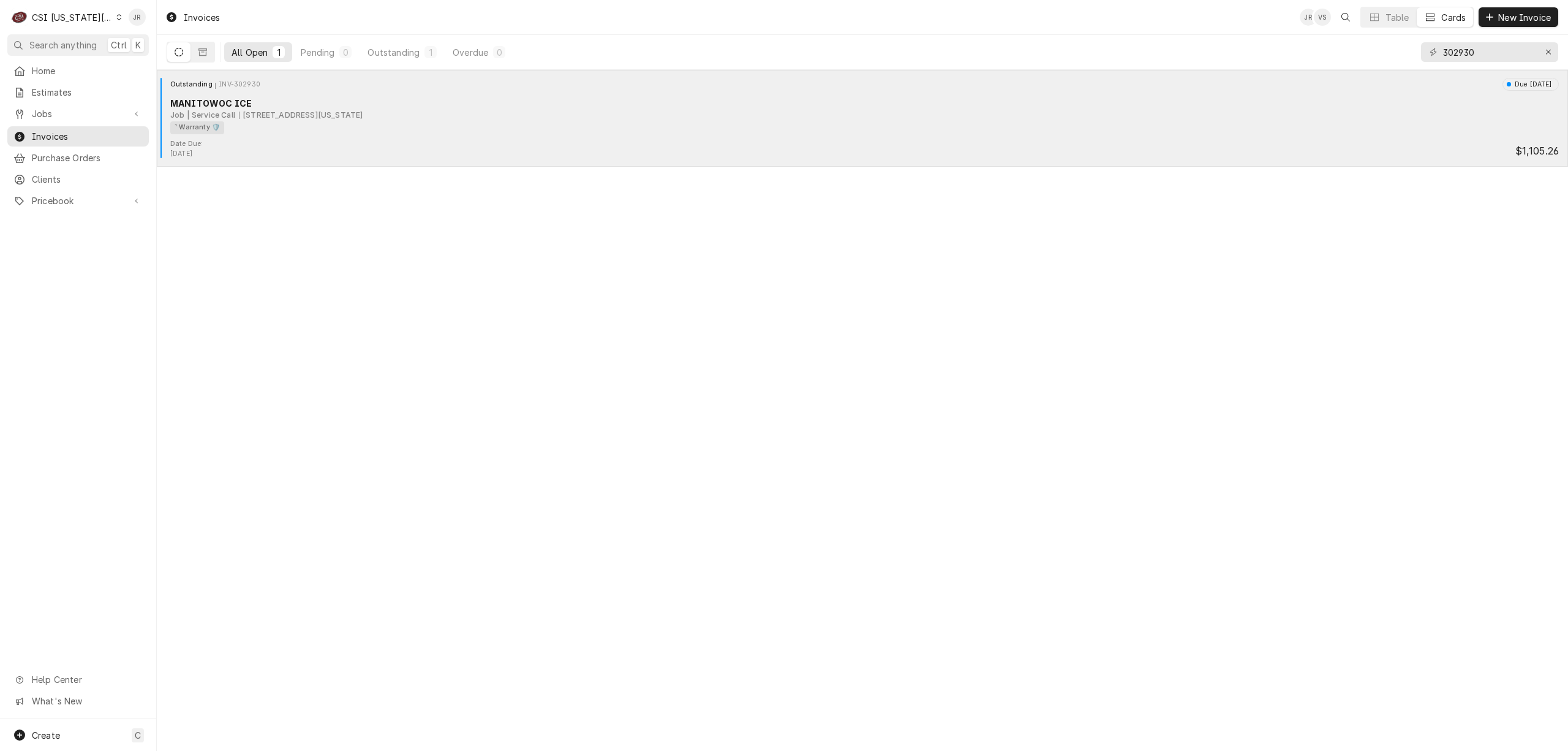
click at [314, 142] on div "Date Due: [DATE] $1,105.26" at bounding box center [863, 149] width 1402 height 20
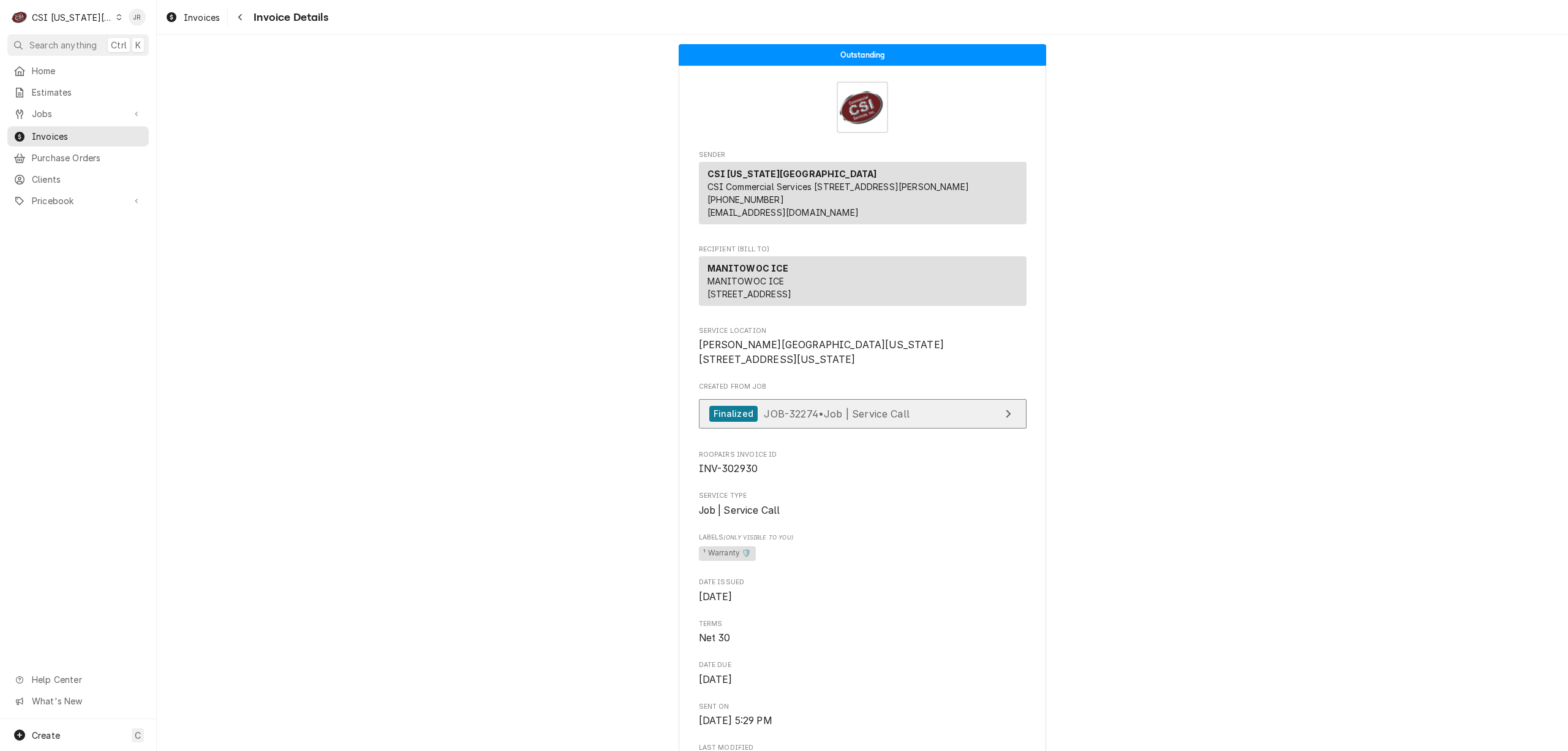
click at [929, 429] on link "Finalized JOB-32274 • Job | Service Call" at bounding box center [863, 414] width 328 height 30
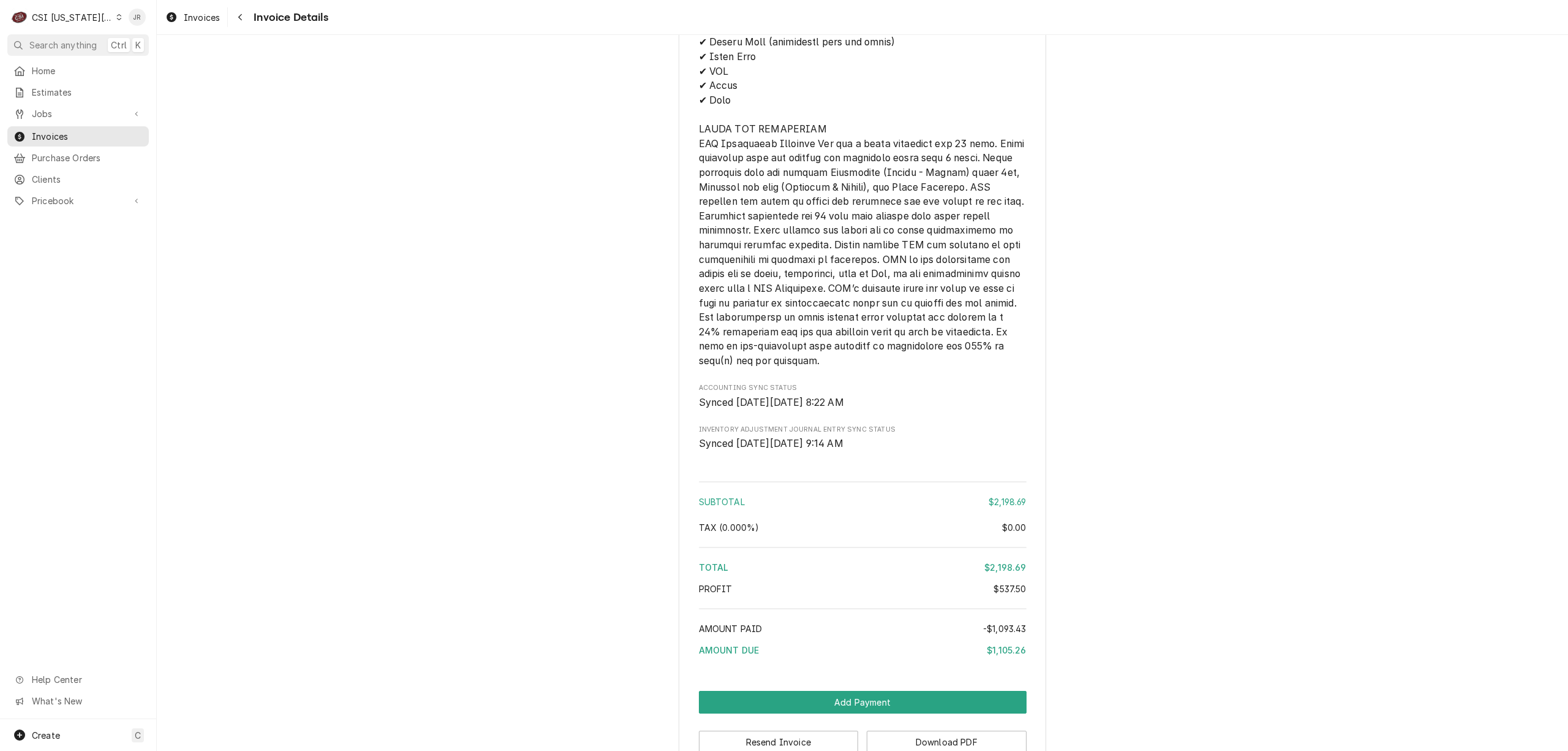
scroll to position [2893, 0]
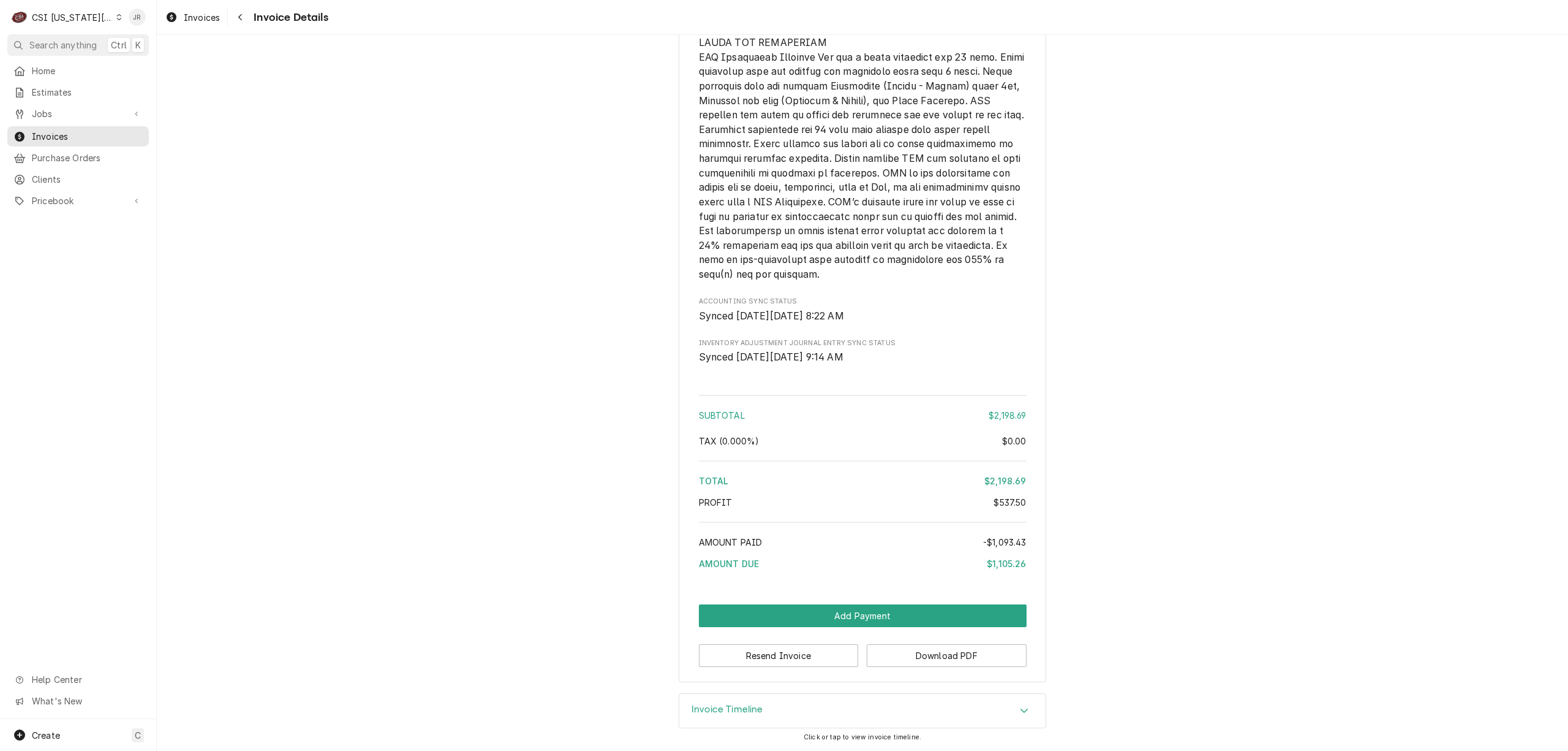
click at [709, 716] on div "Invoice Timeline" at bounding box center [727, 710] width 72 height 15
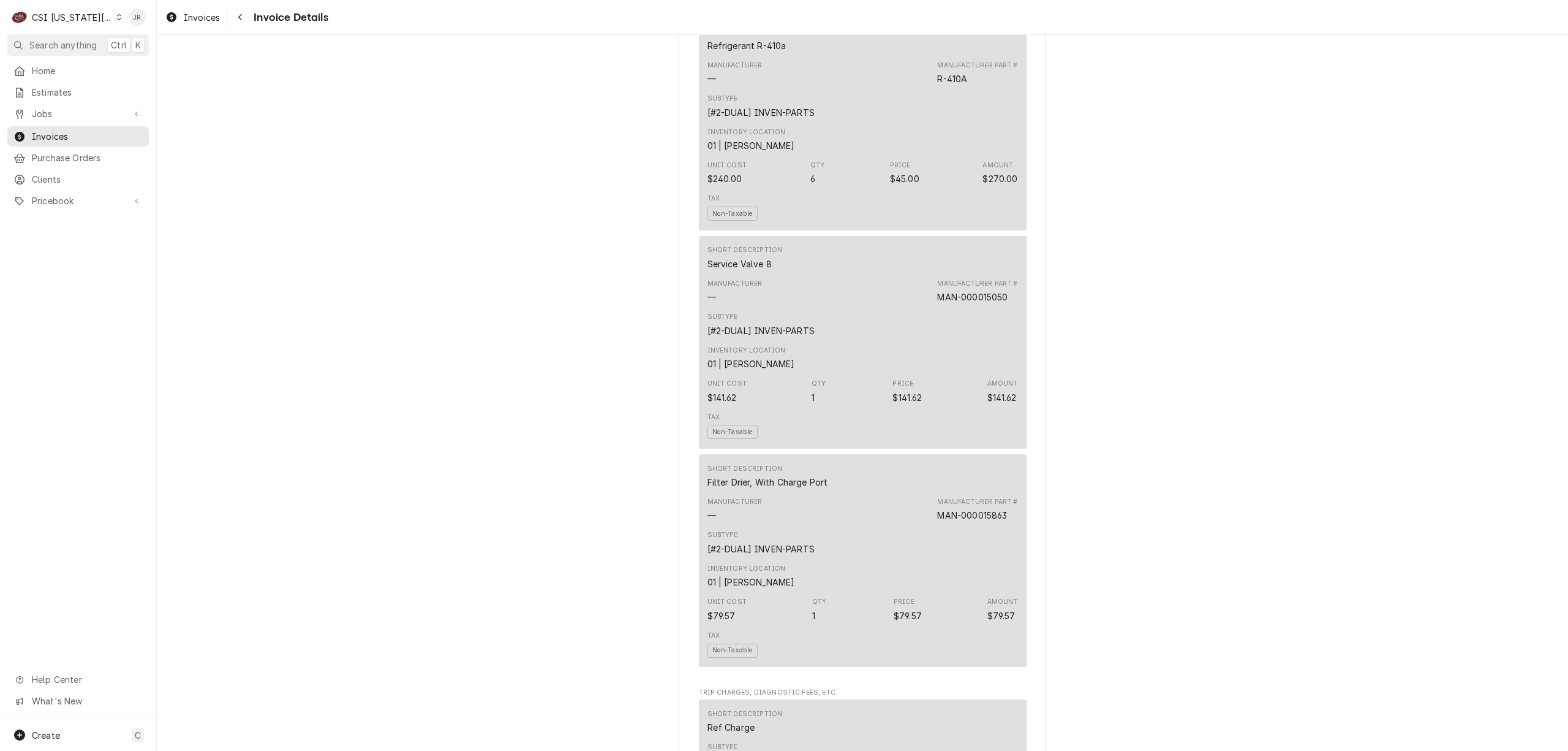
scroll to position [1156, 0]
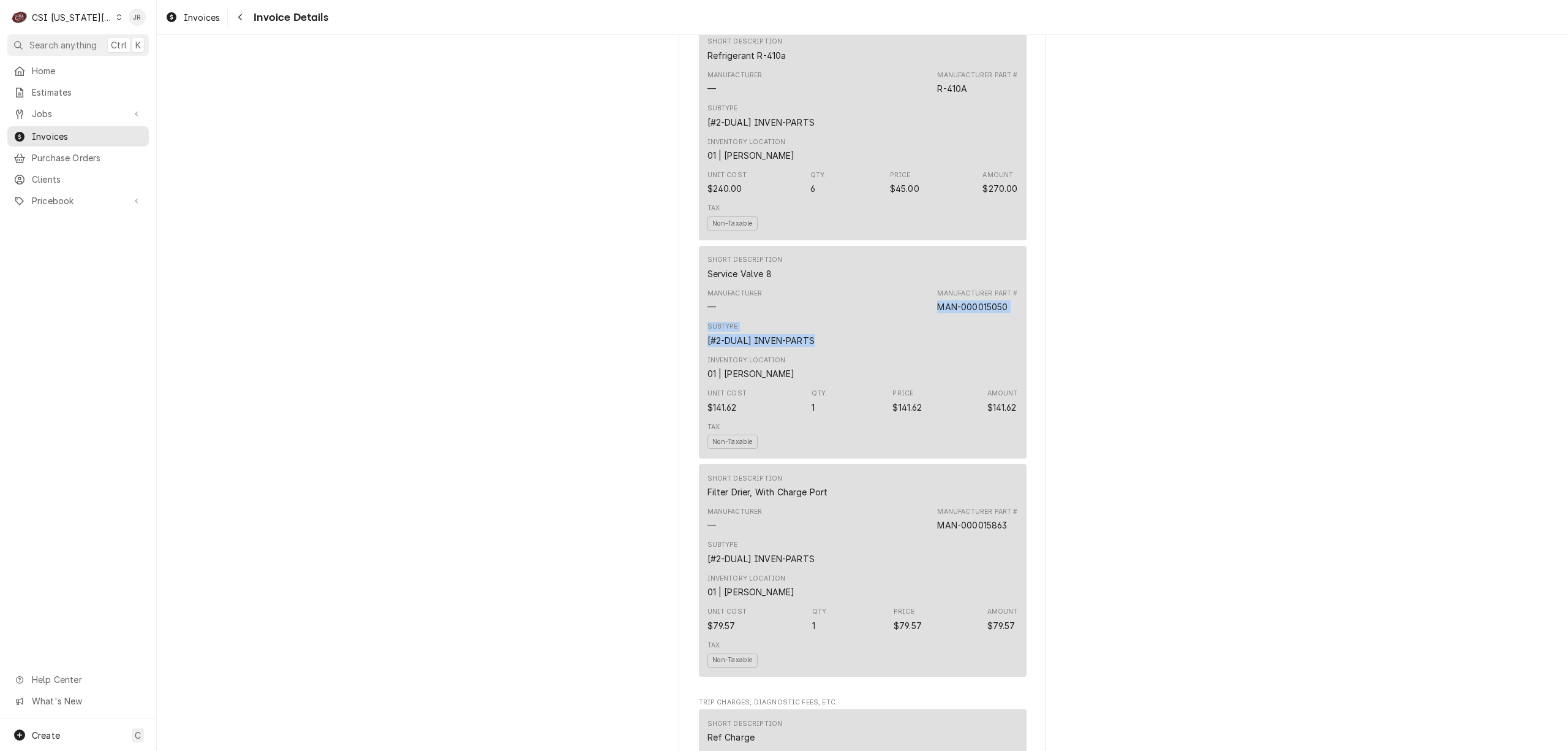
drag, startPoint x: 923, startPoint y: 334, endPoint x: 984, endPoint y: 334, distance: 61.0
click at [1019, 343] on div "Short Description Service Valve 8 Manufacturer — Manufacturer Part # MAN-000015…" at bounding box center [863, 352] width 328 height 213
click at [909, 317] on div "Manufacturer — Manufacturer Part # MAN-000015050" at bounding box center [863, 301] width 311 height 33
drag, startPoint x: 921, startPoint y: 329, endPoint x: 1003, endPoint y: 333, distance: 82.1
click at [1003, 317] on div "Manufacturer — Manufacturer Part # MAN-000015050" at bounding box center [863, 301] width 311 height 33
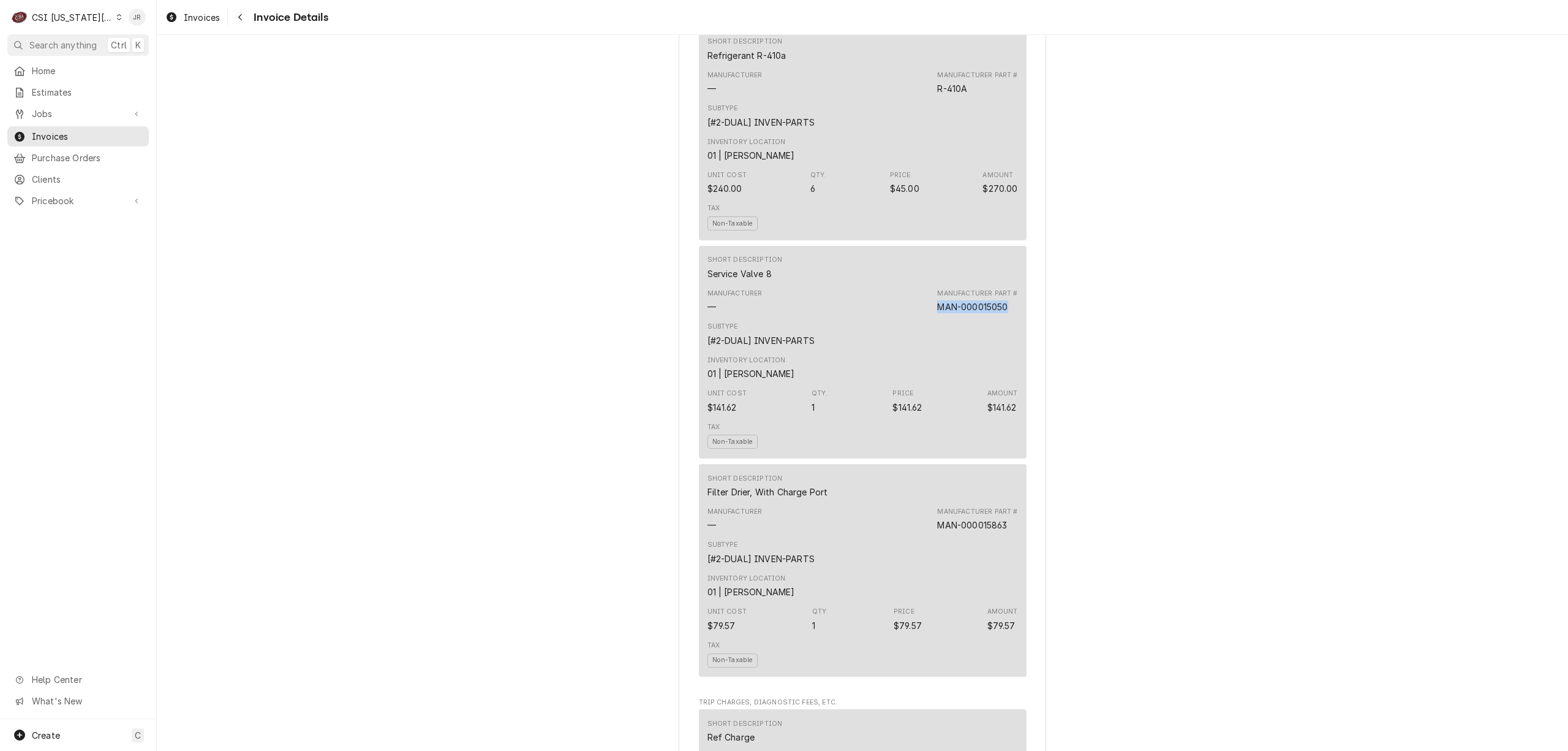
copy div "MAN-000015050"
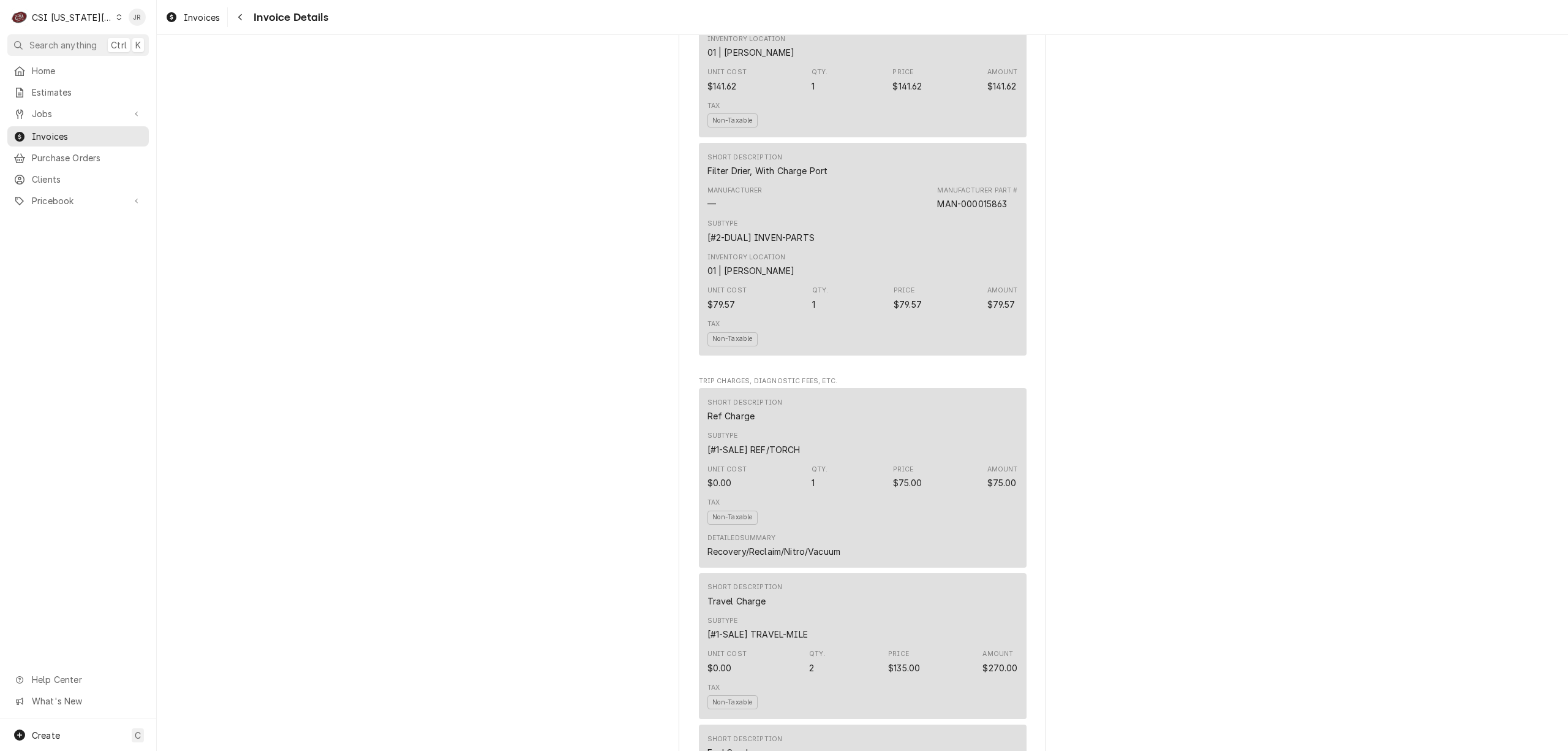
scroll to position [1482, 0]
drag, startPoint x: 288, startPoint y: 81, endPoint x: 296, endPoint y: 82, distance: 8.1
click at [296, 82] on div "Outstanding Sender CSI Kansas City CSI Commercial Services Inc1021 NE Jib Ct Un…" at bounding box center [863, 313] width 1412 height 3524
click at [73, 133] on span "Invoices" at bounding box center [88, 136] width 111 height 13
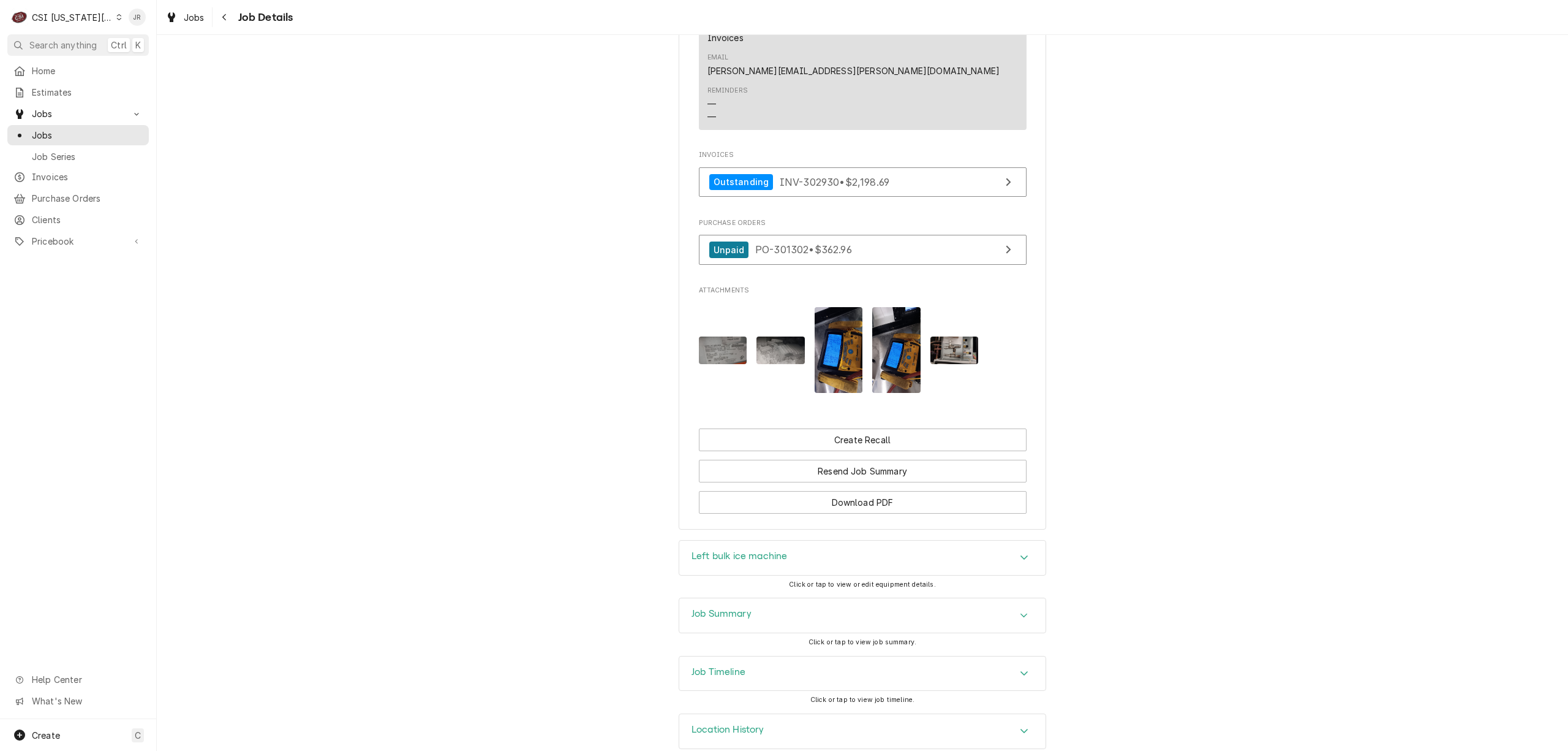
scroll to position [950, 0]
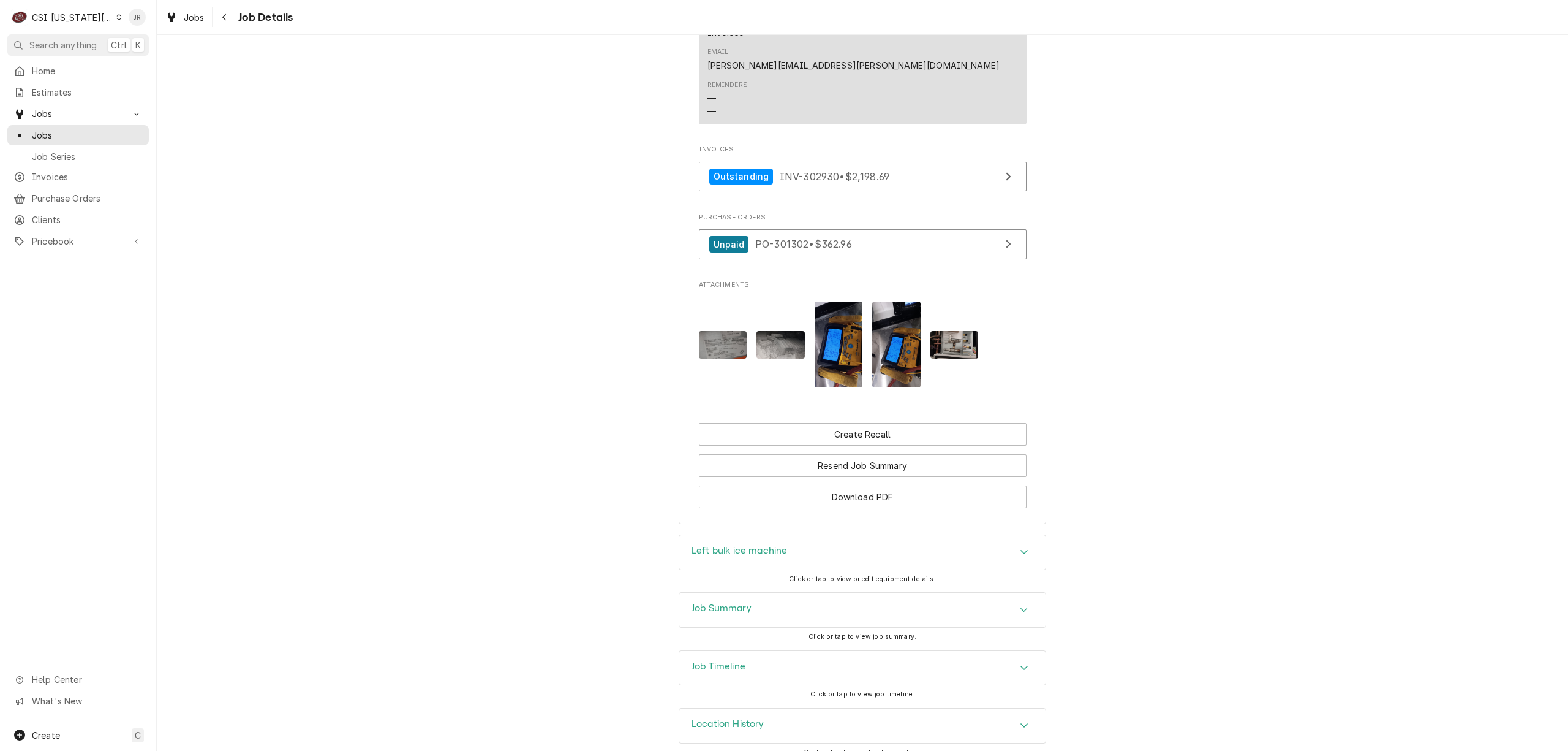
click at [734, 603] on h3 "Job Summary" at bounding box center [722, 609] width 60 height 12
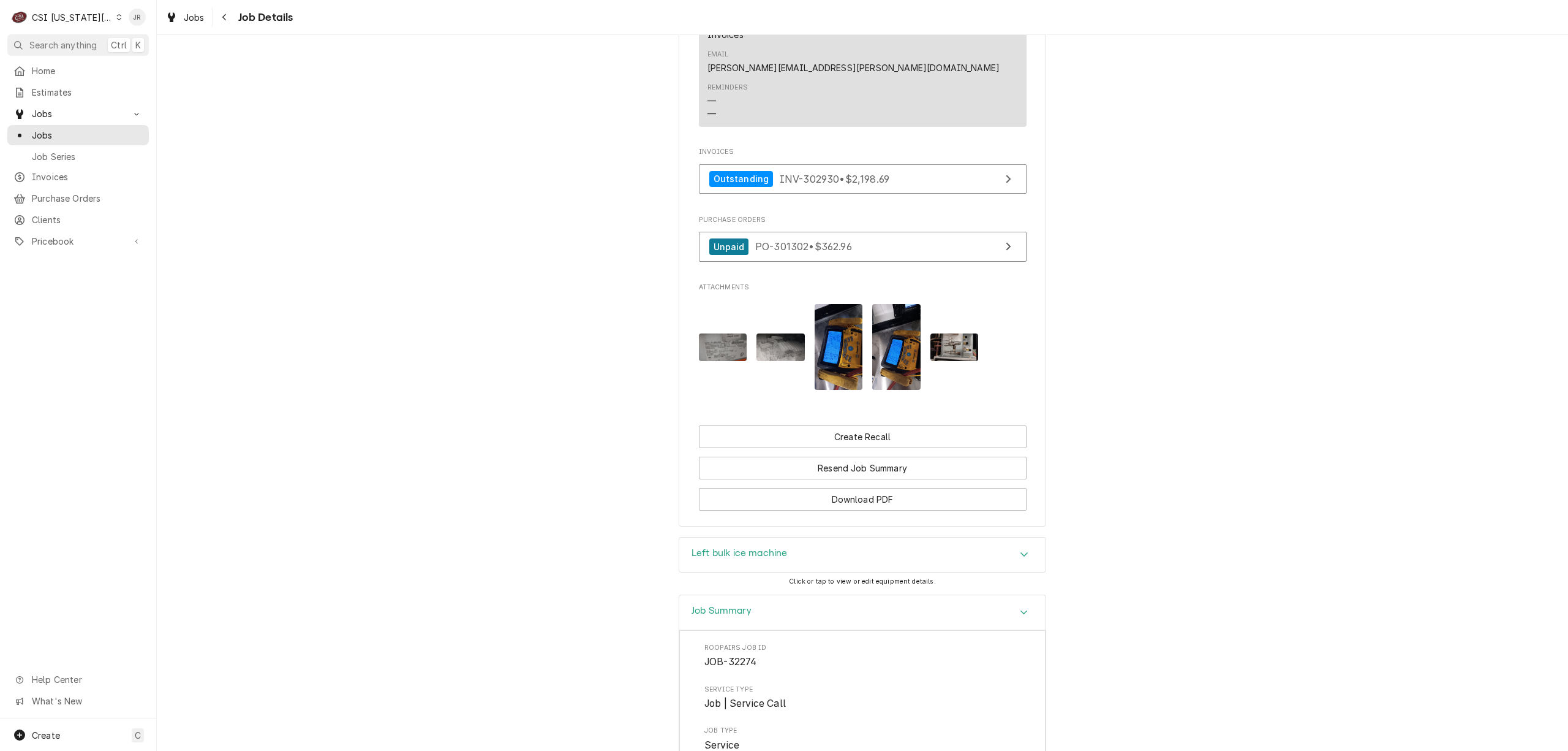
scroll to position [705, 0]
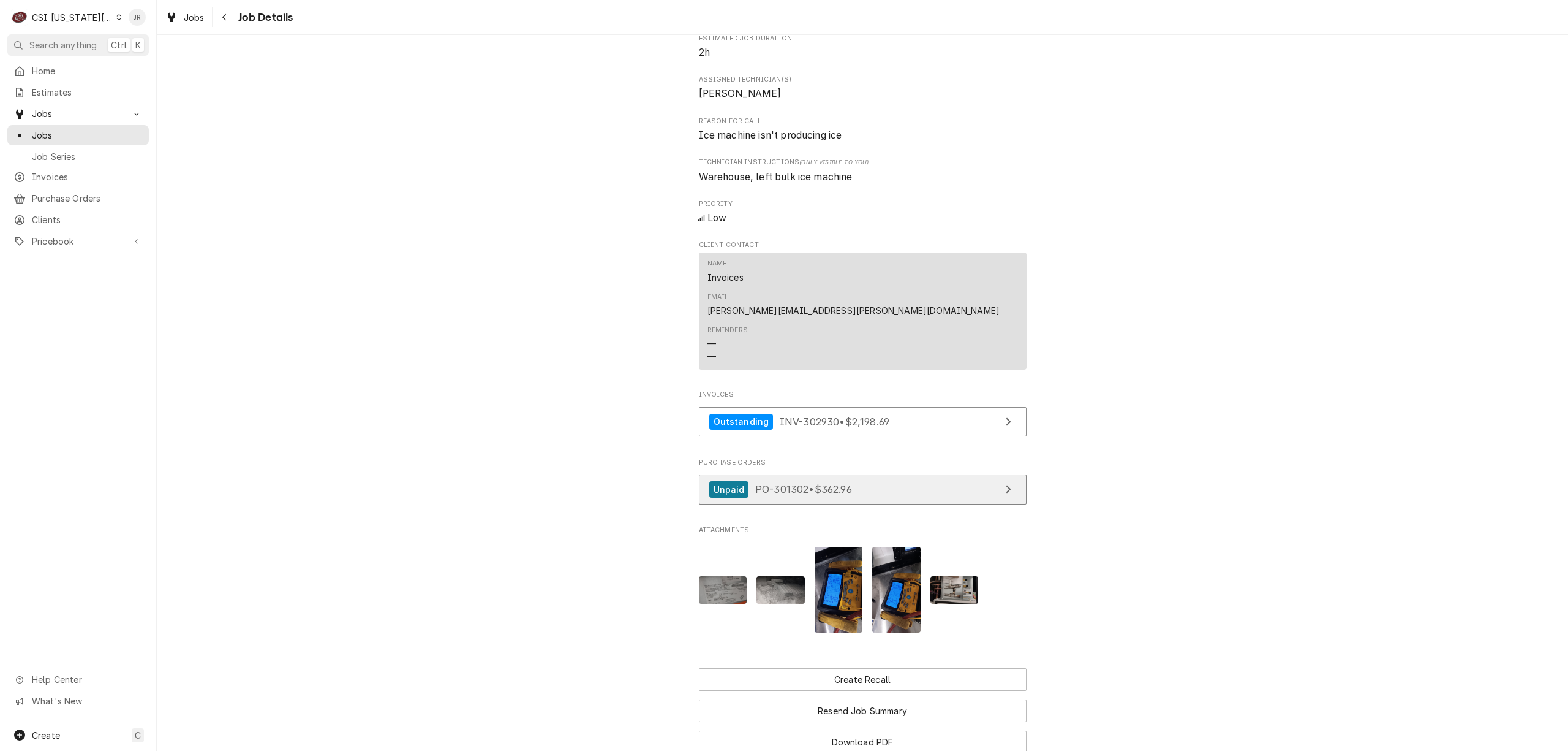
click at [899, 474] on link "Unpaid PO-301302 • $362.96" at bounding box center [863, 489] width 328 height 30
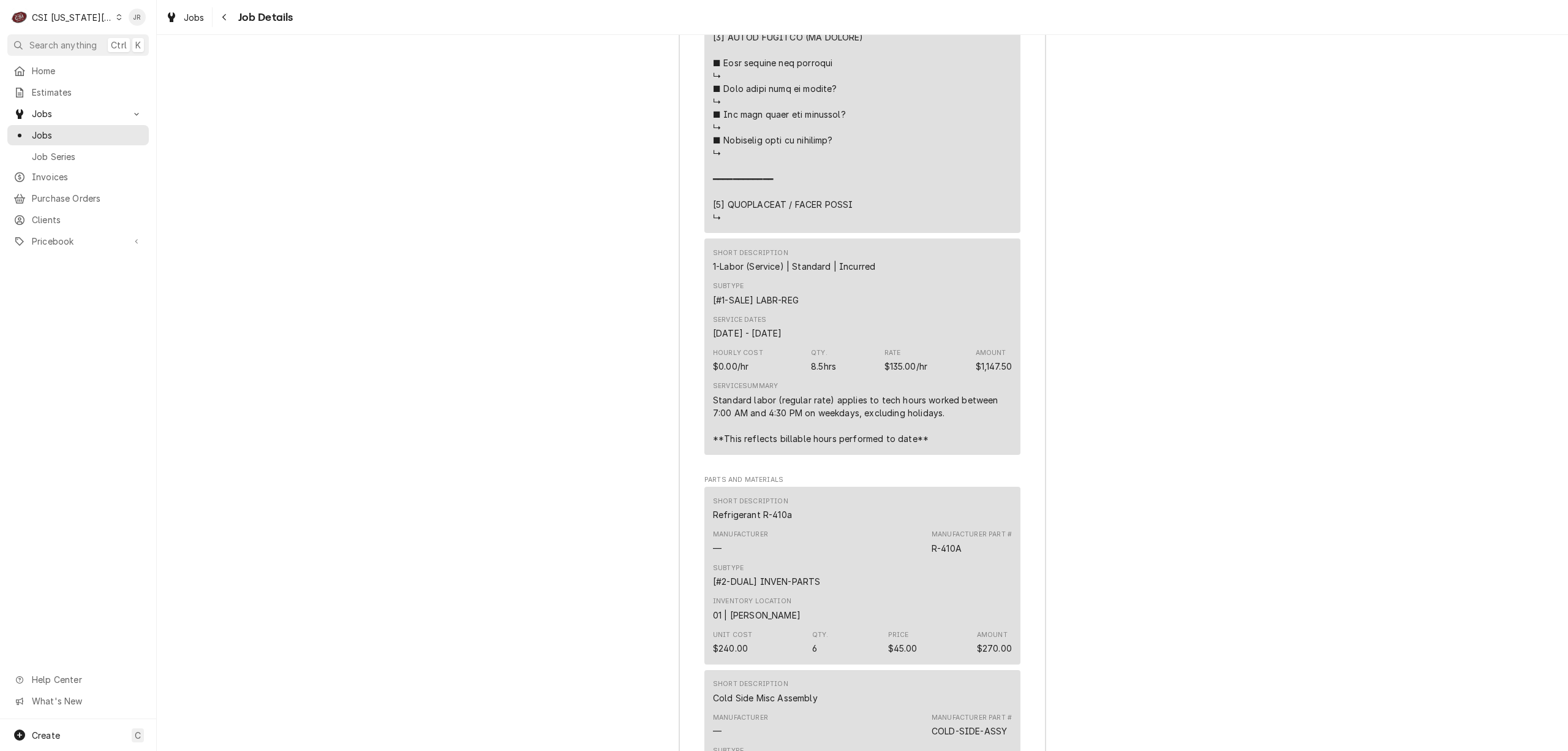
scroll to position [2747, 0]
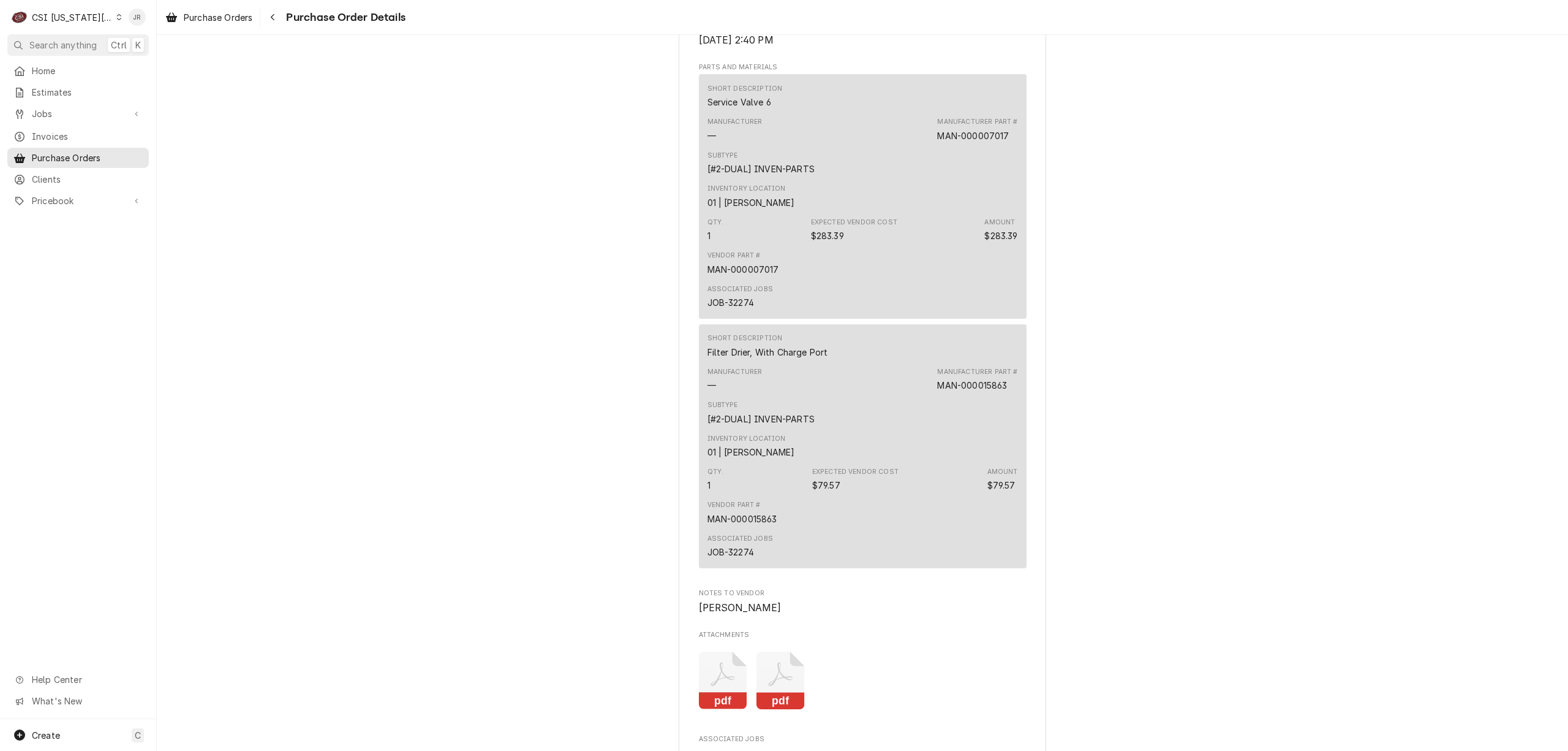
scroll to position [1123, 0]
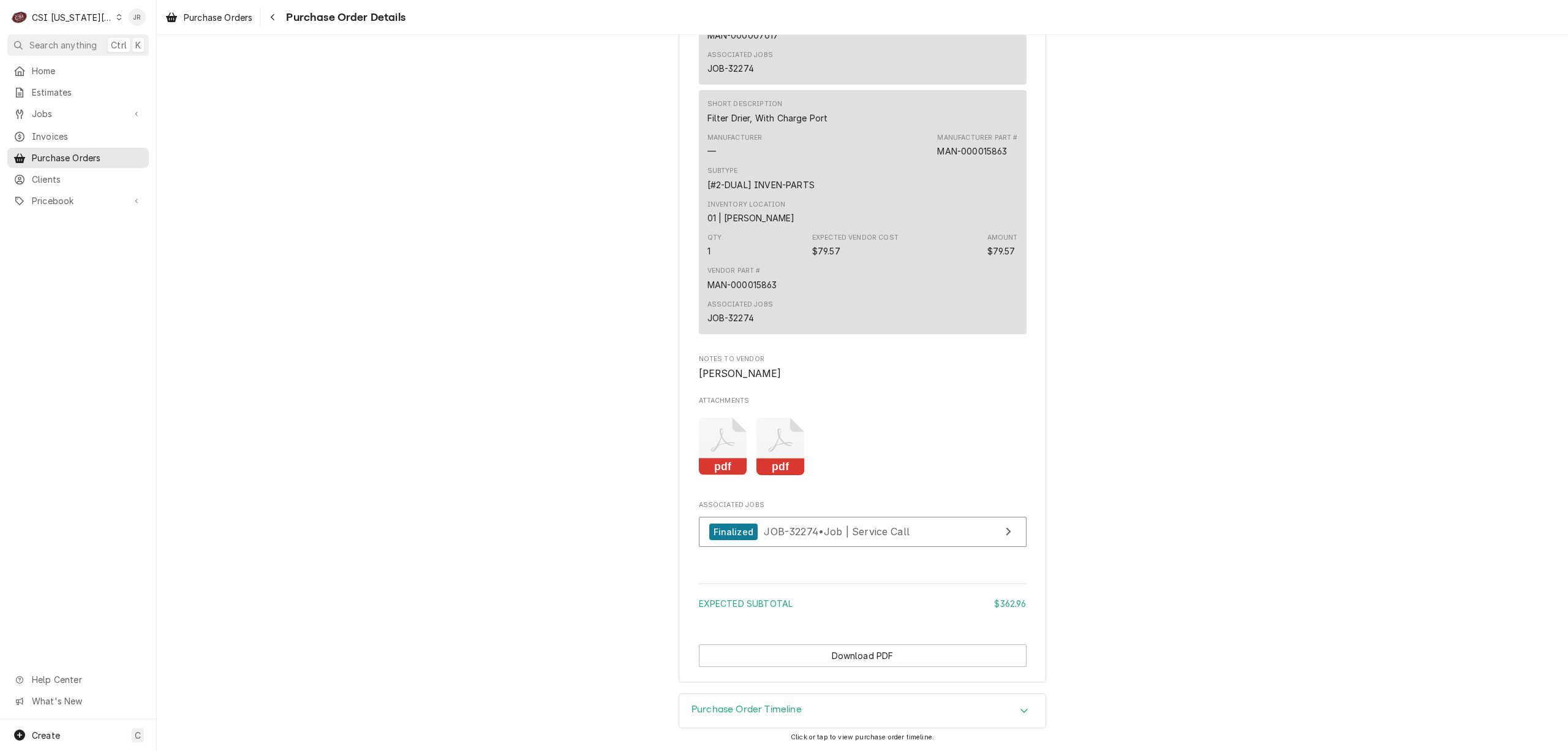
click at [770, 413] on div "pdf pdf" at bounding box center [863, 446] width 328 height 77
click at [765, 471] on rect "Attachments" at bounding box center [781, 467] width 49 height 18
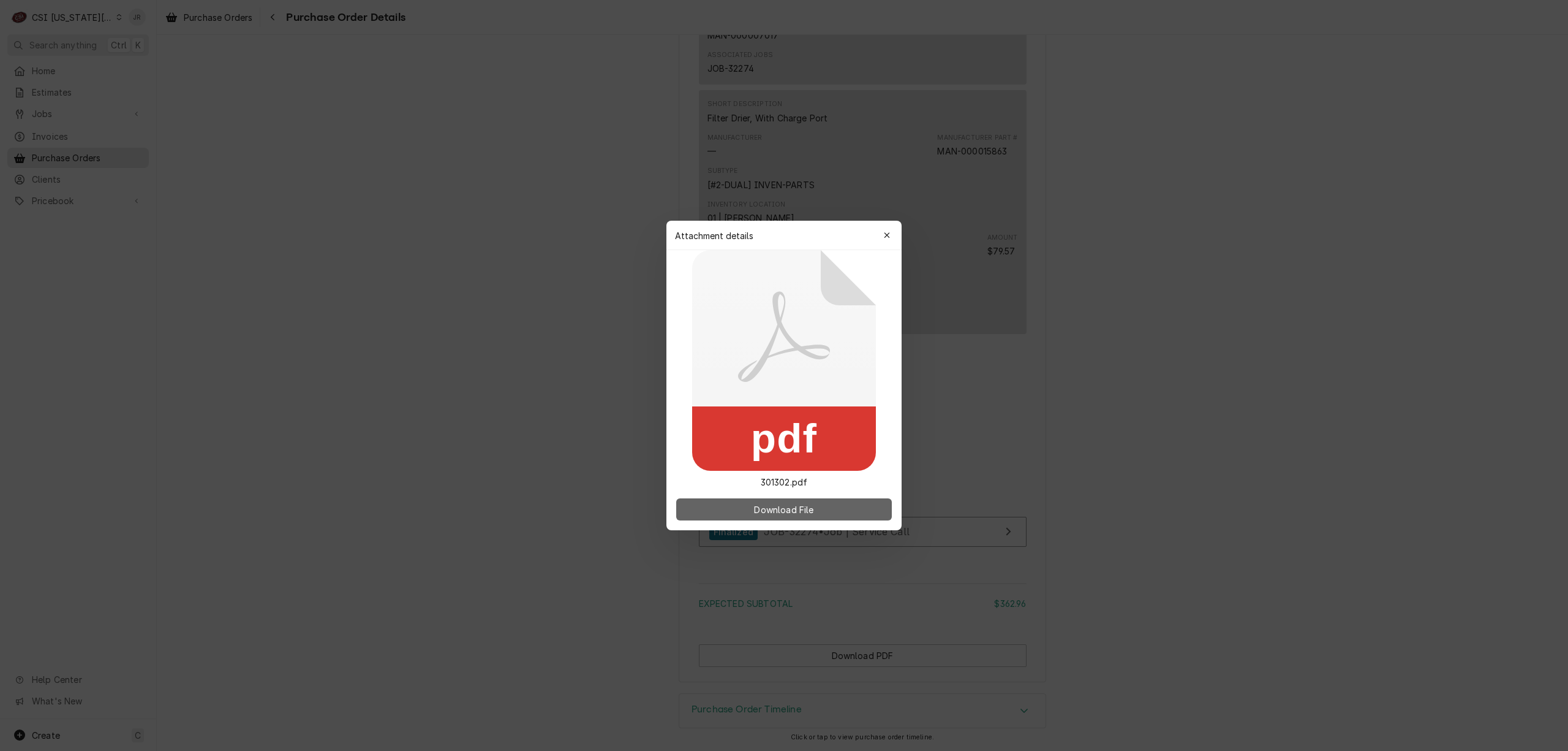
click at [791, 514] on span "Download File" at bounding box center [784, 509] width 64 height 13
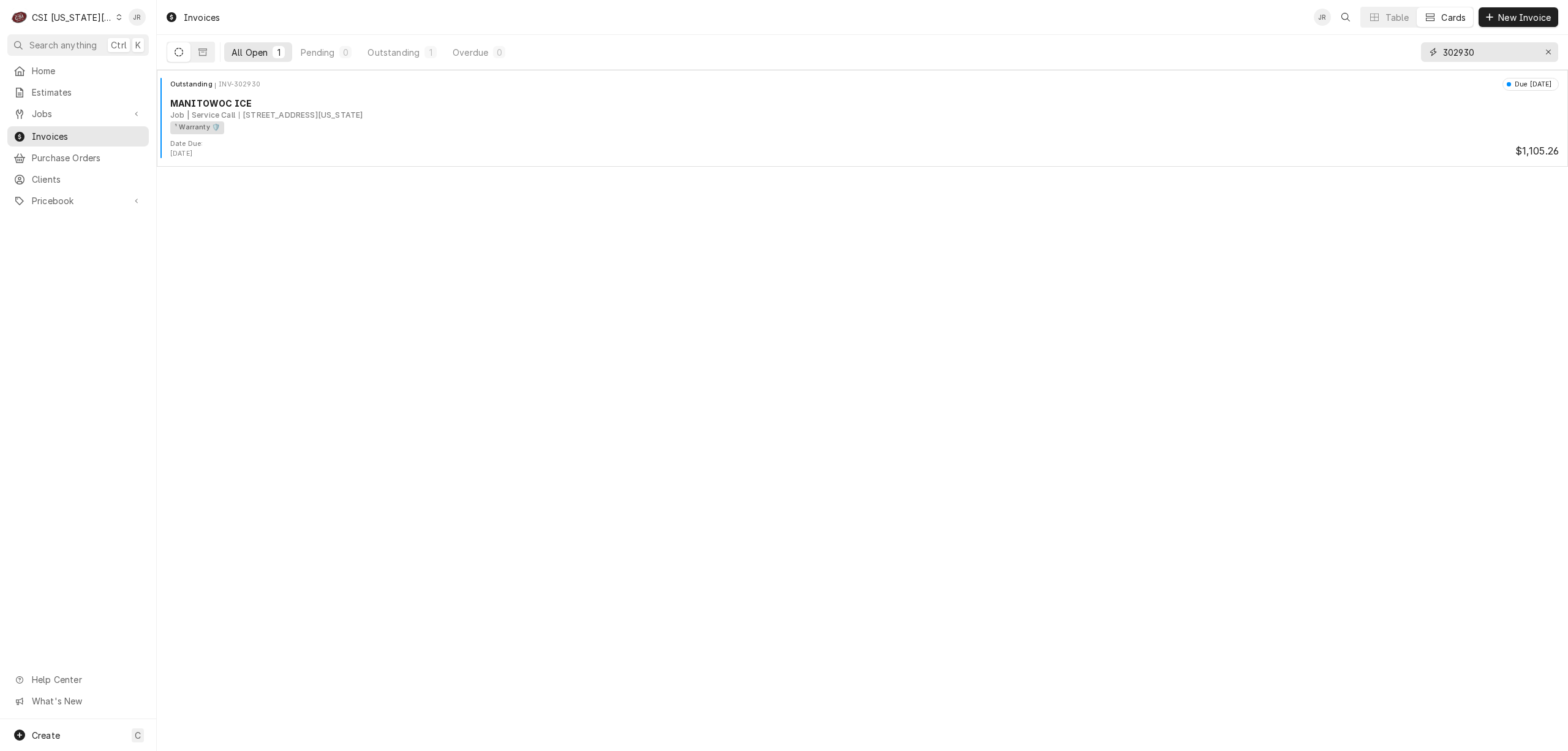
click at [1499, 57] on input "302930" at bounding box center [1489, 52] width 92 height 20
click at [1499, 56] on input "302930" at bounding box center [1489, 52] width 92 height 20
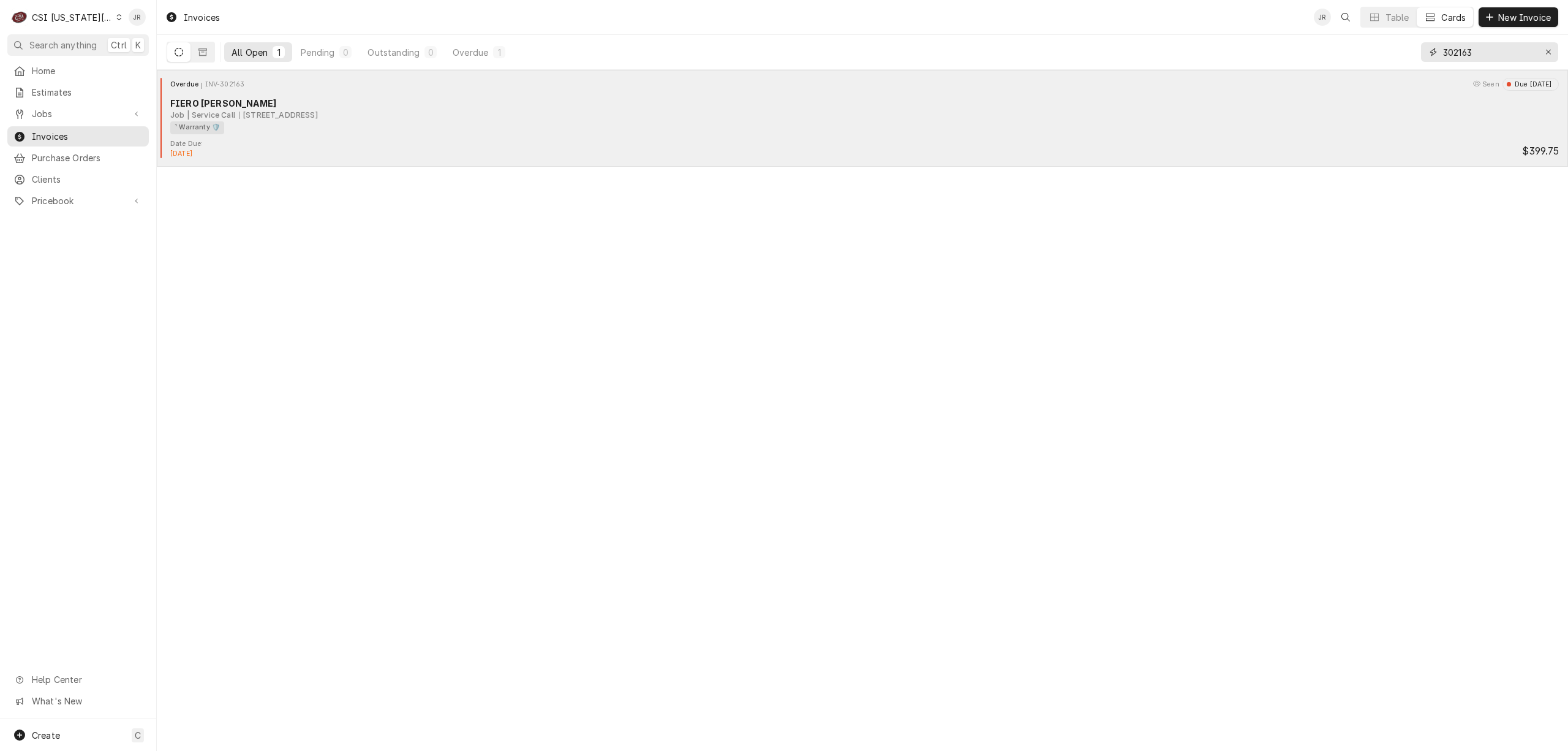
type input "302163"
click at [240, 120] on div "[STREET_ADDRESS]" at bounding box center [278, 114] width 79 height 11
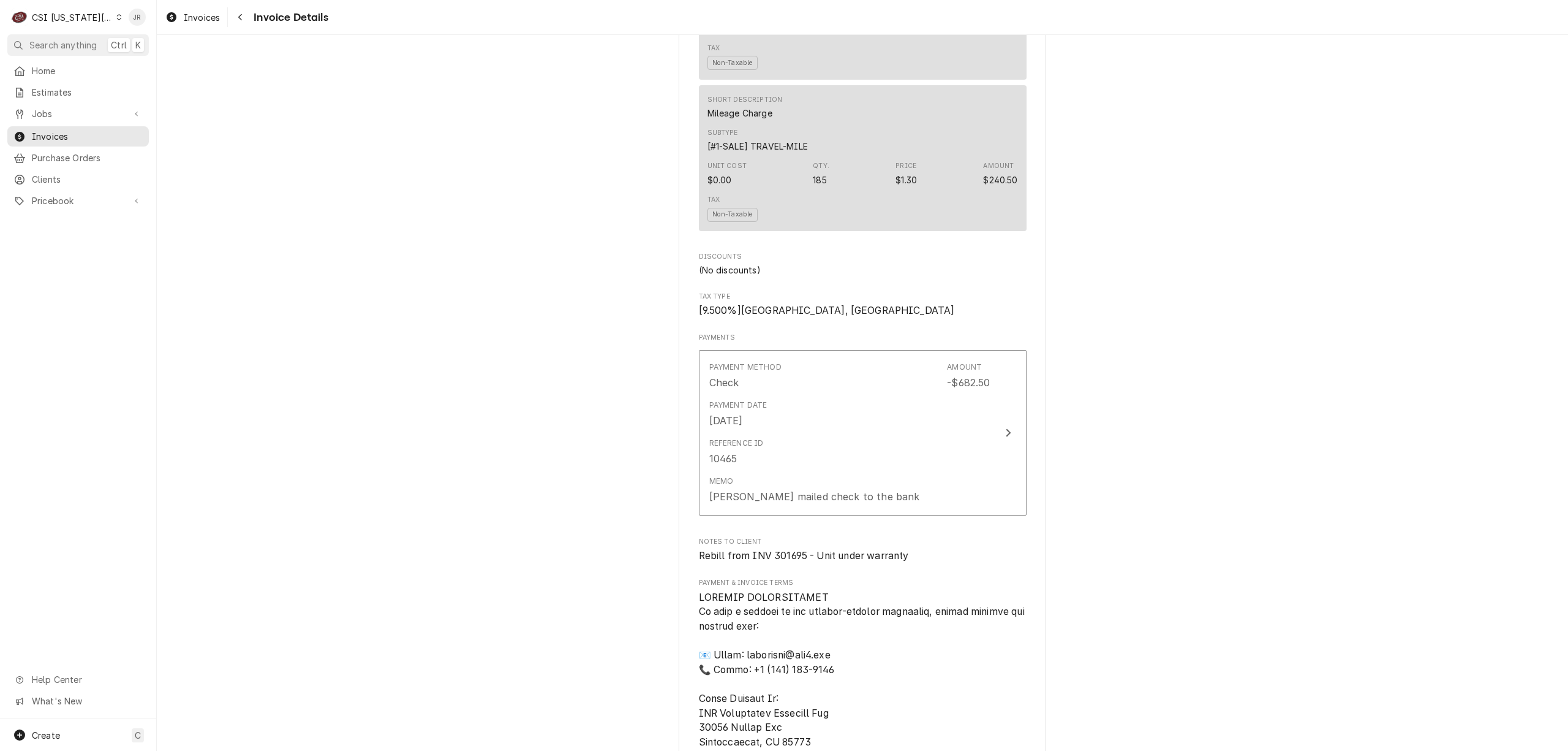
scroll to position [1145, 0]
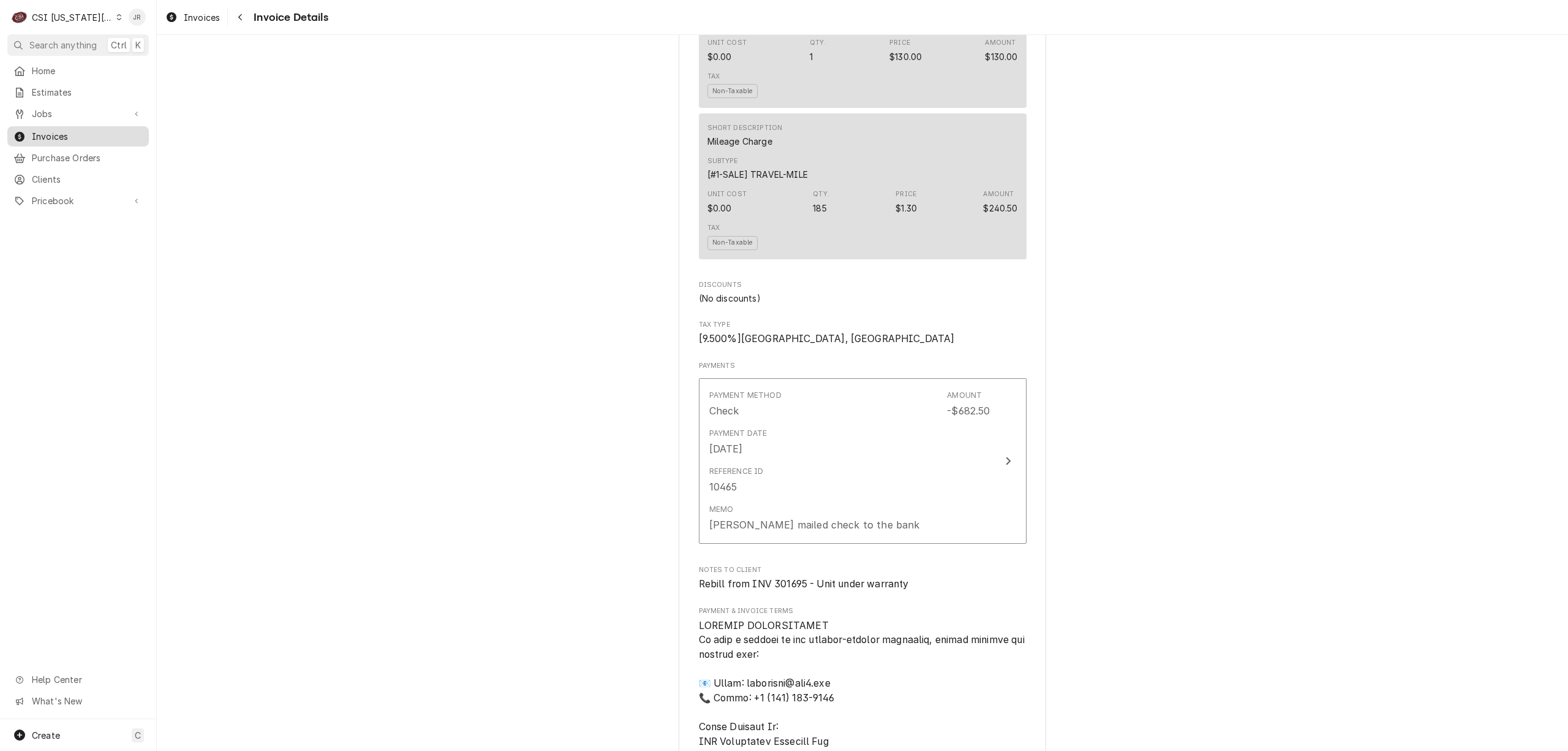
click at [45, 130] on span "Invoices" at bounding box center [88, 136] width 111 height 13
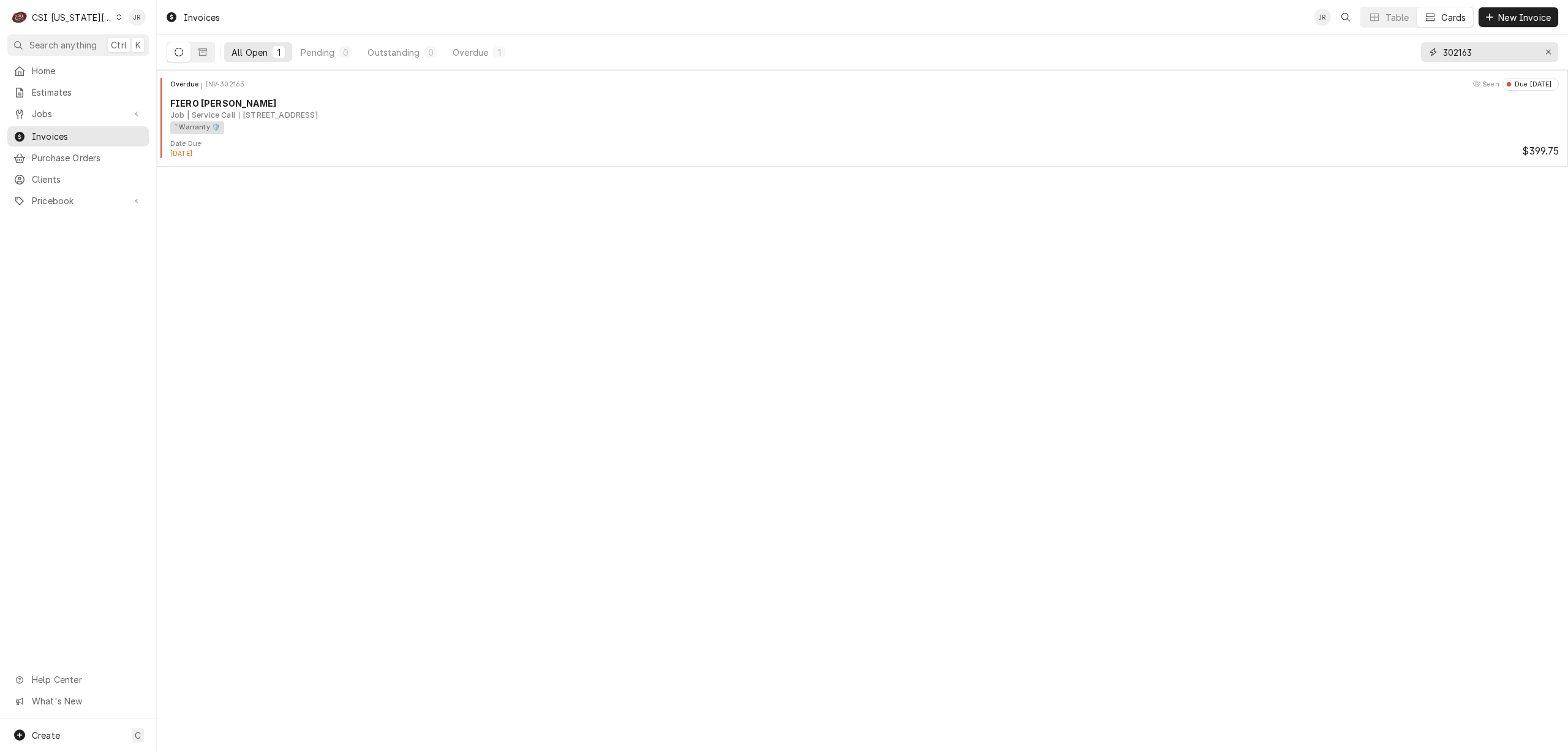
drag, startPoint x: 1490, startPoint y: 52, endPoint x: 1501, endPoint y: 61, distance: 14.2
click at [1490, 53] on input "302163" at bounding box center [1489, 52] width 92 height 20
type input "3"
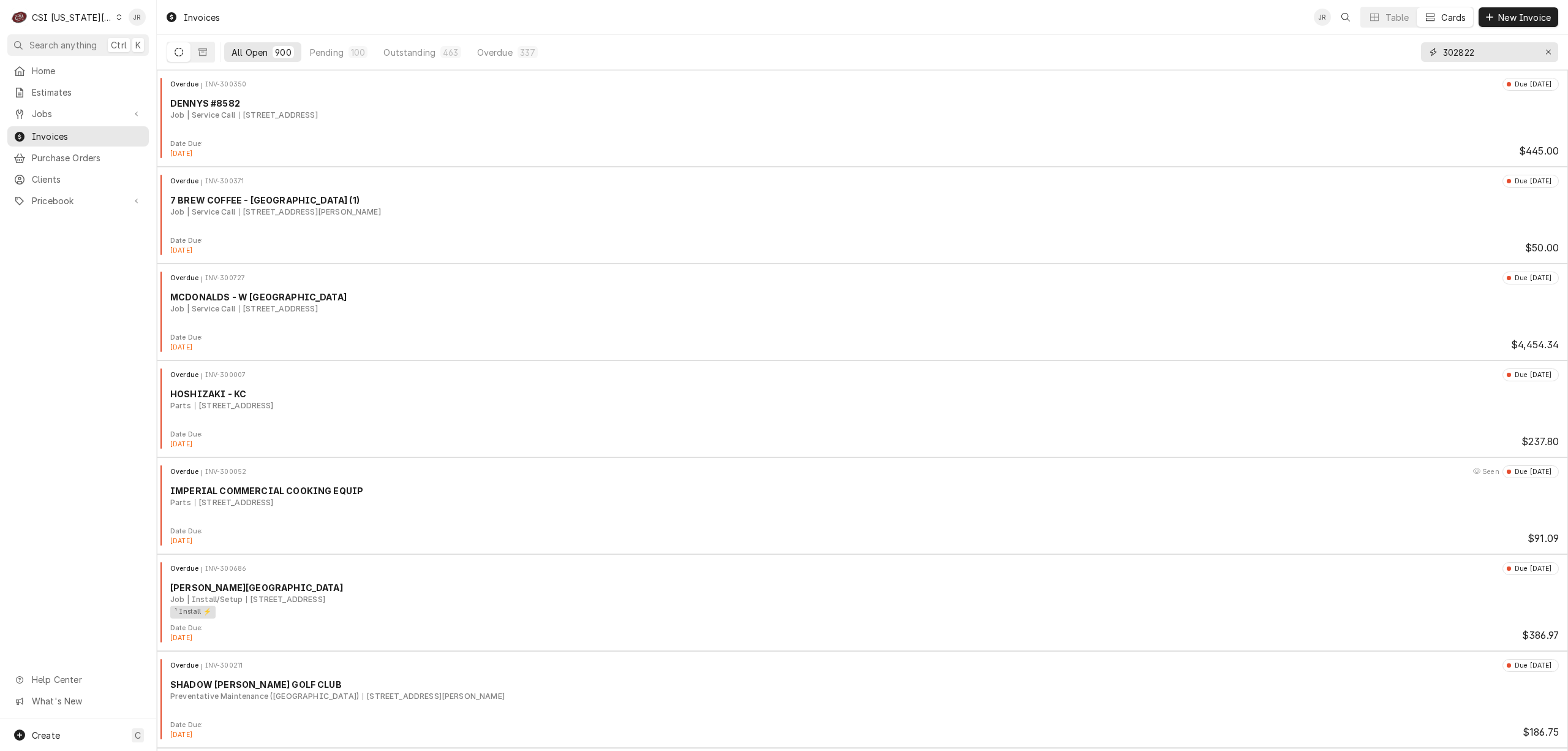
type input "302822"
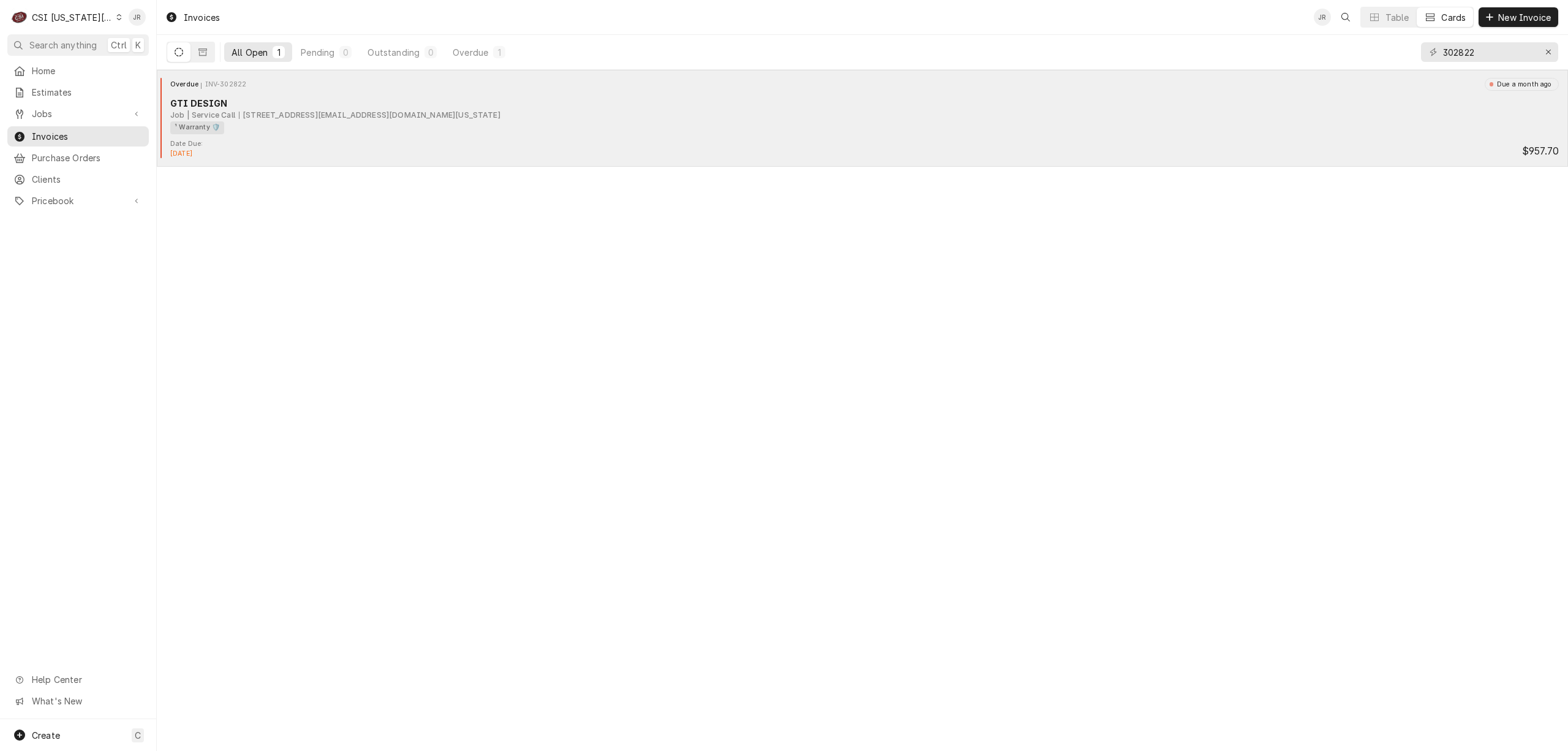
click at [287, 118] on div "[STREET_ADDRESS][EMAIL_ADDRESS][DOMAIN_NAME][US_STATE]" at bounding box center [370, 114] width 261 height 11
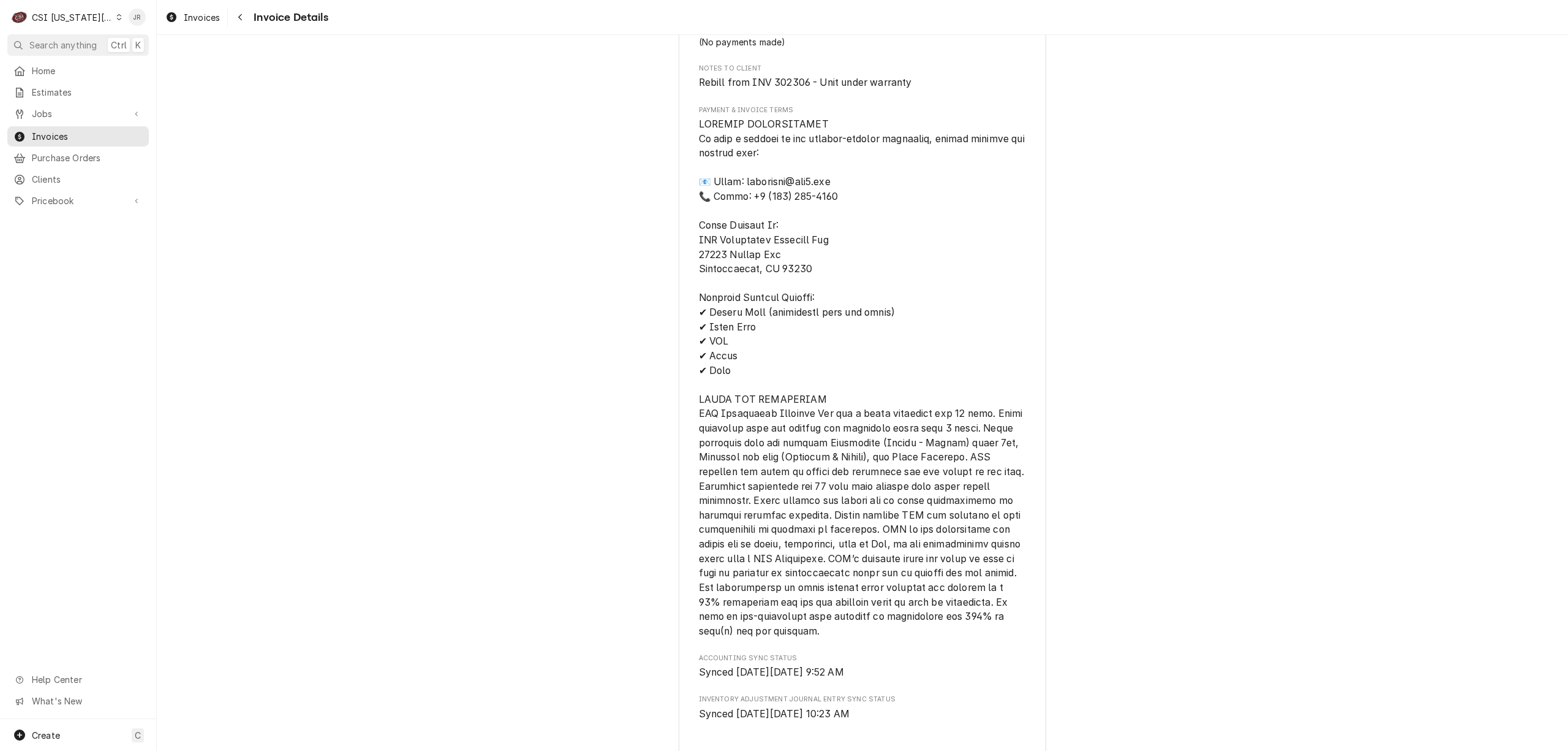
scroll to position [1634, 0]
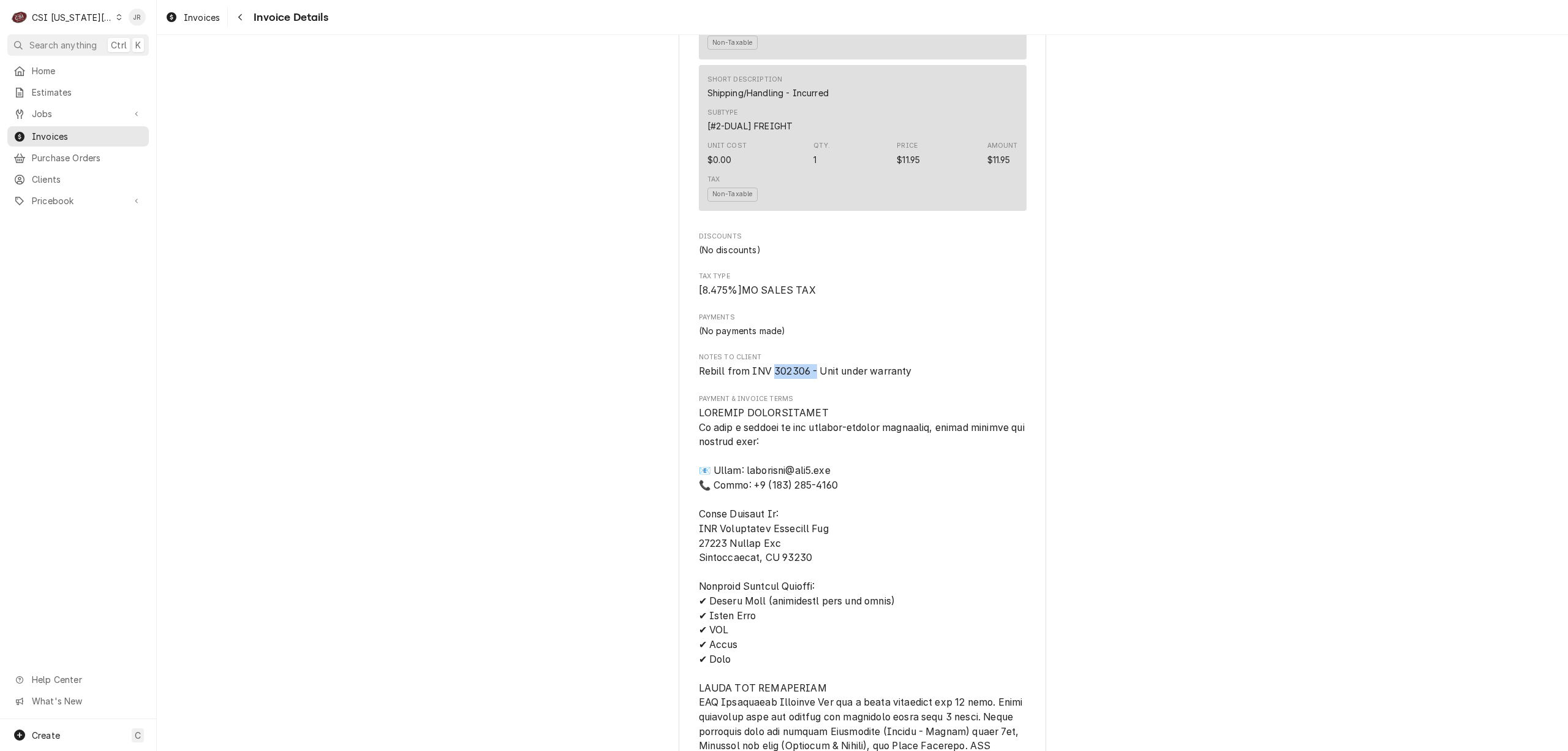
drag, startPoint x: 765, startPoint y: 396, endPoint x: 811, endPoint y: 393, distance: 46.1
click at [811, 376] on span "Rebill from INV 302306 - Unit under warranty" at bounding box center [805, 371] width 214 height 12
click at [770, 376] on span "Rebill from INV 302306 - Unit under warranty" at bounding box center [805, 371] width 214 height 12
click at [768, 376] on span "Rebill from INV 302306 - Unit under warranty" at bounding box center [805, 371] width 214 height 12
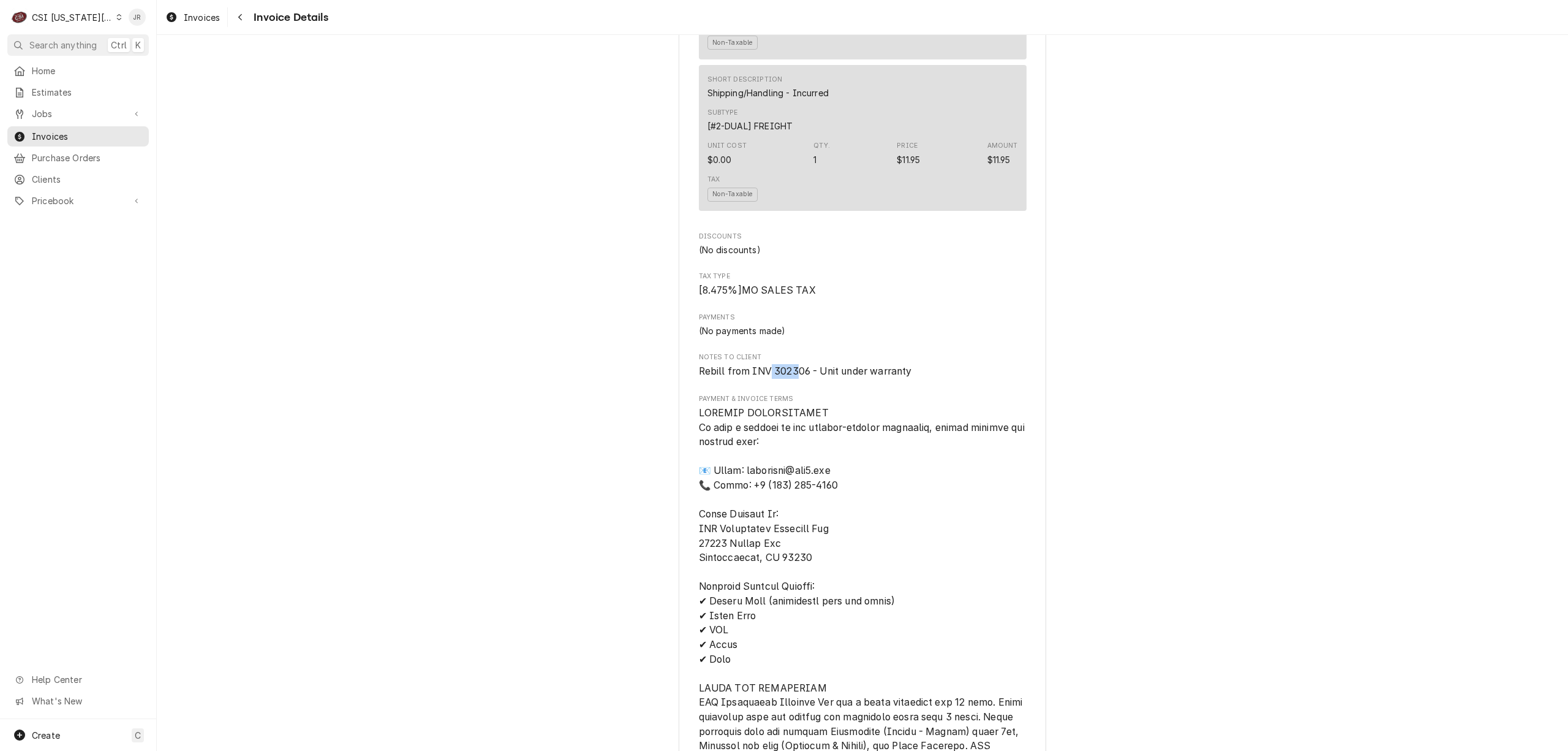
drag, startPoint x: 765, startPoint y: 393, endPoint x: 790, endPoint y: 393, distance: 25.0
click at [791, 376] on span "Rebill from INV 302306 - Unit under warranty" at bounding box center [805, 371] width 214 height 12
drag, startPoint x: 789, startPoint y: 392, endPoint x: 777, endPoint y: 392, distance: 12.0
click at [787, 376] on span "Rebill from INV 302306 - Unit under warranty" at bounding box center [805, 371] width 214 height 12
click at [770, 376] on span "Rebill from INV 302306 - Unit under warranty" at bounding box center [805, 371] width 214 height 12
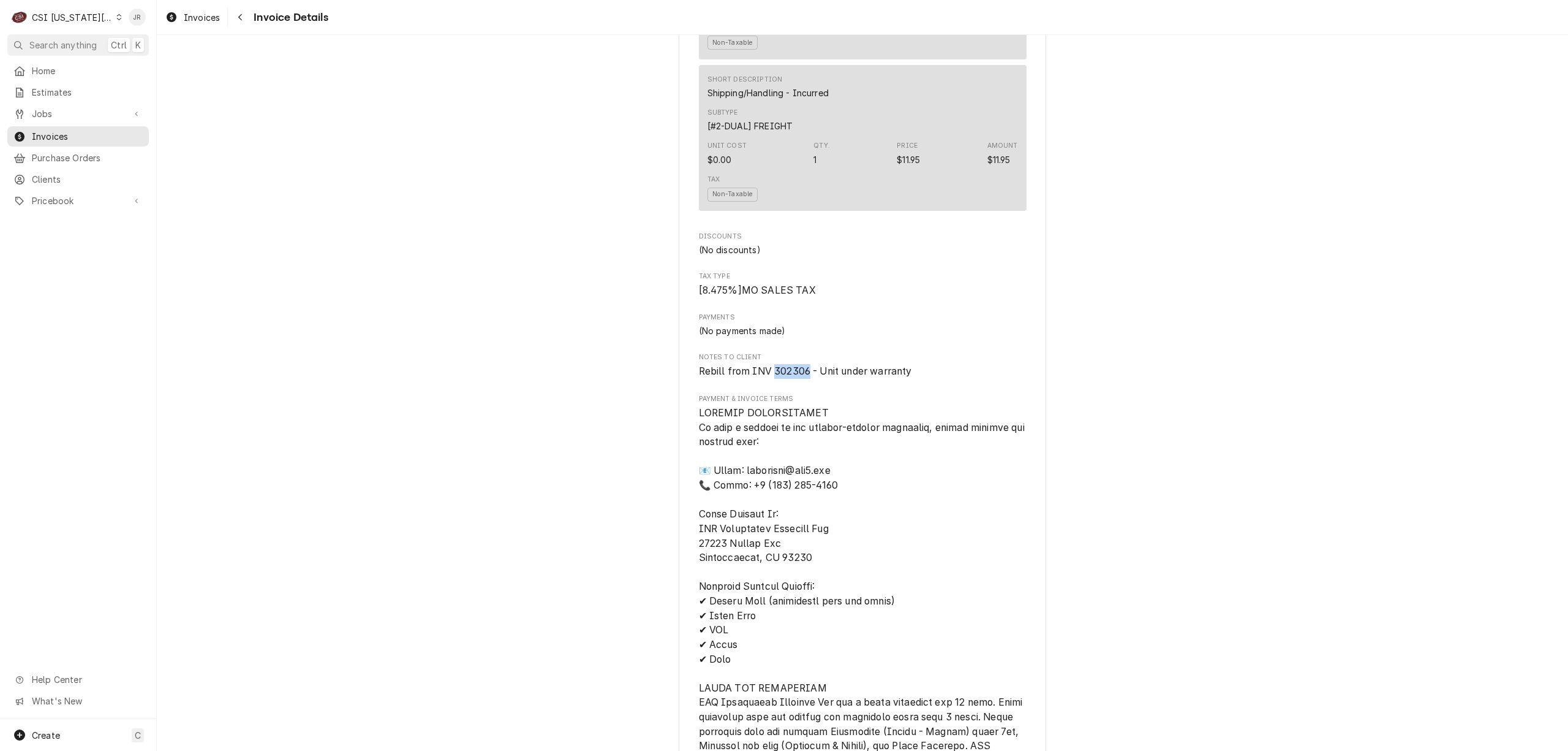
drag, startPoint x: 769, startPoint y: 395, endPoint x: 802, endPoint y: 395, distance: 33.0
click at [802, 376] on span "Rebill from INV 302306 - Unit under warranty" at bounding box center [805, 371] width 214 height 12
copy span "302306"
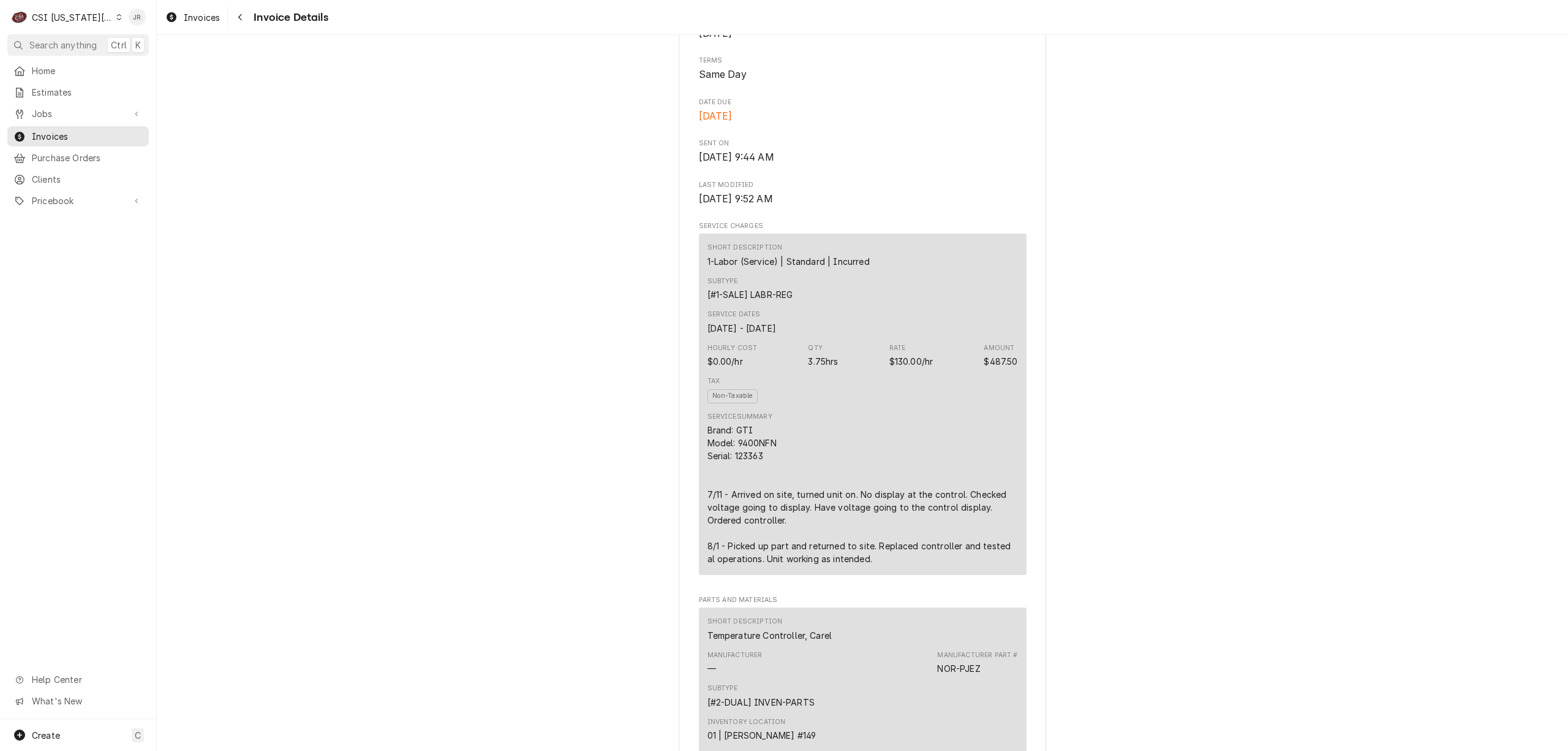
scroll to position [82, 0]
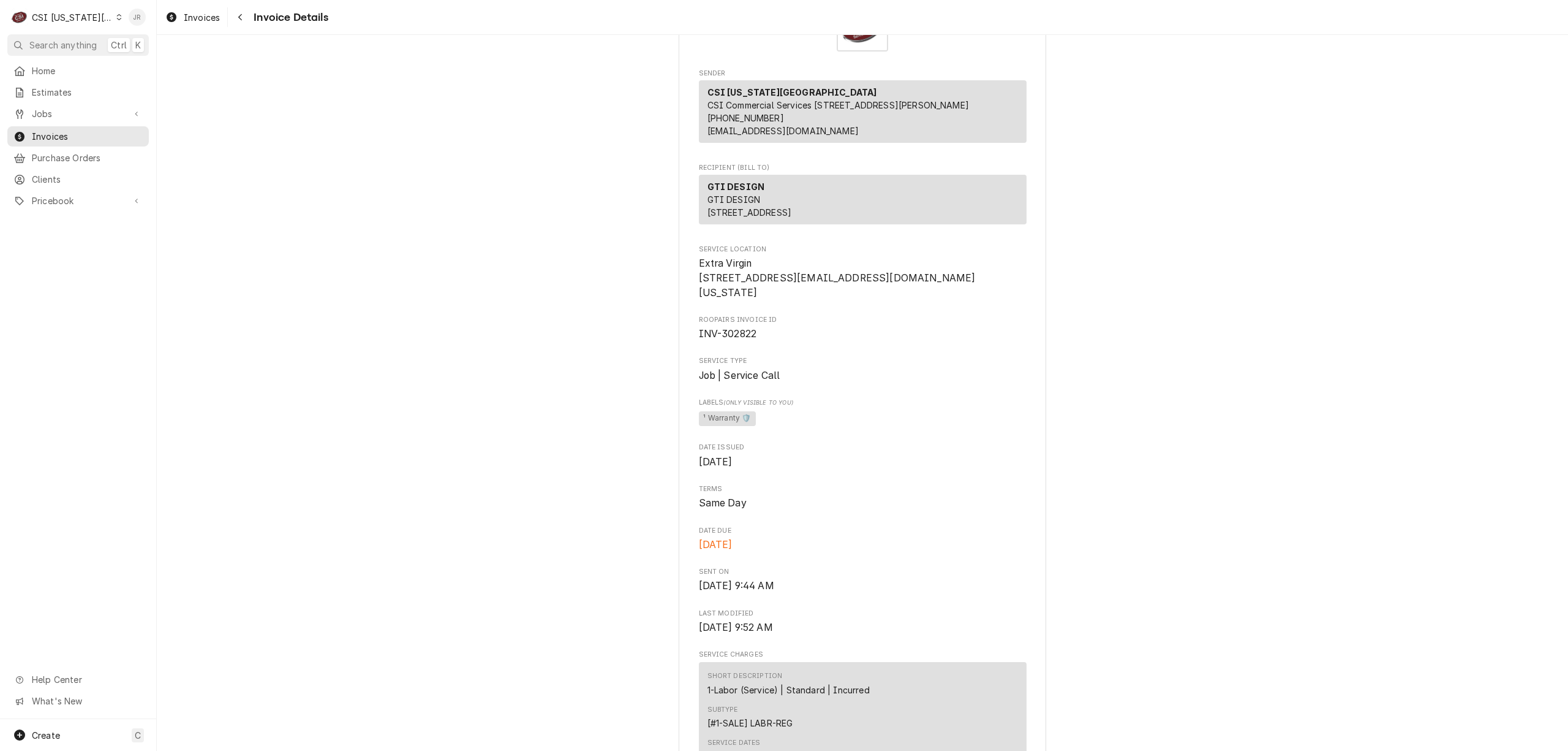
click at [136, 18] on div "Jessica Rentfro's Avatar" at bounding box center [137, 18] width 18 height 18
click at [154, 157] on div "Log Out" at bounding box center [196, 163] width 92 height 13
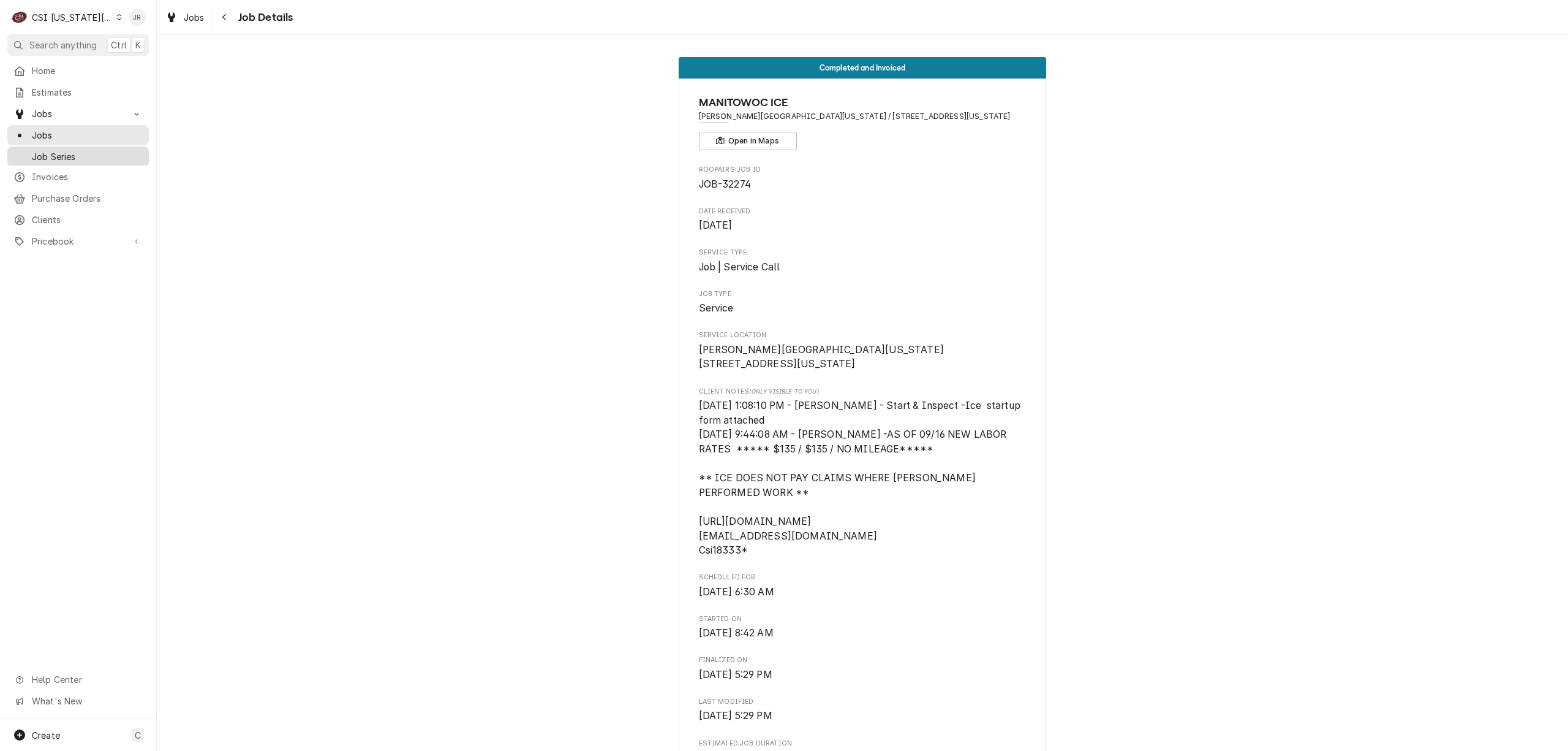
scroll to position [2747, 0]
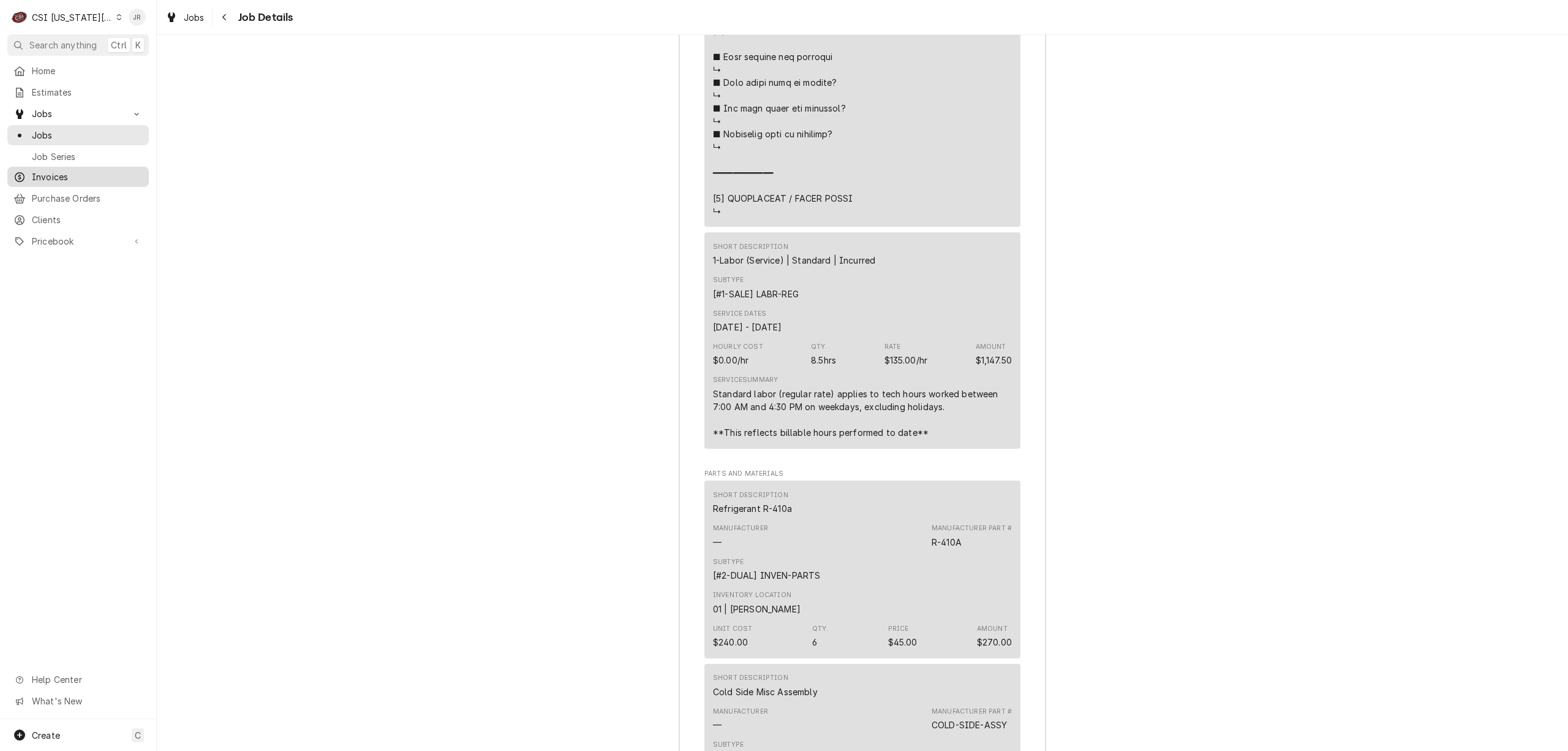
click at [73, 180] on link "Invoices" at bounding box center [78, 177] width 141 height 20
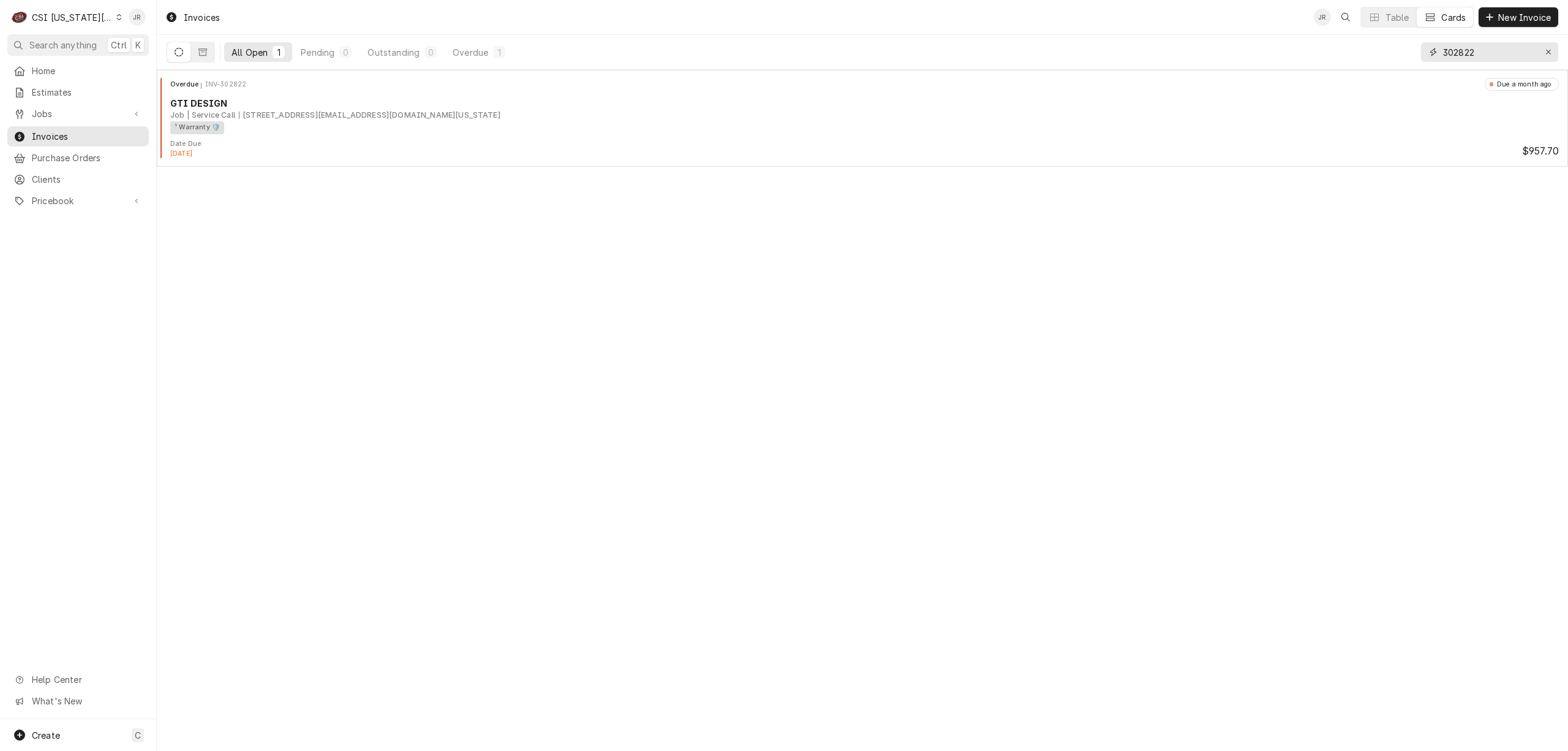
click at [1513, 51] on input "302822" at bounding box center [1489, 52] width 92 height 20
drag, startPoint x: 1513, startPoint y: 51, endPoint x: 1481, endPoint y: 47, distance: 32.2
click at [1509, 49] on input "302822" at bounding box center [1489, 52] width 92 height 20
paste input "306"
type input "302306"
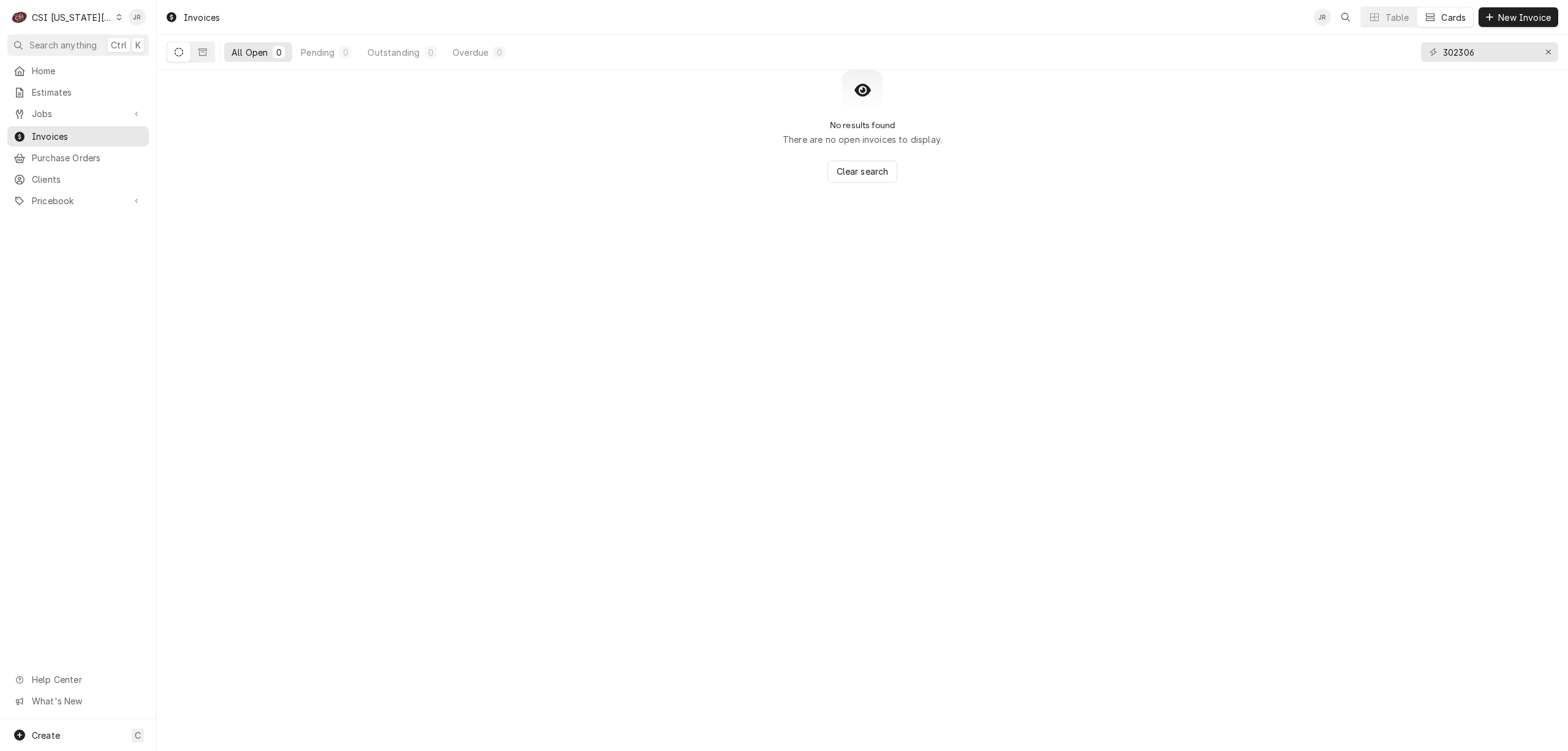
click at [189, 51] on button "Dynamic Content Wrapper" at bounding box center [179, 52] width 23 height 20
click at [192, 51] on button "Dynamic Content Wrapper" at bounding box center [203, 52] width 23 height 20
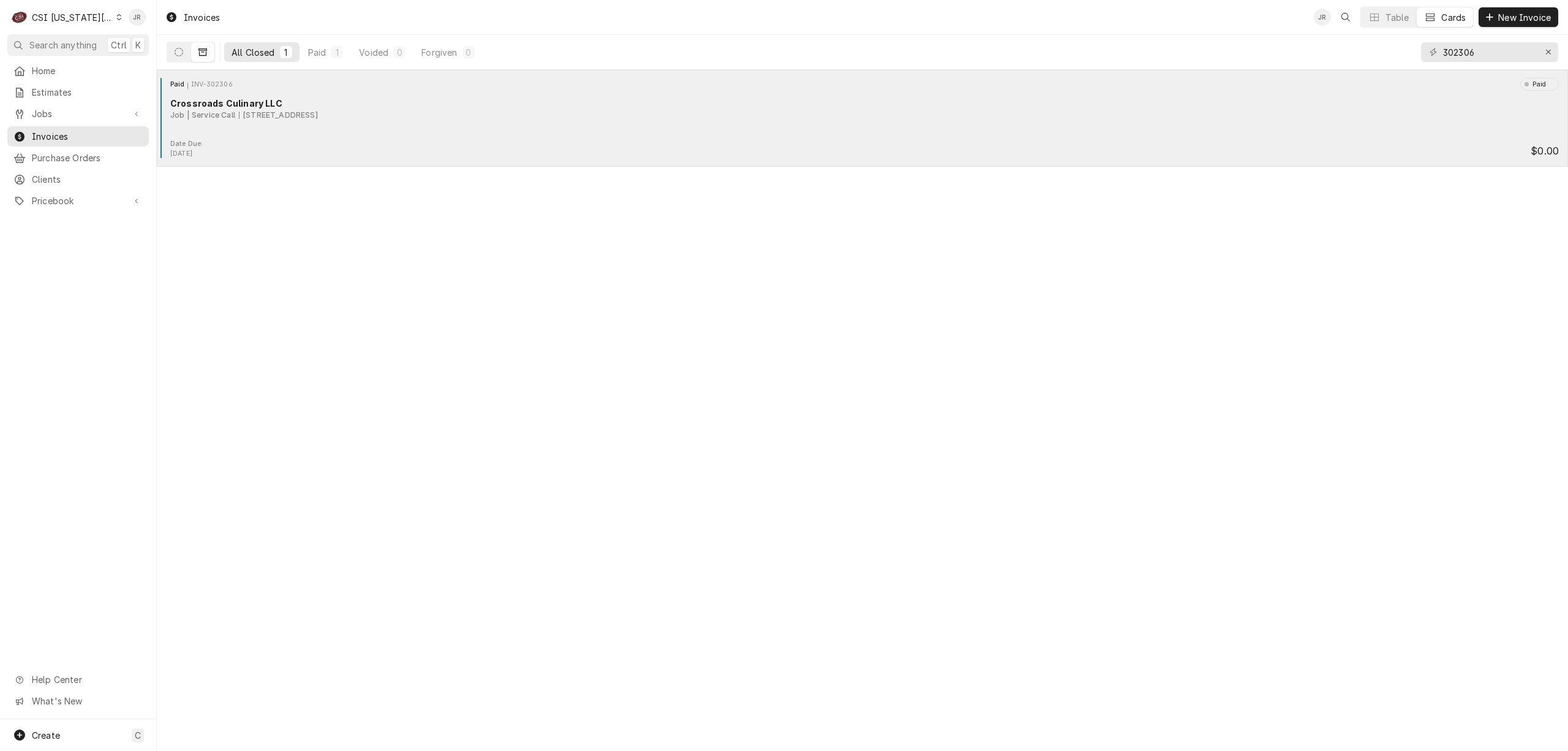
click at [241, 124] on div "Paid INV-302306 Paid Crossroads Culinary LLC Job | Service Call 1900 Main St, K…" at bounding box center [863, 108] width 1402 height 61
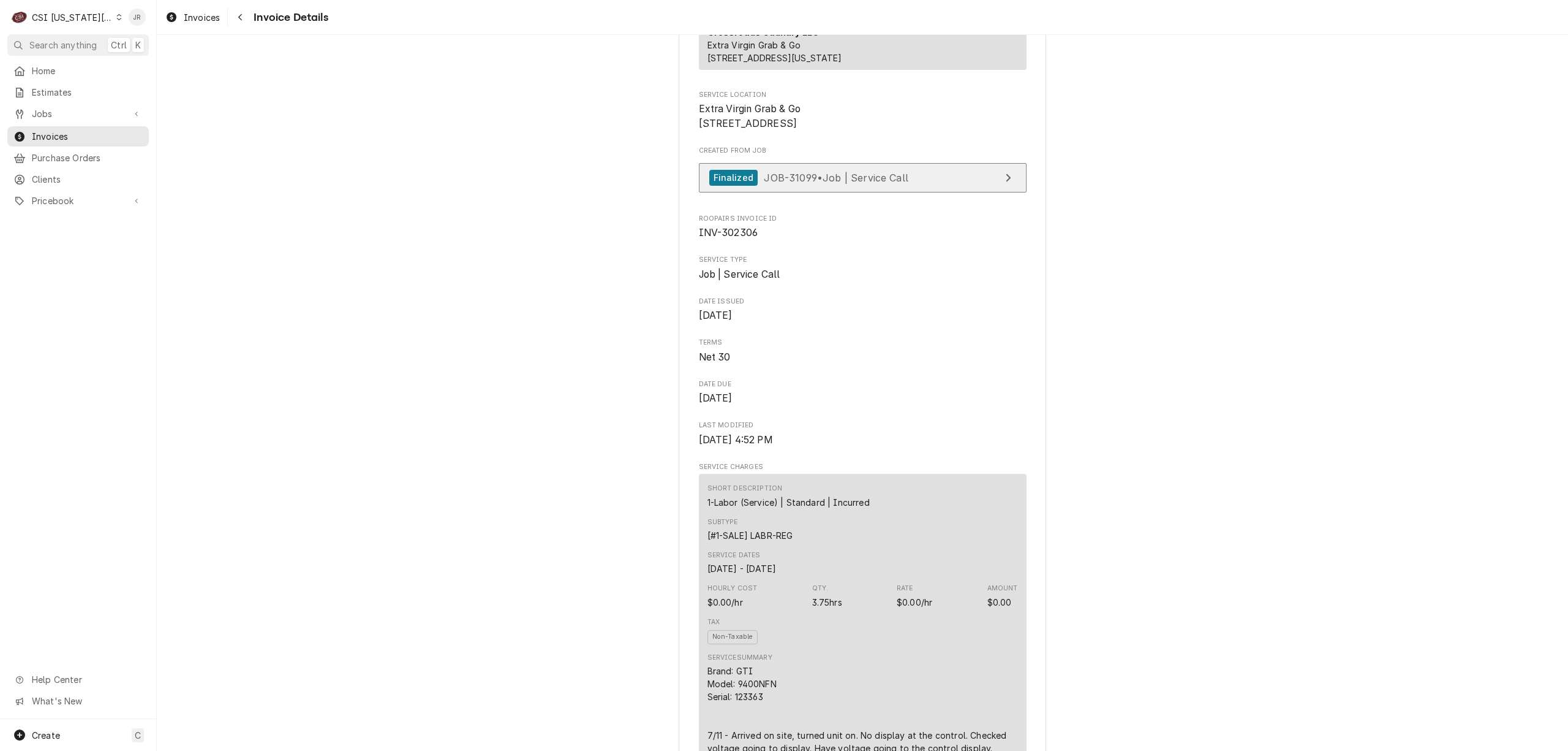
scroll to position [245, 0]
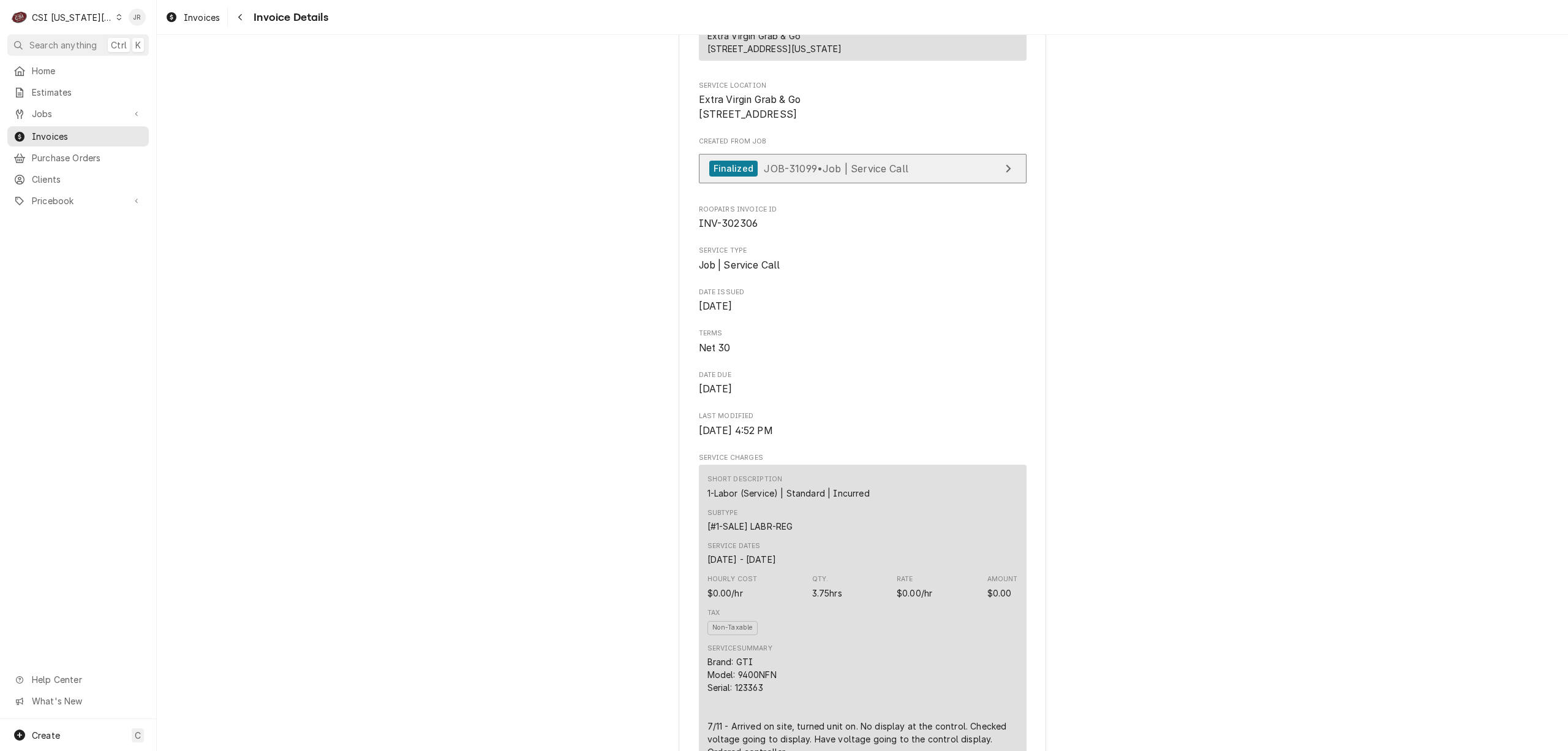
click at [926, 183] on link "Finalized JOB-31099 • Job | Service Call" at bounding box center [863, 169] width 328 height 30
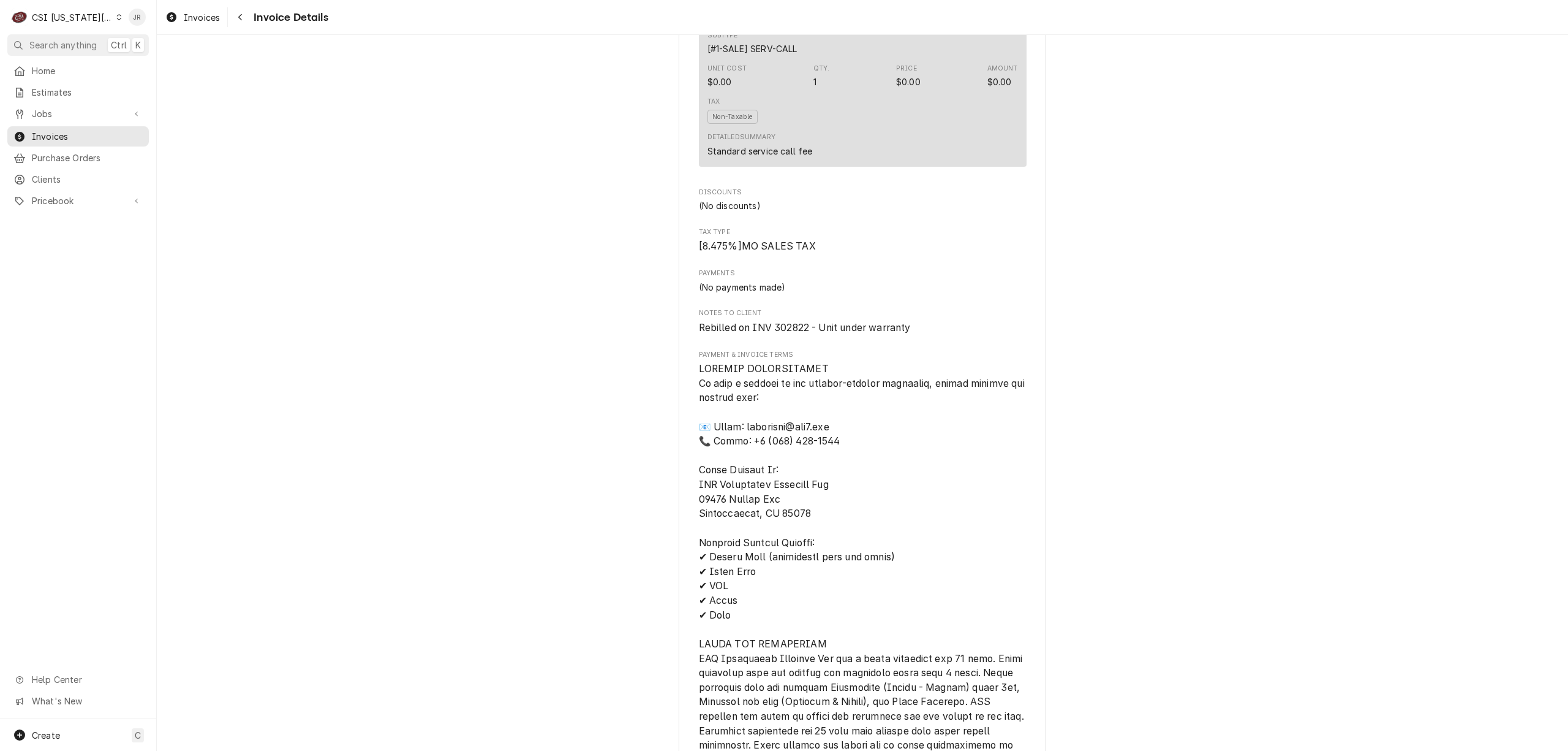
scroll to position [1143, 0]
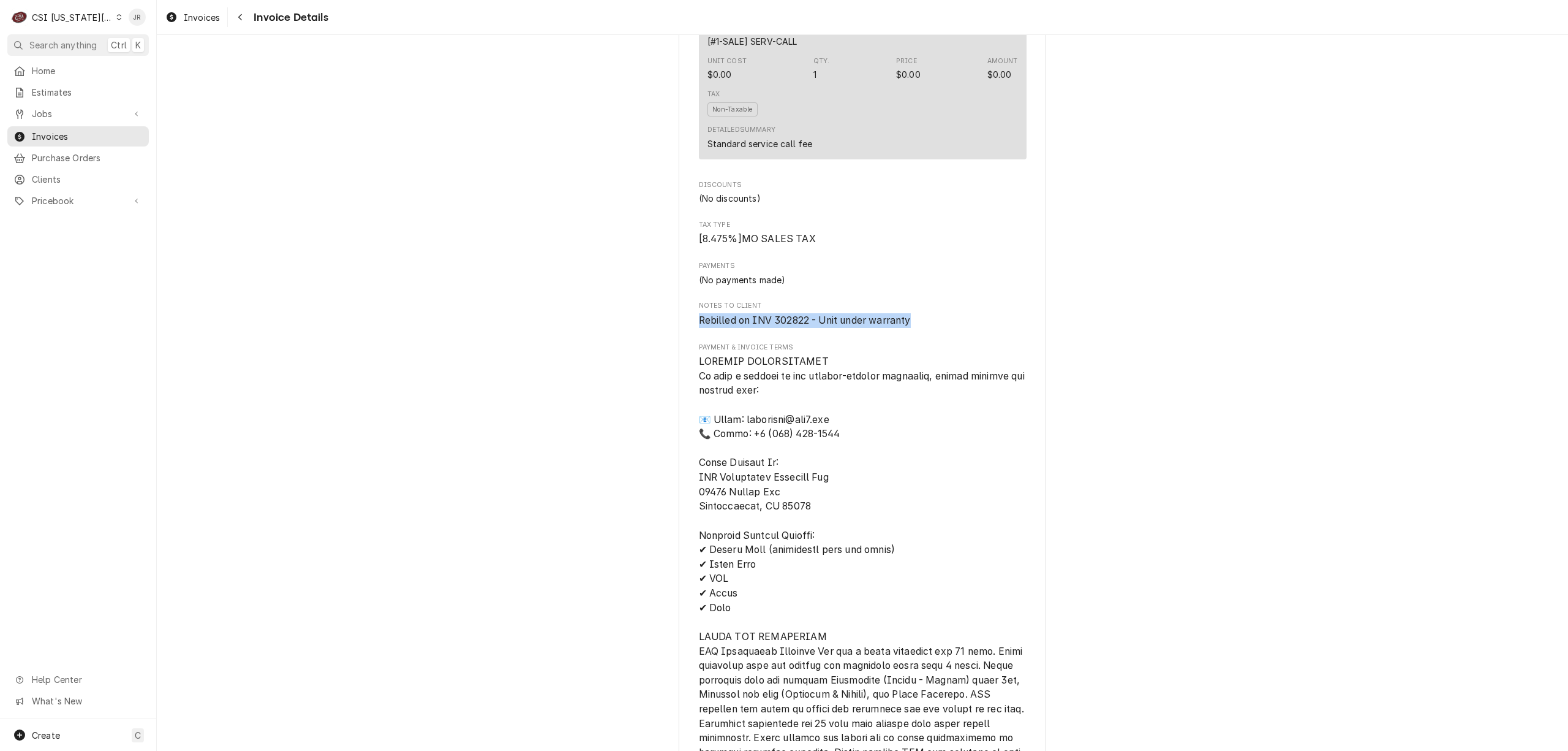
drag, startPoint x: 950, startPoint y: 356, endPoint x: 892, endPoint y: 92, distance: 270.3
click at [662, 357] on div "Paid Sender CSI Kansas City CSI Commercial Services Inc1021 NE Jib Ct Unit B Le…" at bounding box center [863, 84] width 1412 height 2387
click at [135, 20] on div "Jessica Rentfro's Avatar" at bounding box center [137, 18] width 18 height 18
click at [174, 164] on div "Log Out" at bounding box center [196, 163] width 92 height 13
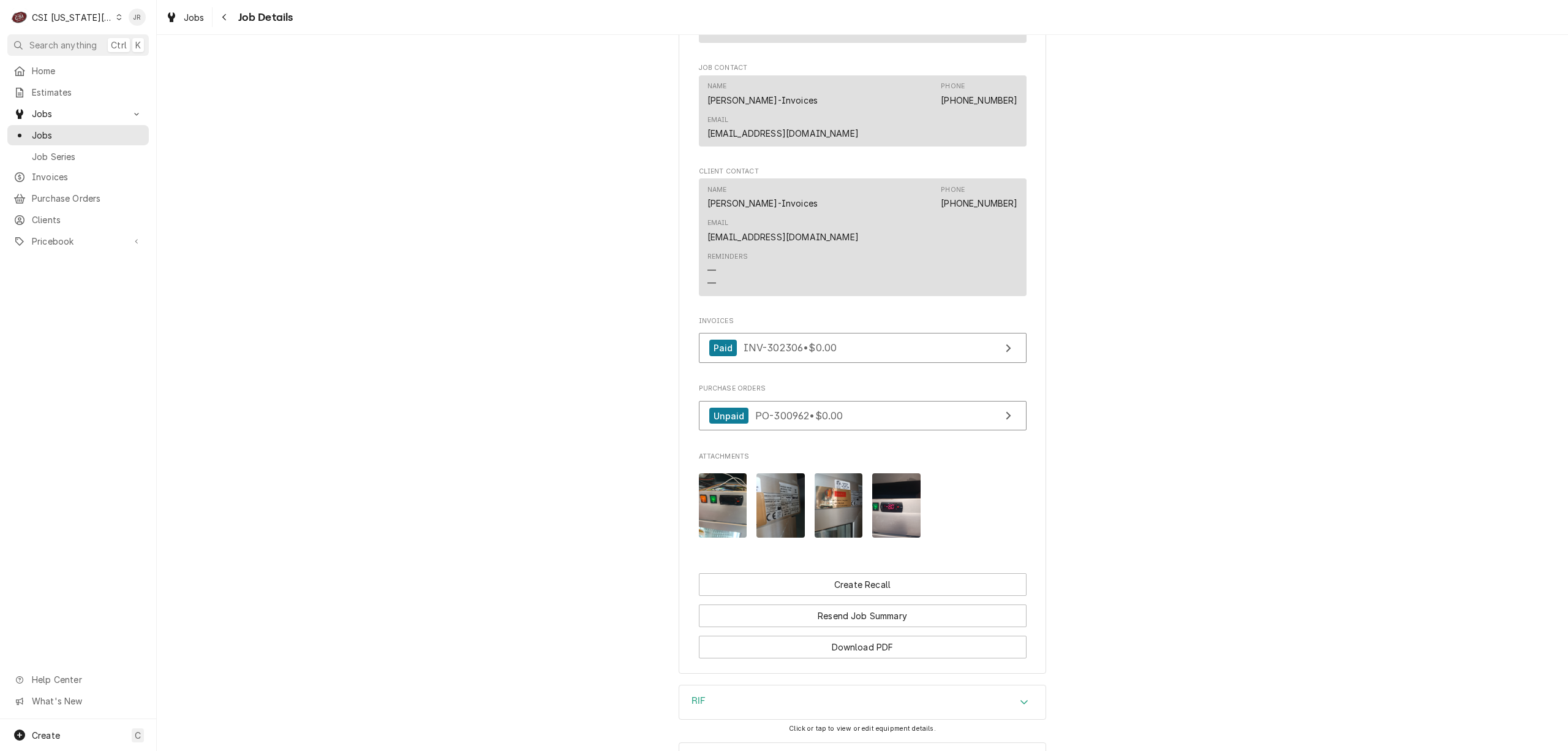
scroll to position [1244, 0]
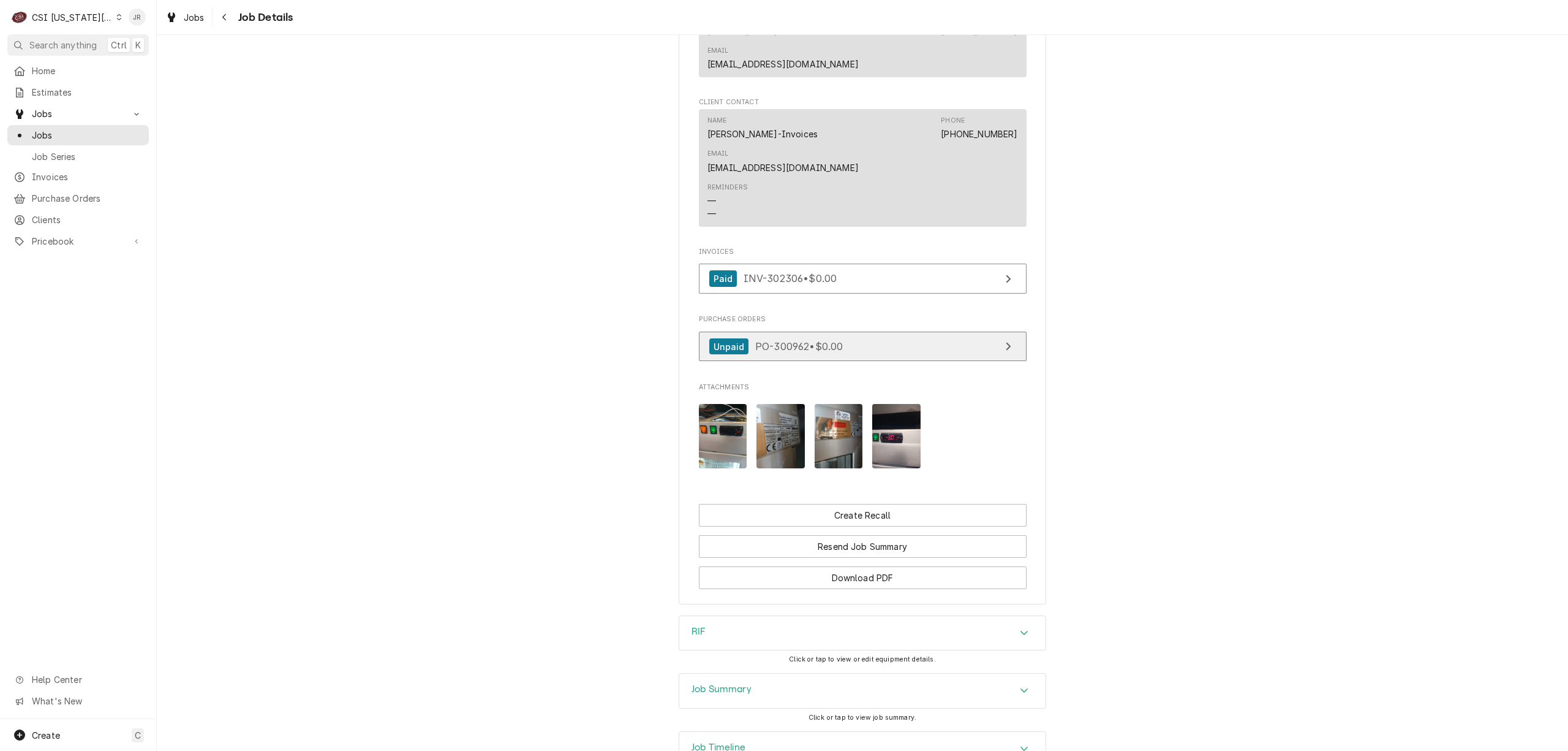
click at [843, 332] on link "Unpaid PO-300962 • $0.00" at bounding box center [863, 346] width 328 height 30
click at [735, 684] on h3 "Job Summary" at bounding box center [722, 690] width 60 height 12
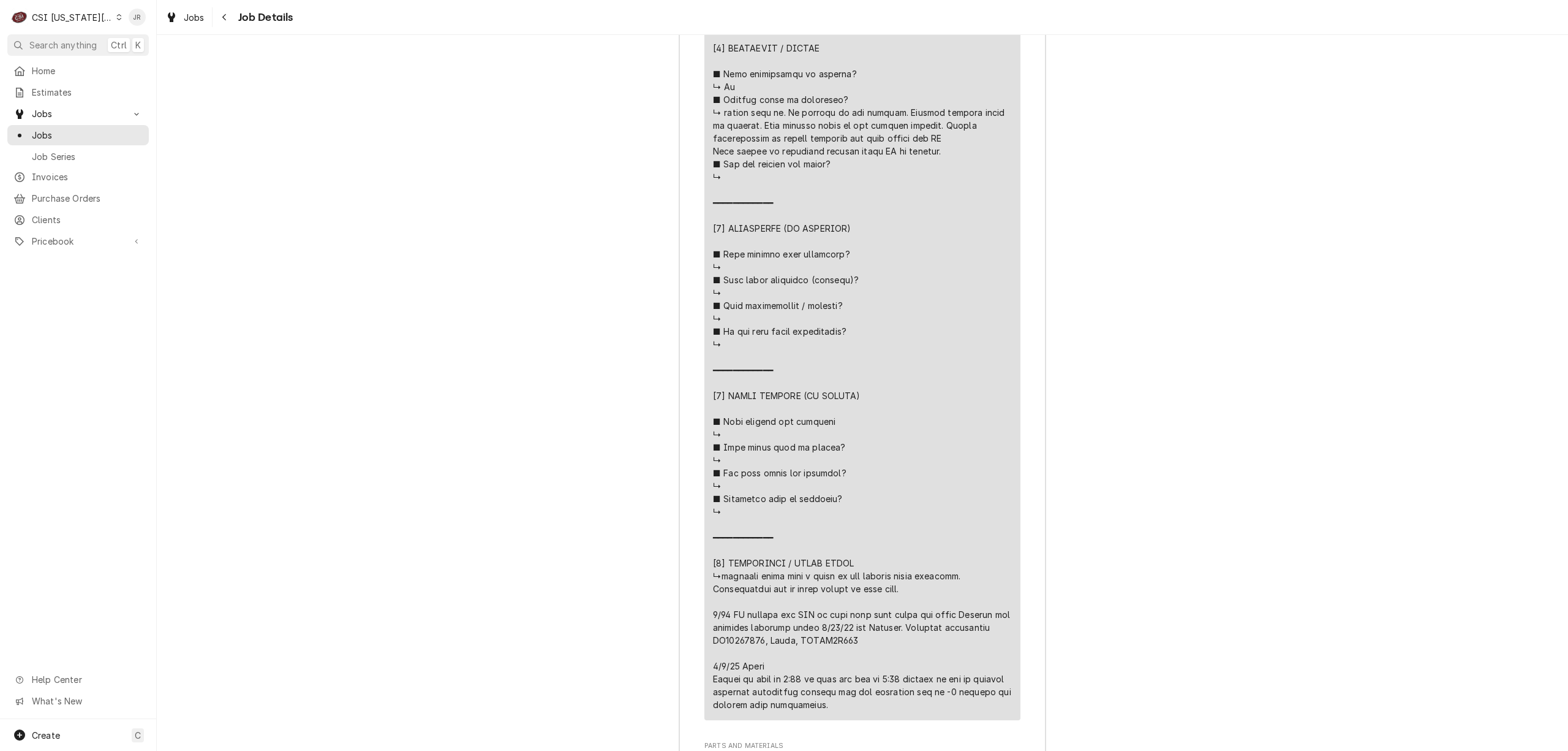
scroll to position [2878, 0]
drag, startPoint x: 697, startPoint y: 513, endPoint x: 934, endPoint y: 549, distance: 239.7
click at [934, 549] on div "Roopairs Job ID JOB-31099 Service Type Job | Service Call Job Type Service Tota…" at bounding box center [863, 227] width 367 height 2306
copy div "⚠️ 𝗙𝗢𝗥𝗠 𝗜𝗡𝗦𝗧𝗥𝗨𝗖𝗧𝗜𝗢𝗡𝗦 ⚠️ ✪ 𝗖𝗼𝗺𝗽𝗹𝗲𝘁𝗲 𝗮𝗹𝗹 𝗿𝗲𝗹𝗲𝘃𝗮𝗻𝘁 𝘀𝗲𝗰𝘁𝗶𝗼𝗻𝘀 ✪ 𝗣𝗿𝗼𝘃𝗶𝗱𝗲 𝗱𝗲𝘁𝗮𝗶𝗹𝗲𝗱 𝗮𝗻𝘀…"
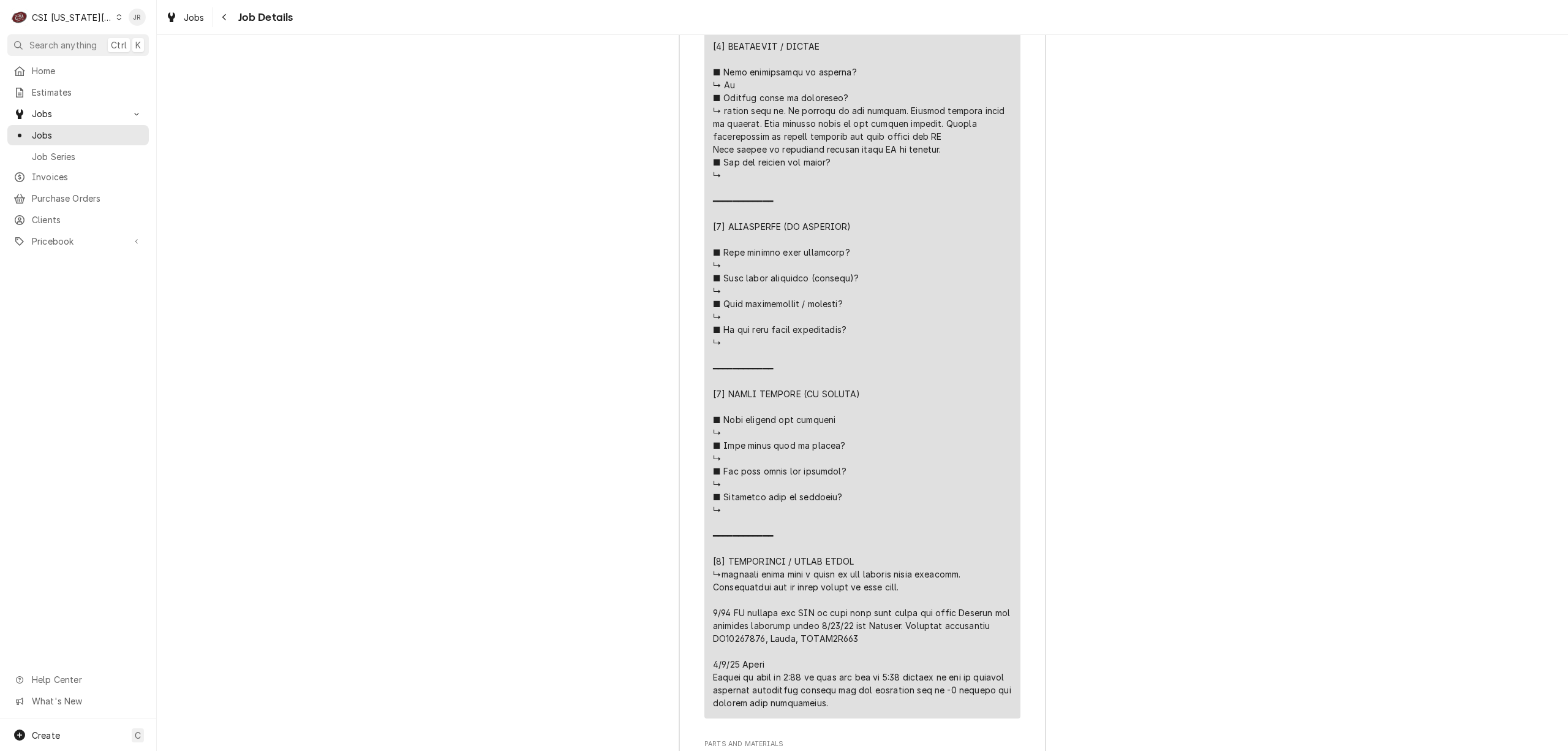
click at [887, 543] on div "Line Item" at bounding box center [862, 175] width 299 height 1068
click at [854, 542] on div "Line Item" at bounding box center [862, 175] width 299 height 1068
drag, startPoint x: 854, startPoint y: 542, endPoint x: 688, endPoint y: 501, distance: 171.0
click at [688, 501] on div "Roopairs Job ID JOB-31099 Service Type Job | Service Call Job Type Service Tota…" at bounding box center [863, 227] width 367 height 2306
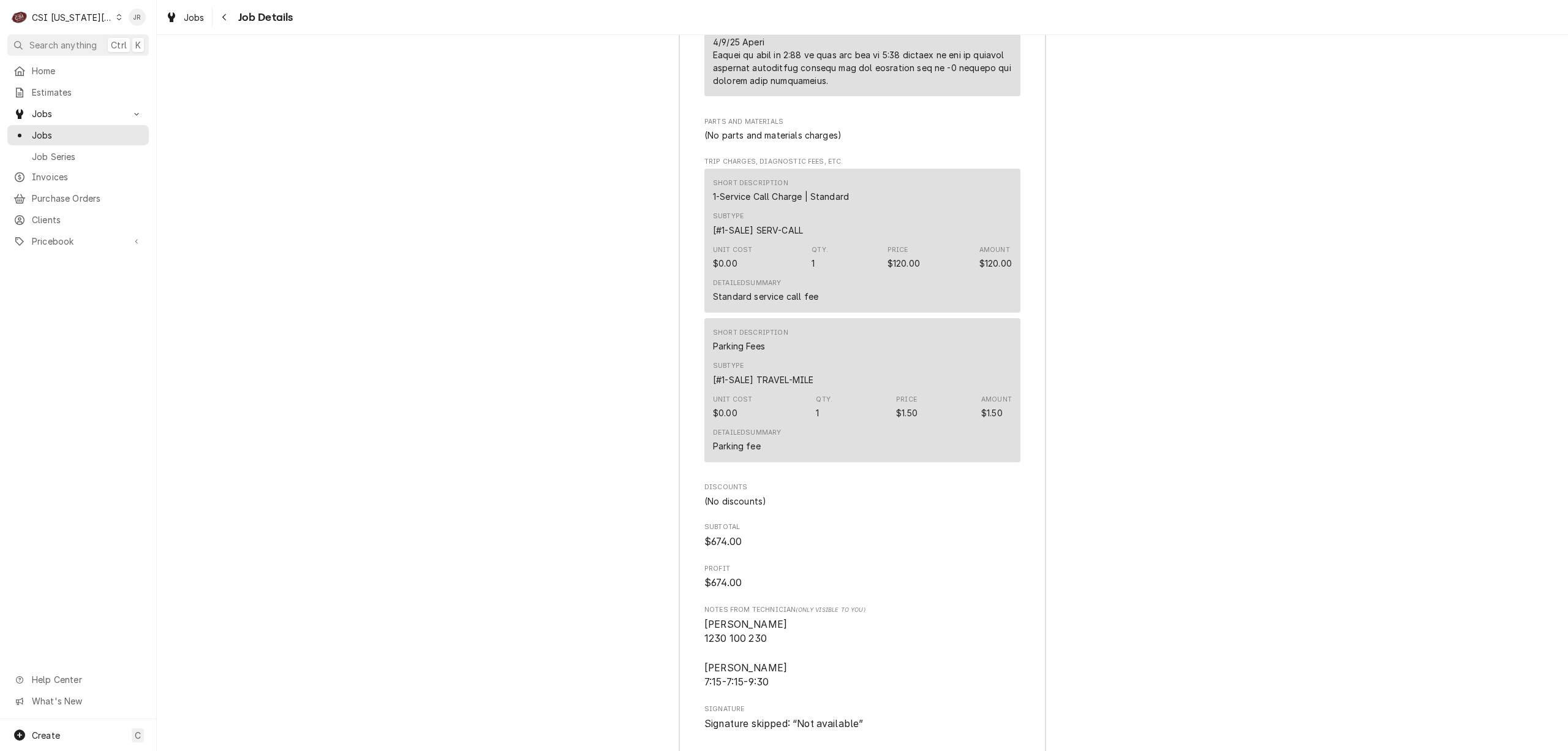
scroll to position [3540, 0]
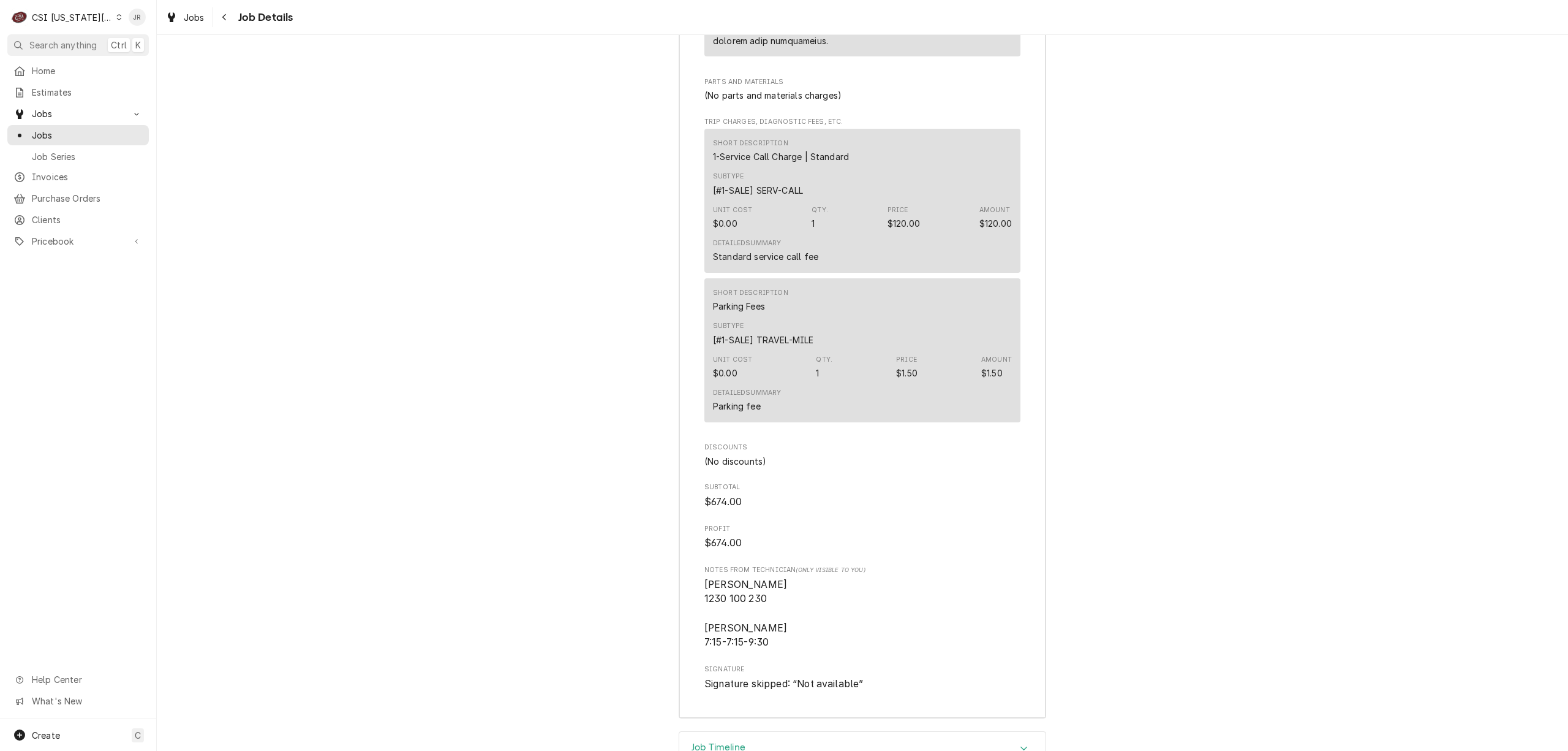
drag, startPoint x: 767, startPoint y: 657, endPoint x: 791, endPoint y: 660, distance: 24.2
click at [770, 731] on div "Job Timeline" at bounding box center [863, 748] width 367 height 34
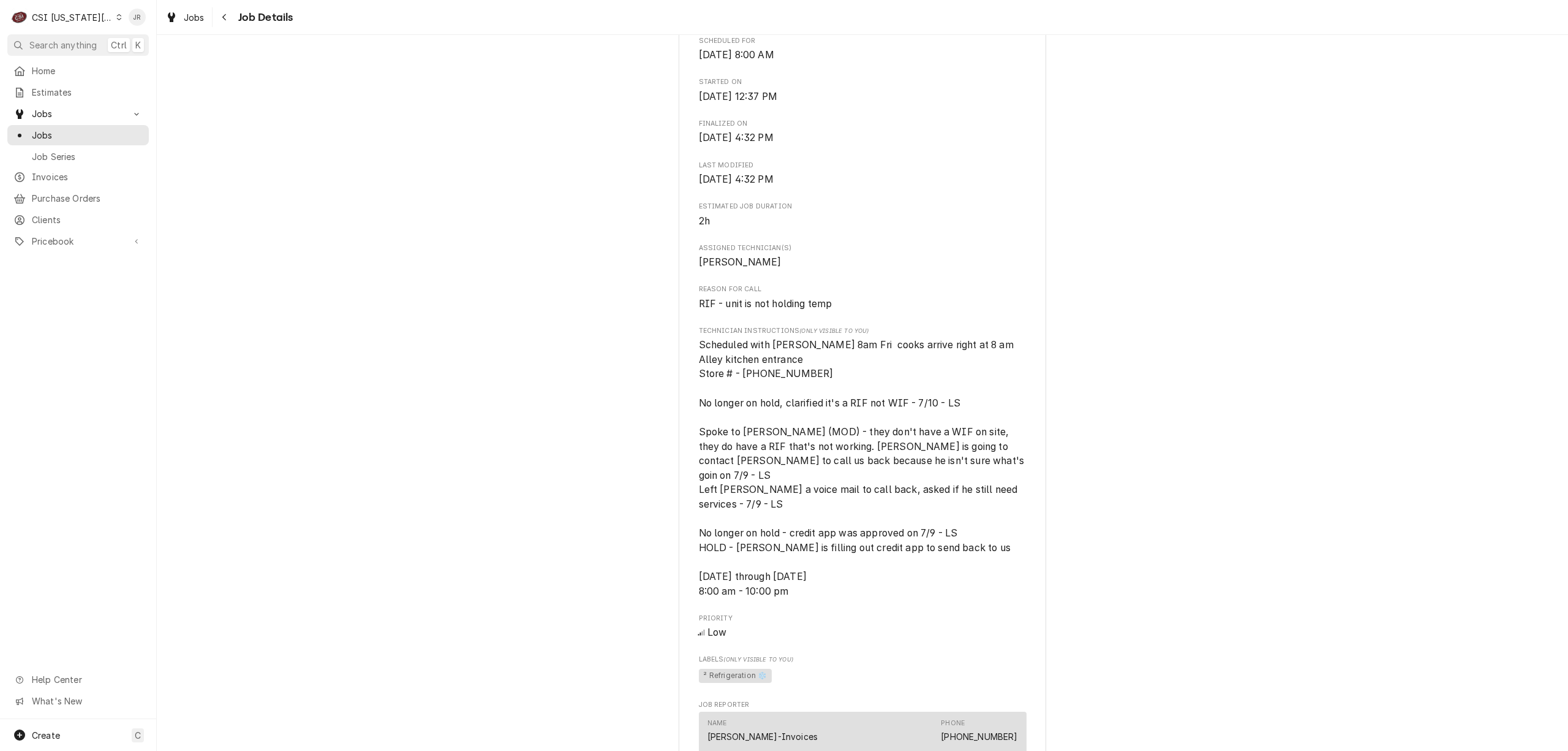
scroll to position [0, 0]
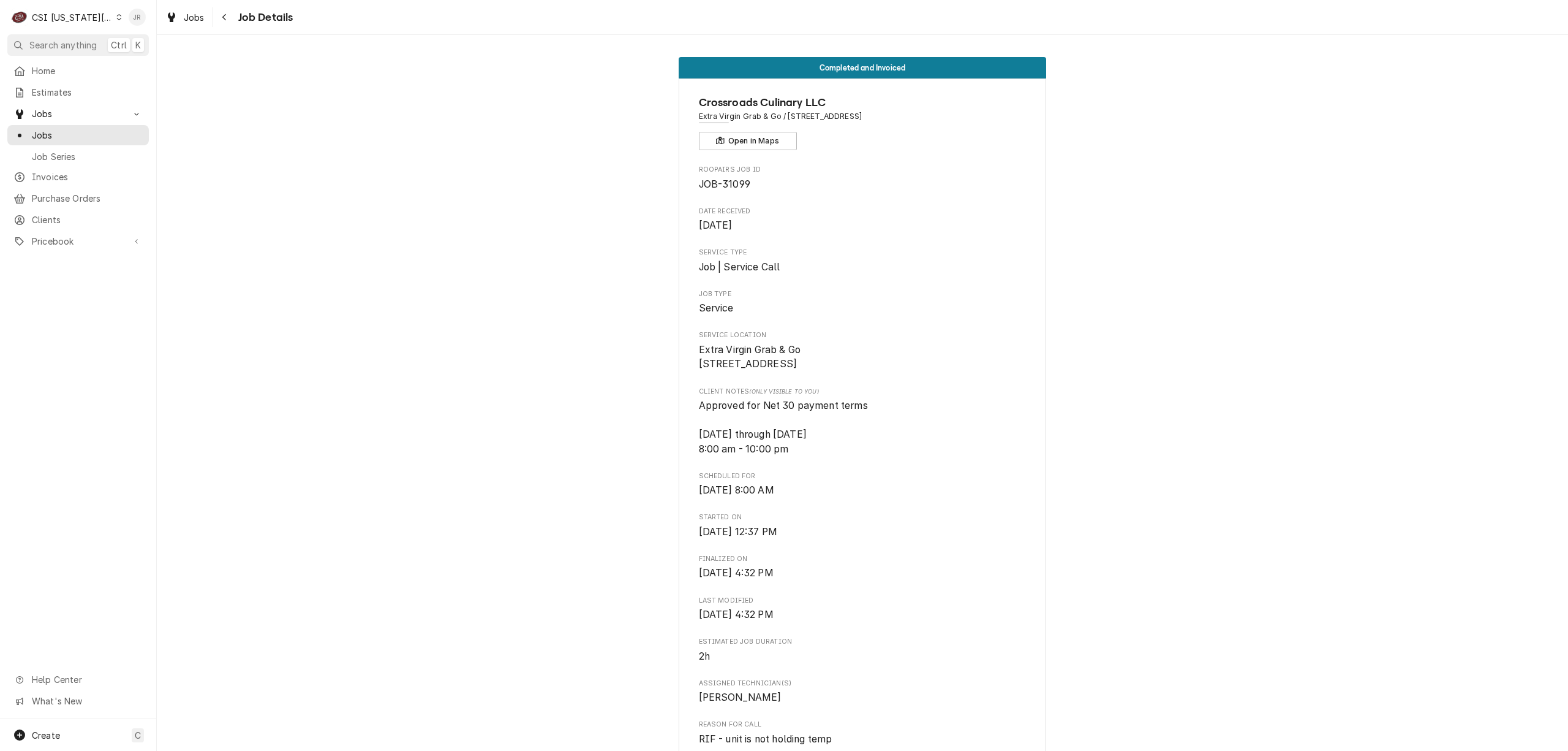
click at [136, 14] on div "Jessica Rentfro's Avatar" at bounding box center [137, 18] width 18 height 18
click at [177, 158] on div "Log Out" at bounding box center [196, 163] width 92 height 13
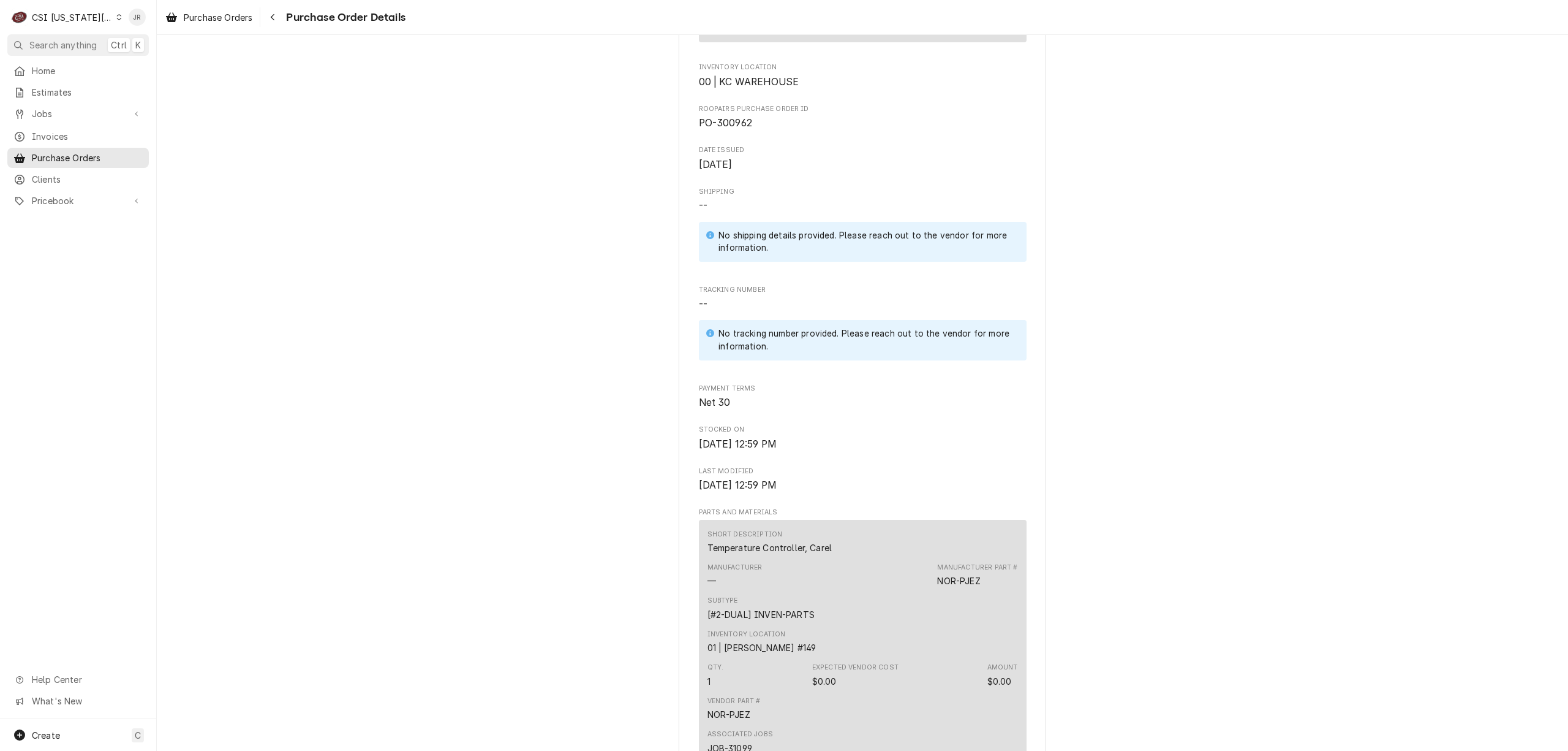
scroll to position [589, 0]
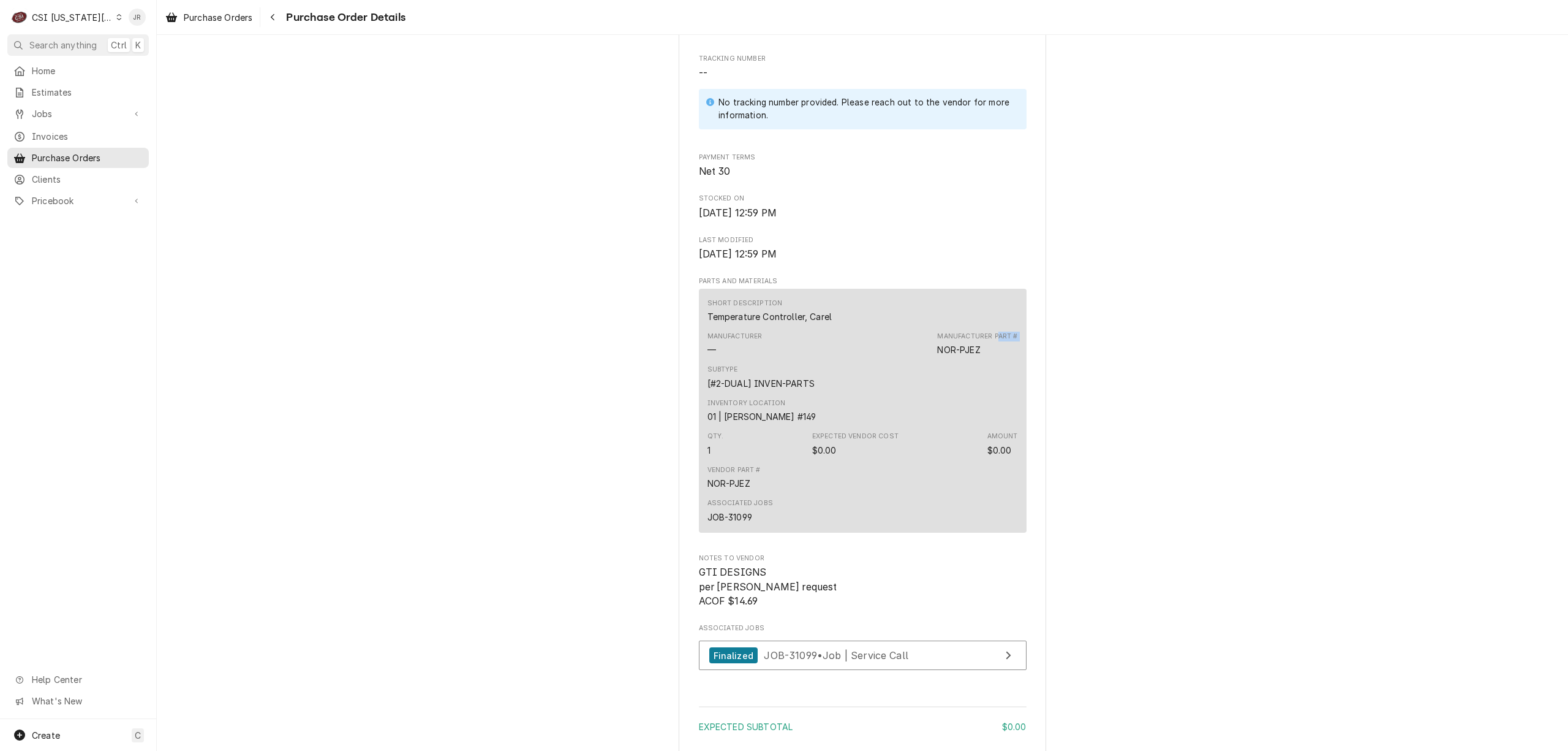
drag, startPoint x: 928, startPoint y: 392, endPoint x: 991, endPoint y: 386, distance: 63.3
click at [991, 360] on div "Manufacturer — Manufacturer Part # NOR-PJEZ" at bounding box center [863, 344] width 311 height 33
drag, startPoint x: 978, startPoint y: 386, endPoint x: 934, endPoint y: 385, distance: 44.0
click at [937, 356] on div "Manufacturer Part # NOR-PJEZ" at bounding box center [977, 343] width 80 height 24
copy div "NOR-PJEZ"
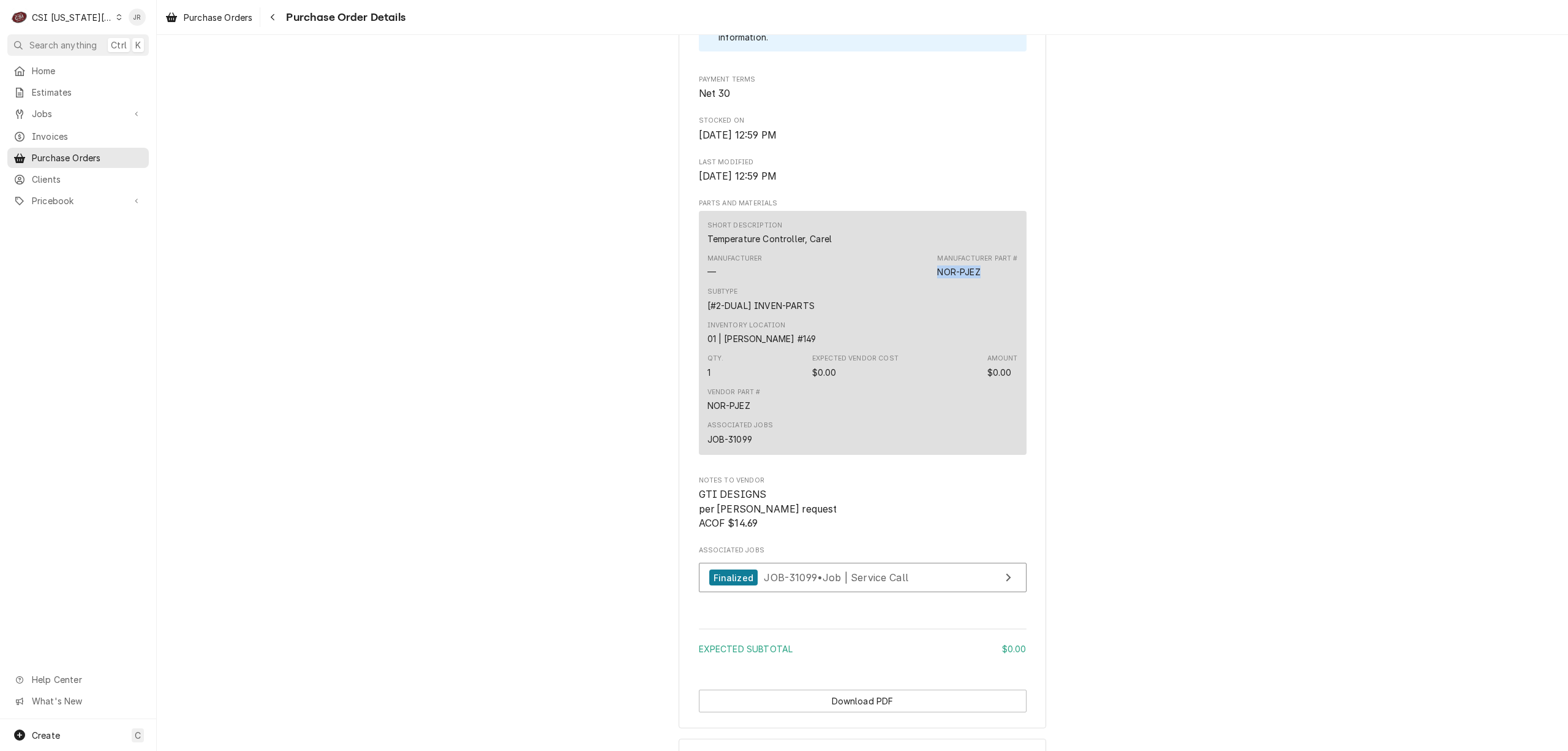
scroll to position [670, 0]
drag, startPoint x: 694, startPoint y: 534, endPoint x: 770, endPoint y: 570, distance: 84.1
click at [770, 570] on div "Vendor CSI-STL (BILL PAY) CSI-STL [STREET_ADDRESS] Bill To [GEOGRAPHIC_DATA][US…" at bounding box center [862, 59] width 368 height 1329
copy span "GTI DESIGNS per [PERSON_NAME] request ACOF $14.69"
click at [141, 18] on div "Jessica Rentfro's Avatar" at bounding box center [137, 18] width 18 height 18
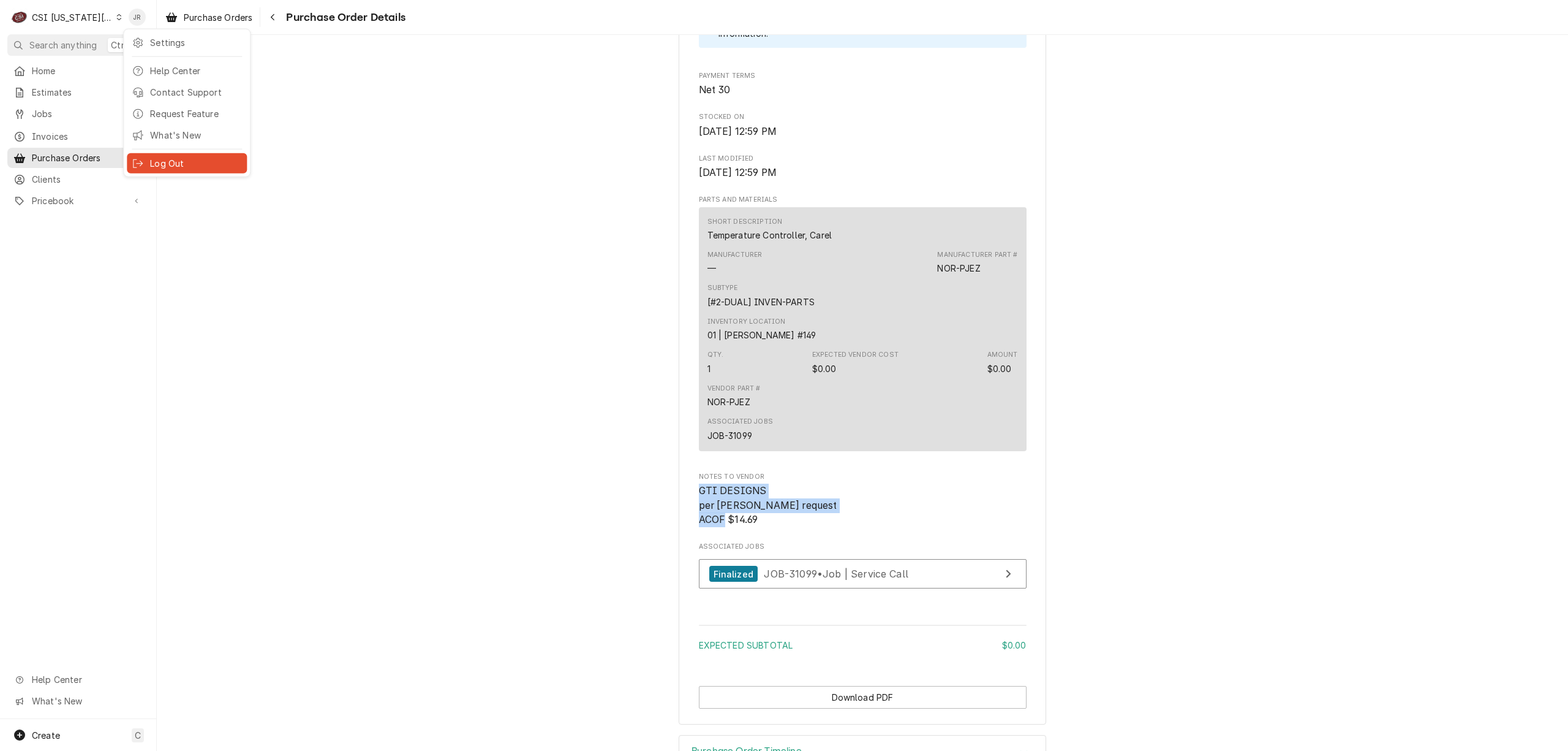
click at [199, 157] on div "Log Out" at bounding box center [196, 163] width 92 height 13
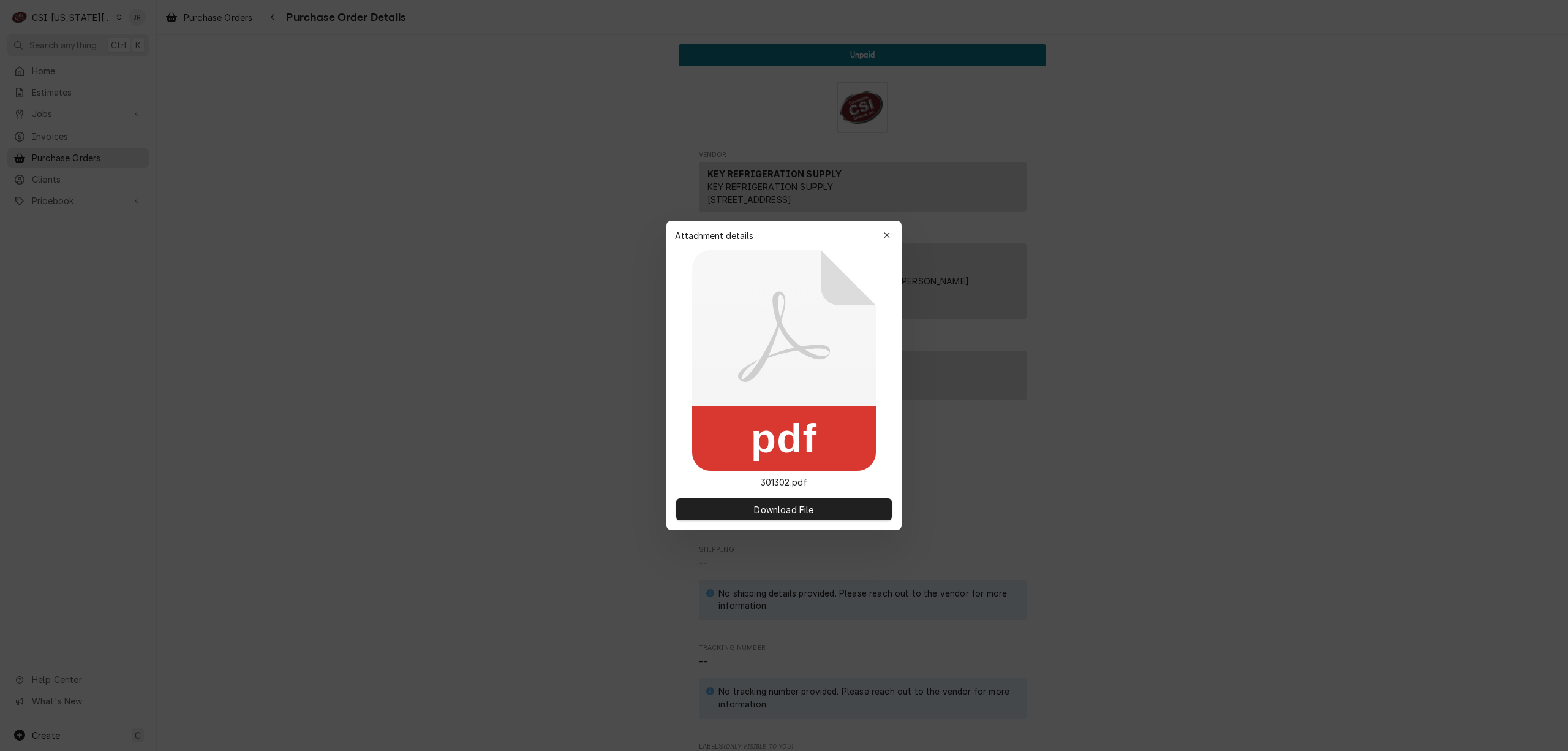
scroll to position [1123, 0]
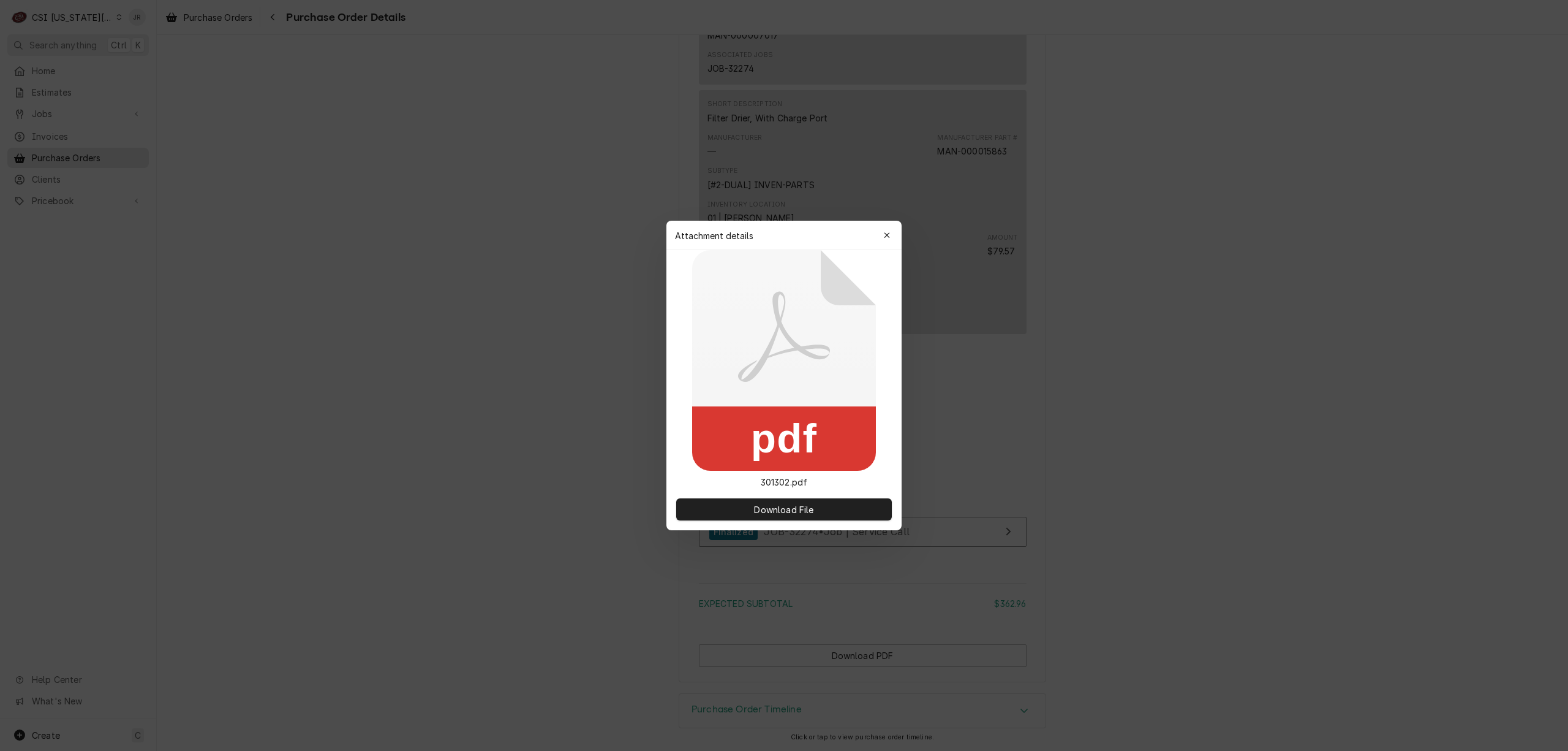
drag, startPoint x: 892, startPoint y: 228, endPoint x: 882, endPoint y: 226, distance: 10.2
click at [891, 228] on button "button" at bounding box center [887, 235] width 20 height 20
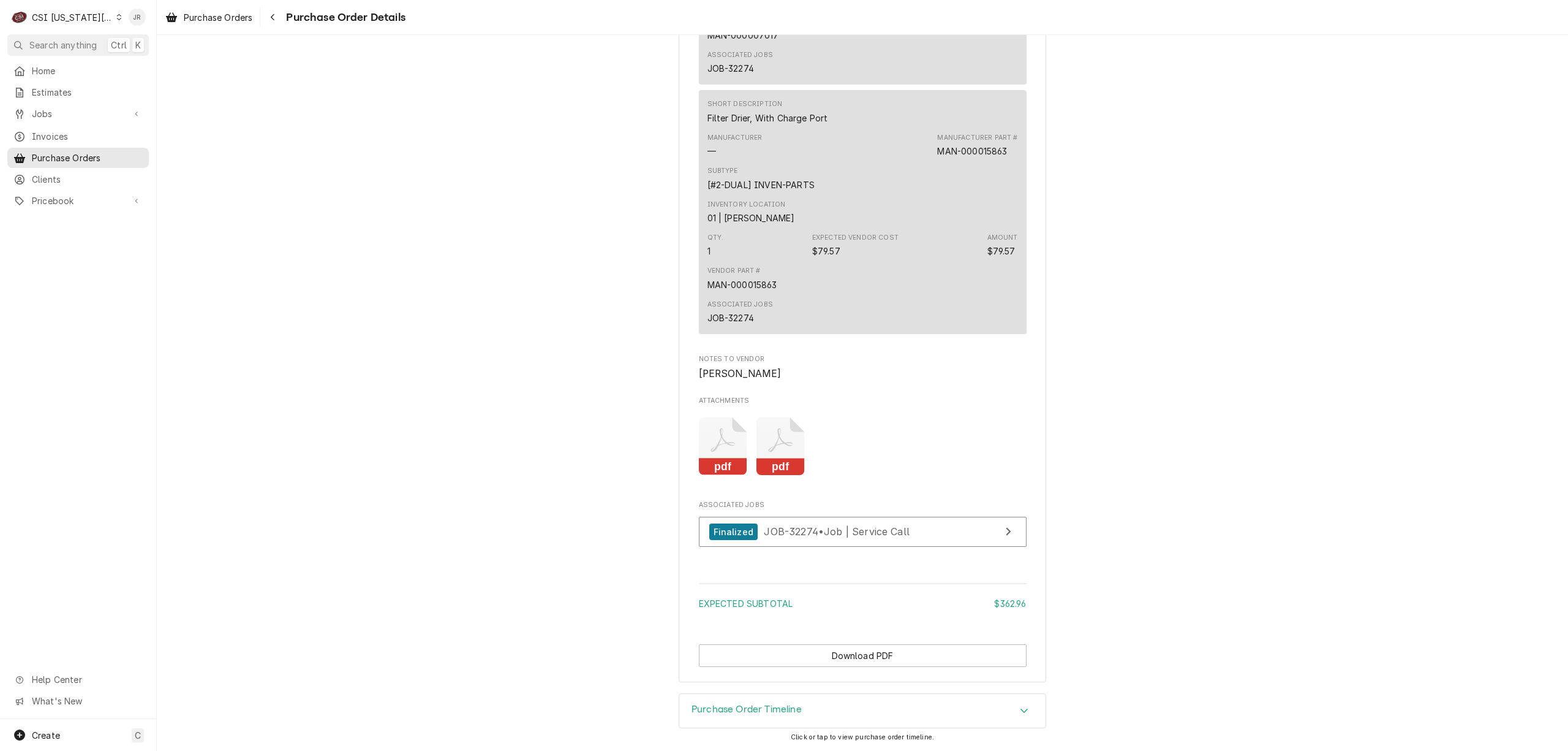
click at [883, 228] on div "Qty. 1 Expected Vendor Cost $79.57 Amount $79.57" at bounding box center [863, 245] width 311 height 33
click at [142, 20] on div "Jessica Rentfro's Avatar" at bounding box center [137, 18] width 18 height 18
click at [178, 162] on div "Log Out" at bounding box center [196, 163] width 92 height 13
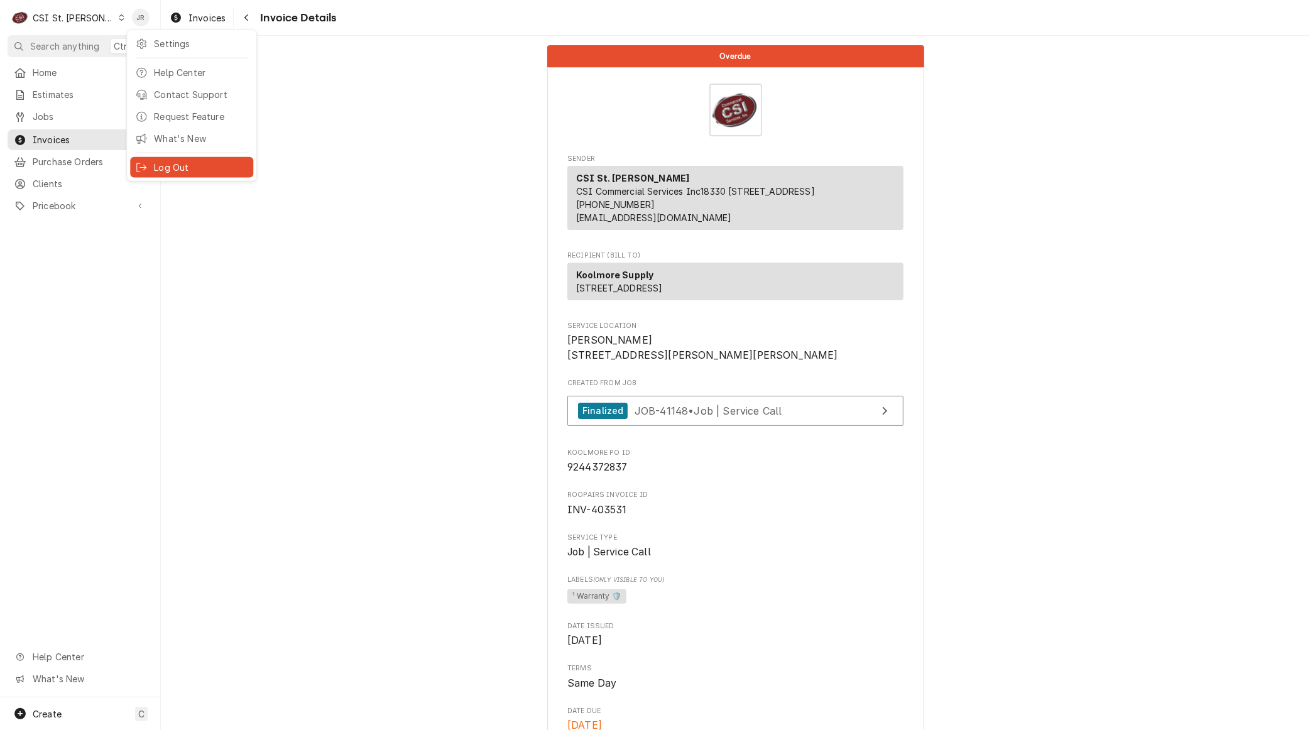
scroll to position [838, 0]
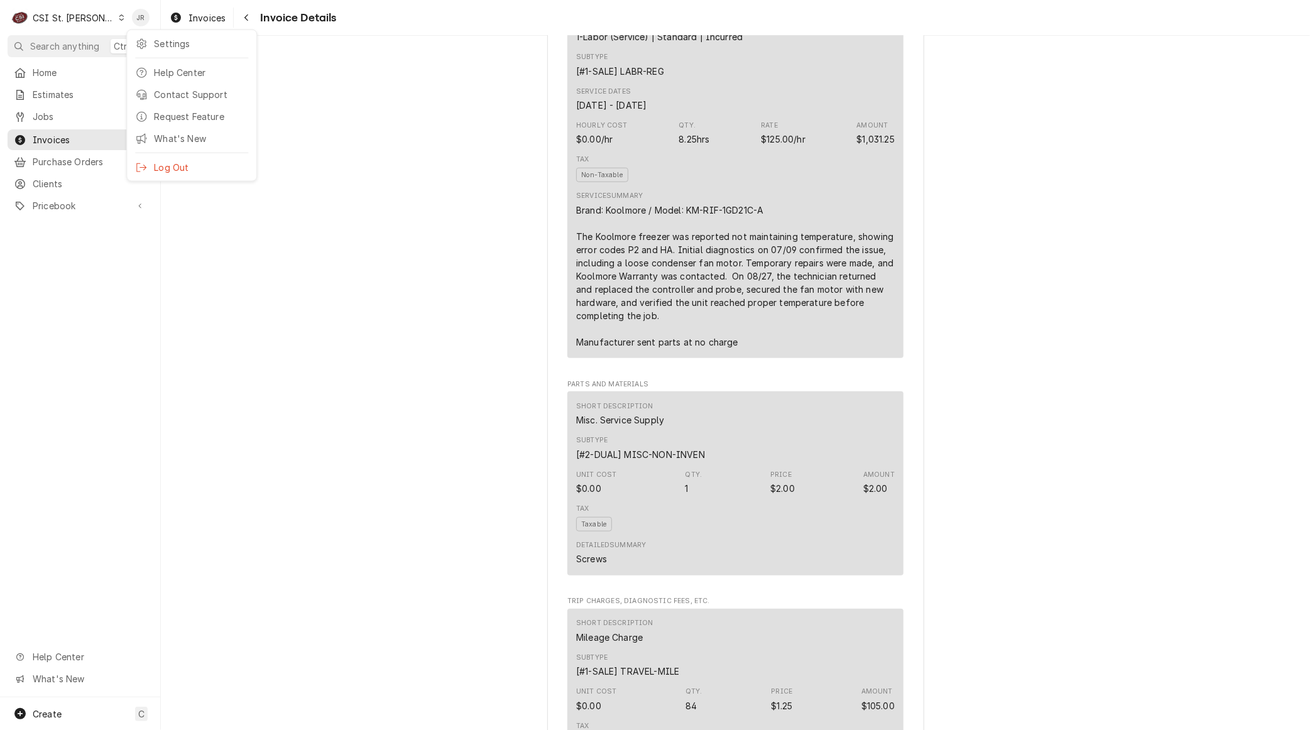
click at [169, 160] on div "Log Out" at bounding box center [192, 168] width 118 height 16
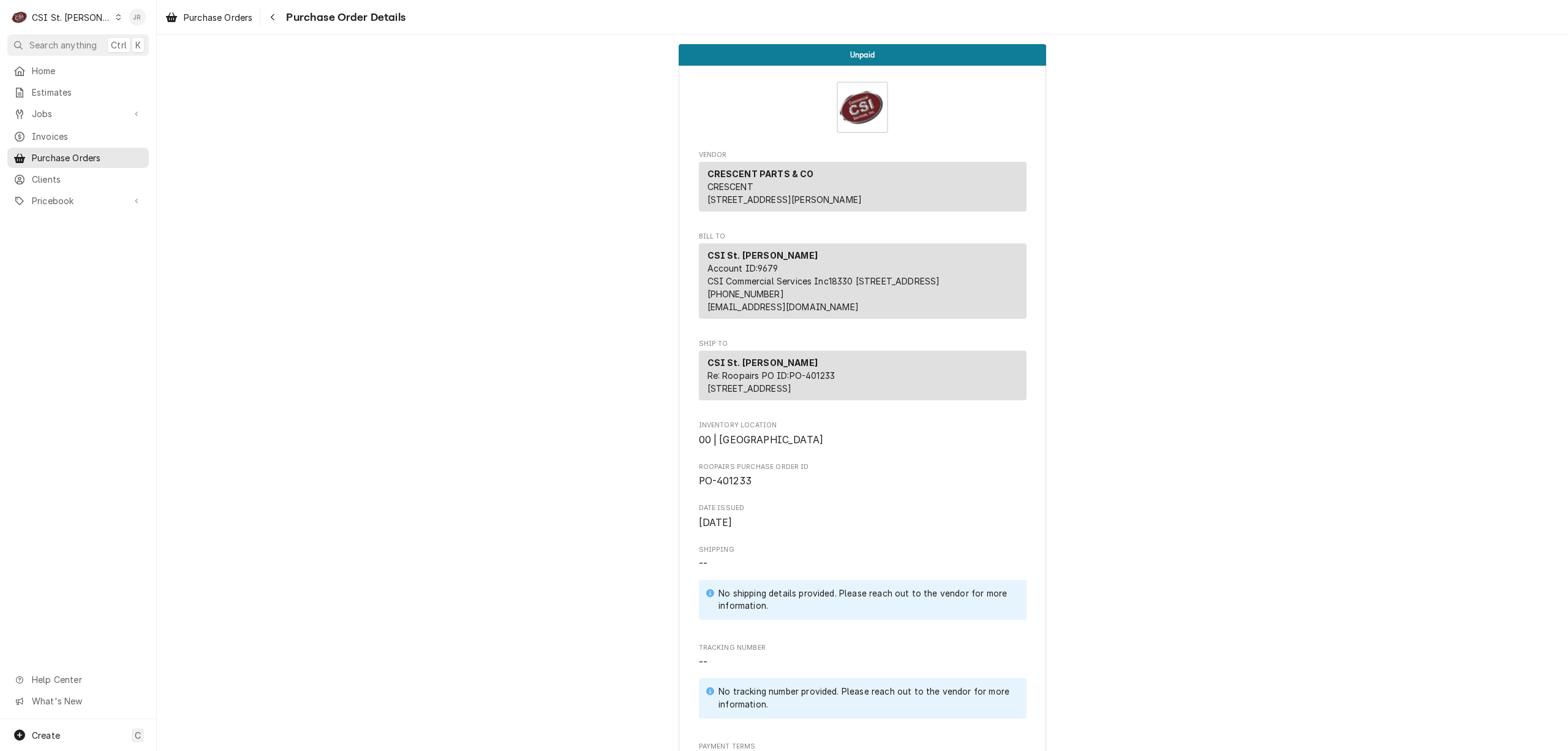
click at [135, 15] on div "Jessica Rentfro's Avatar" at bounding box center [137, 18] width 18 height 18
click at [152, 157] on div "Log Out" at bounding box center [196, 163] width 92 height 13
